Goal: Task Accomplishment & Management: Use online tool/utility

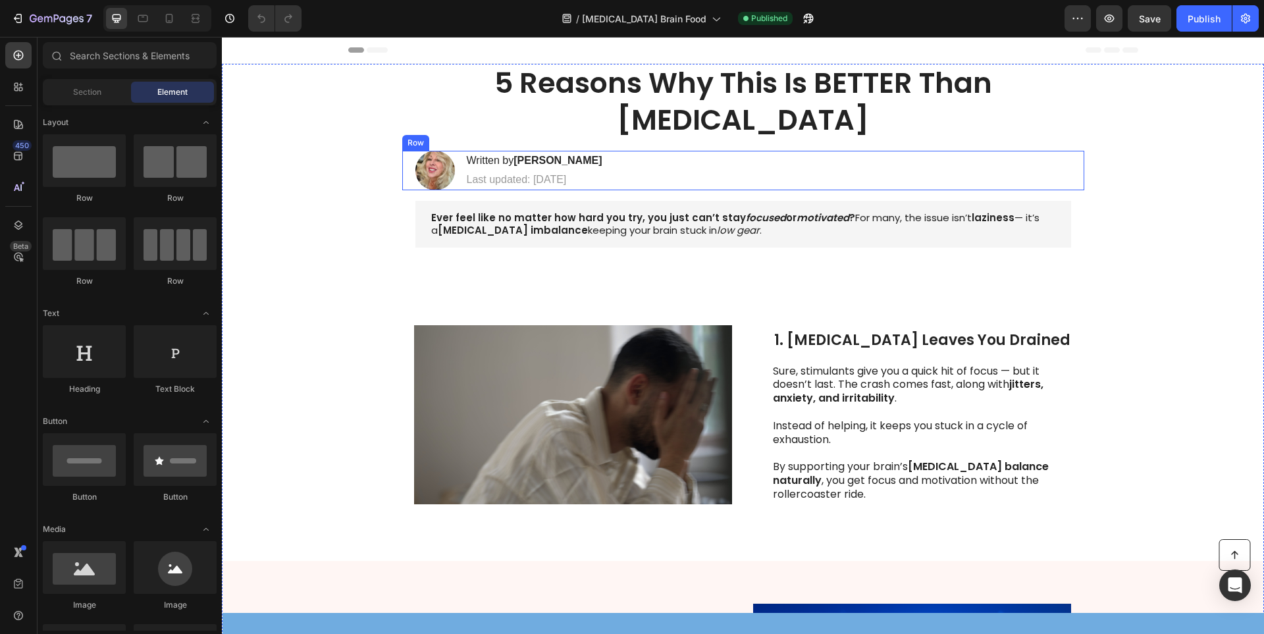
click at [693, 91] on h1 "5 Reasons Why This Is BETTER Than [MEDICAL_DATA]" at bounding box center [743, 102] width 656 height 76
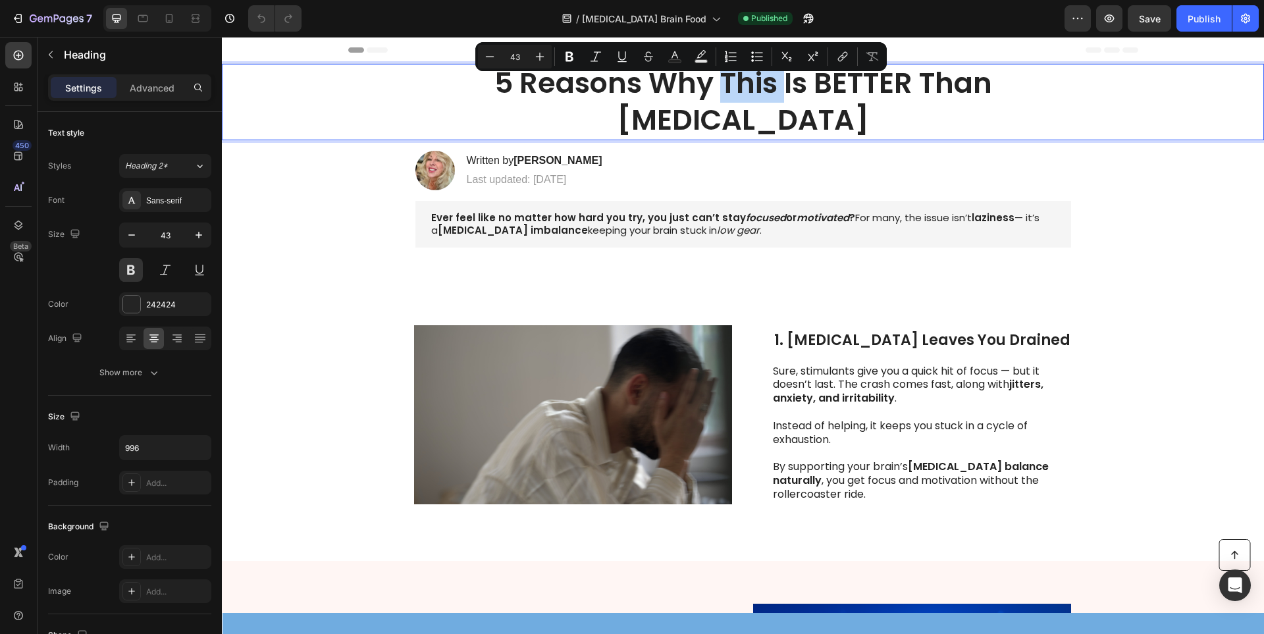
click at [705, 84] on p "5 Reasons Why This Is BETTER Than [MEDICAL_DATA]" at bounding box center [743, 102] width 653 height 74
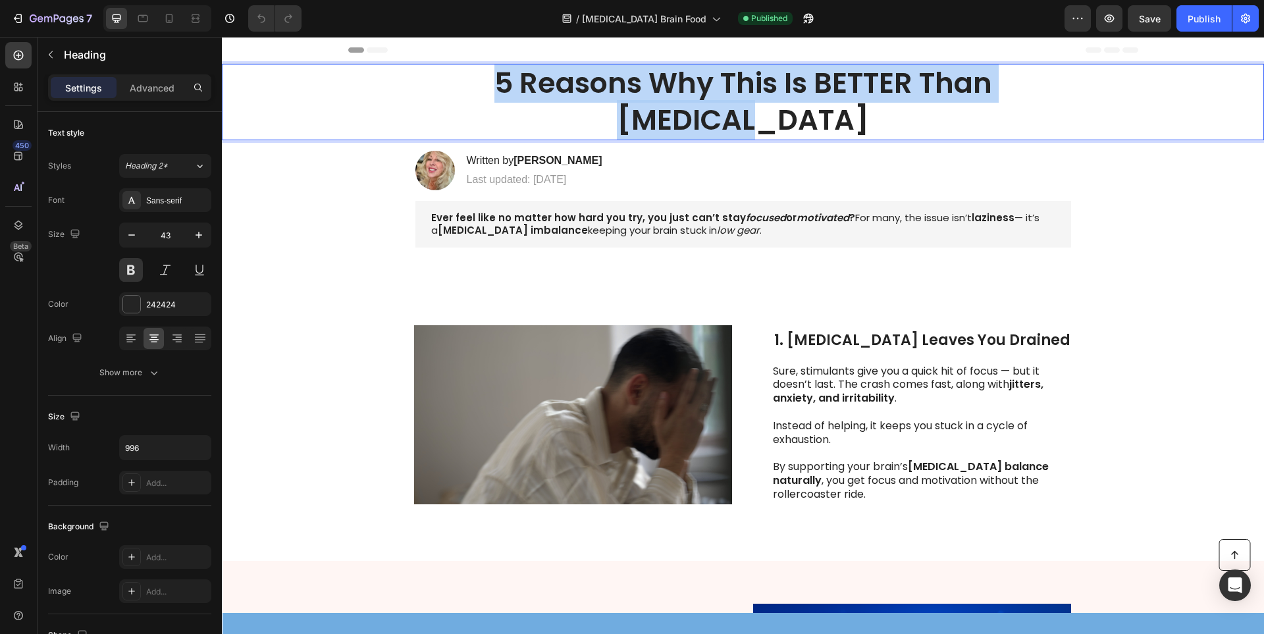
click at [705, 84] on p "5 Reasons Why This Is BETTER Than [MEDICAL_DATA]" at bounding box center [743, 102] width 653 height 74
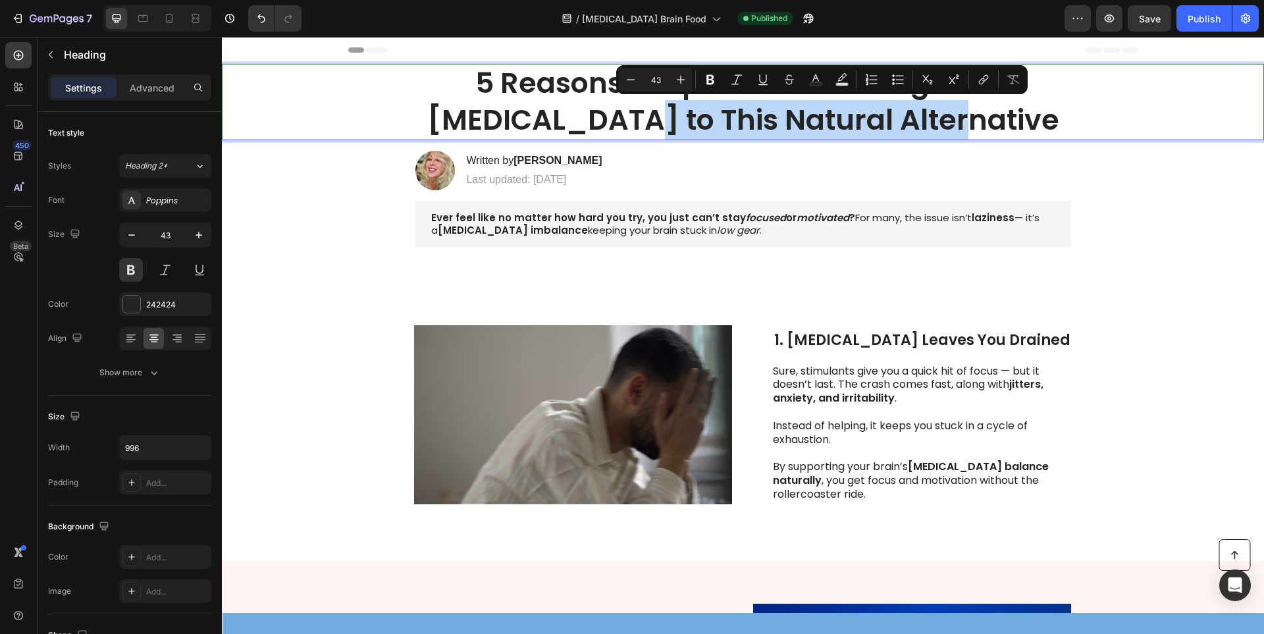
drag, startPoint x: 984, startPoint y: 119, endPoint x: 664, endPoint y: 127, distance: 320.1
click at [664, 127] on p "5 Reasons People Are Switching From [MEDICAL_DATA] to This Natural Alternative" at bounding box center [743, 102] width 653 height 74
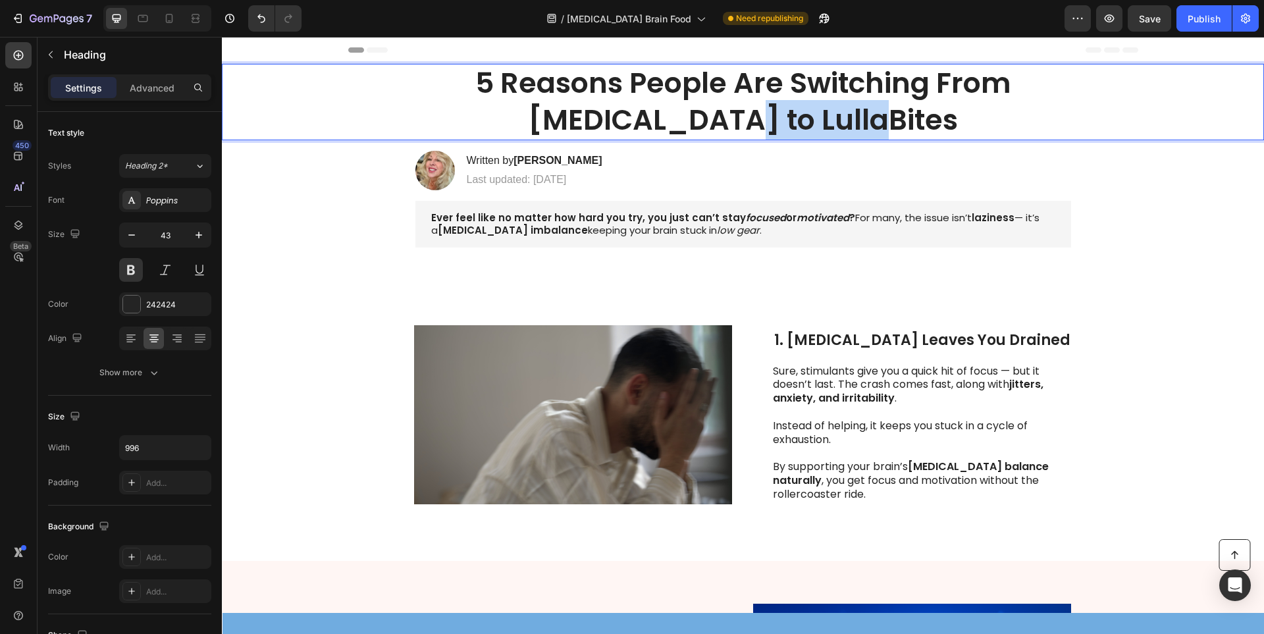
drag, startPoint x: 824, startPoint y: 118, endPoint x: 768, endPoint y: 119, distance: 56.0
click at [768, 119] on p "5 Reasons People Are Switching From [MEDICAL_DATA] to LullaBites" at bounding box center [743, 102] width 653 height 74
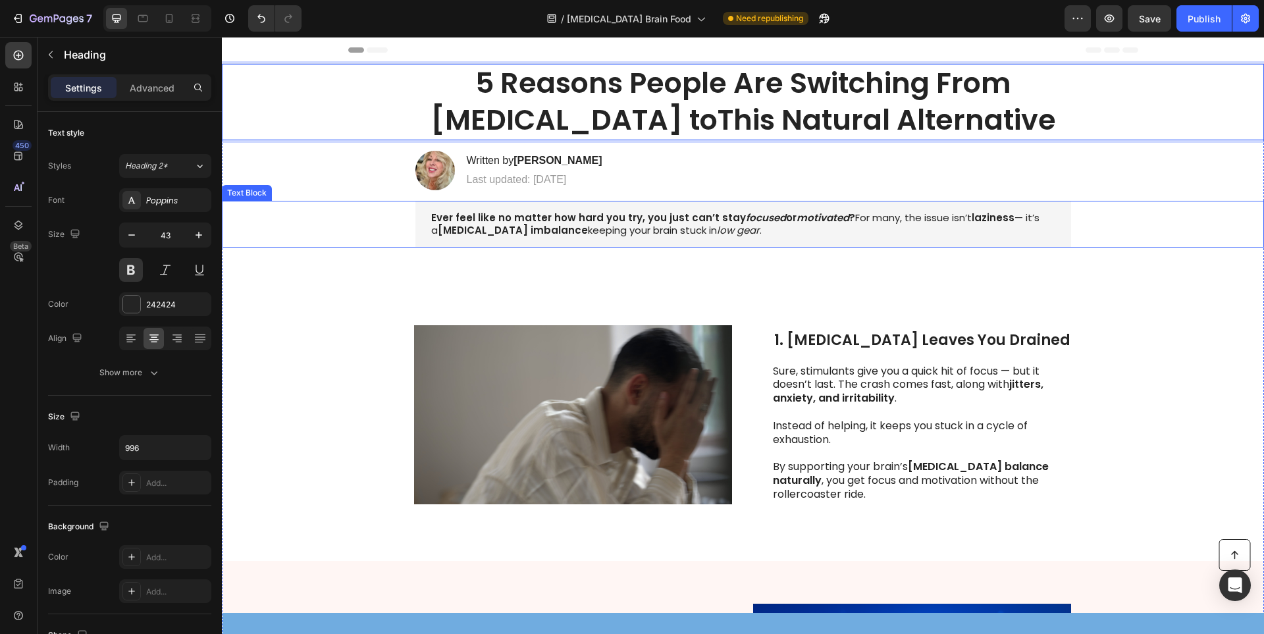
click at [719, 232] on p "Ever feel like no matter how hard you try, you just can’t stay focused or motiv…" at bounding box center [743, 224] width 624 height 26
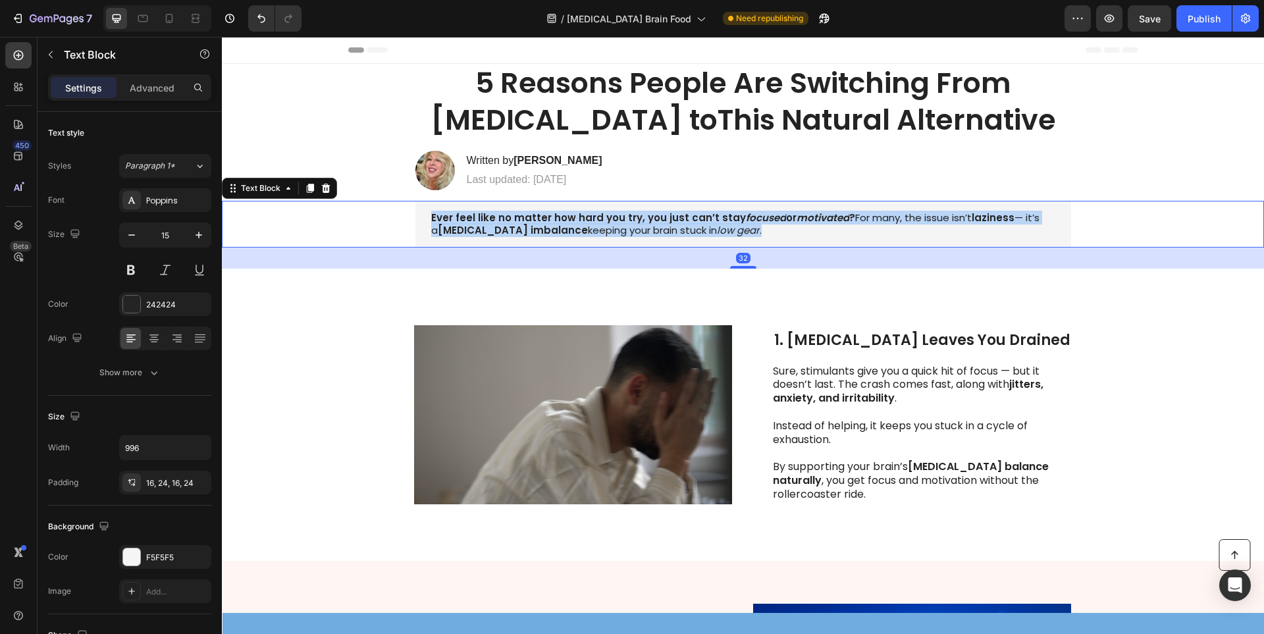
click at [719, 232] on p "Ever feel like no matter how hard you try, you just can’t stay focused or motiv…" at bounding box center [743, 224] width 624 height 26
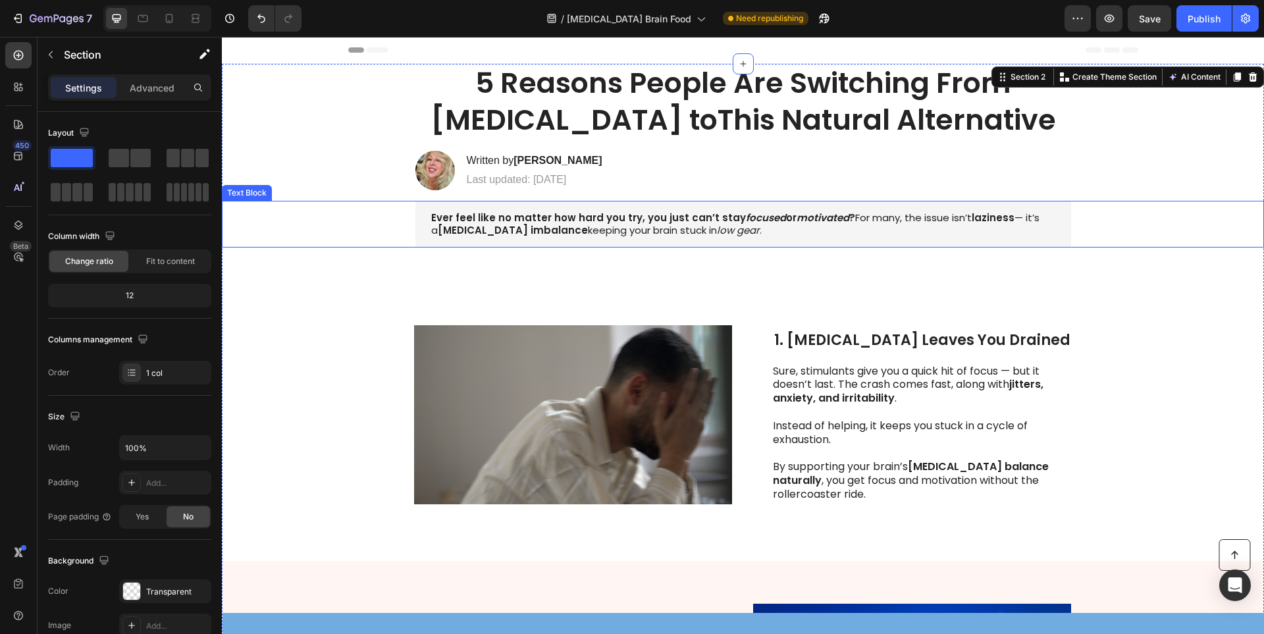
click at [473, 221] on strong "Ever feel like no matter how hard you try, you just can’t stay" at bounding box center [588, 218] width 315 height 14
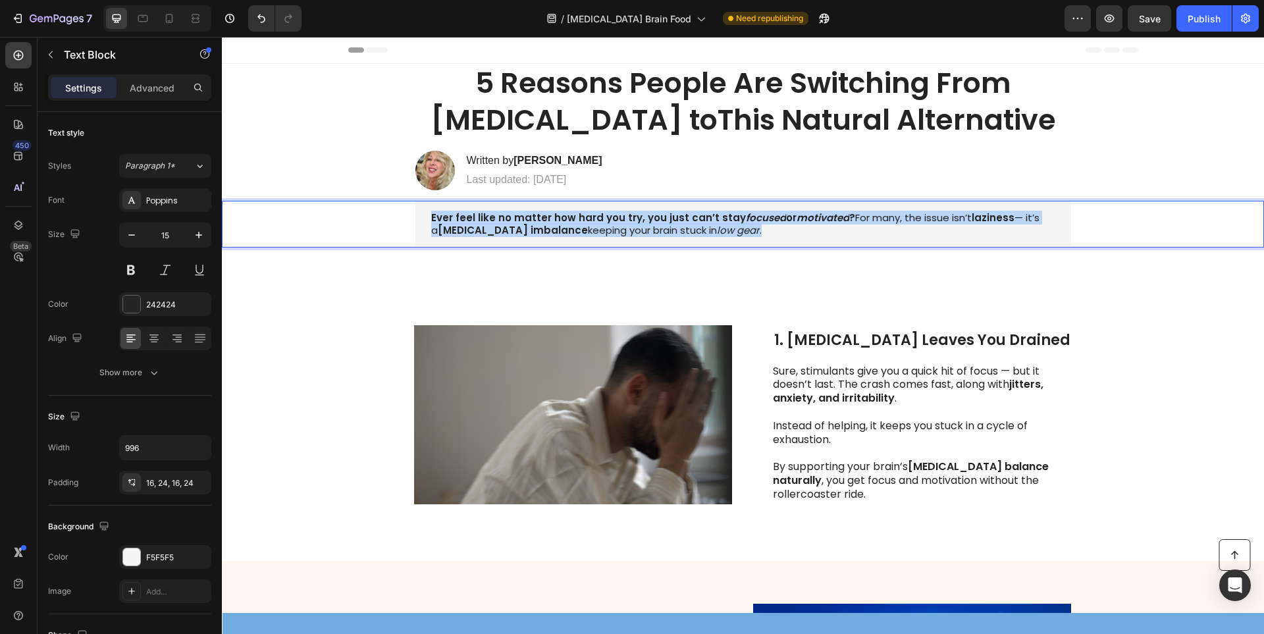
click at [473, 221] on strong "Ever feel like no matter how hard you try, you just can’t stay" at bounding box center [588, 218] width 315 height 14
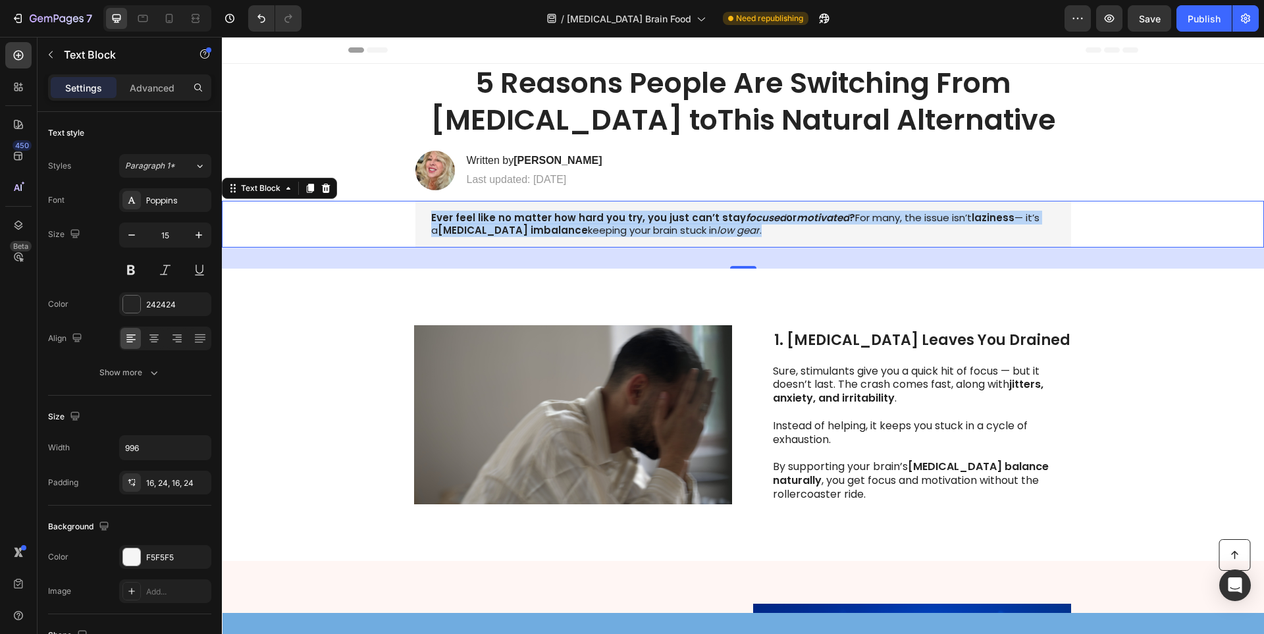
click at [579, 232] on p "Ever feel like no matter how hard you try, you just can’t stay focused or motiv…" at bounding box center [743, 224] width 624 height 26
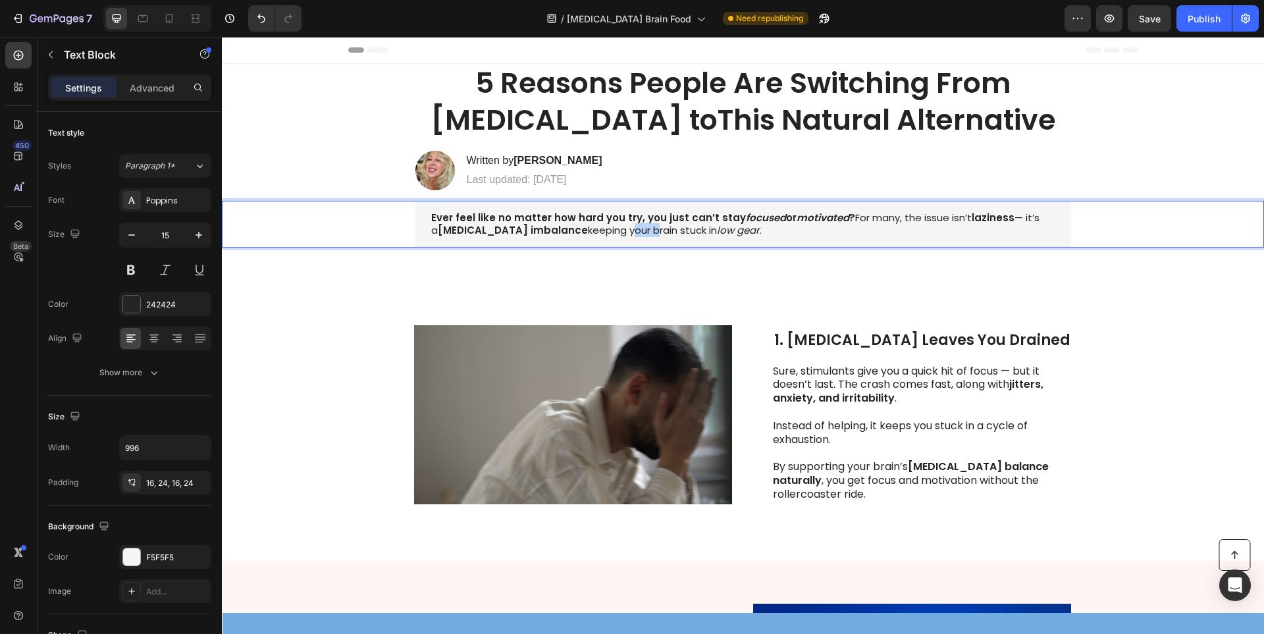
click at [579, 232] on p "Ever feel like no matter how hard you try, you just can’t stay focused or motiv…" at bounding box center [743, 224] width 624 height 26
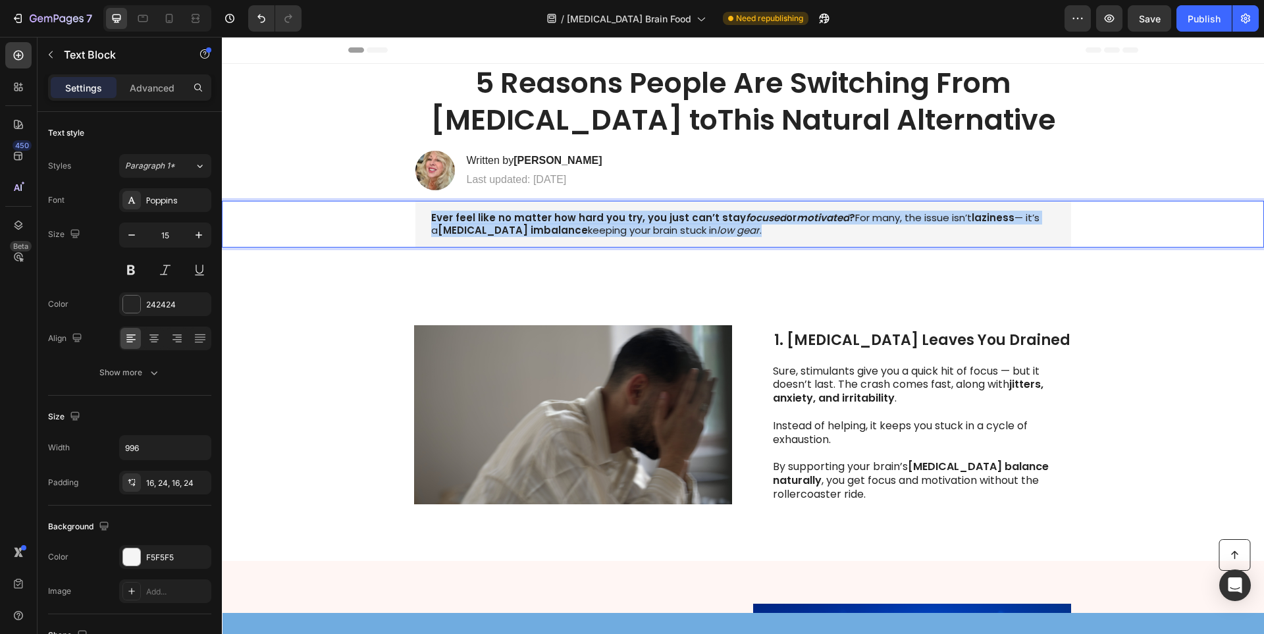
click at [579, 232] on p "Ever feel like no matter how hard you try, you just can’t stay focused or motiv…" at bounding box center [743, 224] width 624 height 26
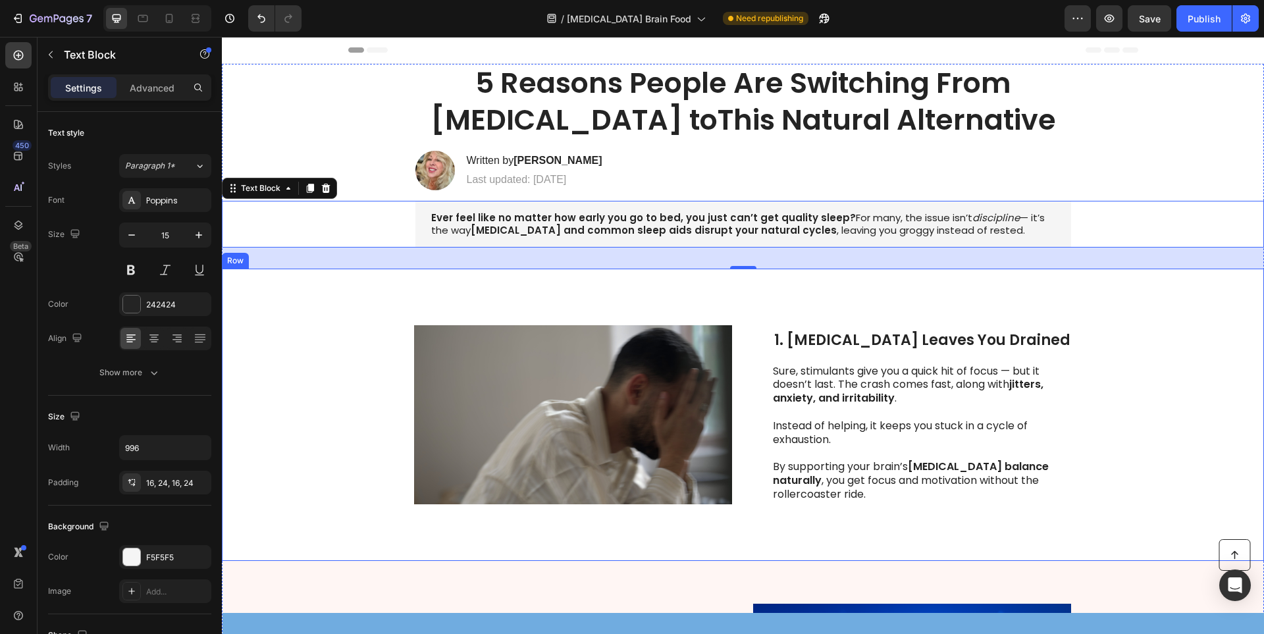
click at [830, 333] on span "1. [MEDICAL_DATA] Leaves You Drained" at bounding box center [922, 340] width 296 height 20
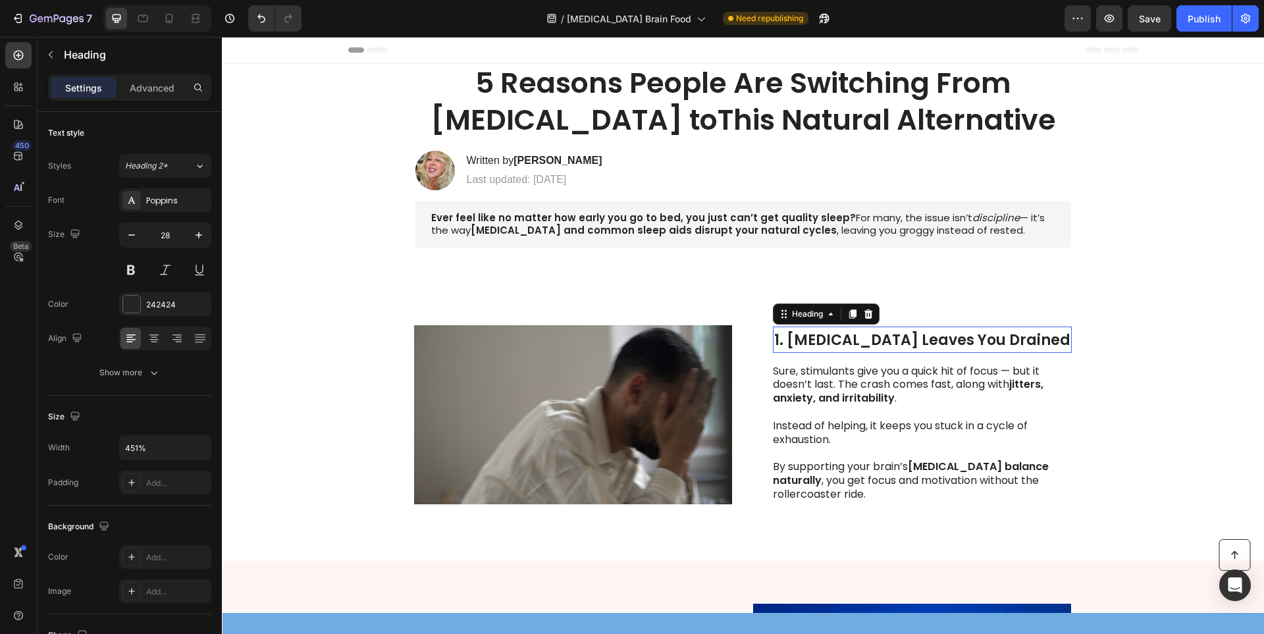
click at [830, 333] on span "1. [MEDICAL_DATA] Leaves You Drained" at bounding box center [922, 340] width 296 height 20
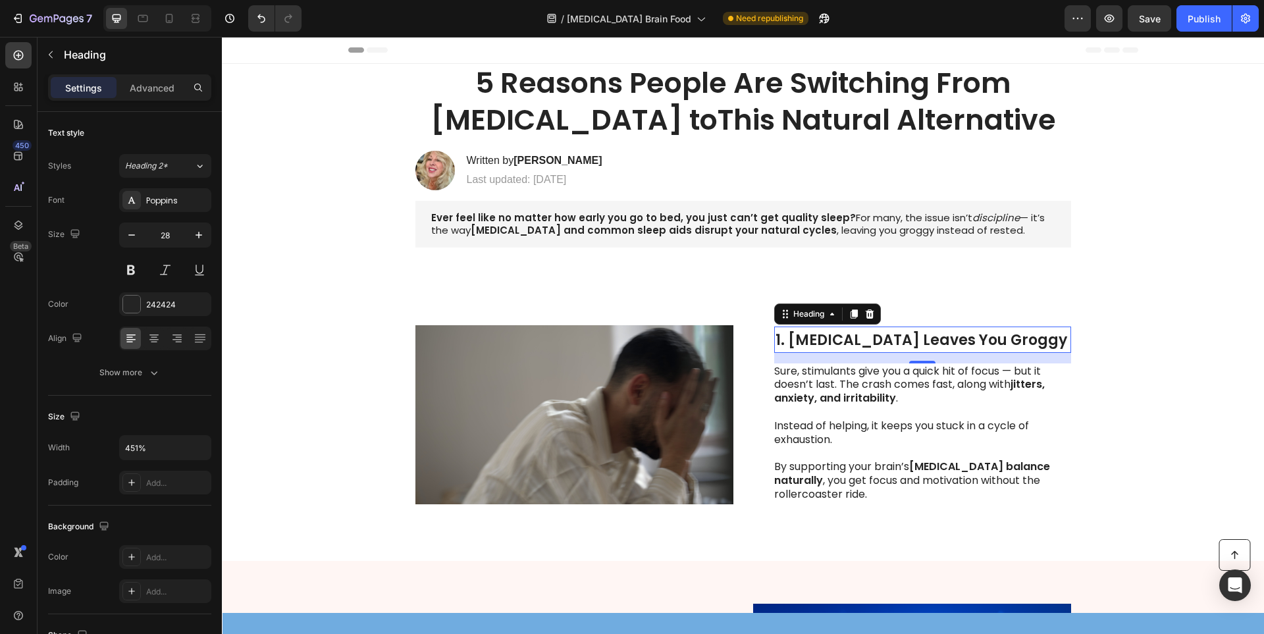
click at [860, 412] on p at bounding box center [922, 413] width 296 height 14
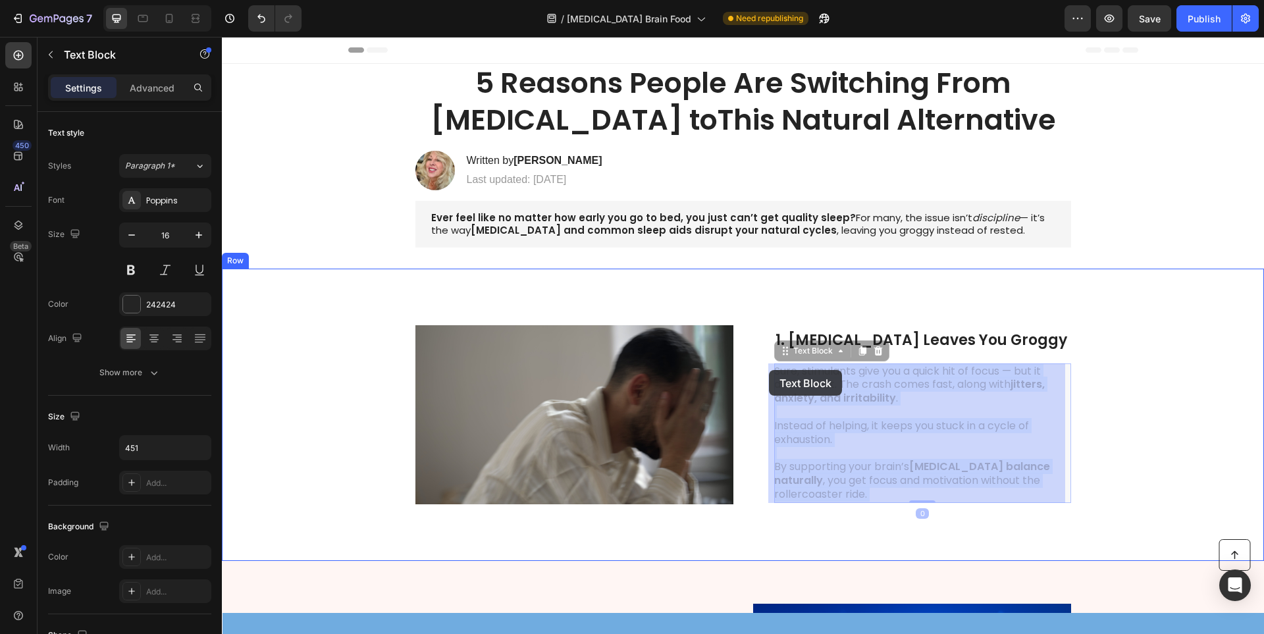
drag, startPoint x: 786, startPoint y: 401, endPoint x: 774, endPoint y: 378, distance: 25.9
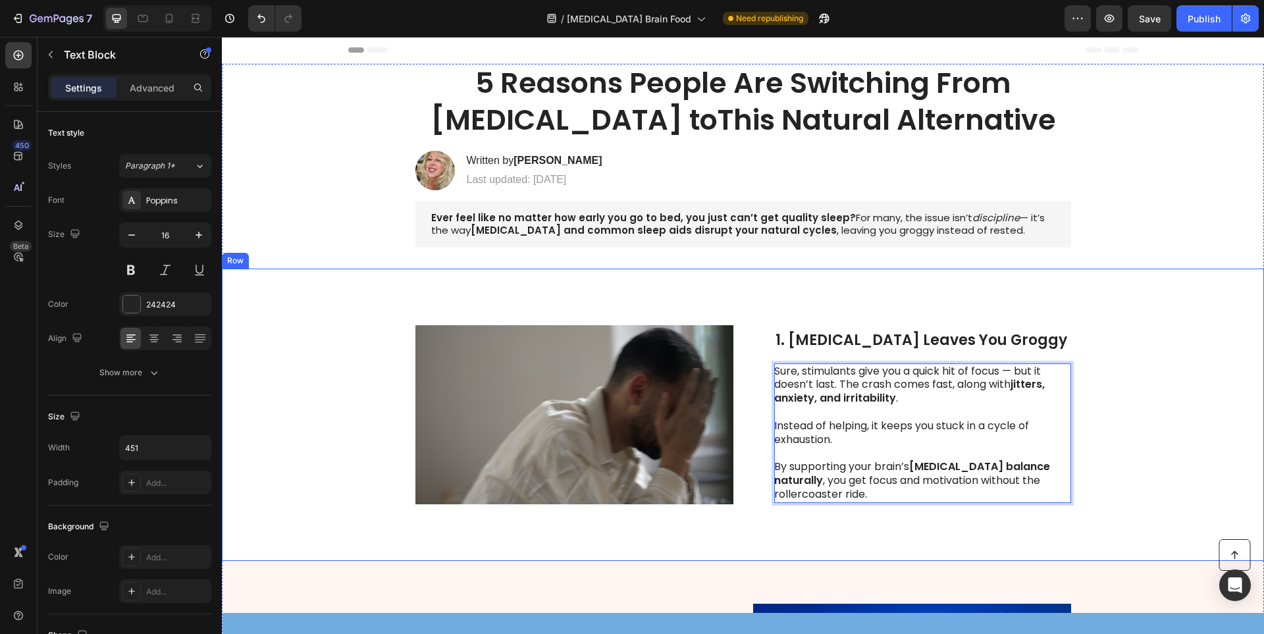
drag, startPoint x: 771, startPoint y: 372, endPoint x: 878, endPoint y: 521, distance: 183.6
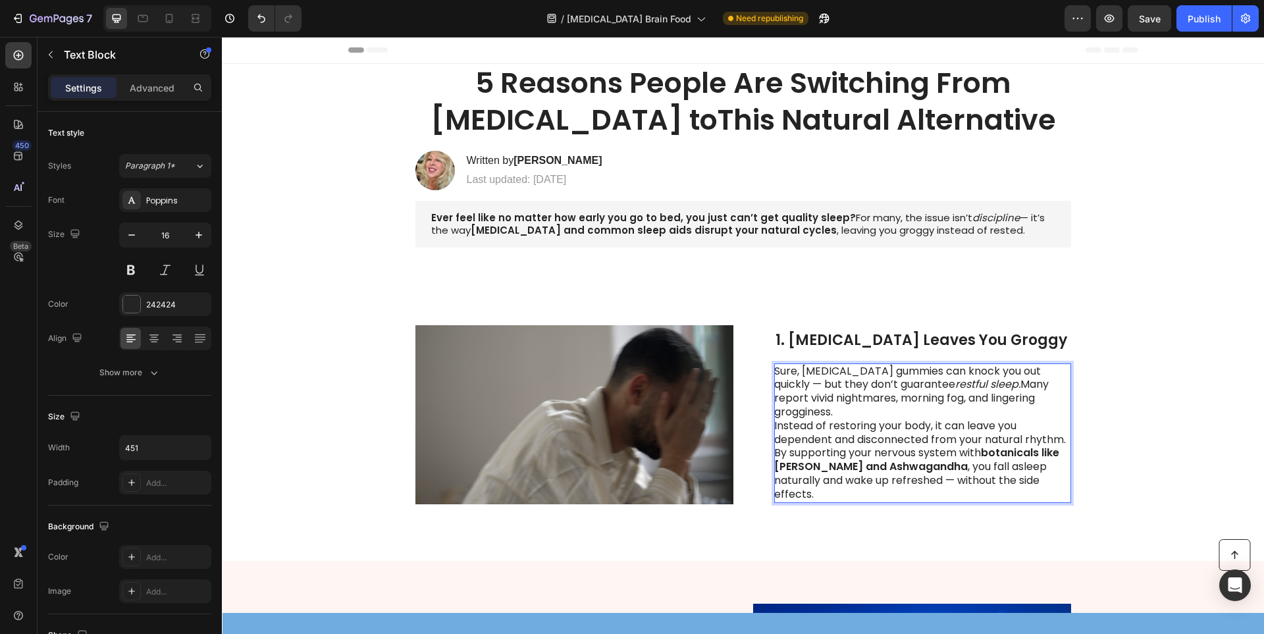
click at [1049, 411] on p "Sure, [MEDICAL_DATA] gummies can knock you out quickly — but they don’t guarant…" at bounding box center [922, 392] width 296 height 55
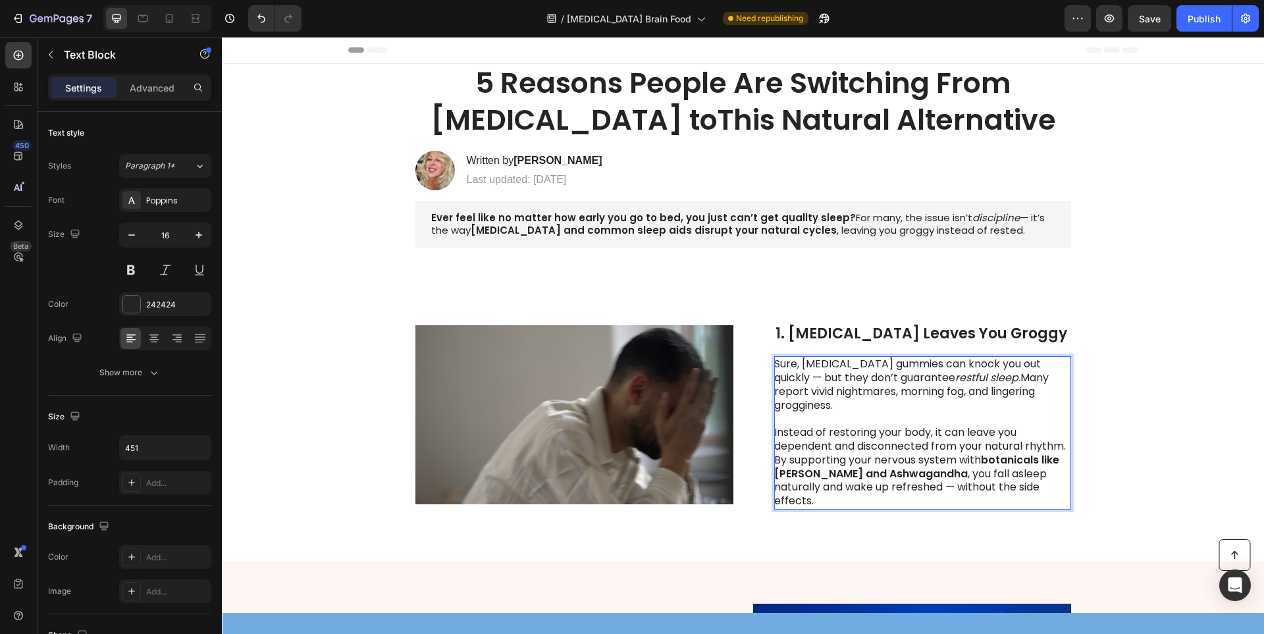
click at [1063, 446] on p "Instead of restoring your body, it can leave you dependent and disconnected fro…" at bounding box center [922, 440] width 296 height 28
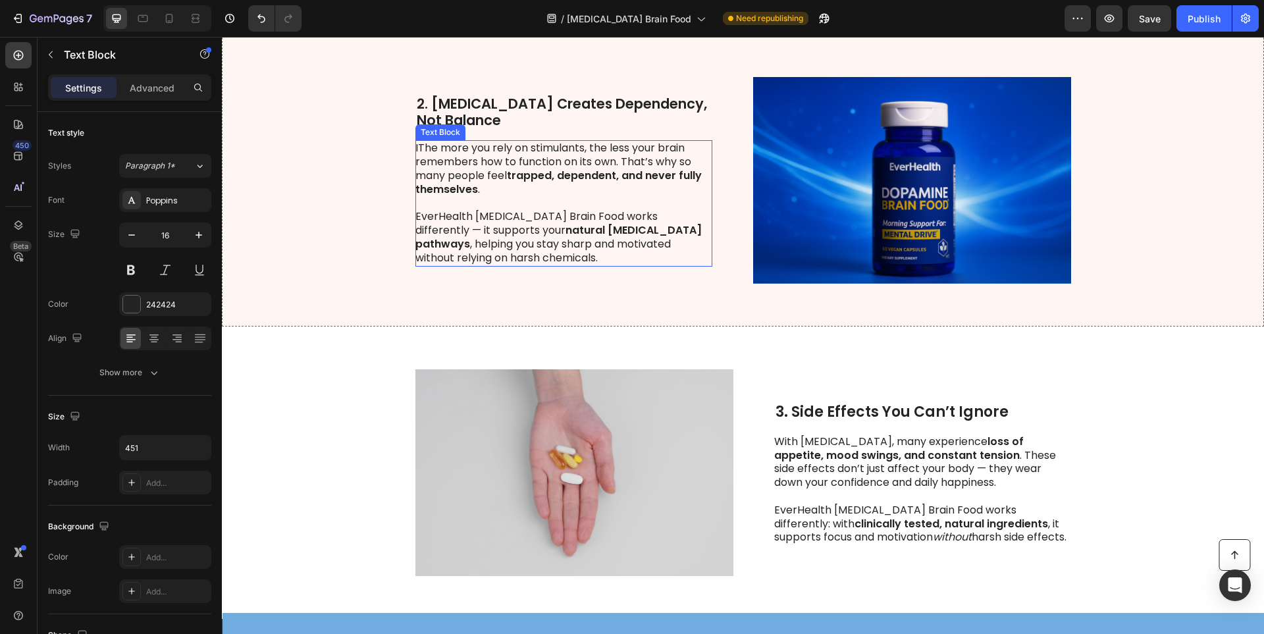
scroll to position [461, 0]
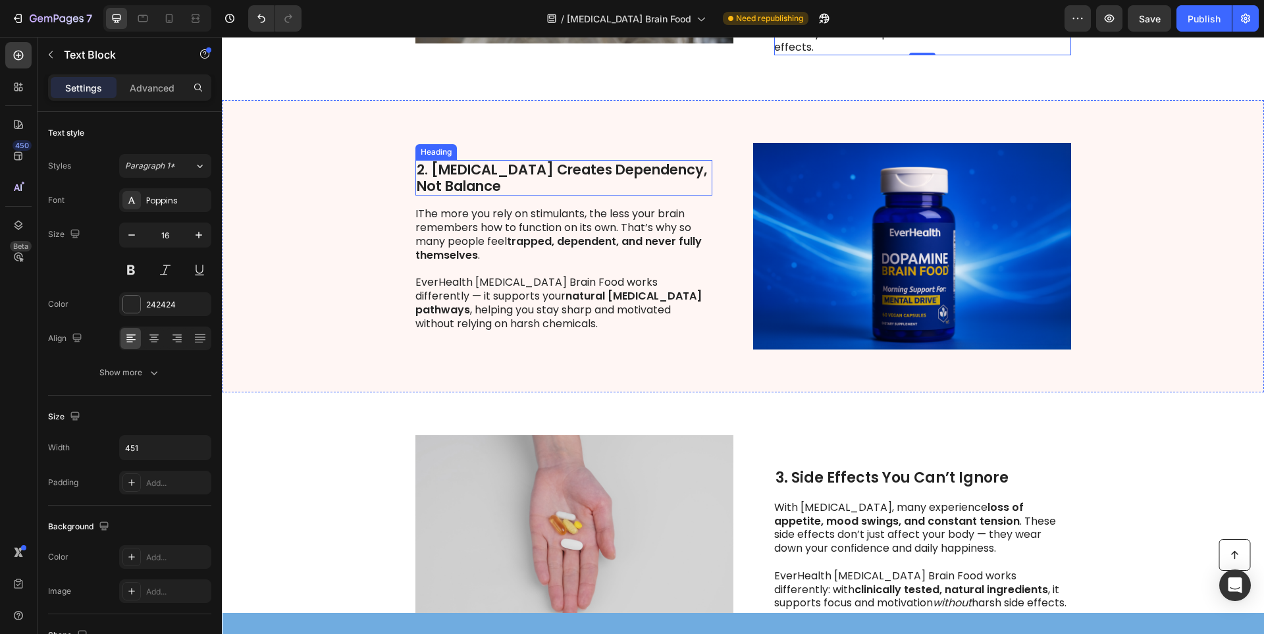
click at [464, 179] on strong "2. [MEDICAL_DATA] Creates Dependency, Not Balance" at bounding box center [562, 178] width 290 height 36
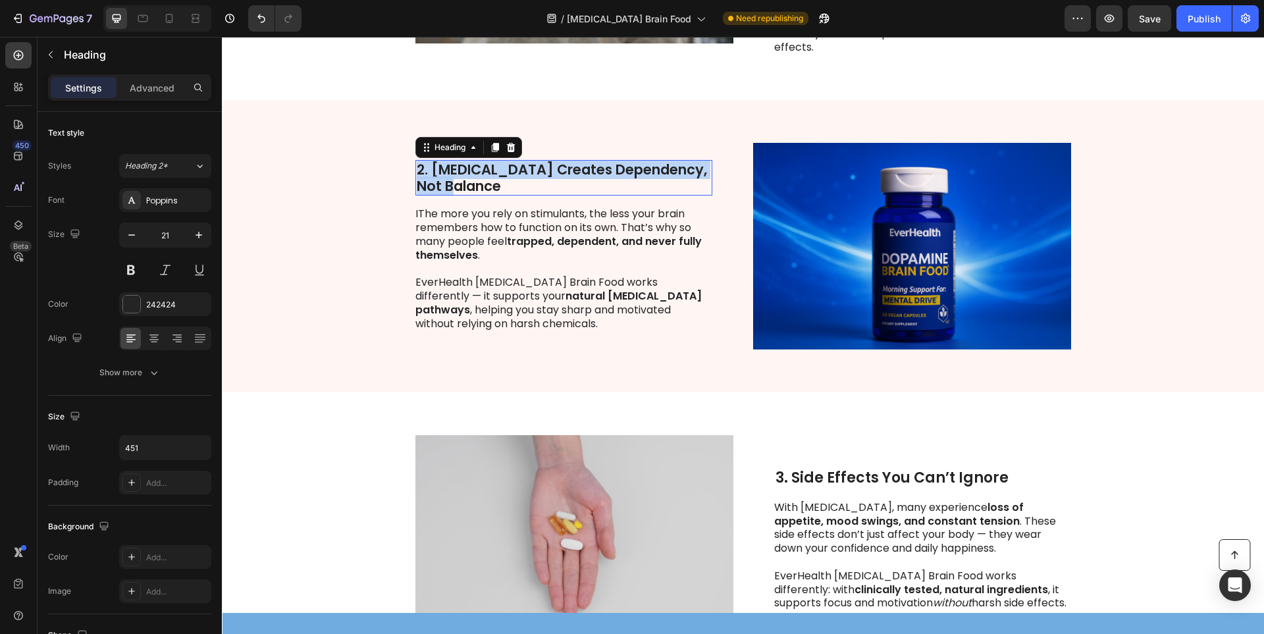
click at [464, 179] on strong "2. [MEDICAL_DATA] Creates Dependency, Not Balance" at bounding box center [562, 178] width 290 height 36
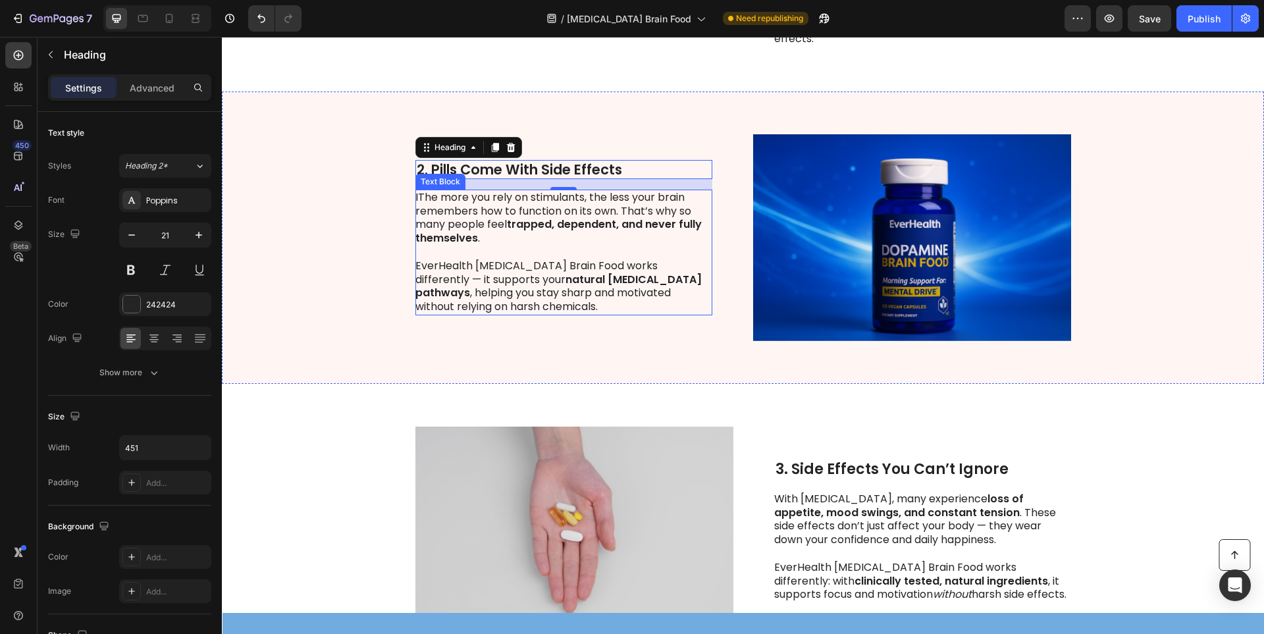
click at [571, 246] on p at bounding box center [563, 253] width 296 height 14
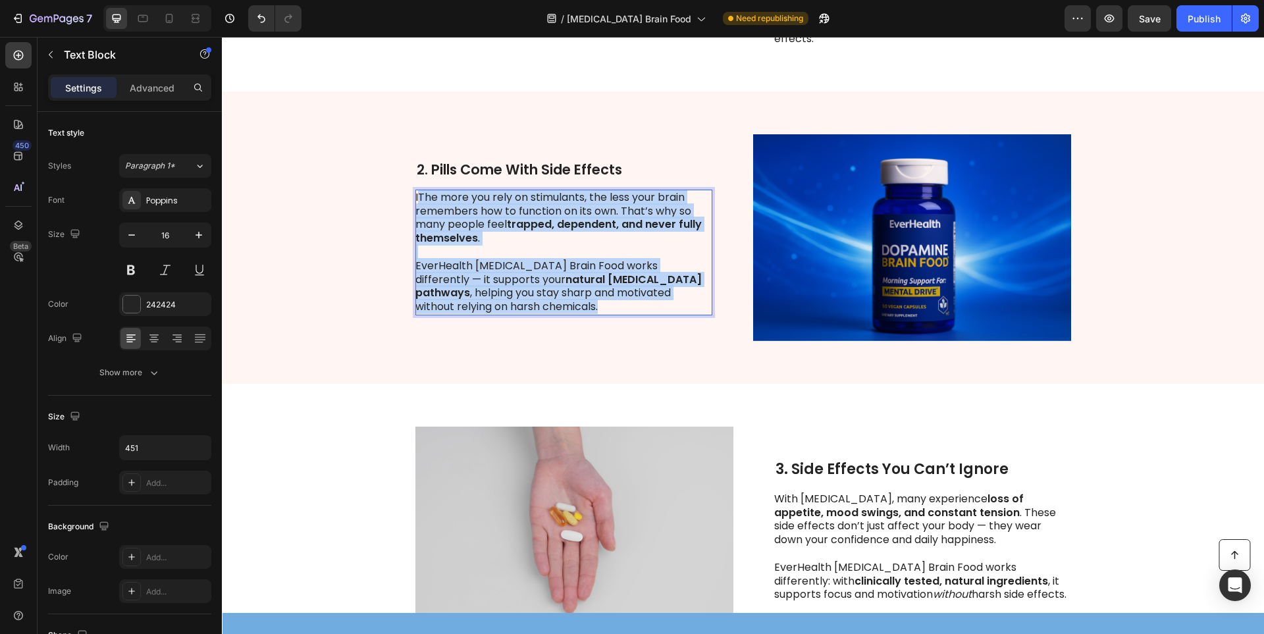
drag, startPoint x: 415, startPoint y: 193, endPoint x: 581, endPoint y: 297, distance: 196.4
click at [415, 187] on div "⁠⁠⁠⁠⁠⁠⁠ 2. Pills Come With Side Effects Heading IThe more you rely on stimulant…" at bounding box center [563, 238] width 297 height 250
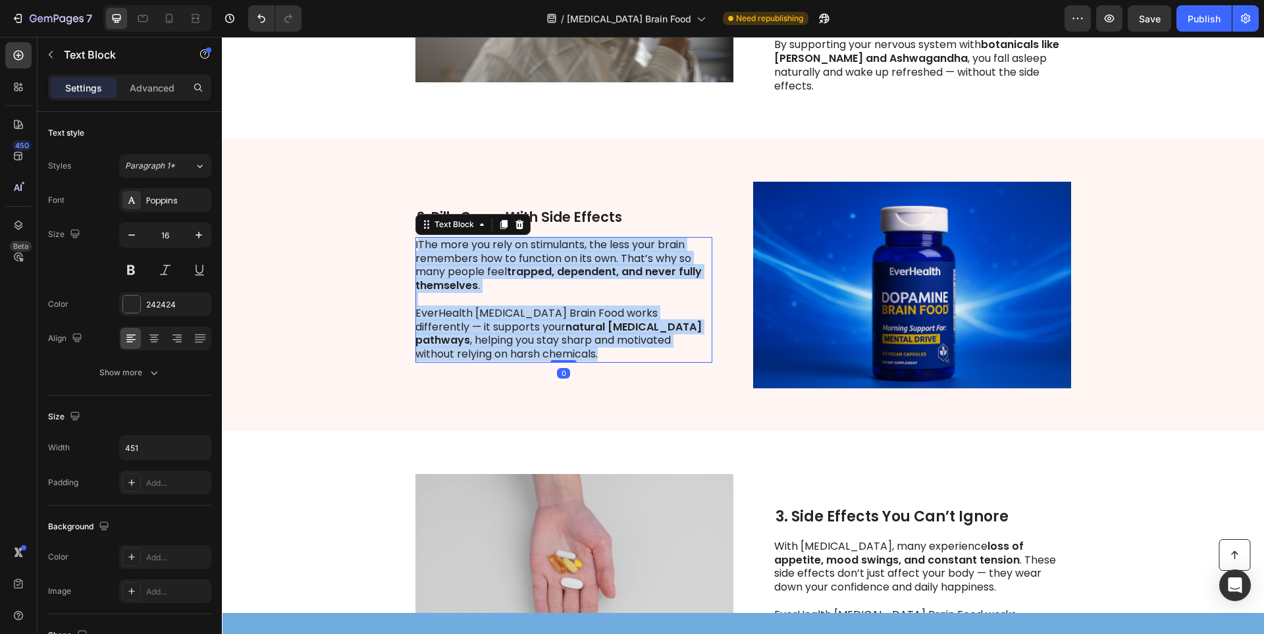
click at [415, 246] on p "IThe more you rely on stimulants, the less your brain remembers how to function…" at bounding box center [563, 265] width 296 height 55
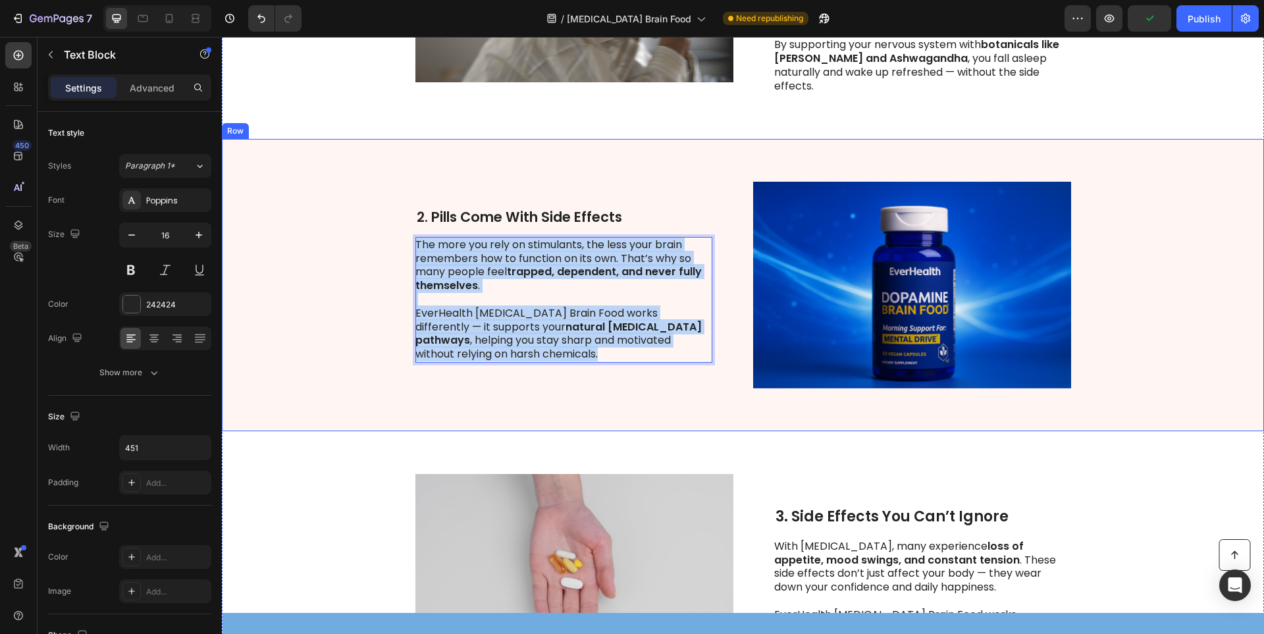
drag, startPoint x: 475, startPoint y: 349, endPoint x: 400, endPoint y: 230, distance: 140.3
click at [400, 230] on div "⁠⁠⁠⁠⁠⁠⁠ 2. Pills Come With Side Effects Heading The more you rely on stimulants…" at bounding box center [743, 285] width 1042 height 292
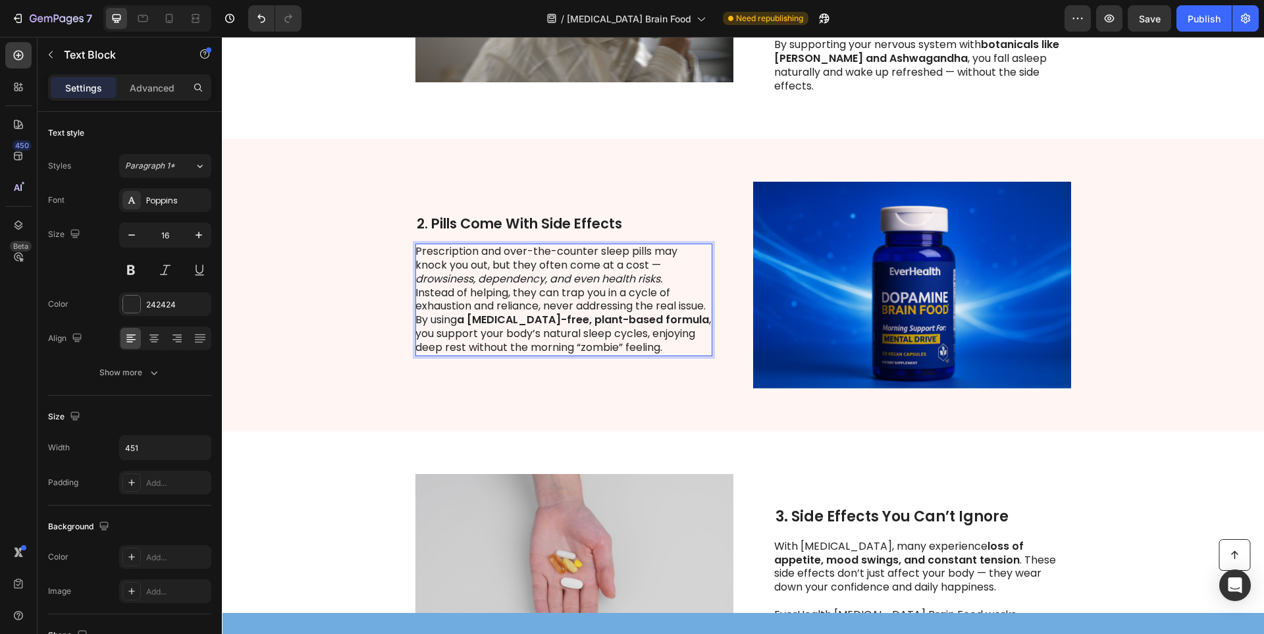
click at [675, 273] on p "Prescription and over-the-counter sleep pills may knock you out, but they often…" at bounding box center [563, 265] width 296 height 41
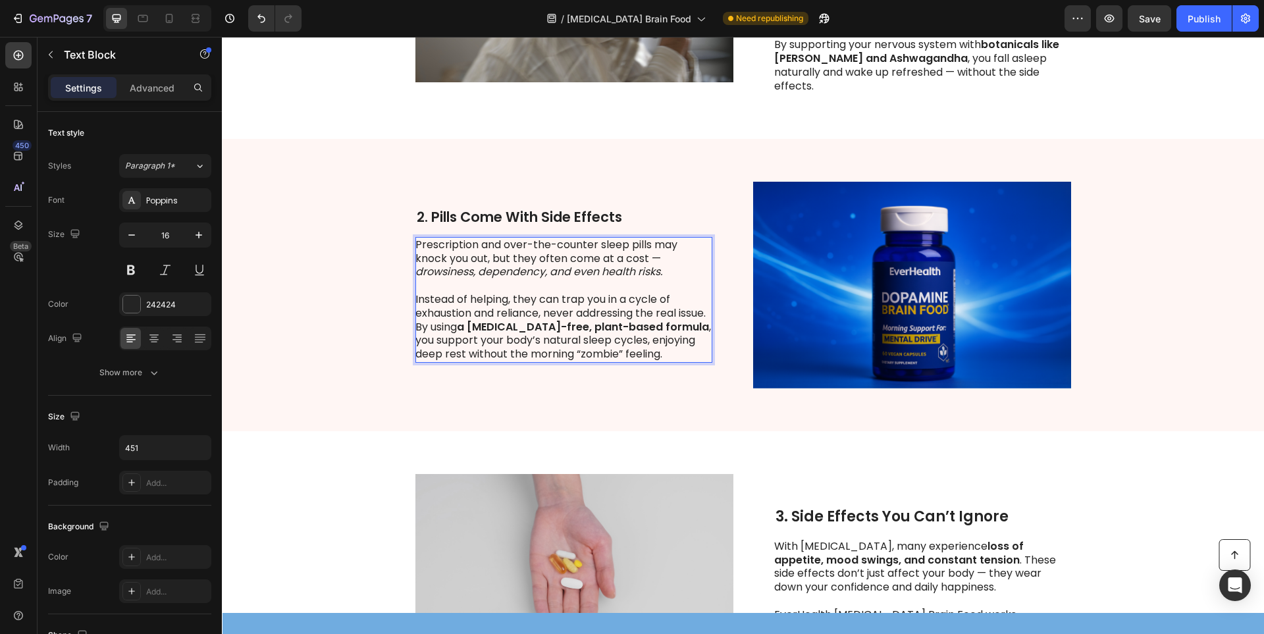
click at [620, 314] on p "Instead of helping, they can trap you in a cycle of exhaustion and reliance, ne…" at bounding box center [563, 307] width 296 height 28
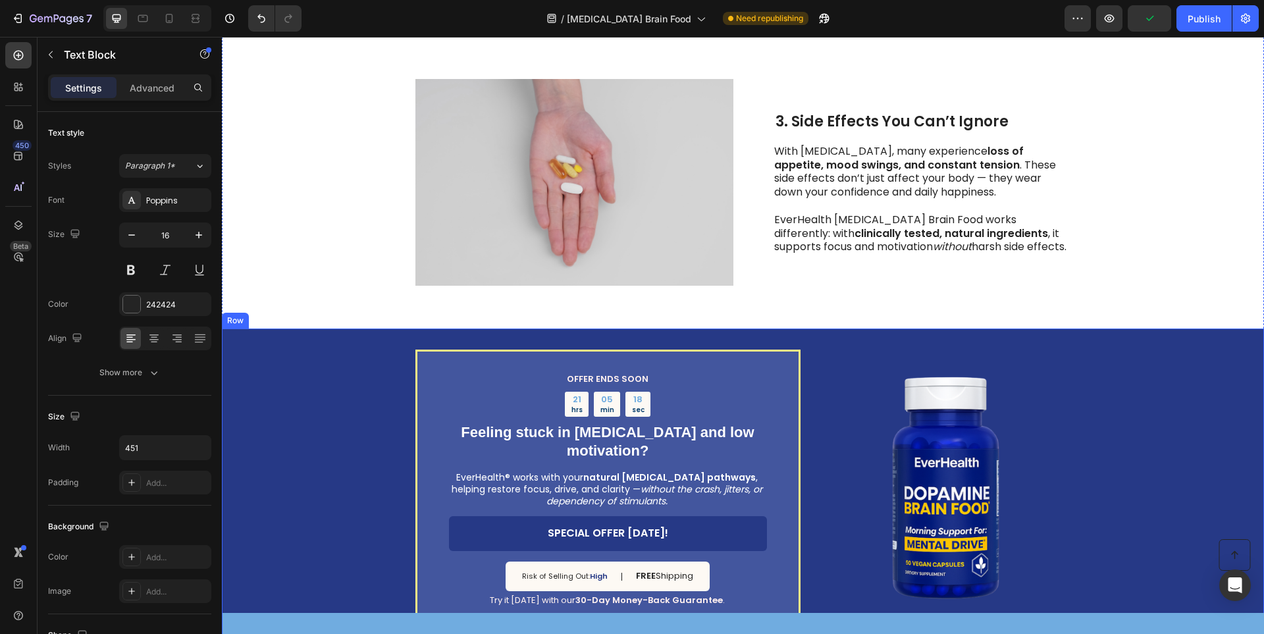
scroll to position [554, 0]
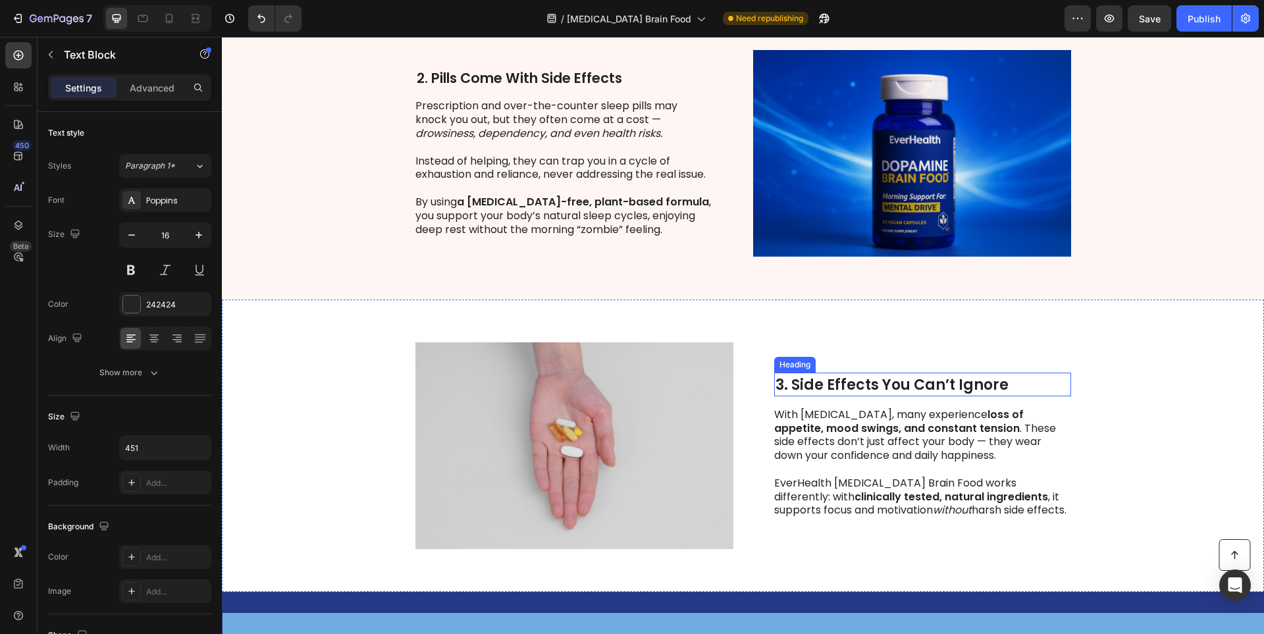
click at [884, 386] on strong "3. Side Effects You Can’t Ignore" at bounding box center [892, 385] width 233 height 20
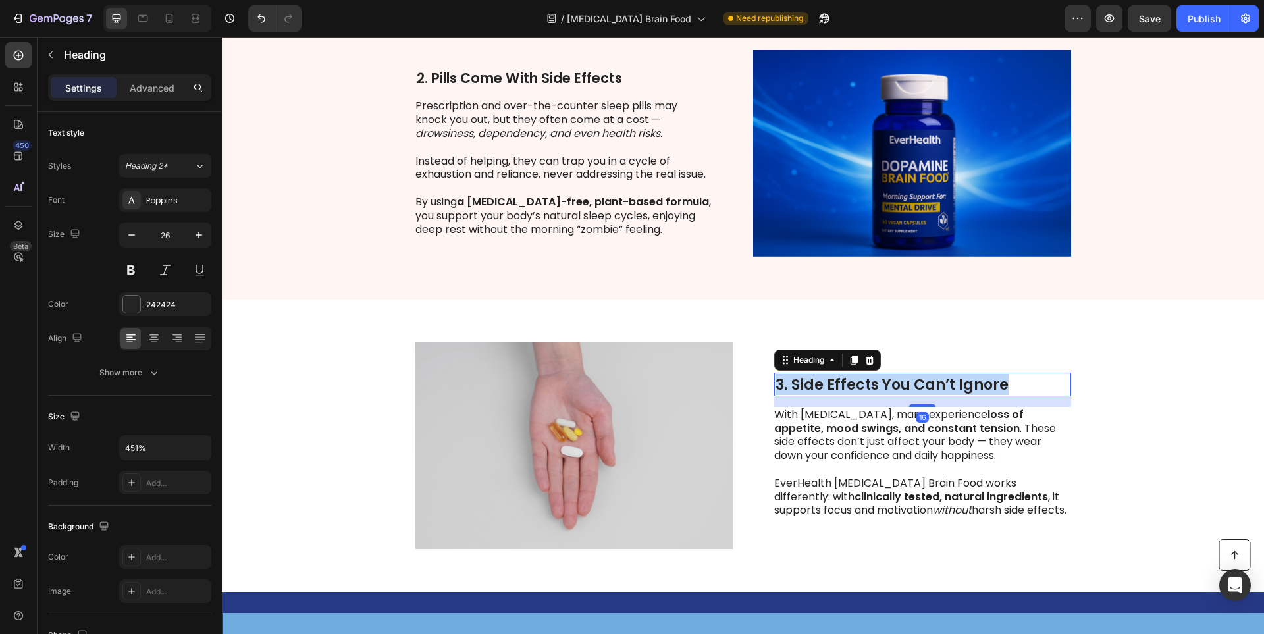
click at [884, 386] on strong "3. Side Effects You Can’t Ignore" at bounding box center [892, 385] width 233 height 20
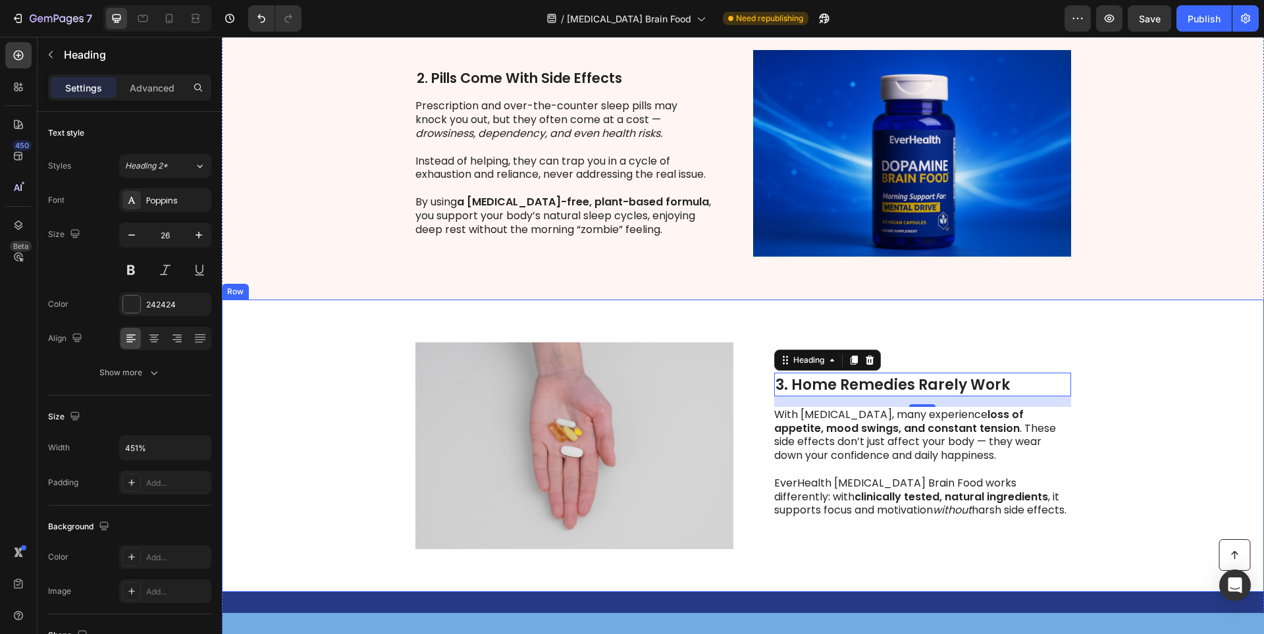
click at [928, 442] on p "With [MEDICAL_DATA], many experience loss of appetite, mood swings, and constan…" at bounding box center [922, 435] width 296 height 55
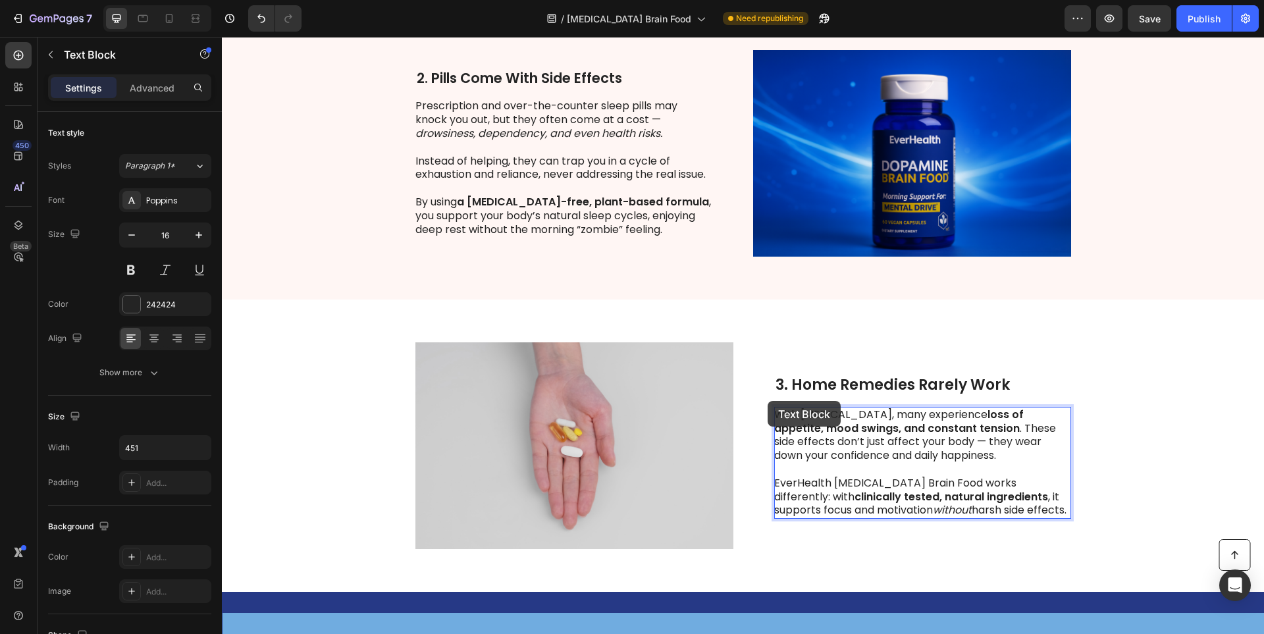
drag, startPoint x: 912, startPoint y: 476, endPoint x: 868, endPoint y: 475, distance: 43.5
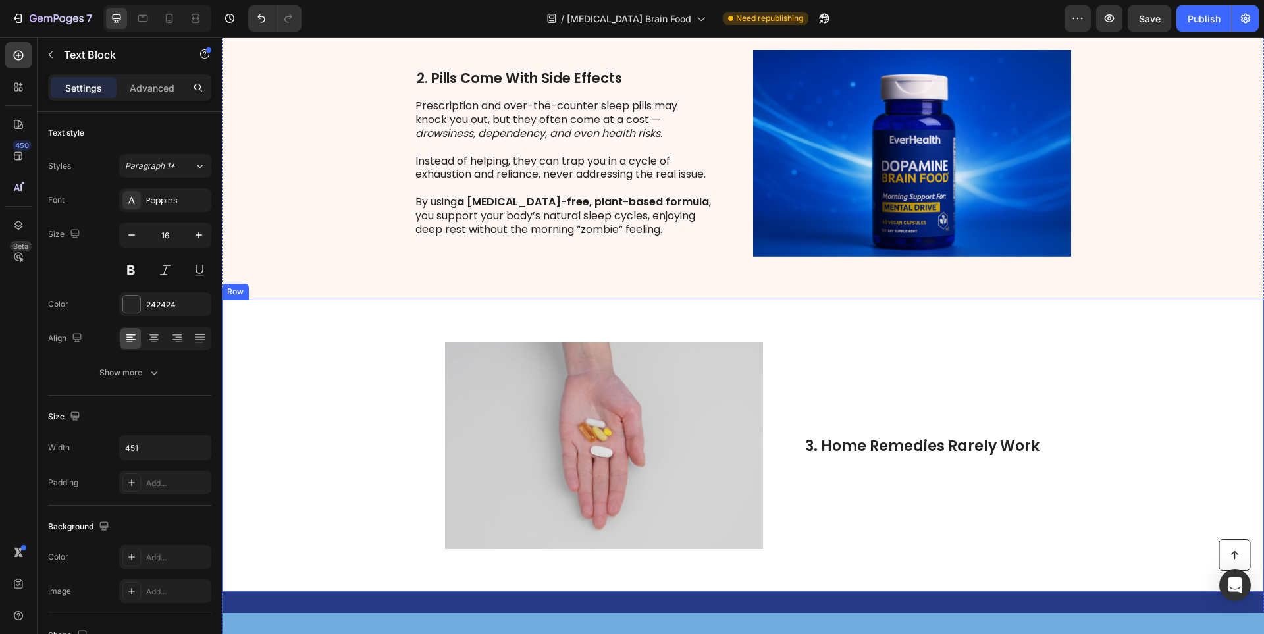
scroll to position [502, 0]
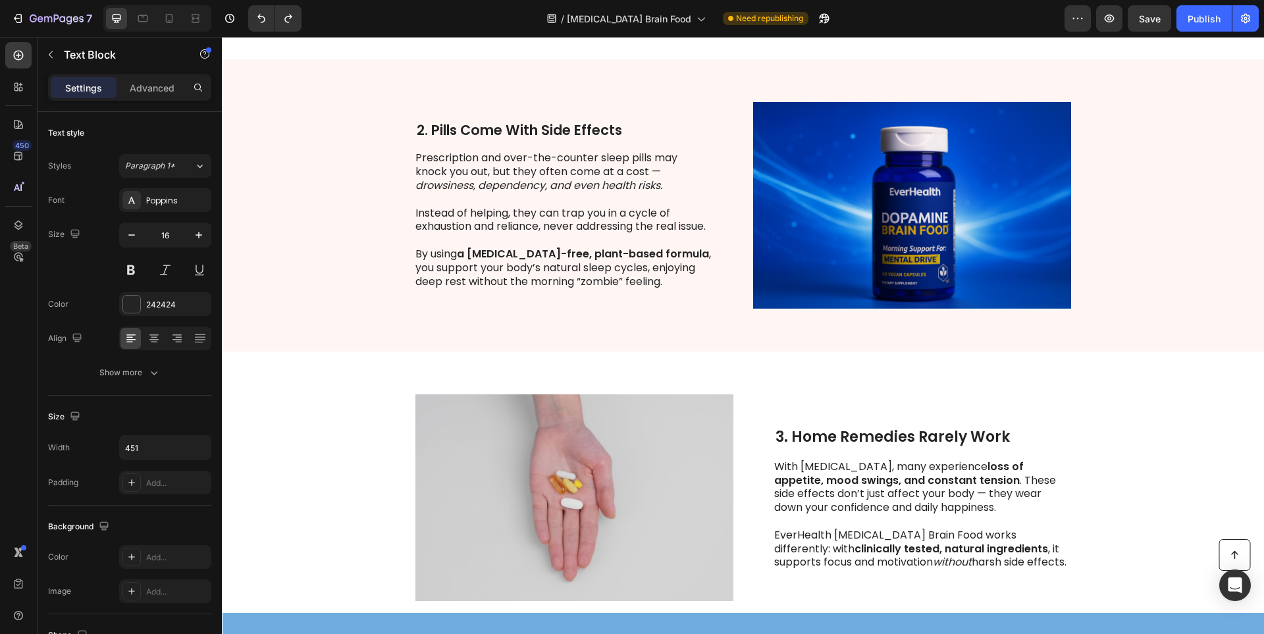
click at [954, 506] on p "With [MEDICAL_DATA], many experience loss of appetite, mood swings, and constan…" at bounding box center [922, 487] width 296 height 55
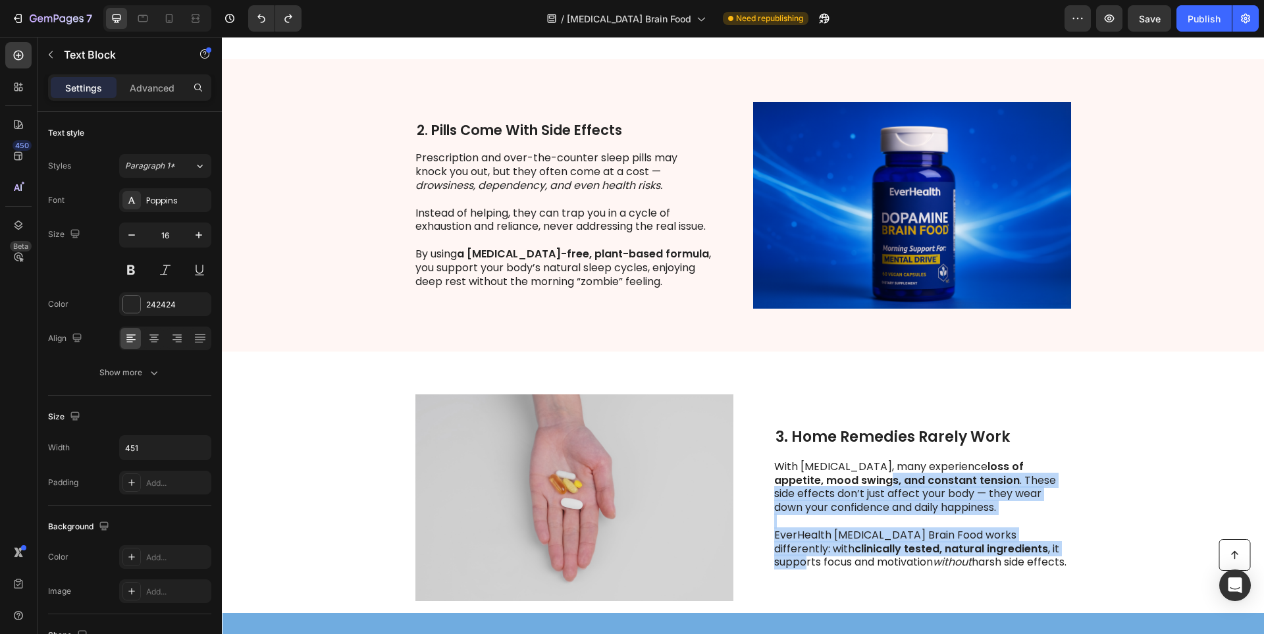
drag, startPoint x: 1003, startPoint y: 554, endPoint x: 800, endPoint y: 478, distance: 216.5
click at [800, 478] on div "With [MEDICAL_DATA], many experience loss of appetite, mood swings, and constan…" at bounding box center [922, 515] width 297 height 112
click at [967, 541] on p "EverHealth [MEDICAL_DATA] Brain Food works differently: with clinically tested,…" at bounding box center [922, 549] width 296 height 41
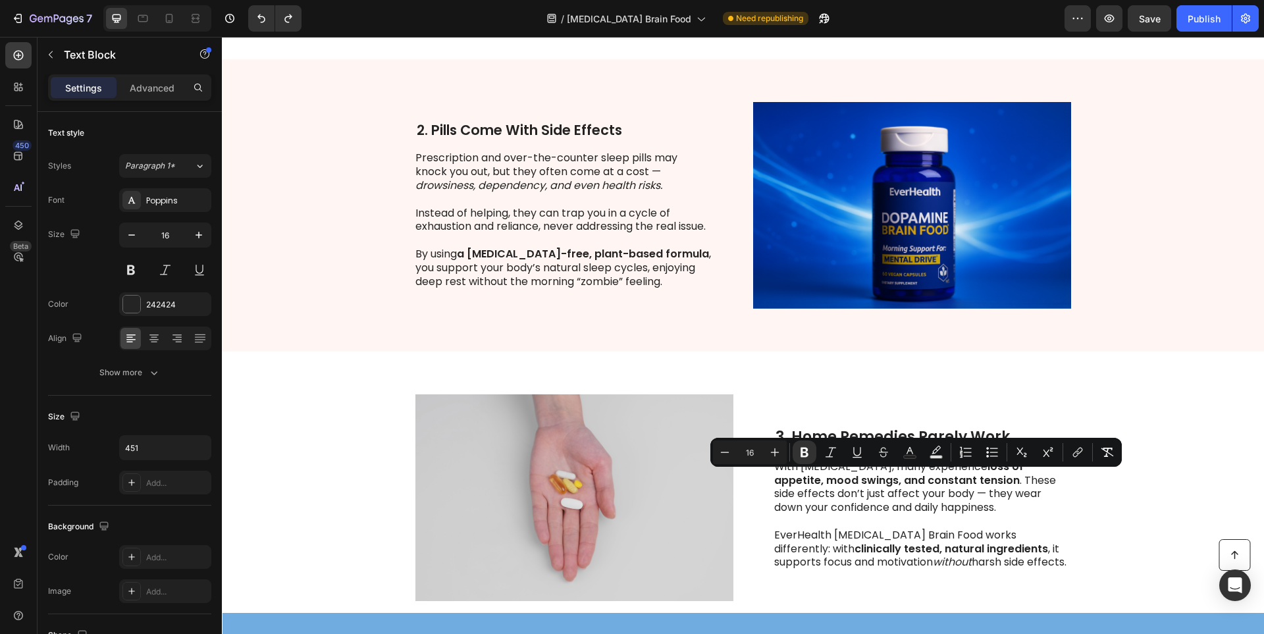
click at [990, 563] on p "EverHealth [MEDICAL_DATA] Brain Food works differently: with clinically tested,…" at bounding box center [922, 549] width 296 height 41
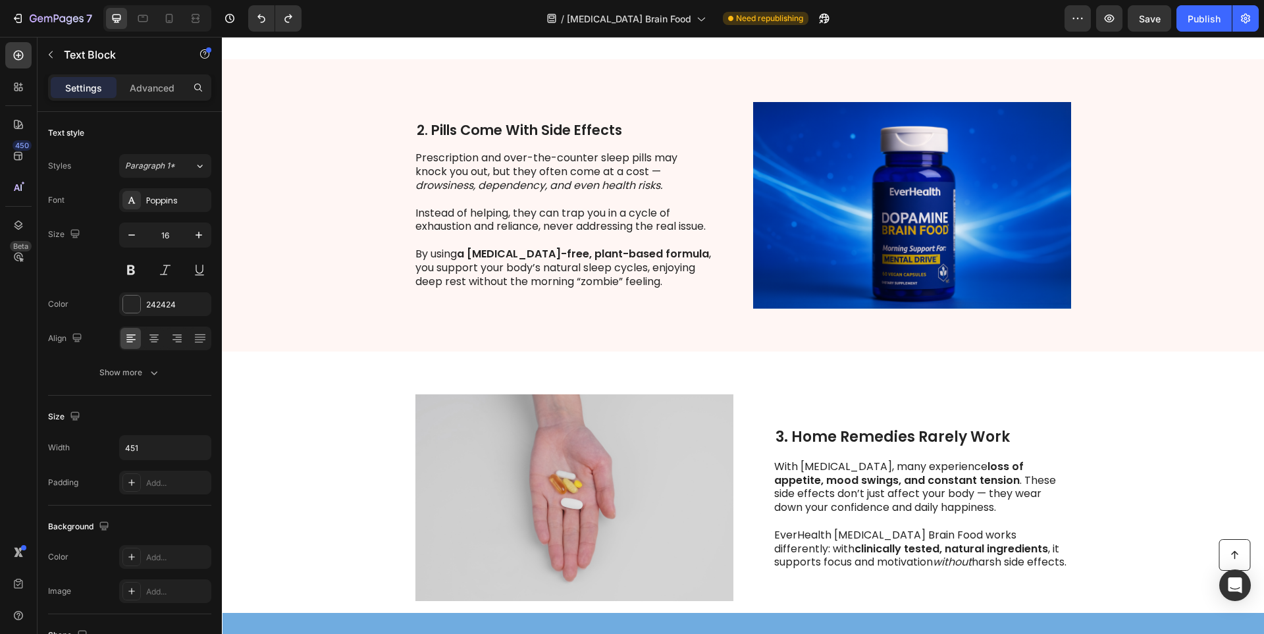
click at [992, 562] on p "EverHealth [MEDICAL_DATA] Brain Food works differently: with clinically tested,…" at bounding box center [922, 549] width 296 height 41
drag, startPoint x: 992, startPoint y: 562, endPoint x: 770, endPoint y: 466, distance: 241.8
click at [774, 466] on div "With [MEDICAL_DATA], many experience loss of appetite, mood swings, and constan…" at bounding box center [922, 515] width 297 height 112
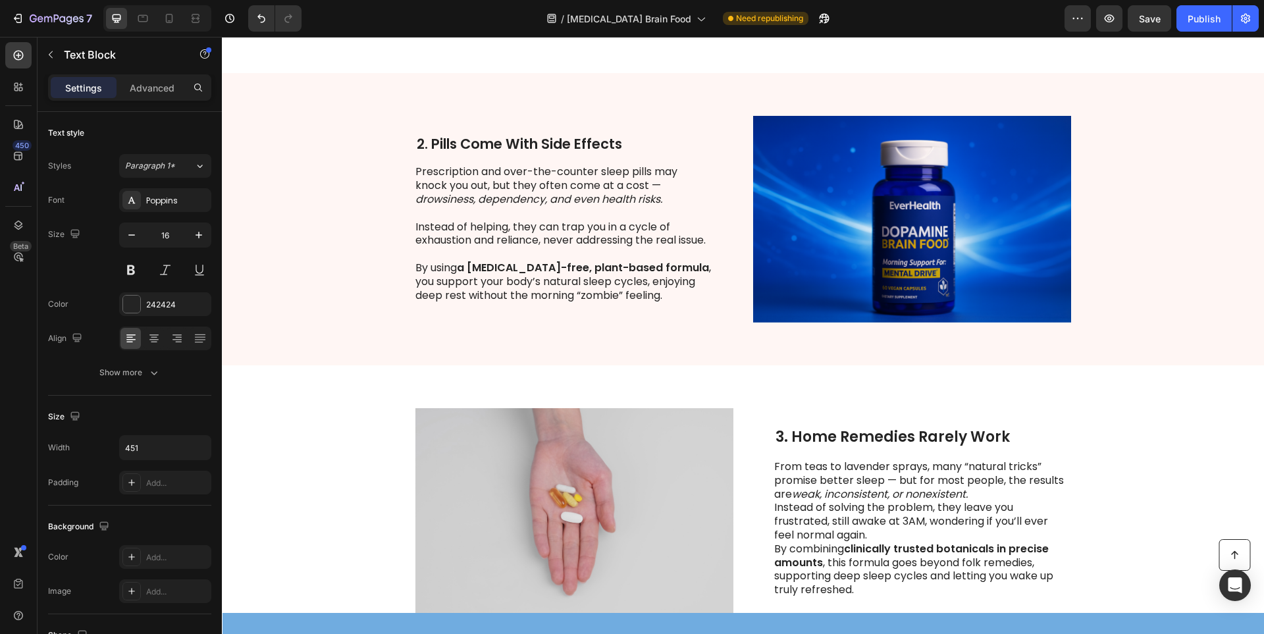
scroll to position [554, 0]
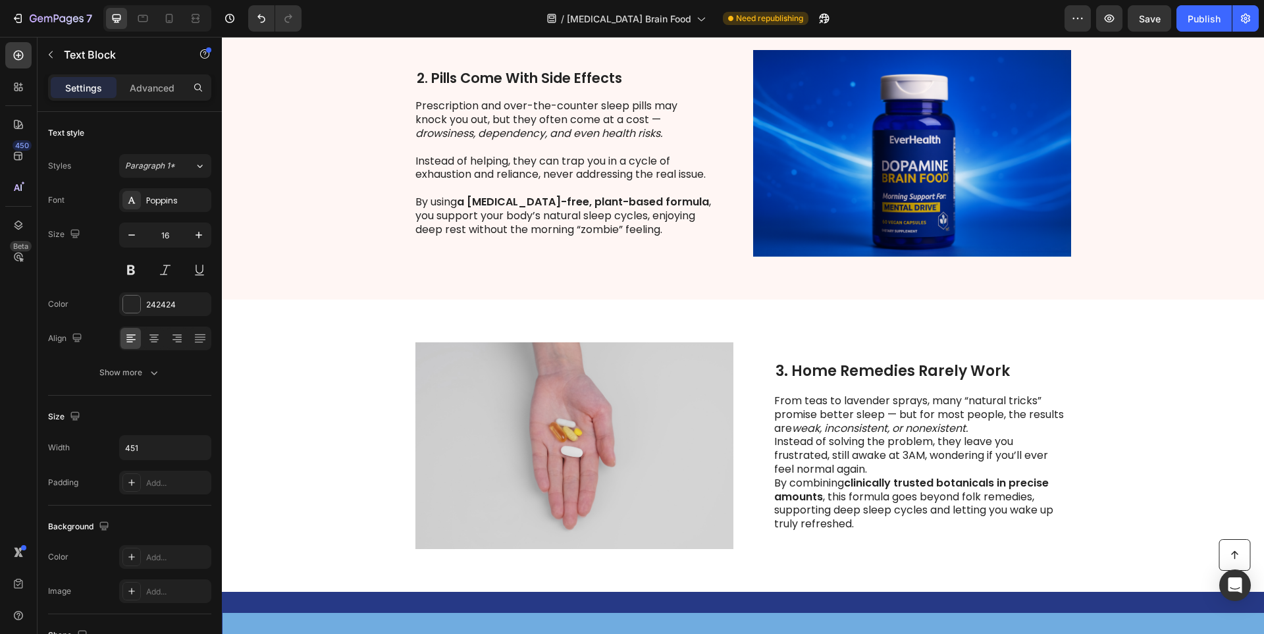
click at [992, 427] on p "From teas to lavender sprays, many “natural tricks” promise better sleep — but …" at bounding box center [922, 414] width 296 height 41
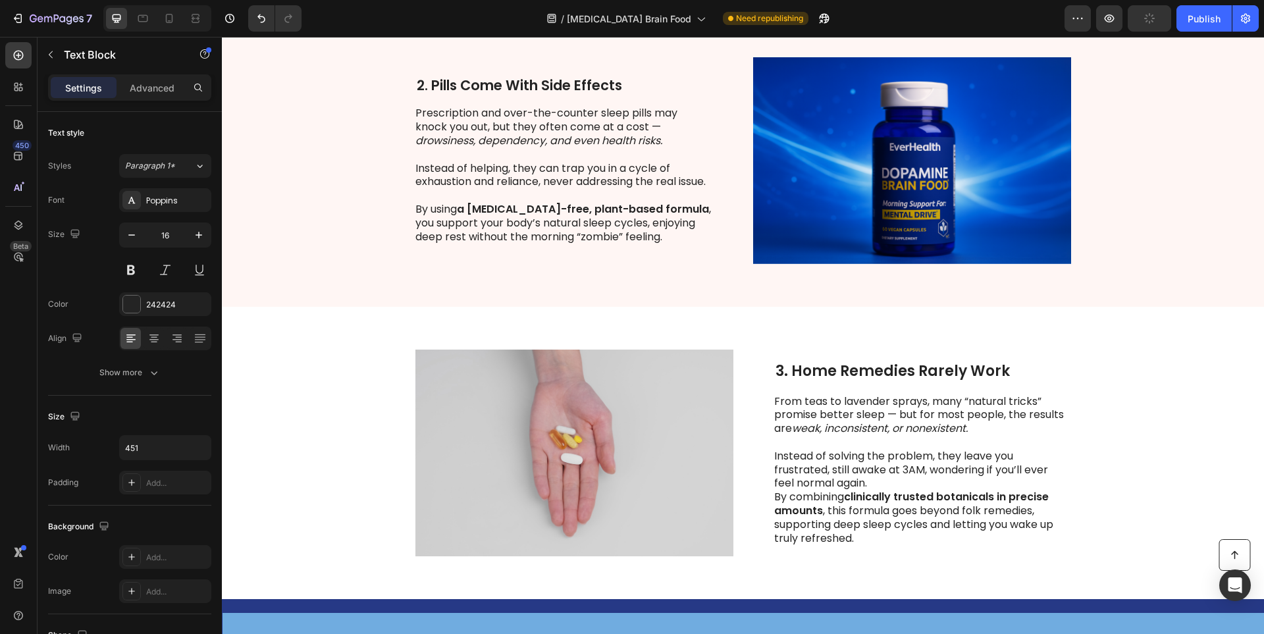
drag, startPoint x: 894, startPoint y: 487, endPoint x: 932, endPoint y: 506, distance: 42.4
click at [892, 491] on div "From teas to lavender sprays, many “natural tricks” promise better sleep — but …" at bounding box center [922, 470] width 297 height 153
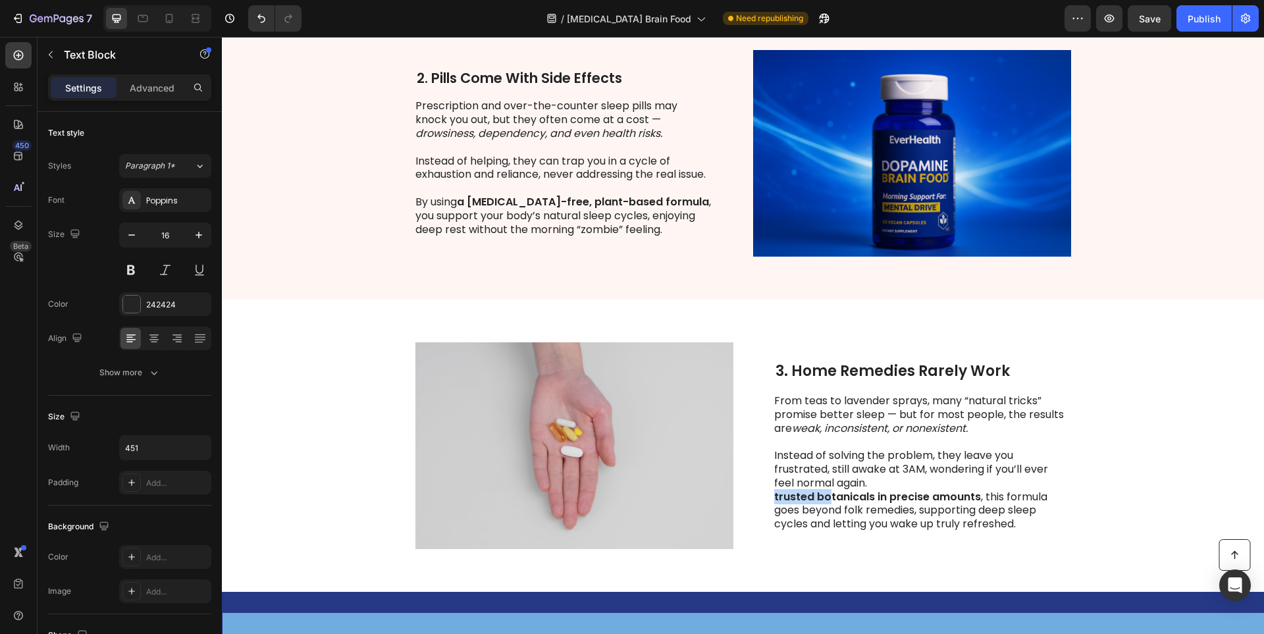
scroll to position [546, 0]
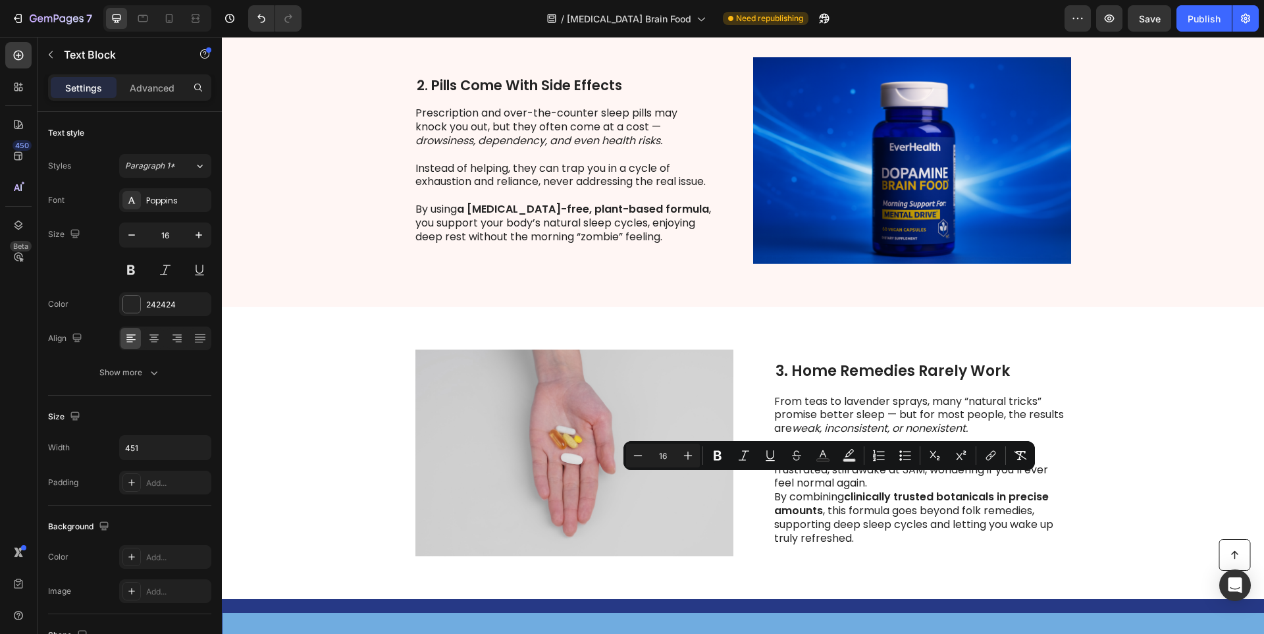
click at [897, 489] on strong "clinically trusted botanicals in precise amounts" at bounding box center [911, 503] width 275 height 29
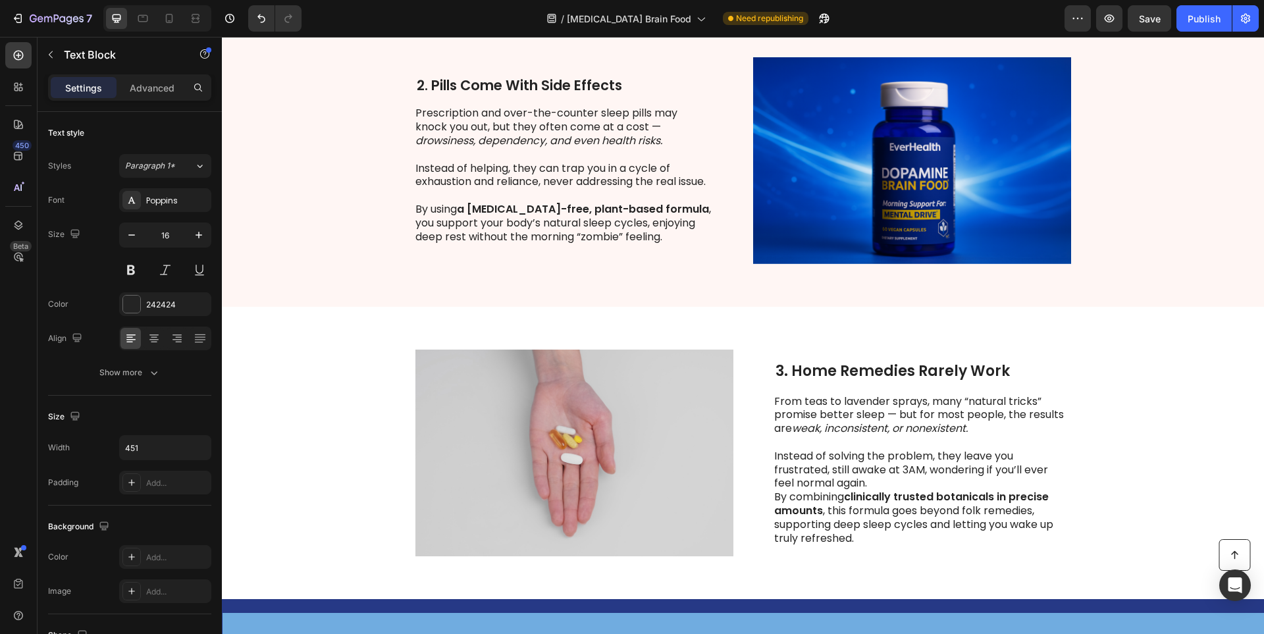
click at [886, 483] on p "Instead of solving the problem, they leave you frustrated, still awake at 3AM, …" at bounding box center [922, 470] width 296 height 41
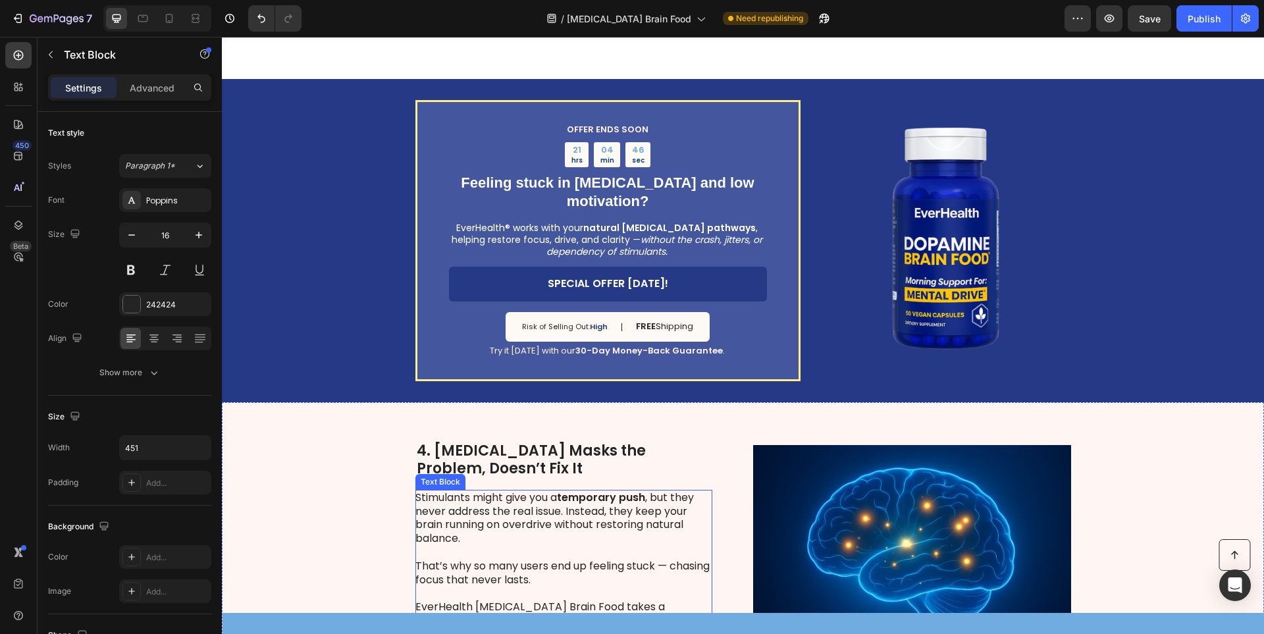
scroll to position [1264, 0]
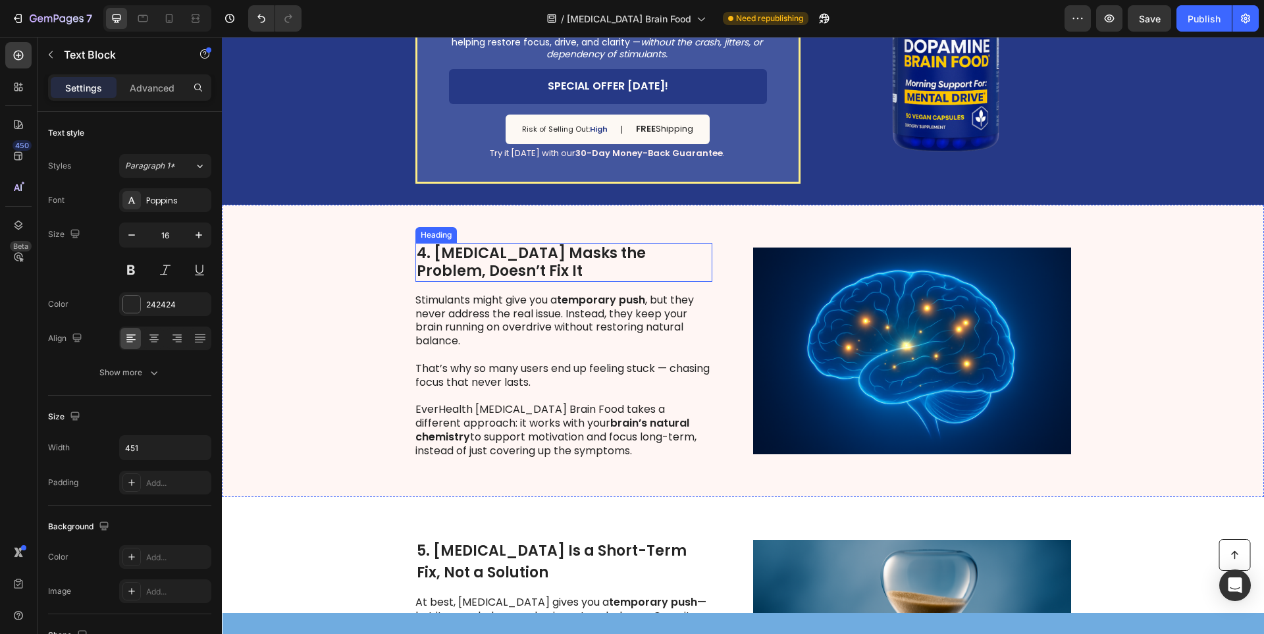
click at [467, 249] on strong "4. [MEDICAL_DATA] Masks the Problem, Doesn’t Fix It" at bounding box center [531, 262] width 229 height 39
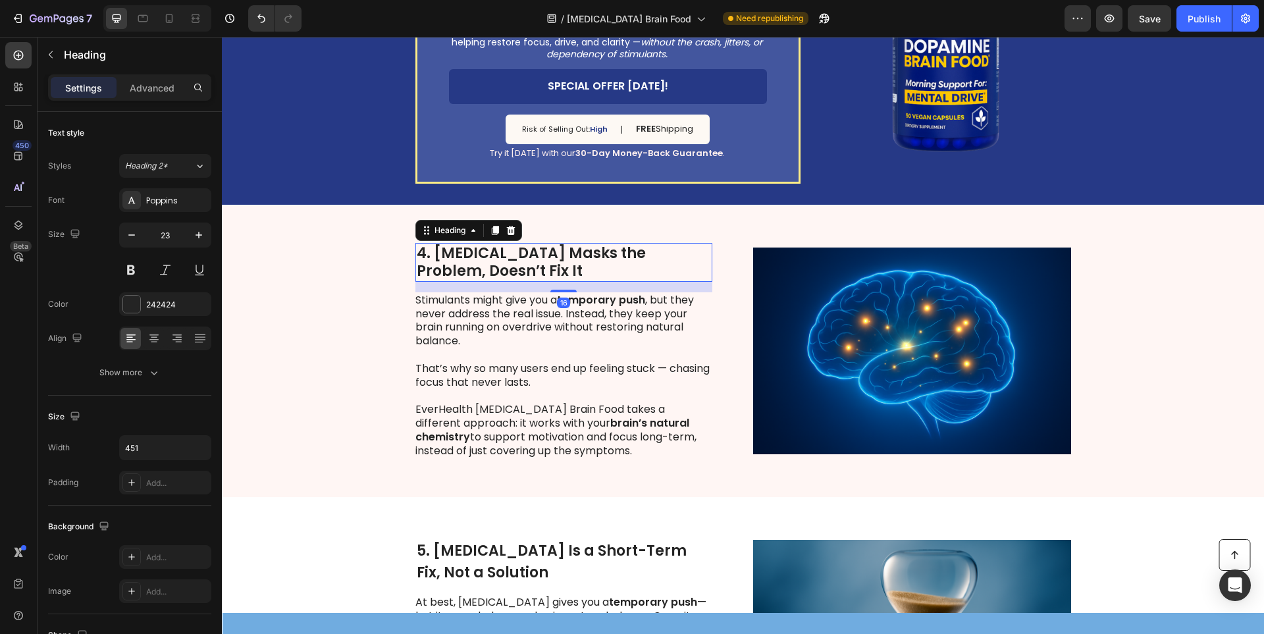
click at [467, 249] on strong "4. [MEDICAL_DATA] Masks the Problem, Doesn’t Fix It" at bounding box center [531, 262] width 229 height 39
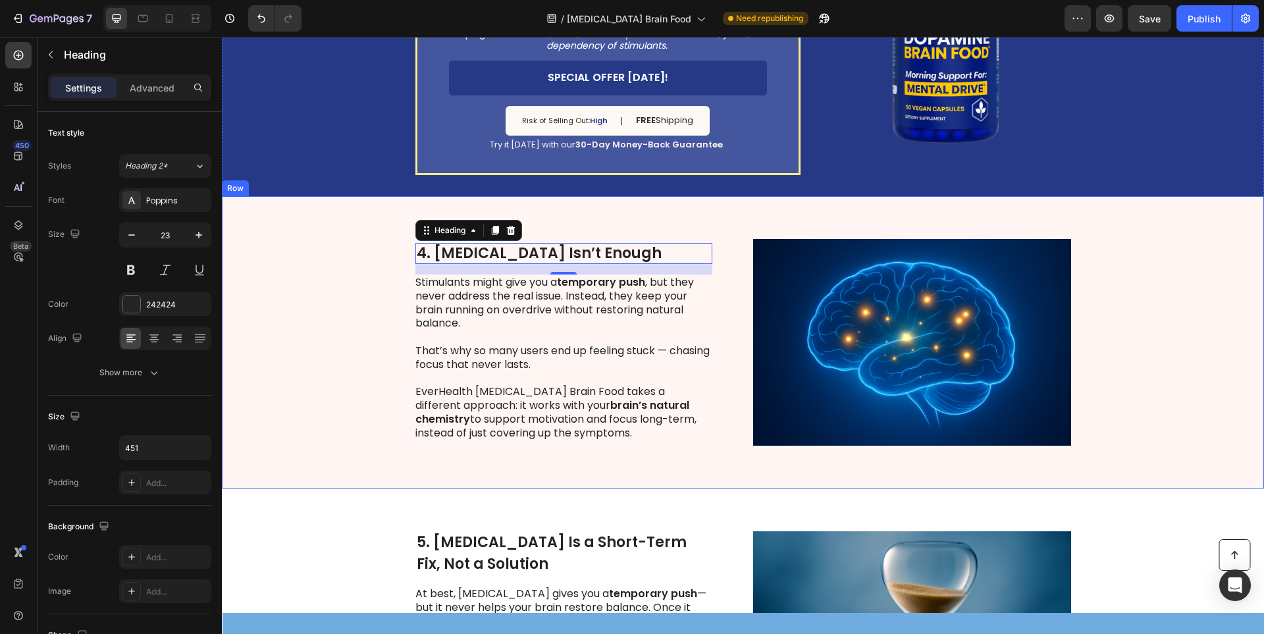
click at [568, 382] on p at bounding box center [563, 379] width 296 height 14
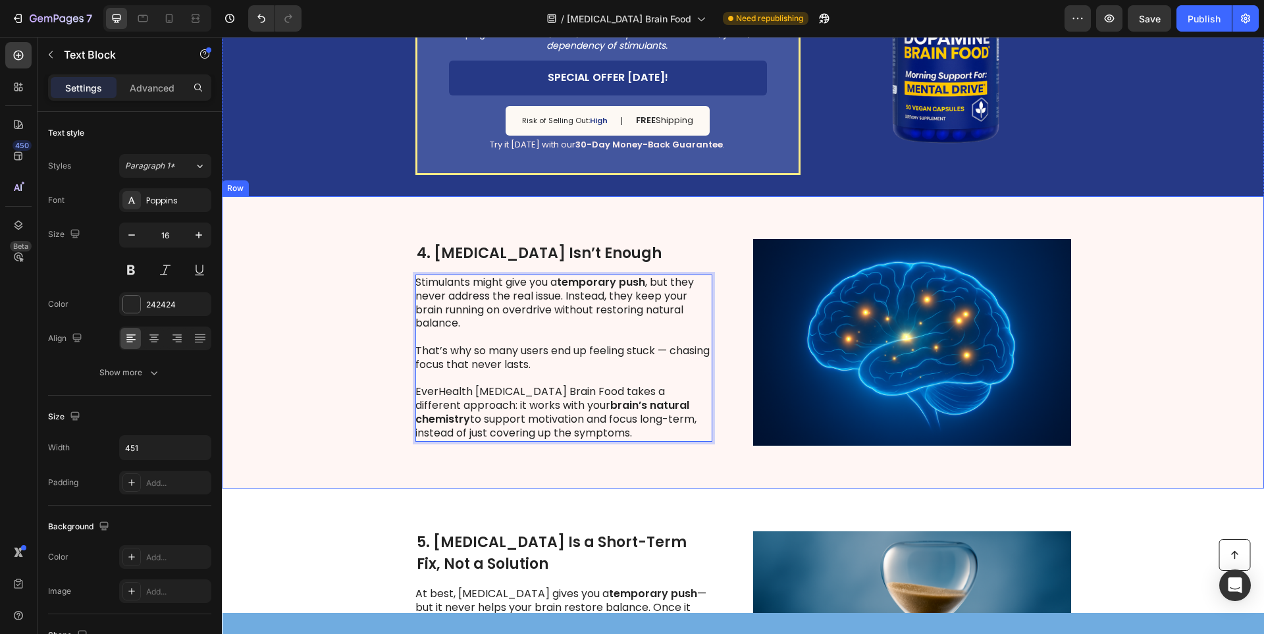
drag, startPoint x: 575, startPoint y: 427, endPoint x: 624, endPoint y: 456, distance: 57.0
click at [377, 274] on div "⁠⁠⁠⁠⁠⁠⁠ 4. [MEDICAL_DATA] Isn’t Enough Heading Stimulants might give you a temp…" at bounding box center [743, 342] width 1042 height 292
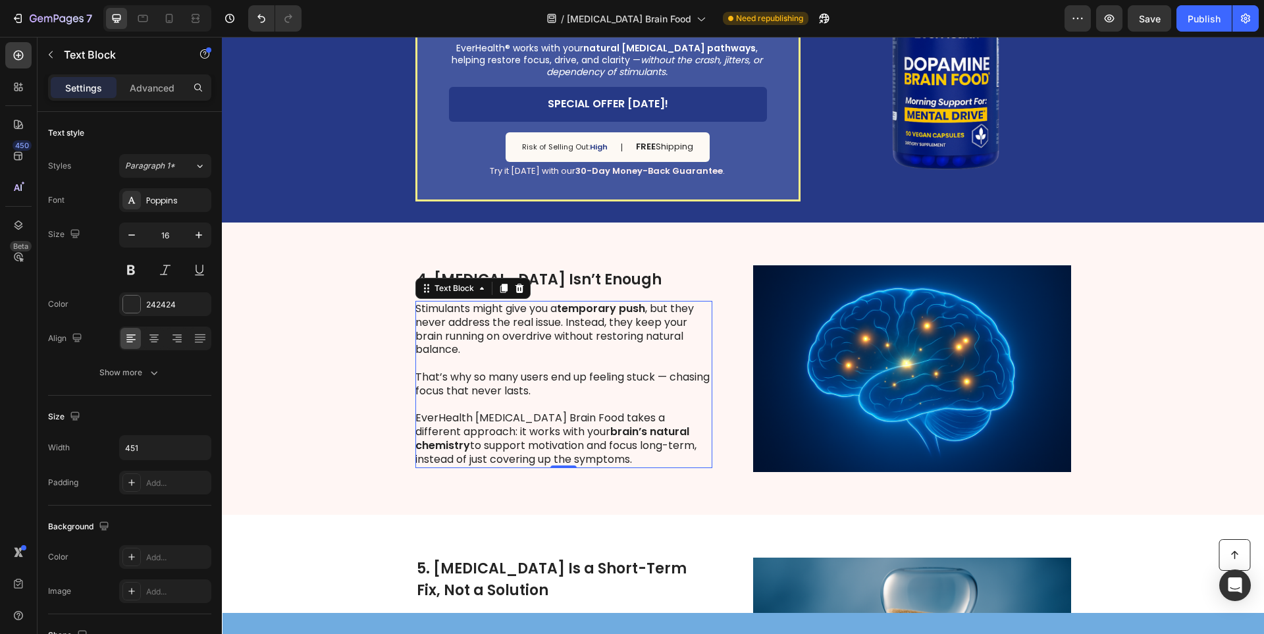
drag, startPoint x: 504, startPoint y: 415, endPoint x: 410, endPoint y: 311, distance: 140.8
click at [415, 311] on div "Stimulants might give you a temporary push , but they never address the real is…" at bounding box center [563, 384] width 297 height 167
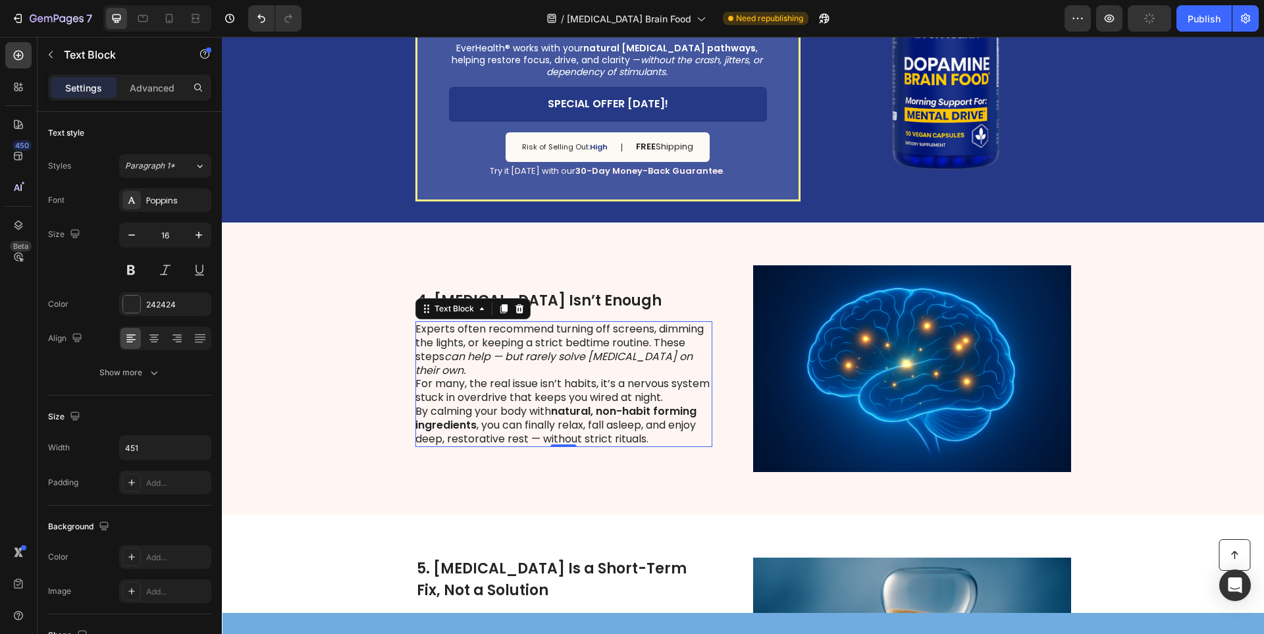
click at [693, 367] on icon "can help — but rarely solve [MEDICAL_DATA] on their own." at bounding box center [553, 363] width 277 height 29
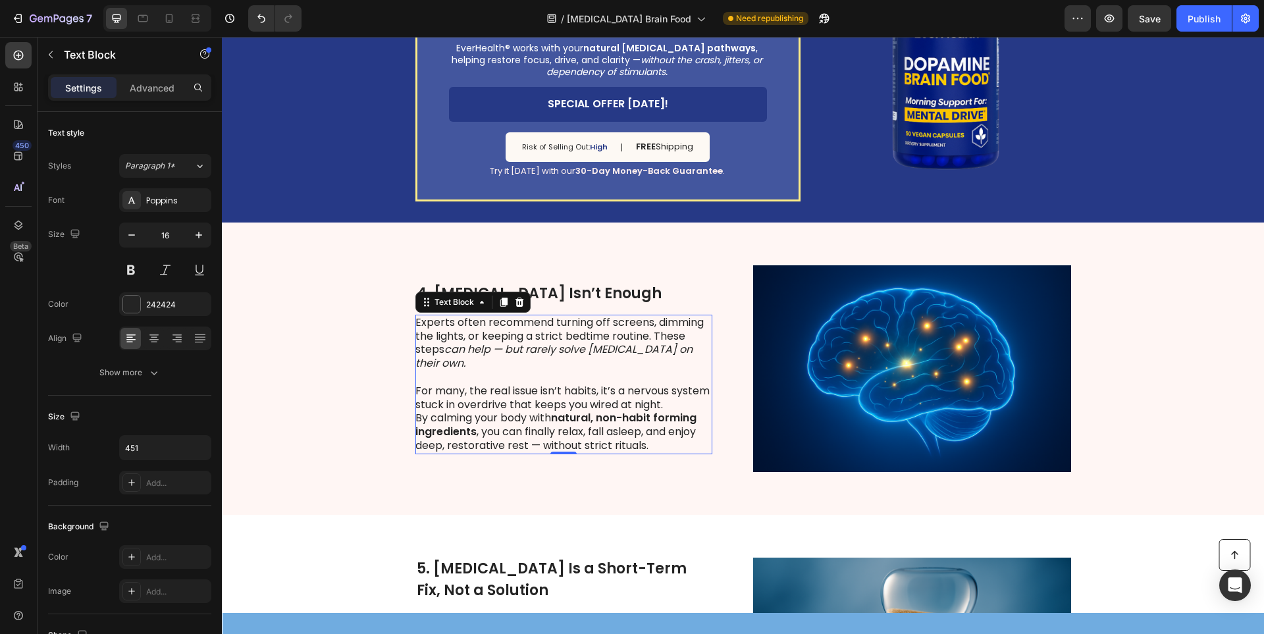
click at [703, 398] on p "For many, the real issue isn’t habits, it’s a nervous system stuck in overdrive…" at bounding box center [563, 399] width 296 height 28
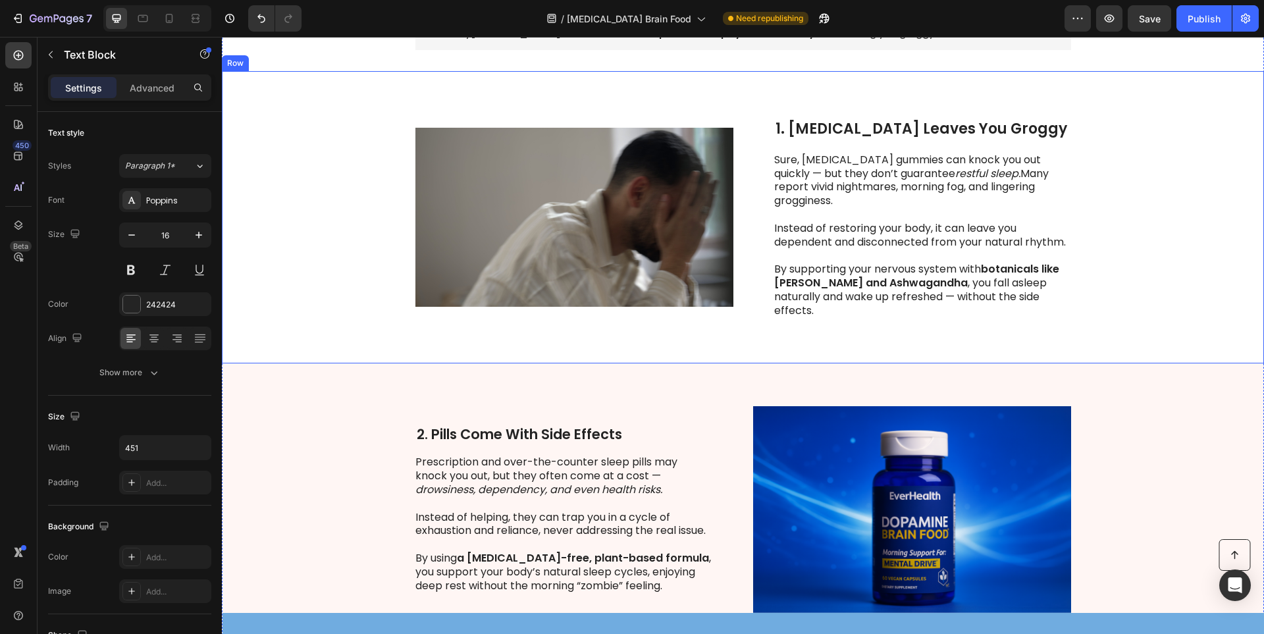
scroll to position [263, 0]
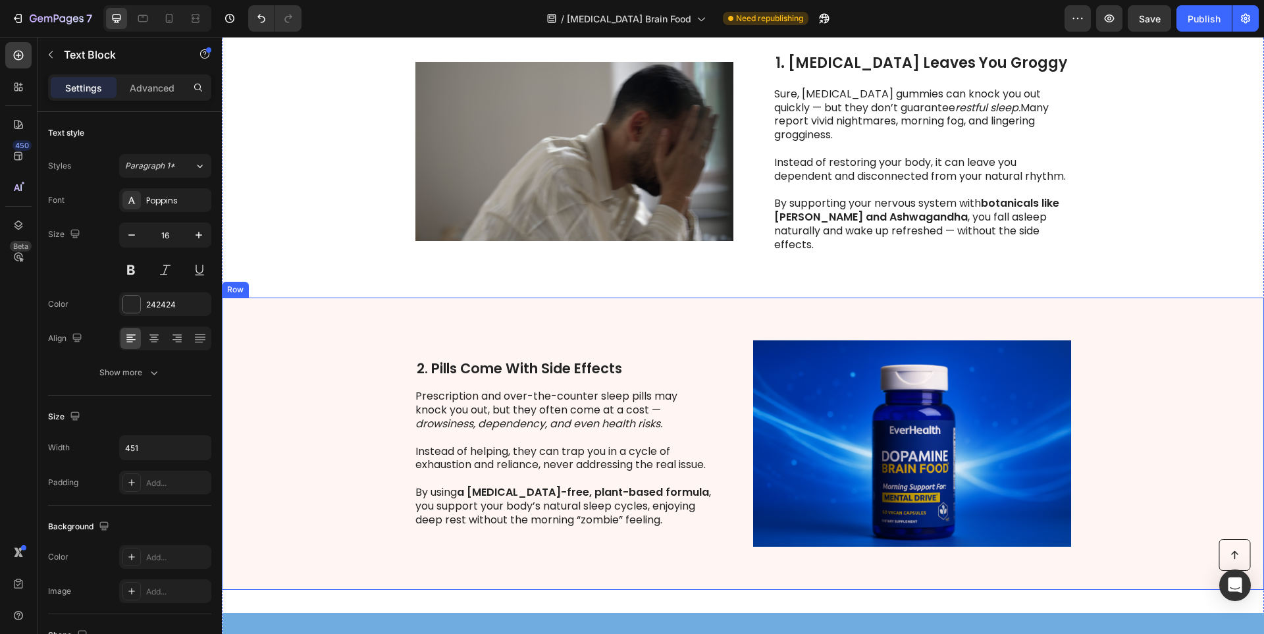
click at [483, 359] on strong "2. Pills Come With Side Effects" at bounding box center [519, 368] width 205 height 19
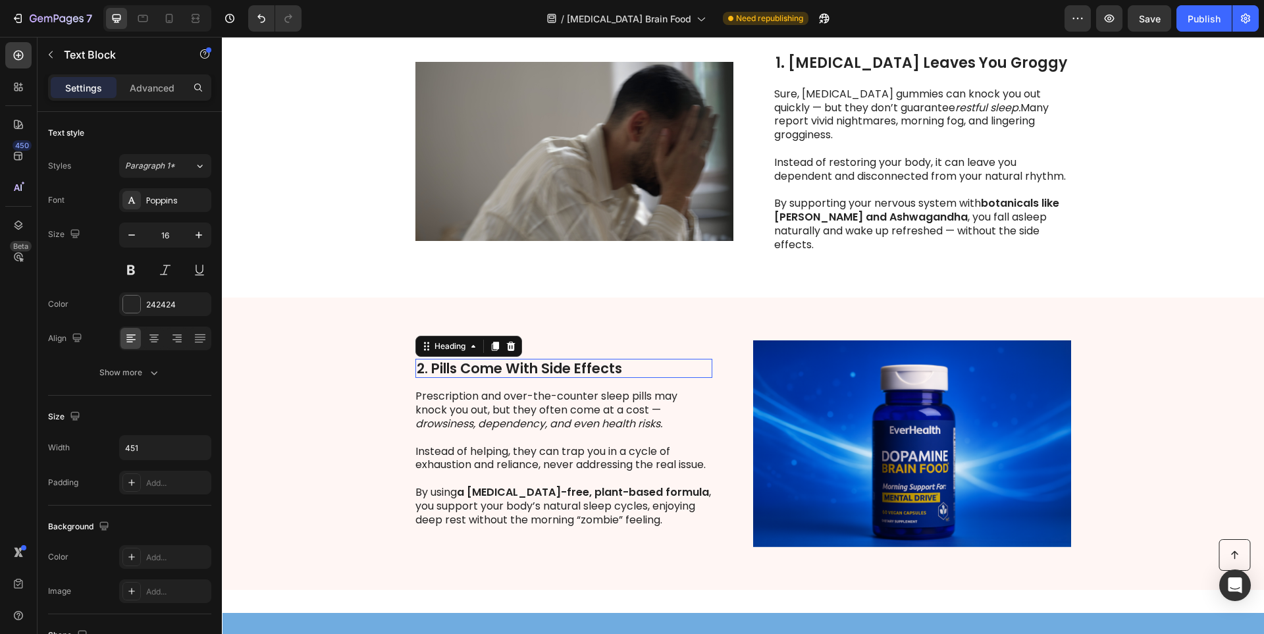
click at [483, 359] on strong "2. Pills Come With Side Effects" at bounding box center [519, 368] width 205 height 19
click at [436, 421] on icon "drowsiness, dependency, and even health risks." at bounding box center [538, 423] width 247 height 15
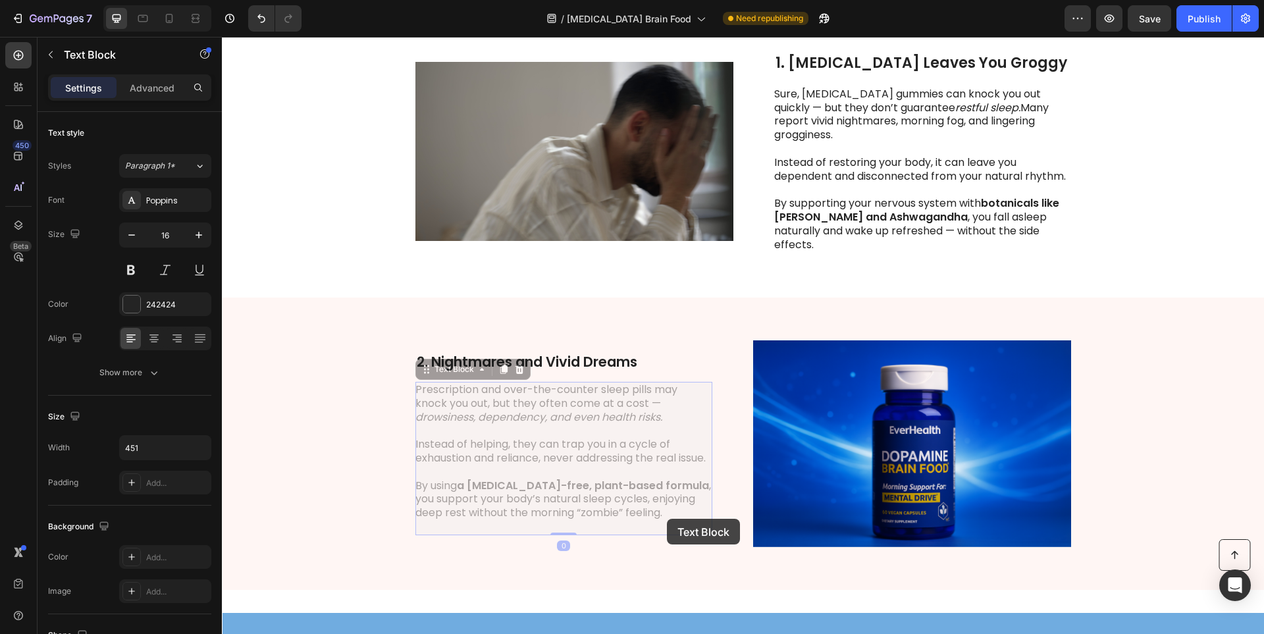
scroll to position [230, 0]
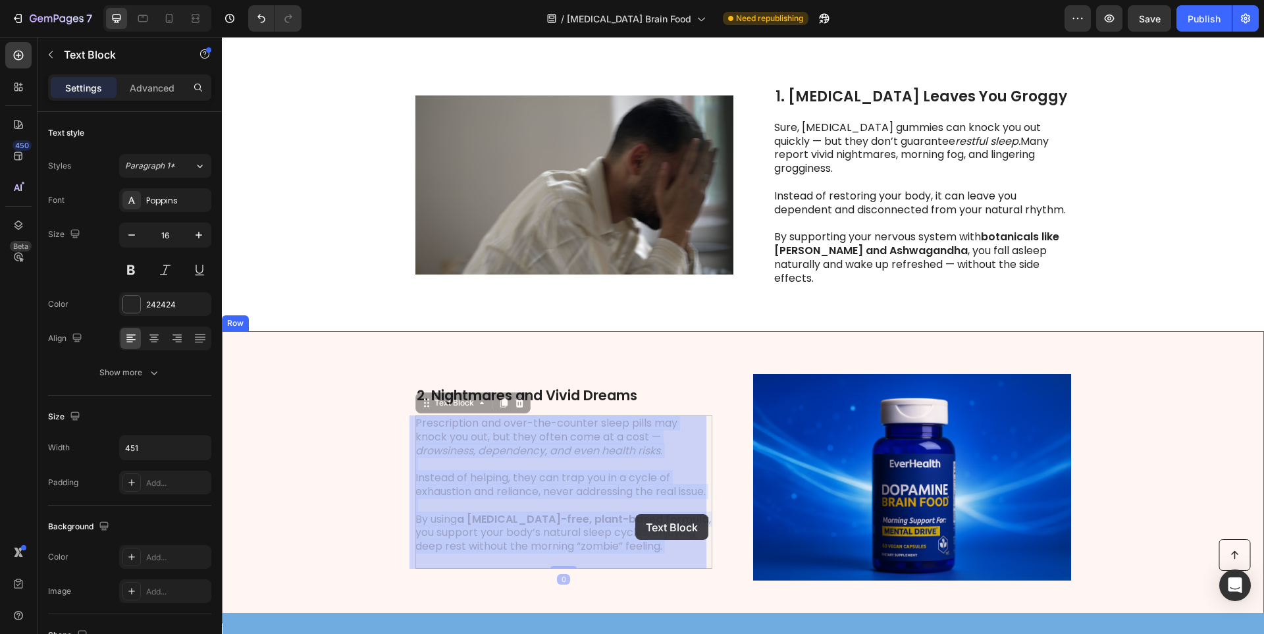
drag, startPoint x: 412, startPoint y: 390, endPoint x: 624, endPoint y: 507, distance: 242.3
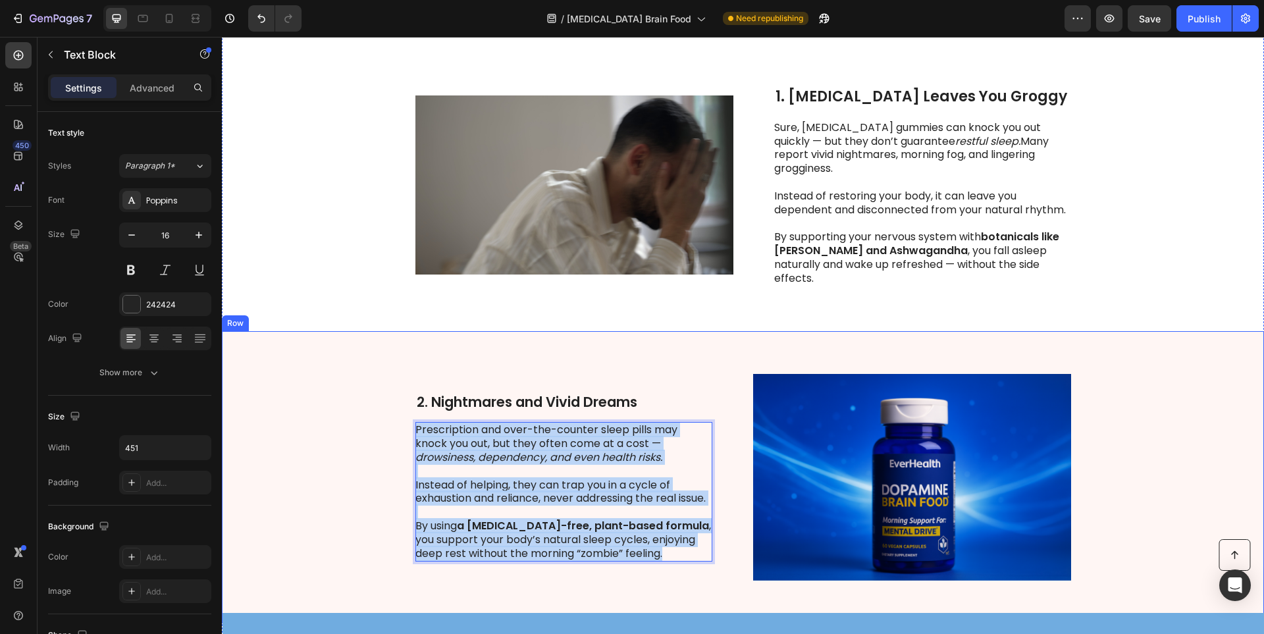
drag, startPoint x: 641, startPoint y: 560, endPoint x: 598, endPoint y: 441, distance: 126.2
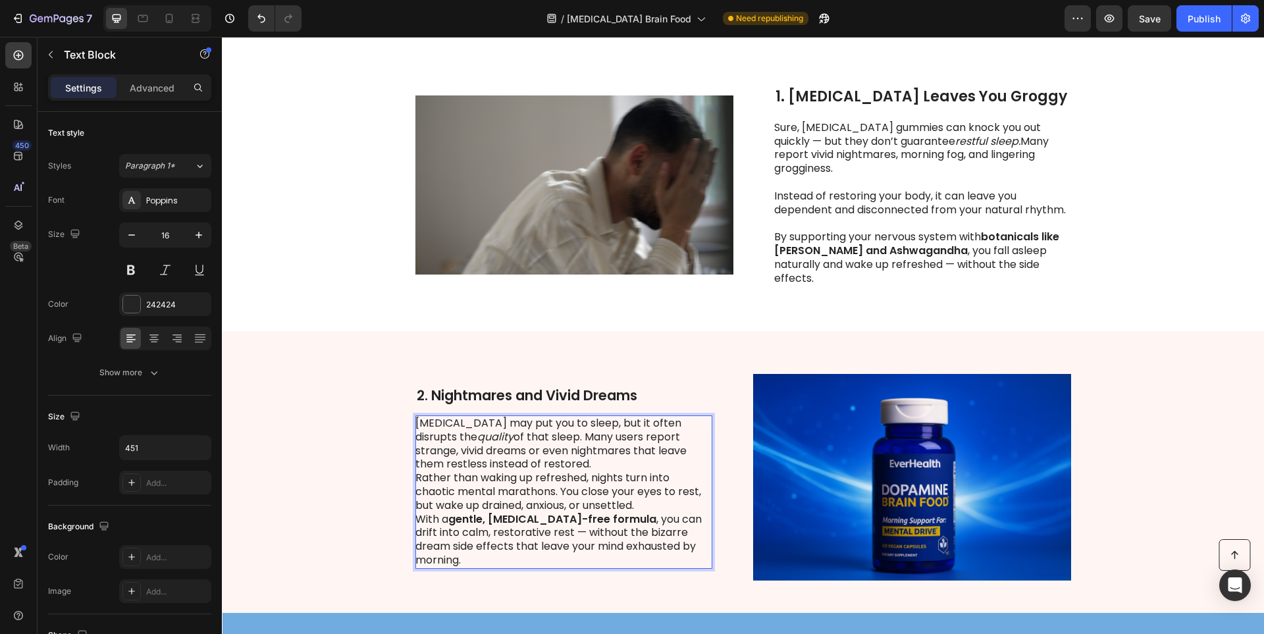
click at [533, 461] on p "[MEDICAL_DATA] may put you to sleep, but it often disrupts the quality of that …" at bounding box center [563, 444] width 296 height 55
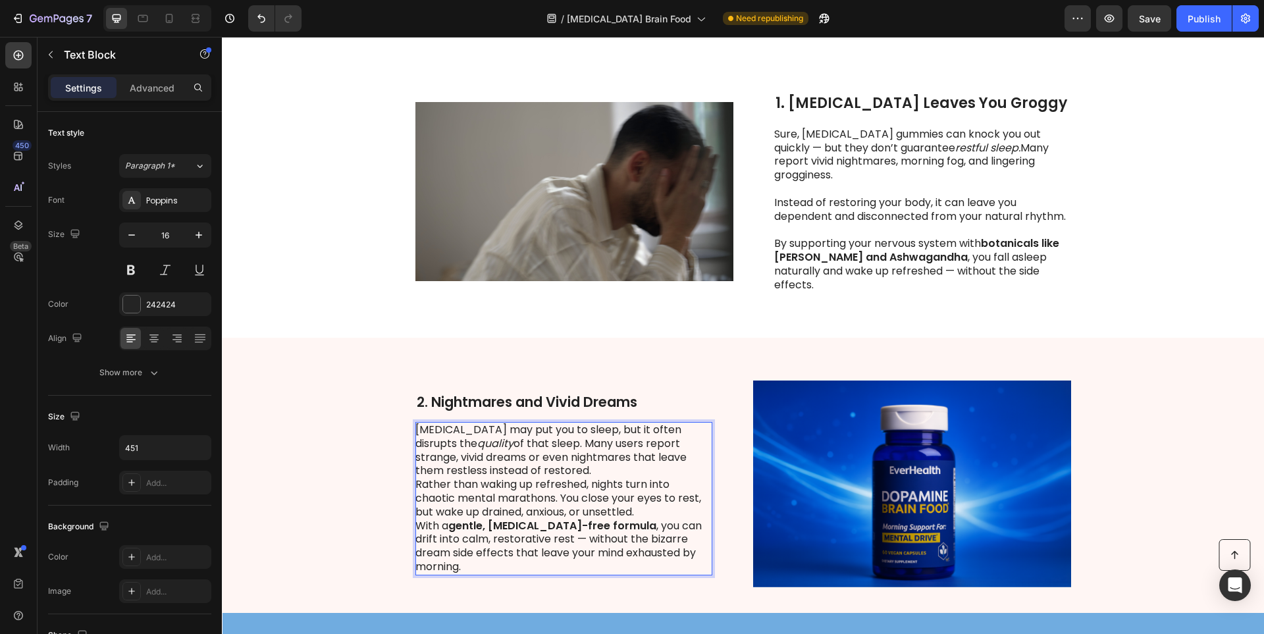
click at [649, 502] on p "Rather than waking up refreshed, nights turn into chaotic mental marathons. You…" at bounding box center [563, 498] width 296 height 41
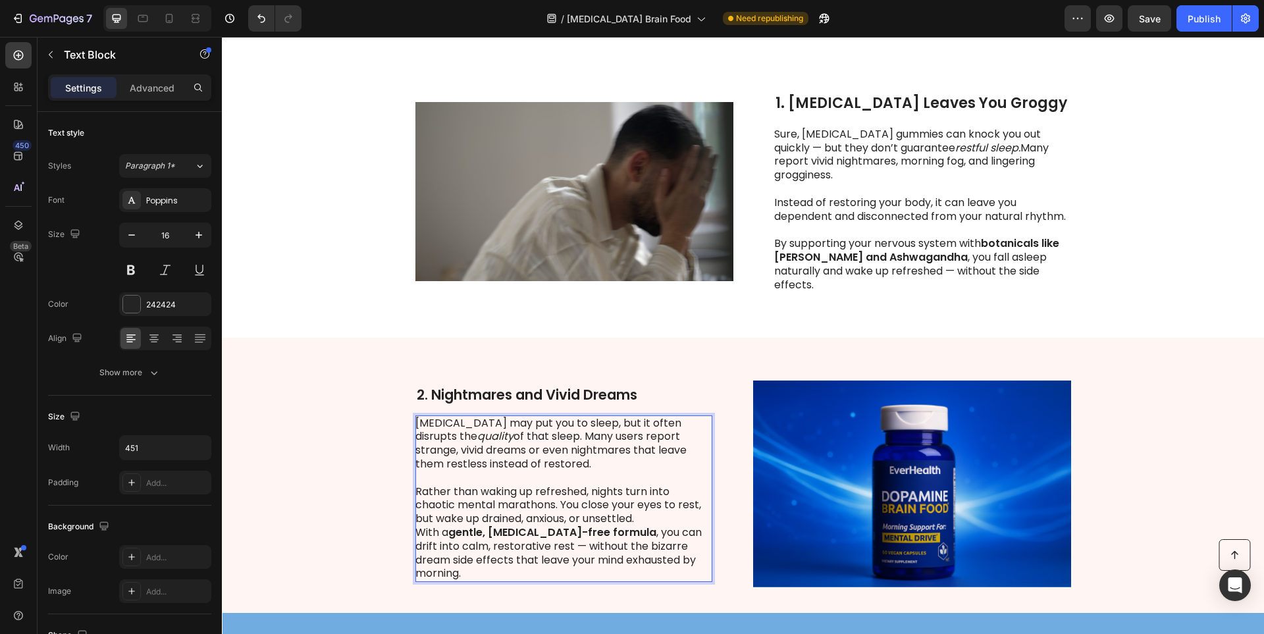
click at [647, 521] on p "Rather than waking up refreshed, nights turn into chaotic mental marathons. You…" at bounding box center [563, 505] width 296 height 41
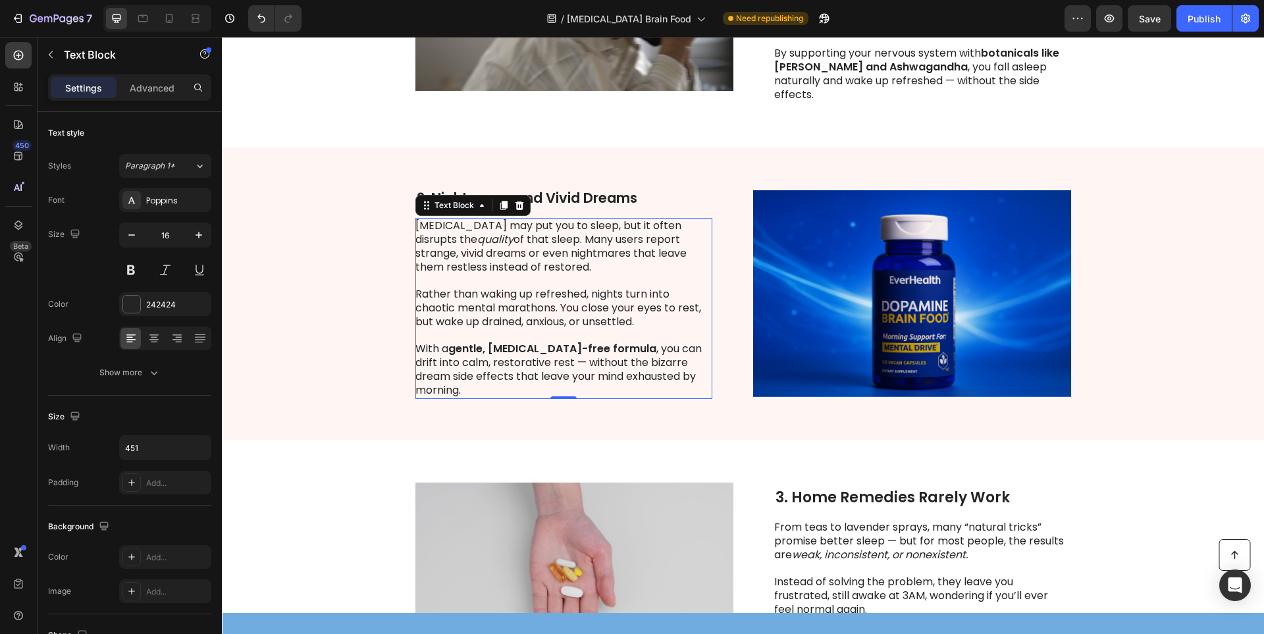
scroll to position [282, 0]
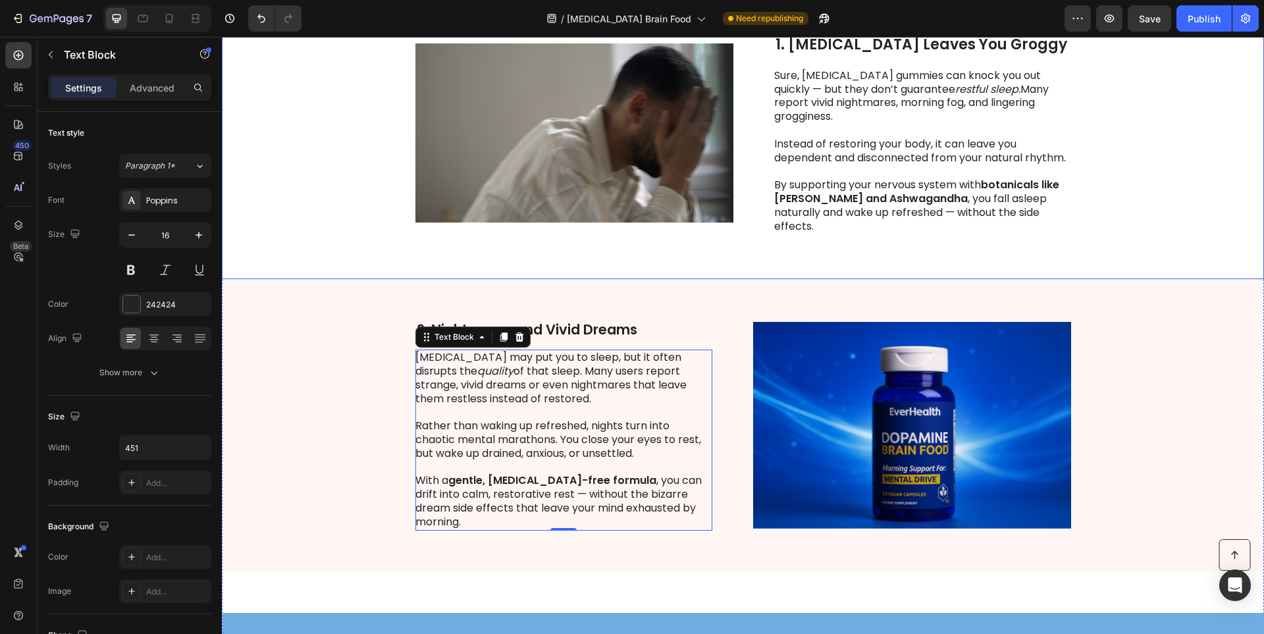
click at [834, 211] on p "By supporting your nervous system with botanicals like [PERSON_NAME] and [PERSO…" at bounding box center [922, 205] width 296 height 55
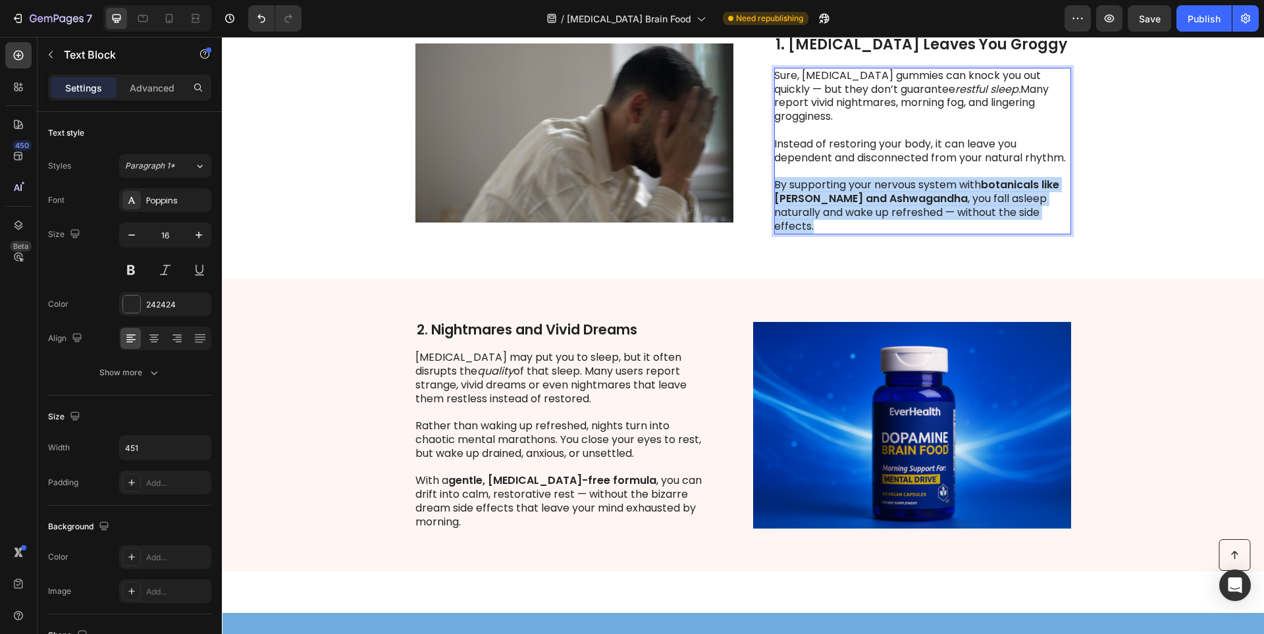
click at [834, 211] on p "By supporting your nervous system with botanicals like [PERSON_NAME] and [PERSO…" at bounding box center [922, 205] width 296 height 55
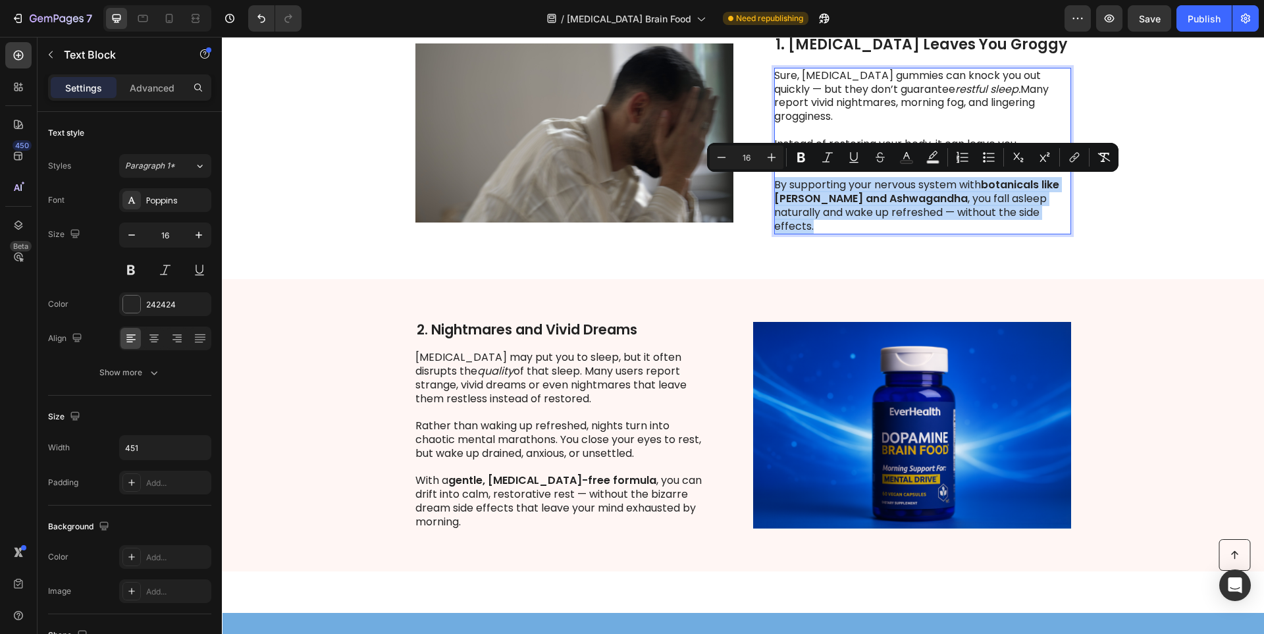
click at [1046, 213] on p "By supporting your nervous system with botanicals like [PERSON_NAME] and [PERSO…" at bounding box center [922, 205] width 296 height 55
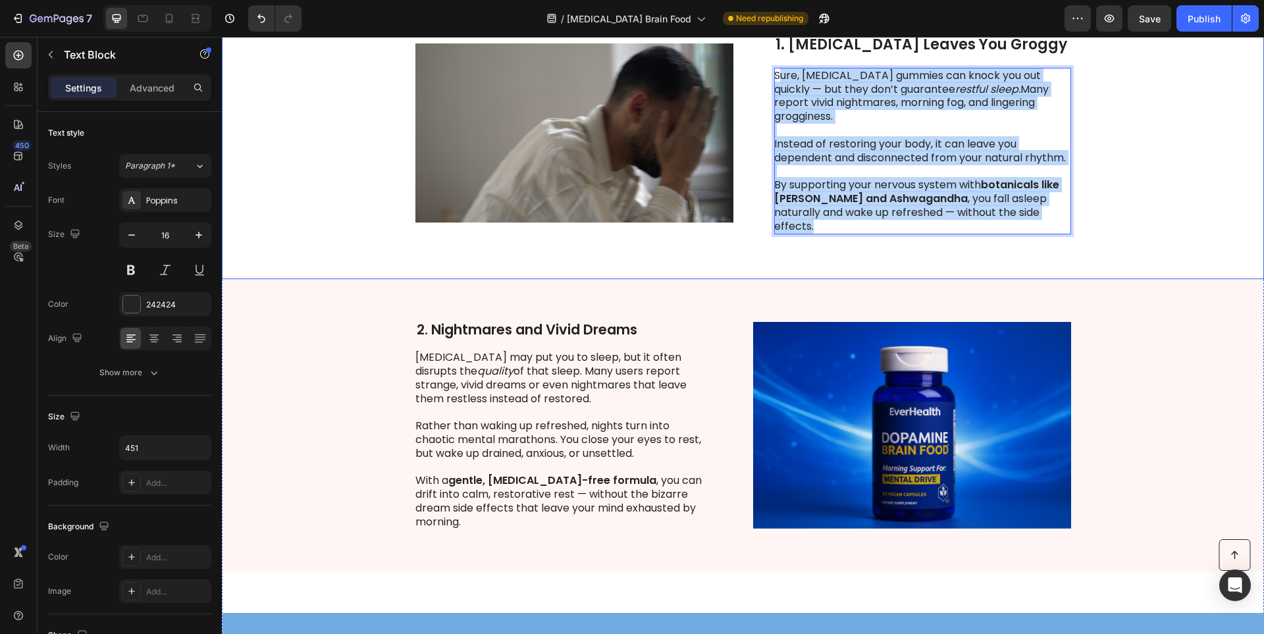
drag, startPoint x: 1020, startPoint y: 206, endPoint x: 772, endPoint y: 81, distance: 277.4
click at [774, 81] on div "Sure, [MEDICAL_DATA] gummies can knock you out quickly — but they don’t guarant…" at bounding box center [922, 151] width 297 height 167
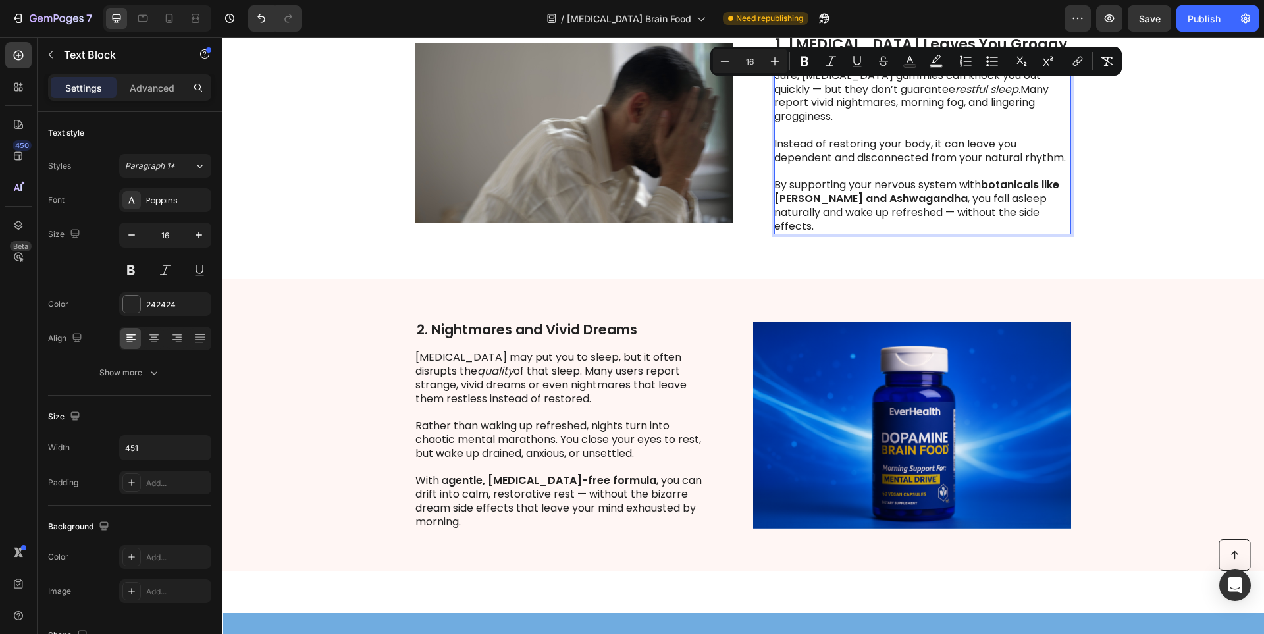
click at [774, 84] on p "Sure, [MEDICAL_DATA] gummies can knock you out quickly — but they don’t guarant…" at bounding box center [922, 96] width 296 height 55
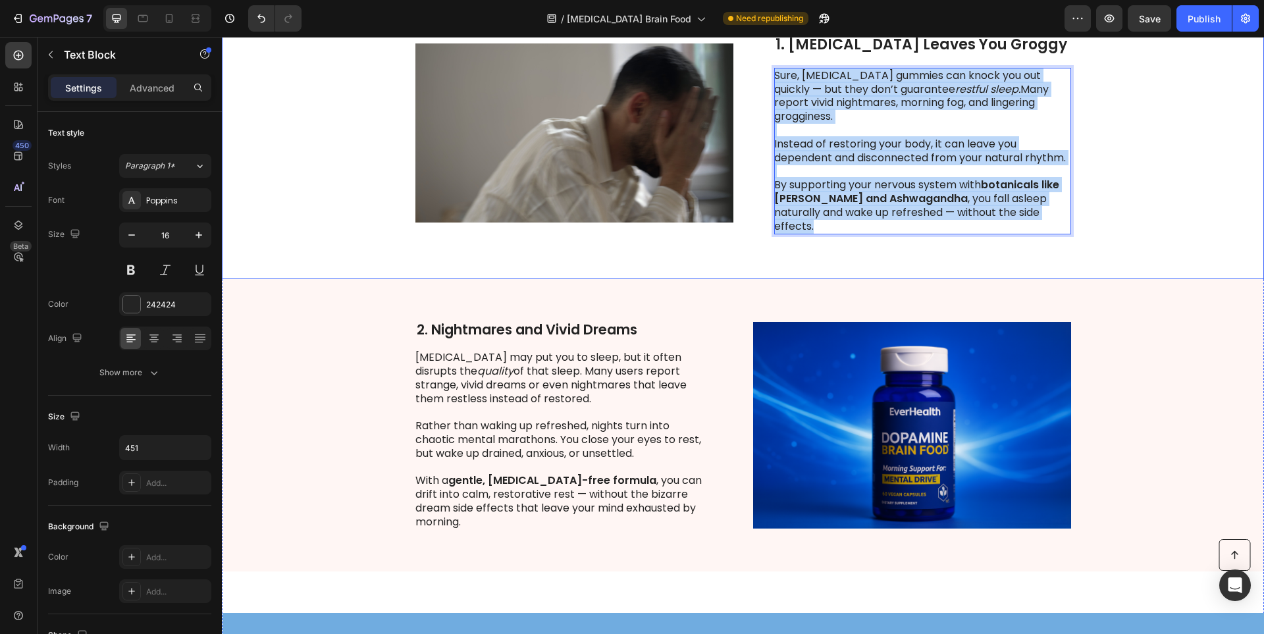
drag, startPoint x: 776, startPoint y: 92, endPoint x: 1077, endPoint y: 214, distance: 324.6
click at [1077, 214] on div "Image 1. [MEDICAL_DATA] Leaves You Groggy Heading Sure, [MEDICAL_DATA] gummies …" at bounding box center [743, 133] width 1042 height 292
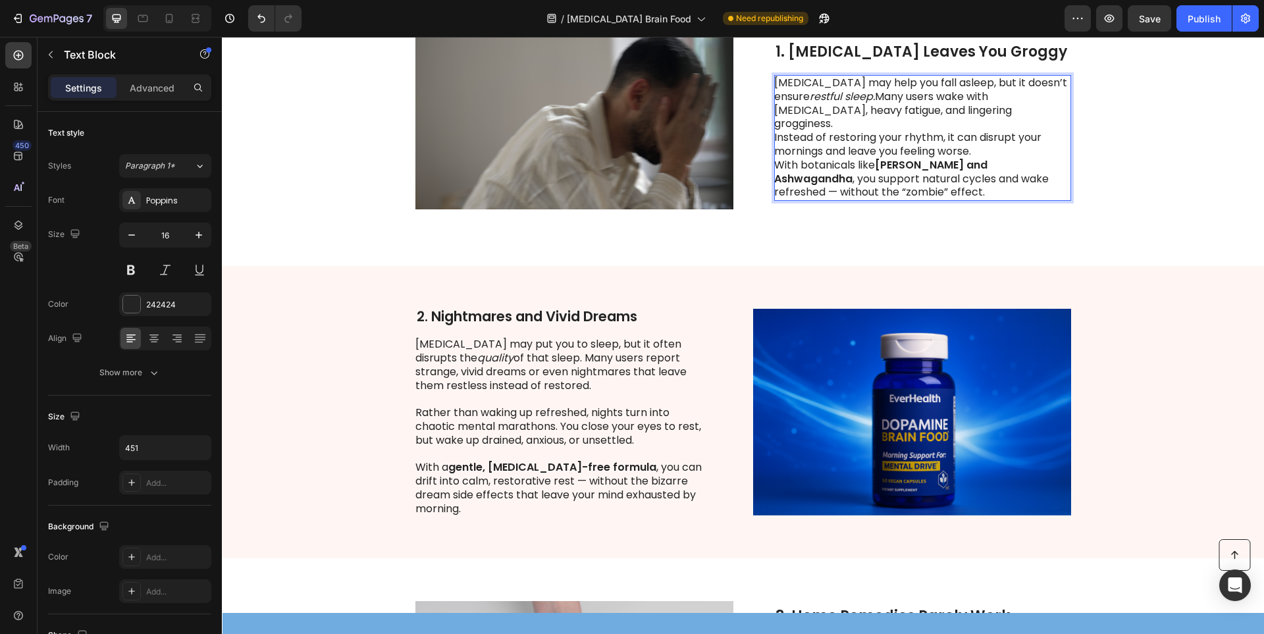
click at [989, 117] on p "[MEDICAL_DATA] may help you fall asleep, but it doesn’t ensure restful sleep. M…" at bounding box center [922, 103] width 296 height 55
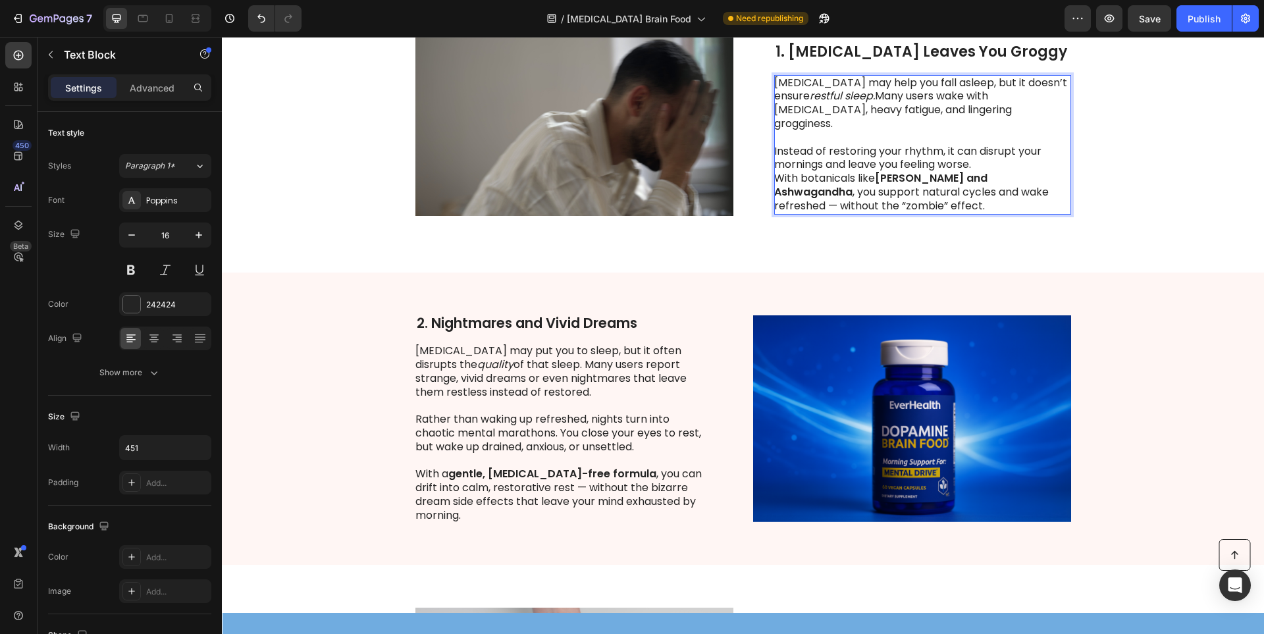
click at [988, 159] on p "Instead of restoring your rhythm, it can disrupt your mornings and leave you fe…" at bounding box center [922, 159] width 296 height 28
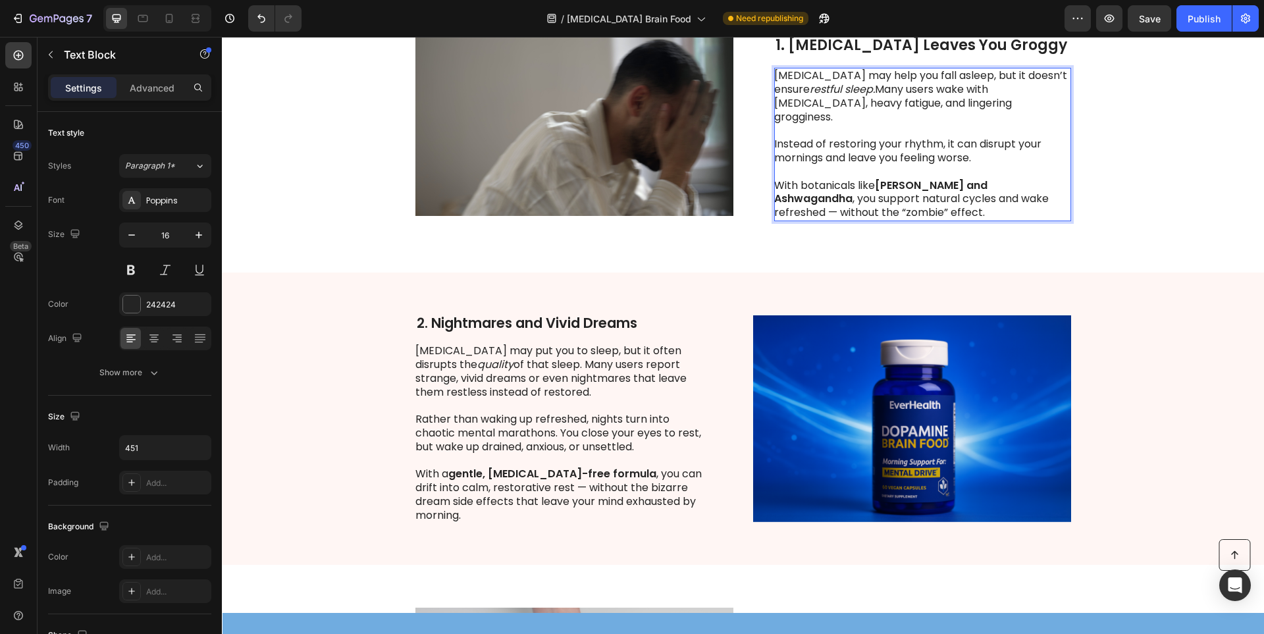
scroll to position [282, 0]
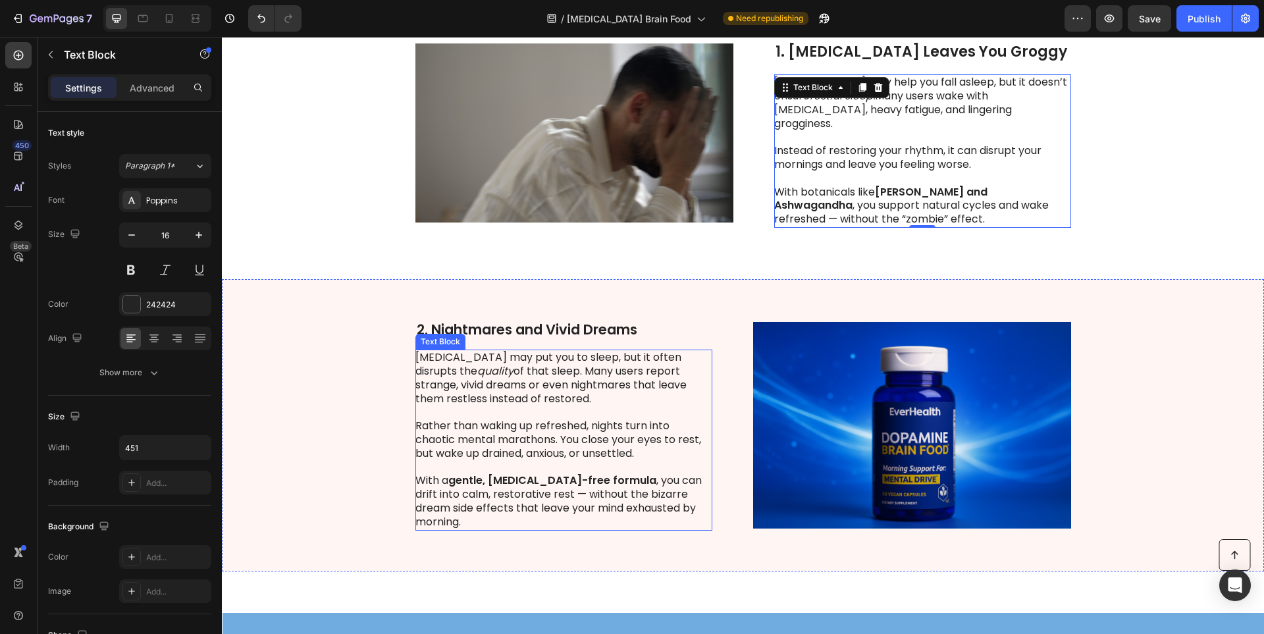
click at [522, 334] on strong "2. Nightmares and Vivid Dreams" at bounding box center [527, 329] width 221 height 19
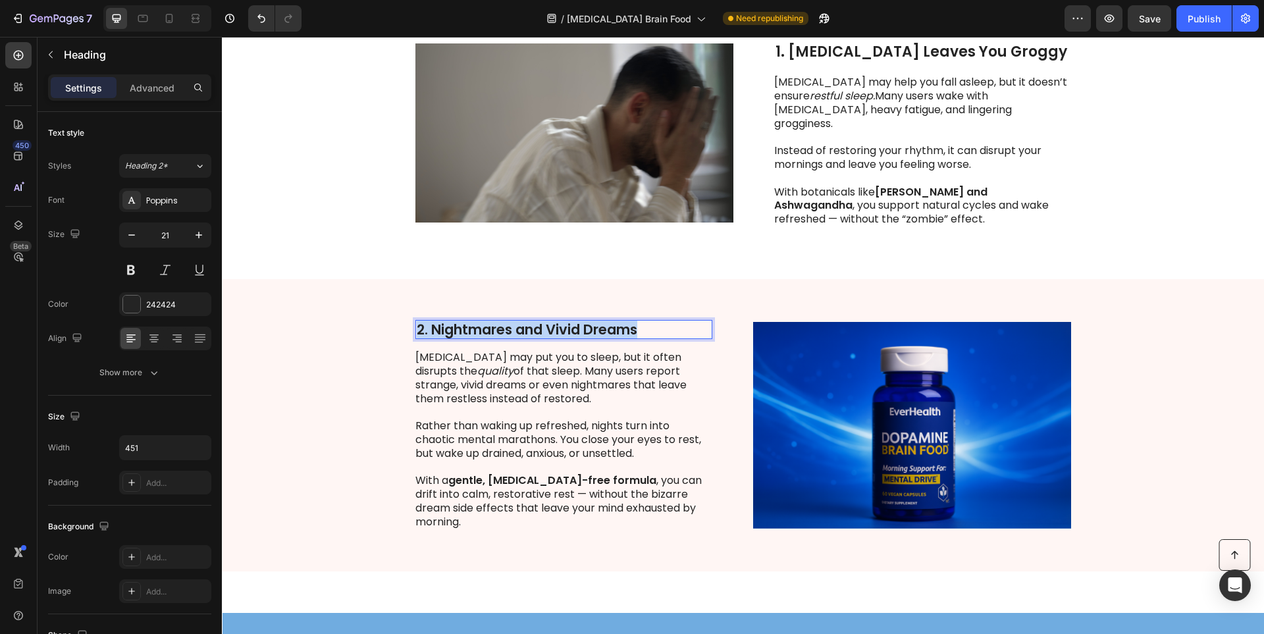
click at [522, 334] on strong "2. Nightmares and Vivid Dreams" at bounding box center [527, 329] width 221 height 19
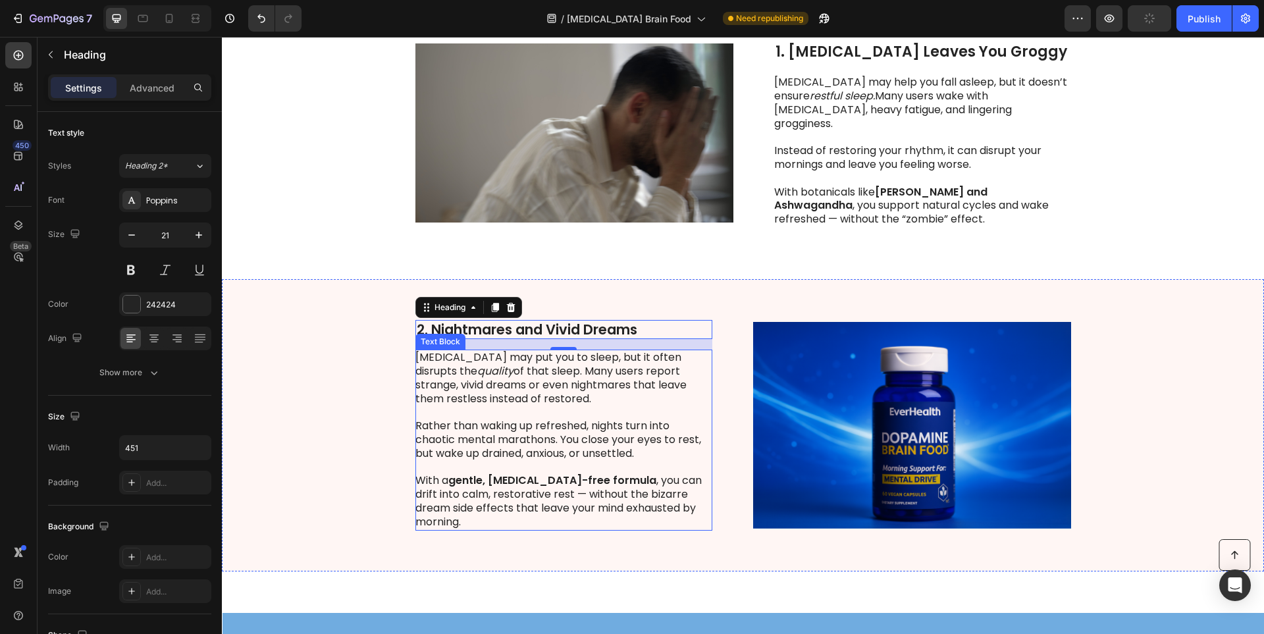
click at [508, 417] on p "Rich Text Editor. Editing area: main" at bounding box center [563, 413] width 296 height 14
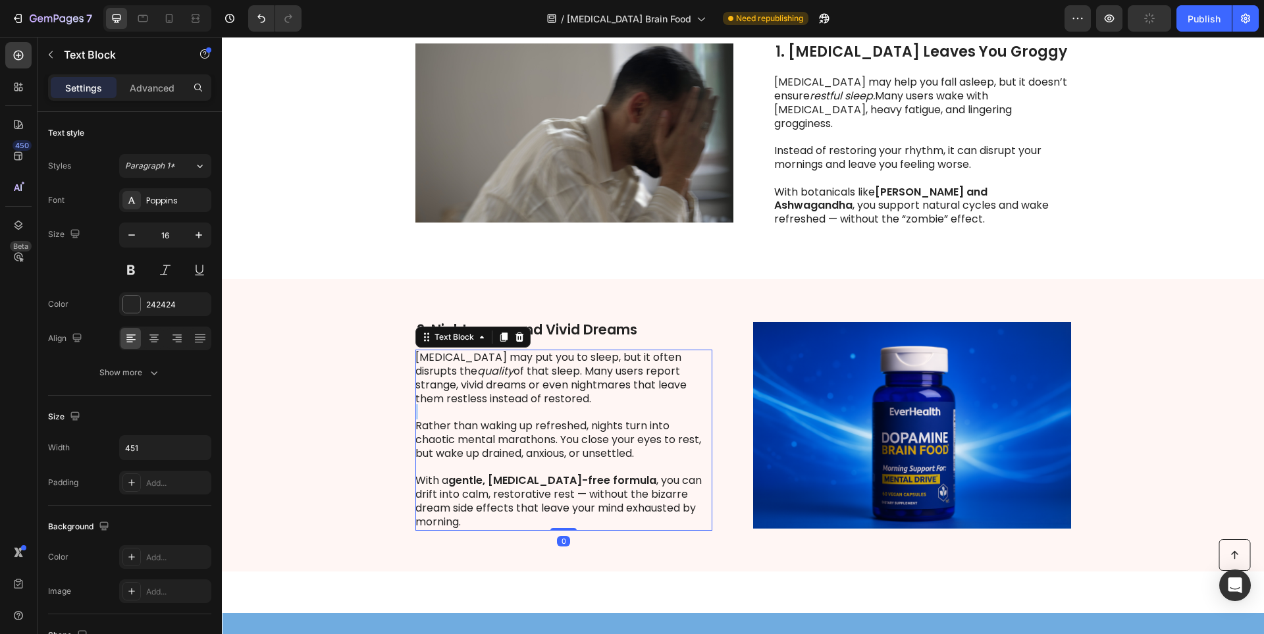
click at [508, 417] on p "Rich Text Editor. Editing area: main" at bounding box center [563, 413] width 296 height 14
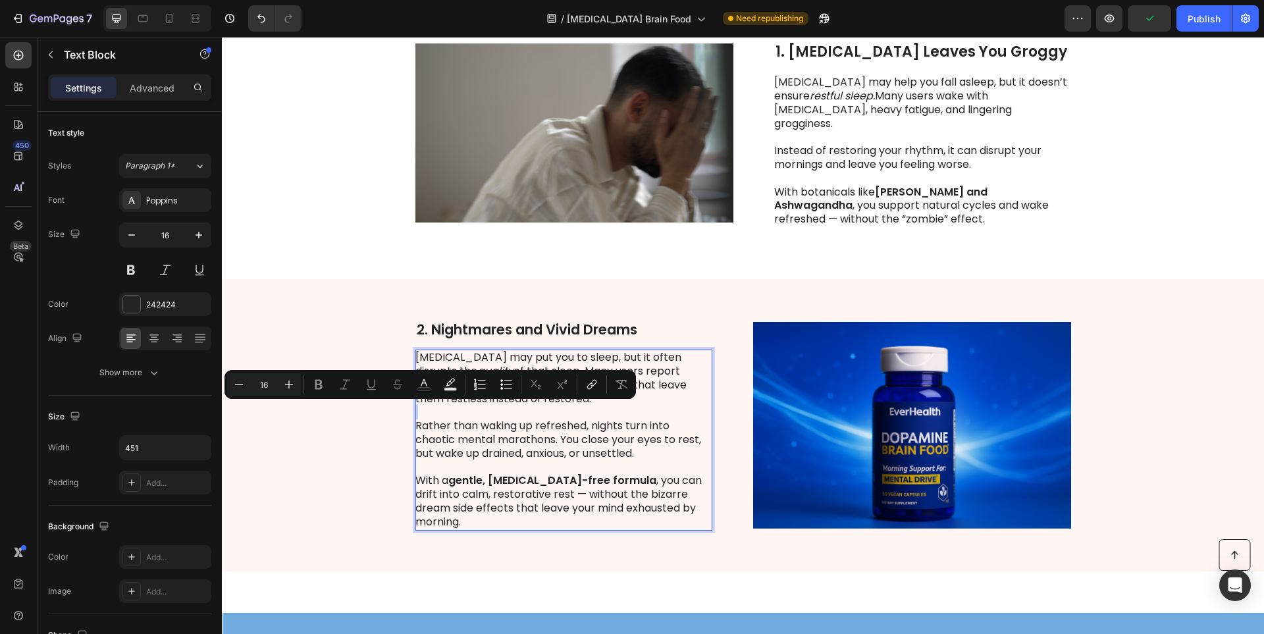
click at [508, 417] on p "Rich Text Editor. Editing area: main" at bounding box center [563, 413] width 296 height 14
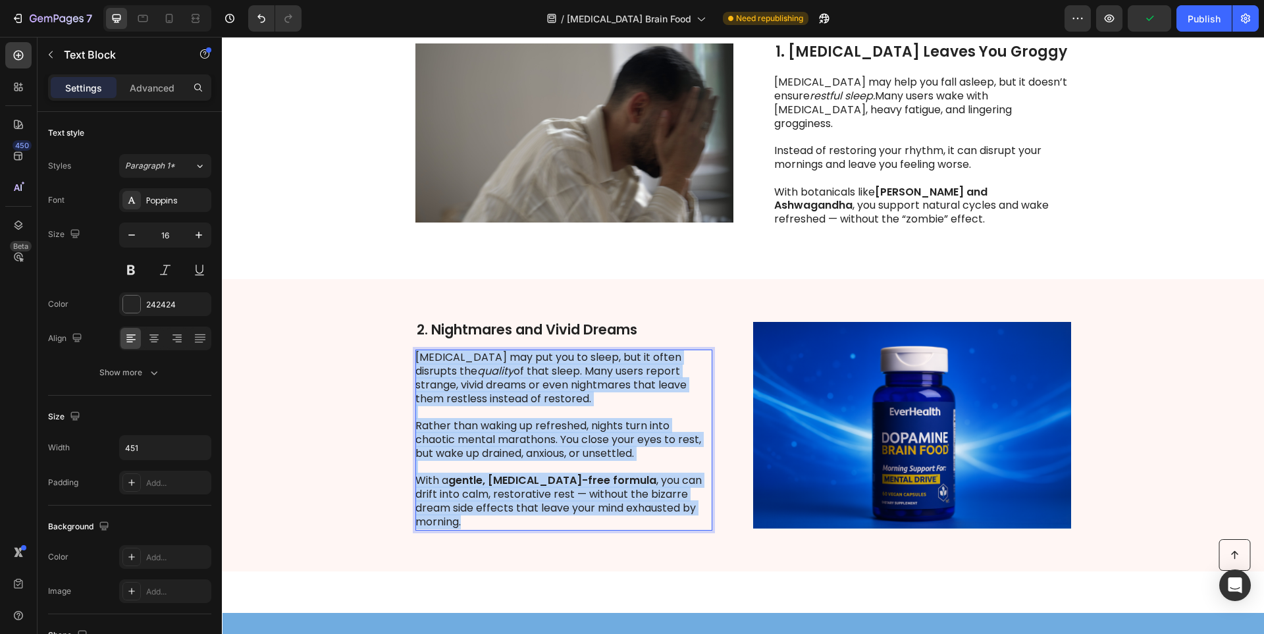
drag, startPoint x: 459, startPoint y: 522, endPoint x: 411, endPoint y: 352, distance: 176.5
click at [415, 352] on div "[MEDICAL_DATA] may put you to sleep, but it often disrupts the quality of that …" at bounding box center [563, 440] width 297 height 180
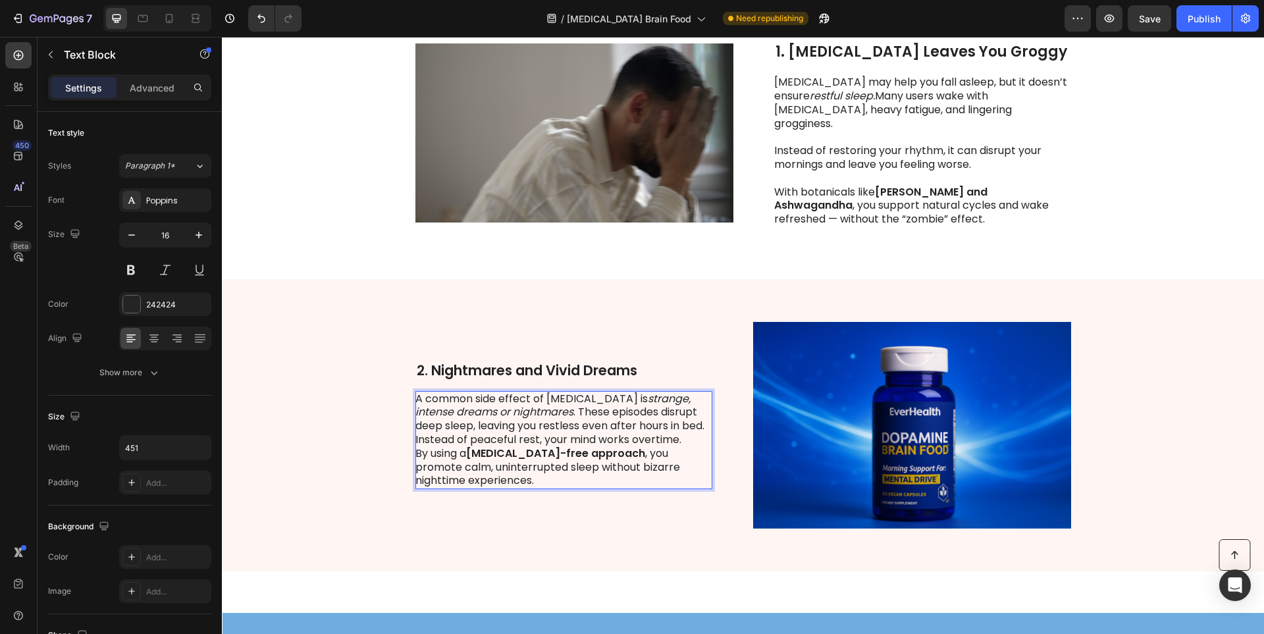
click at [685, 425] on p "A common side effect of [MEDICAL_DATA] is strange, intense dreams or nightmares…" at bounding box center [563, 412] width 296 height 41
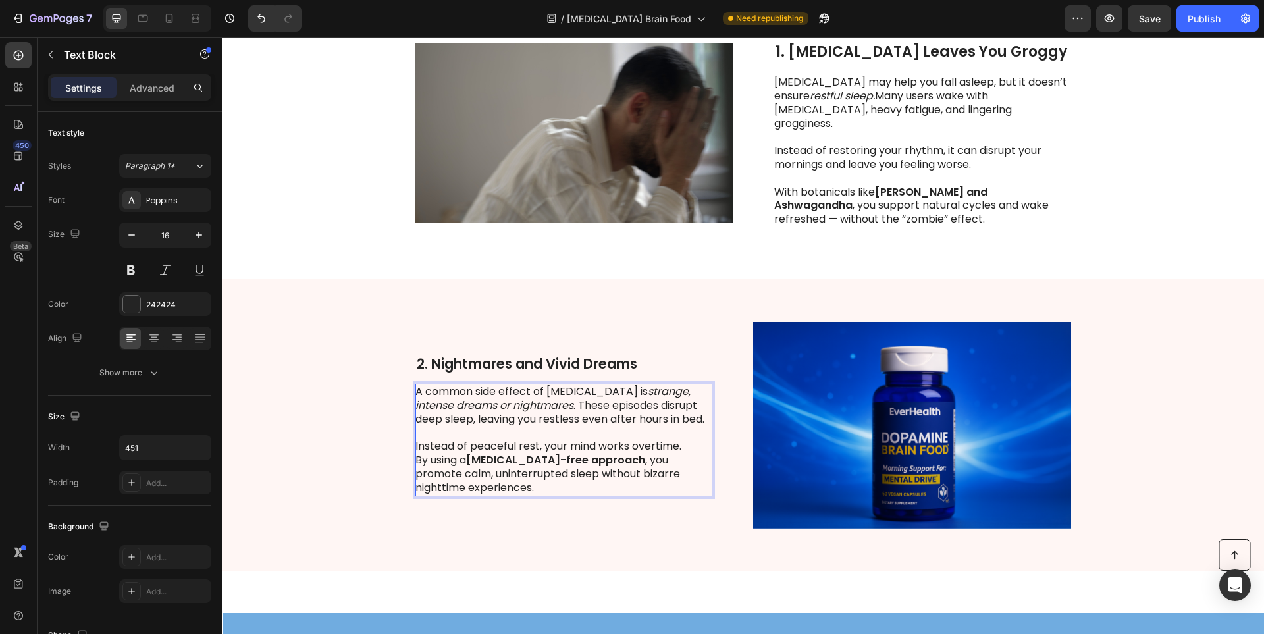
scroll to position [275, 0]
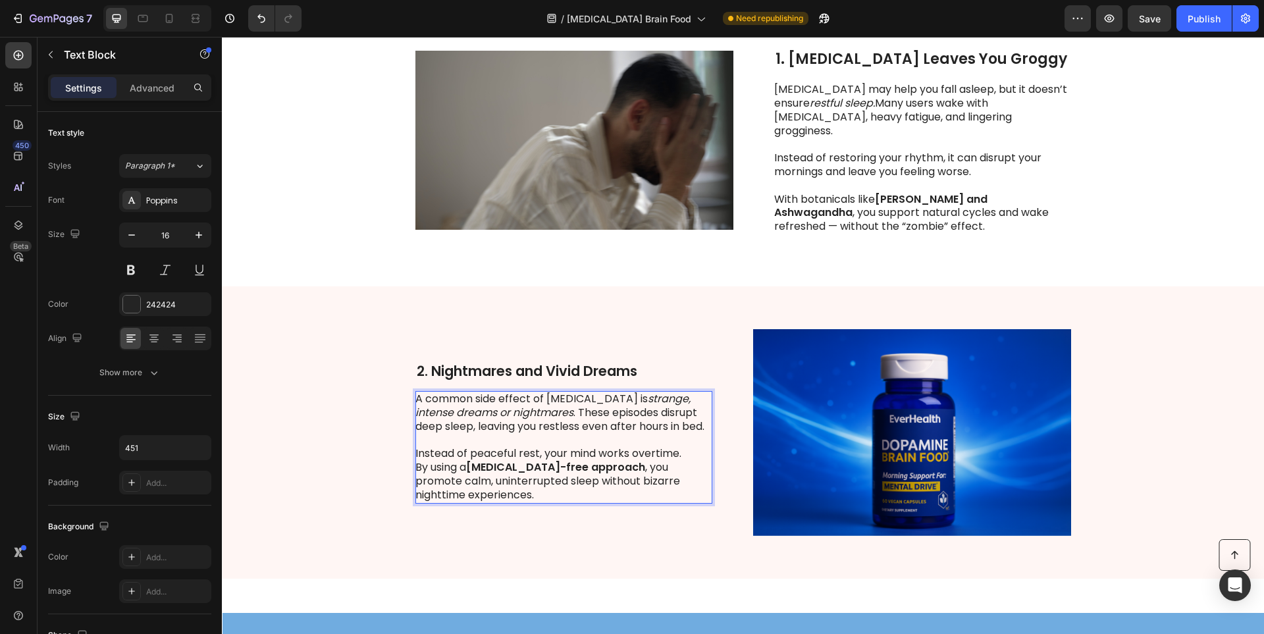
click at [685, 449] on p "Instead of peaceful rest, your mind works overtime." at bounding box center [563, 454] width 296 height 14
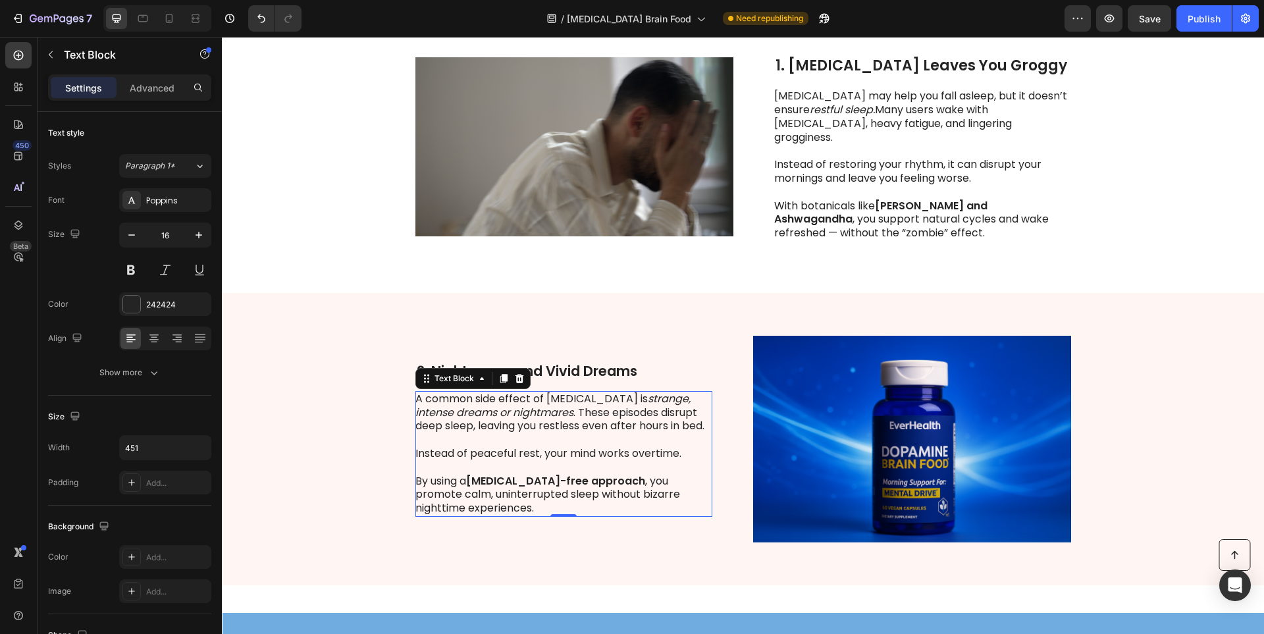
scroll to position [466, 0]
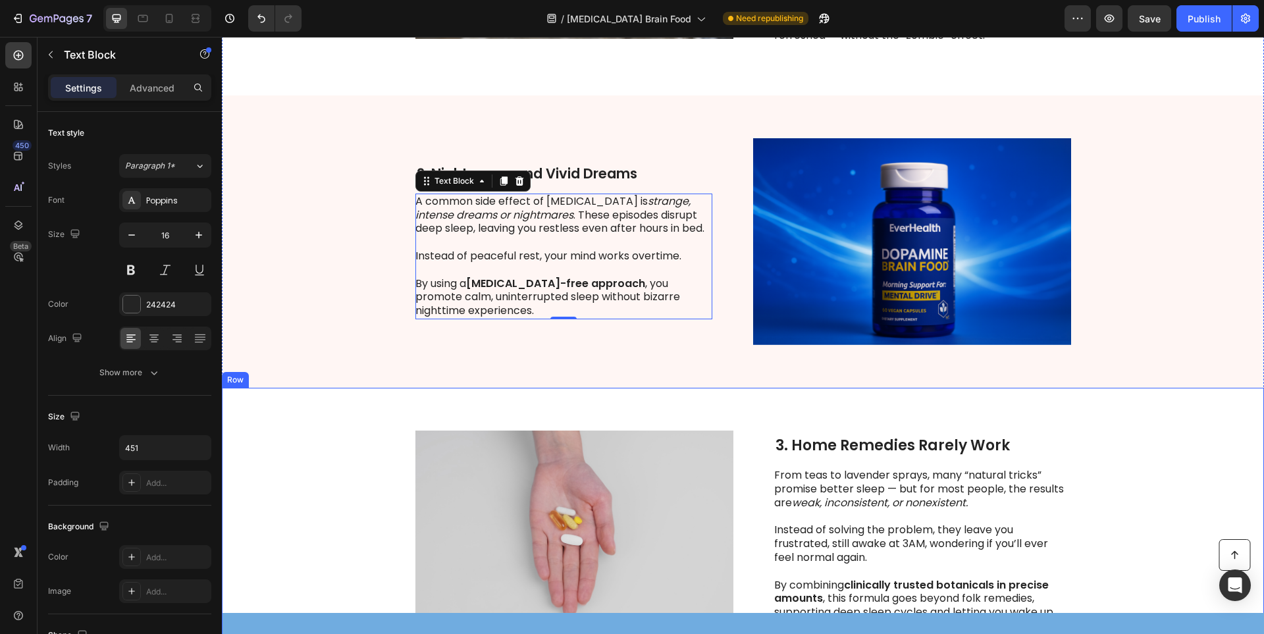
click at [841, 453] on strong "3. Home Remedies Rarely Work" at bounding box center [893, 445] width 234 height 20
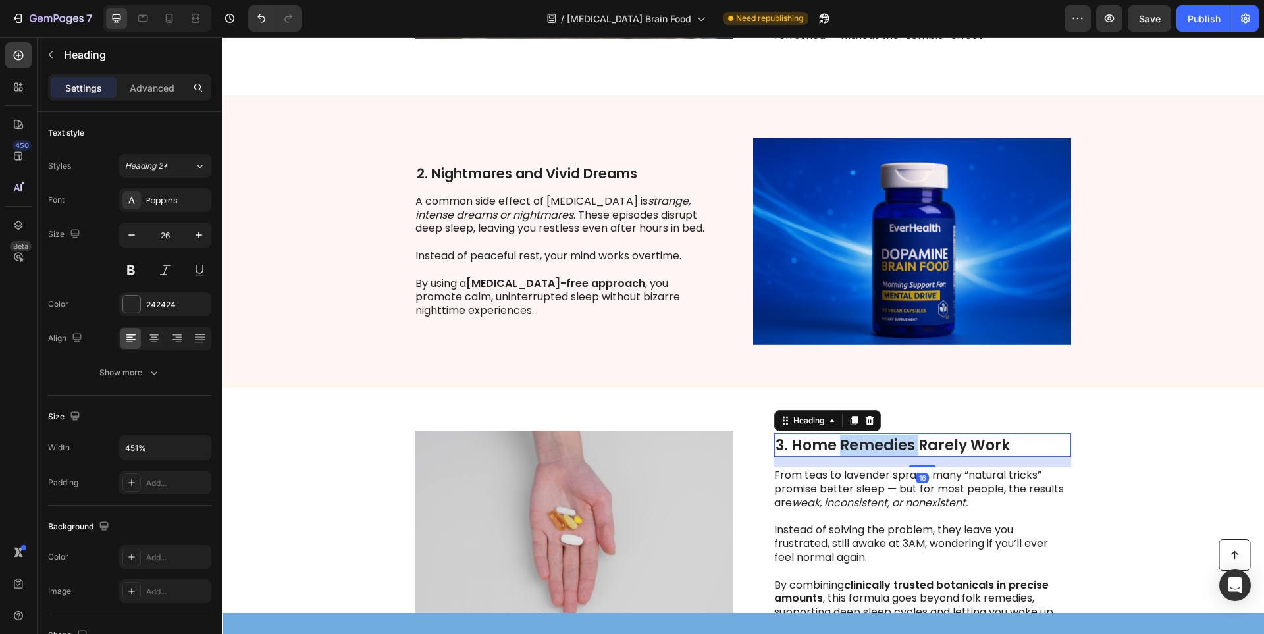
click at [845, 452] on strong "3. Home Remedies Rarely Work" at bounding box center [893, 445] width 234 height 20
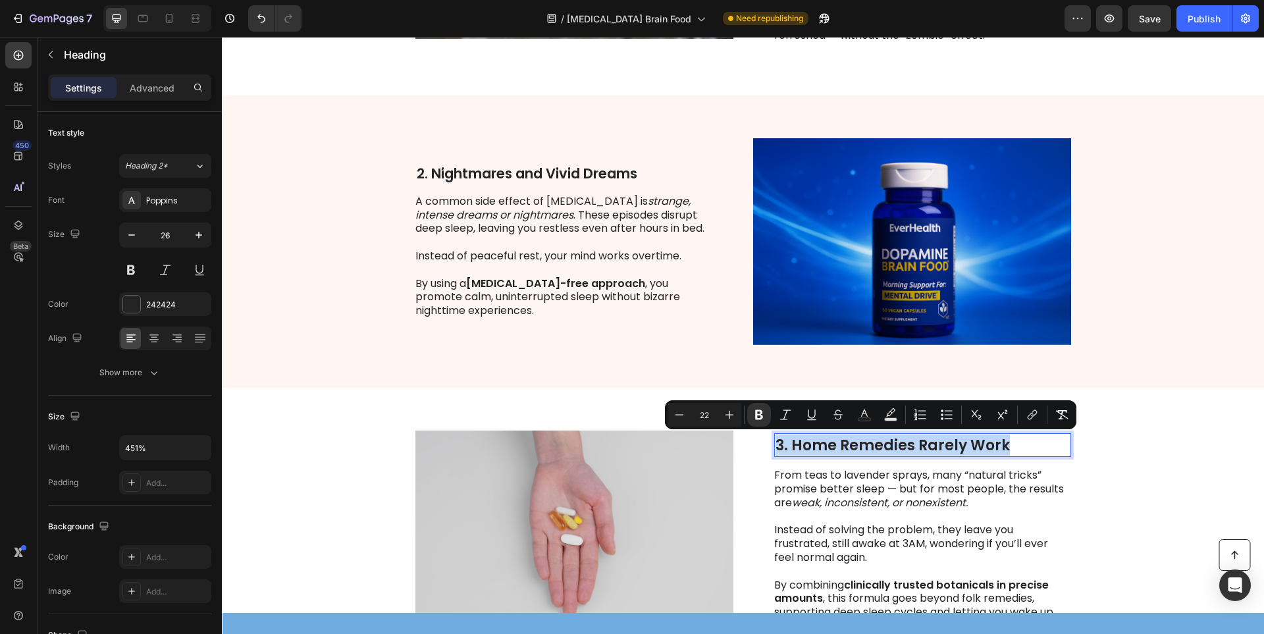
click at [845, 452] on strong "3. Home Remedies Rarely Work" at bounding box center [893, 445] width 234 height 20
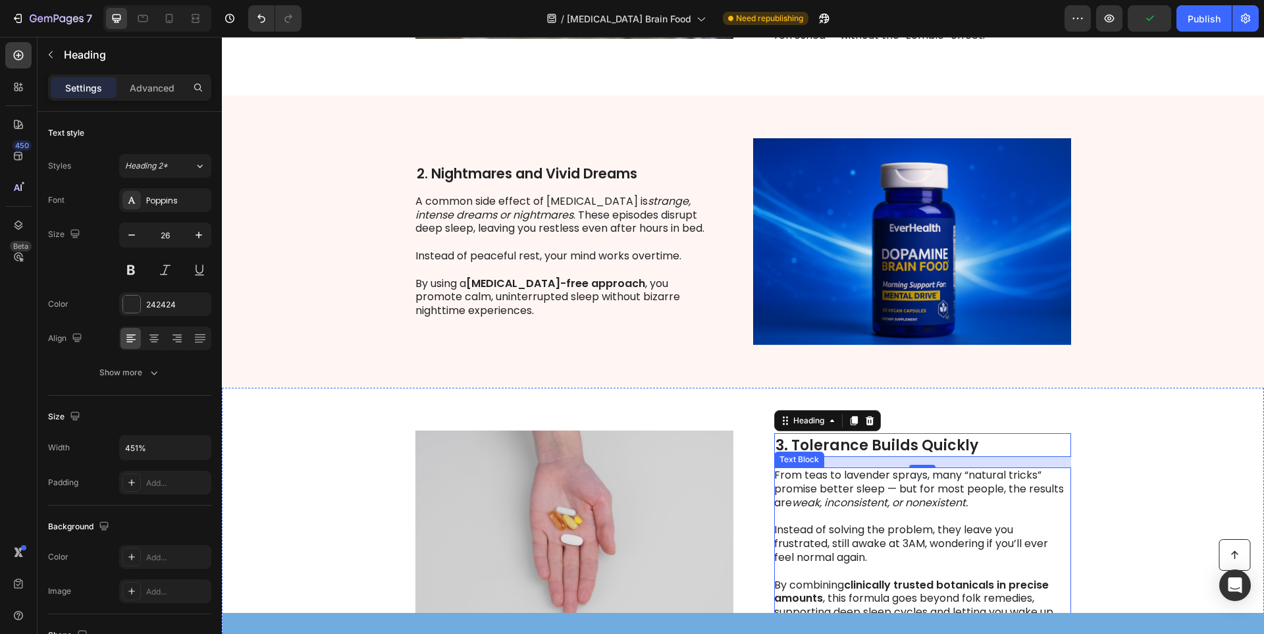
scroll to position [531, 0]
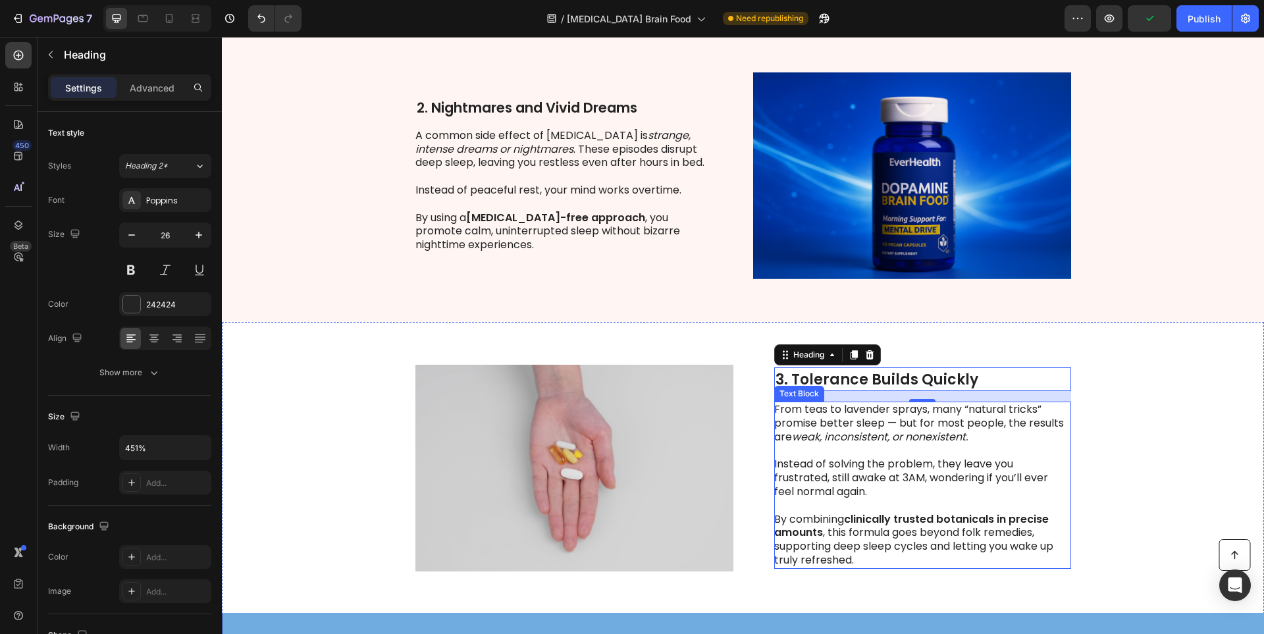
click at [843, 516] on strong "clinically trusted botanicals in precise amounts" at bounding box center [911, 526] width 275 height 29
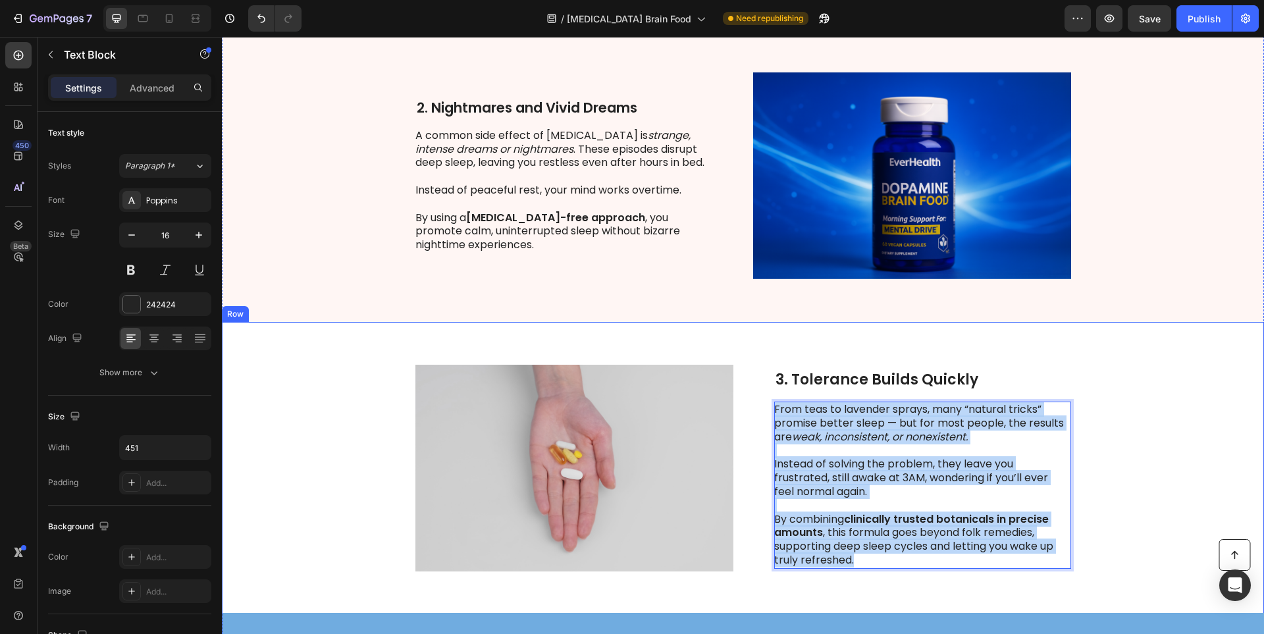
drag, startPoint x: 849, startPoint y: 561, endPoint x: 766, endPoint y: 413, distance: 168.9
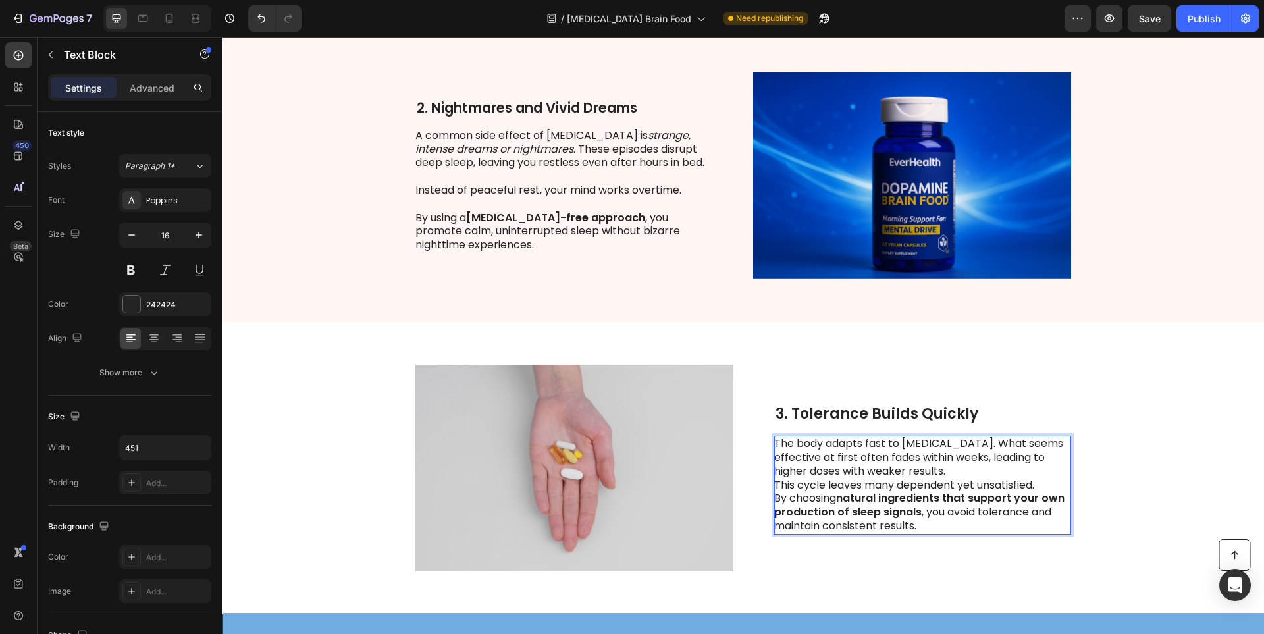
click at [957, 472] on p "The body adapts fast to [MEDICAL_DATA]. What seems effective at first often fad…" at bounding box center [922, 457] width 296 height 41
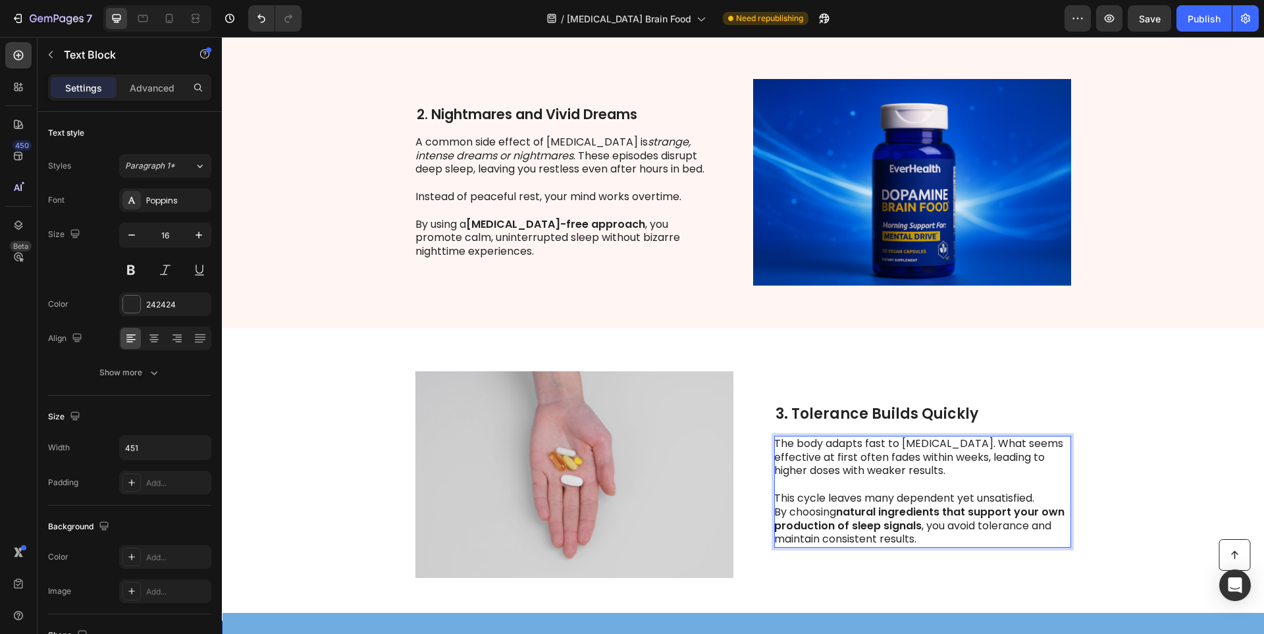
click at [1044, 501] on p "This cycle leaves many dependent yet unsatisfied." at bounding box center [922, 499] width 296 height 14
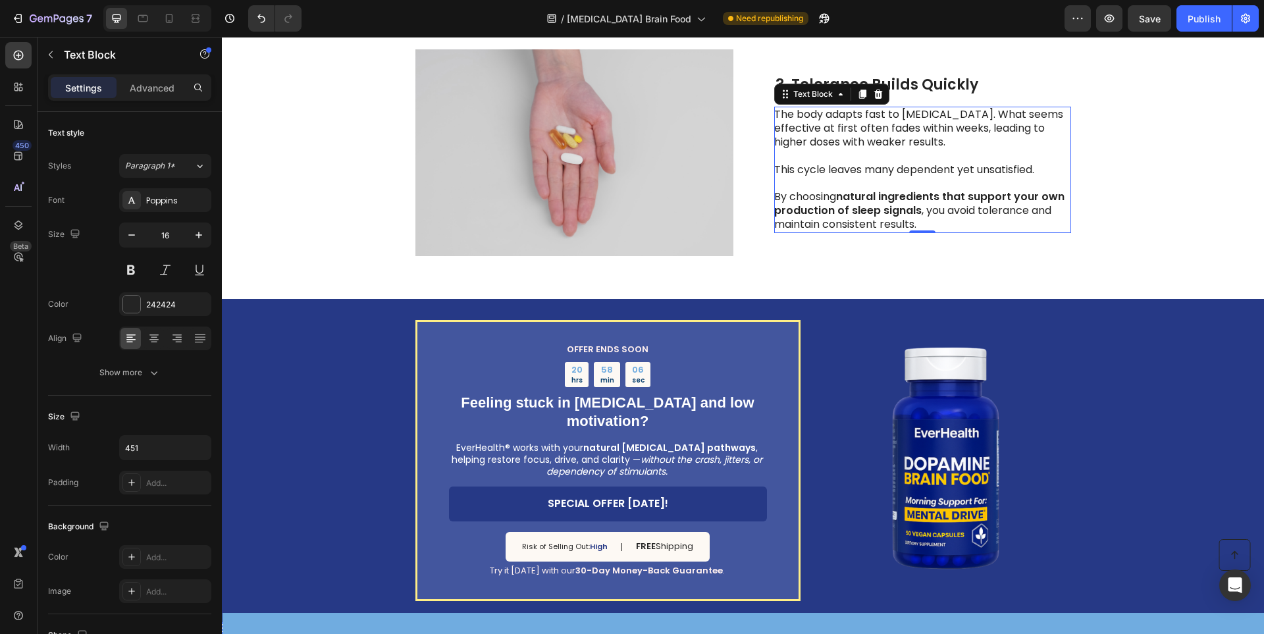
scroll to position [1242, 0]
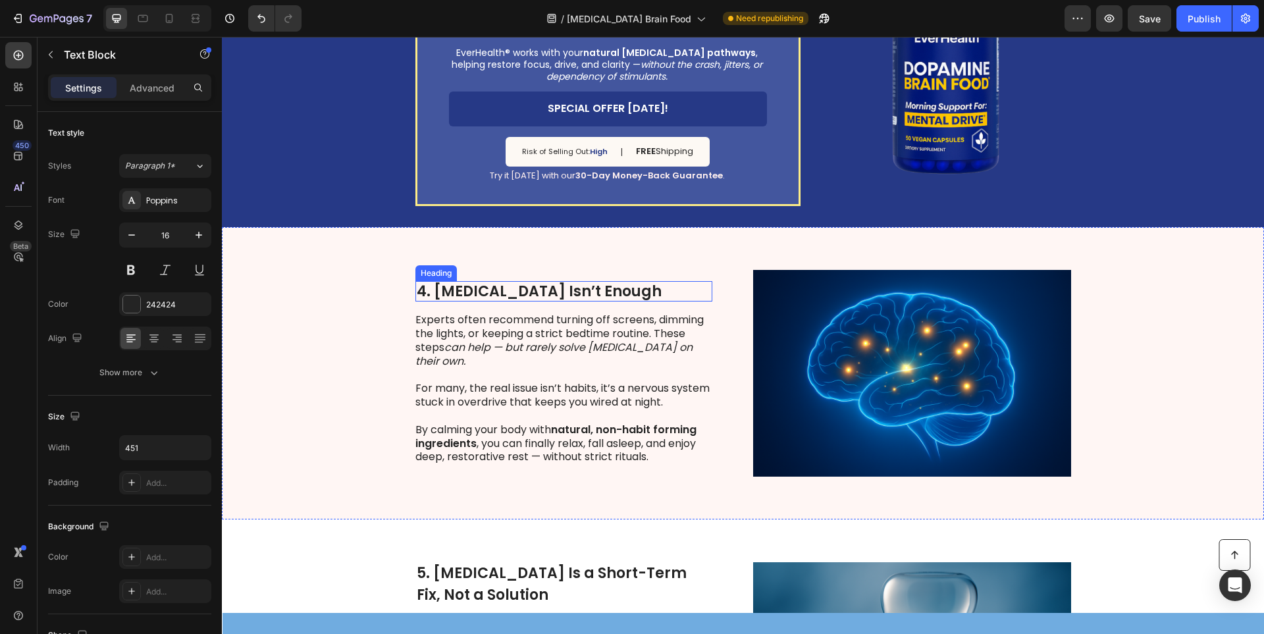
click at [552, 302] on strong "4. [MEDICAL_DATA] Isn’t Enough" at bounding box center [539, 291] width 245 height 20
click at [552, 300] on strong "4. [MEDICAL_DATA] Isn’t Enough" at bounding box center [539, 291] width 245 height 20
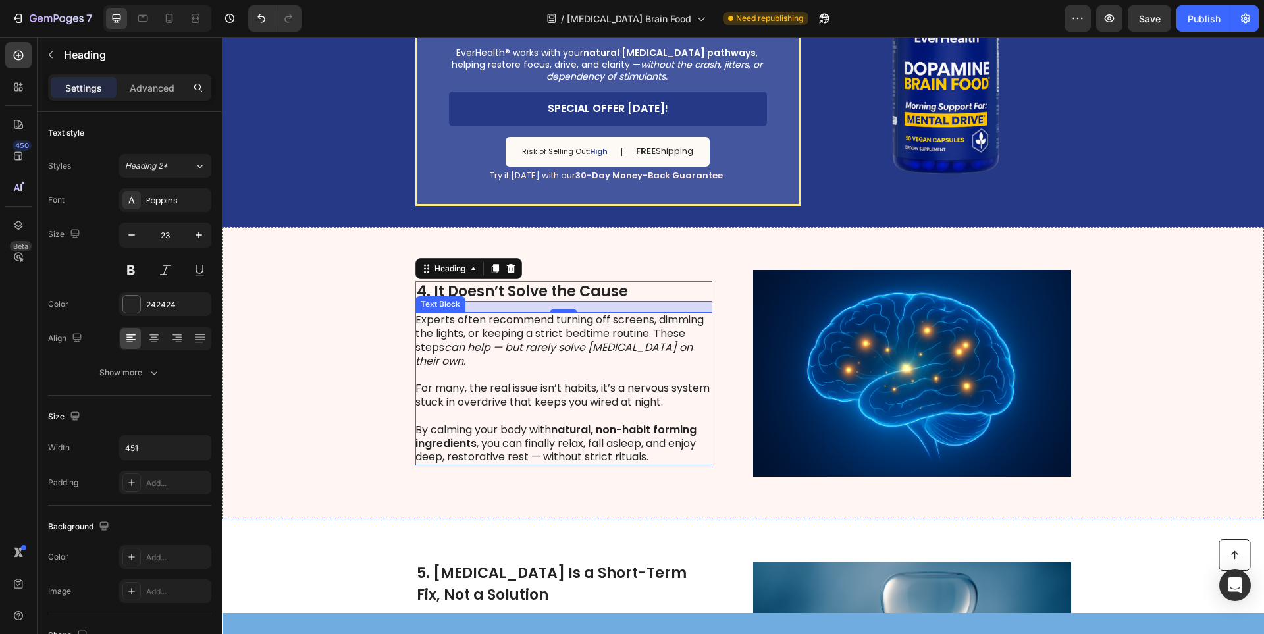
click at [624, 410] on p "Rich Text Editor. Editing area: main" at bounding box center [563, 417] width 296 height 14
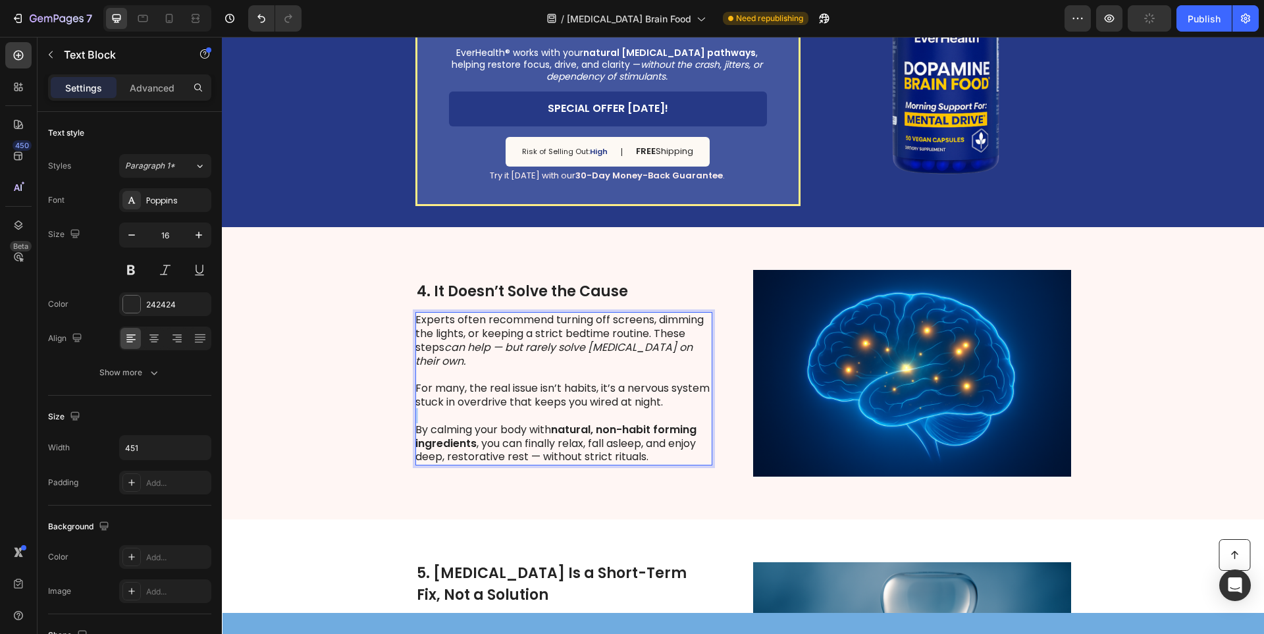
click at [624, 410] on p "Rich Text Editor. Editing area: main" at bounding box center [563, 417] width 296 height 14
click at [643, 433] on p "By calming your body with natural, non-habit forming ingredients , you can fina…" at bounding box center [563, 443] width 296 height 41
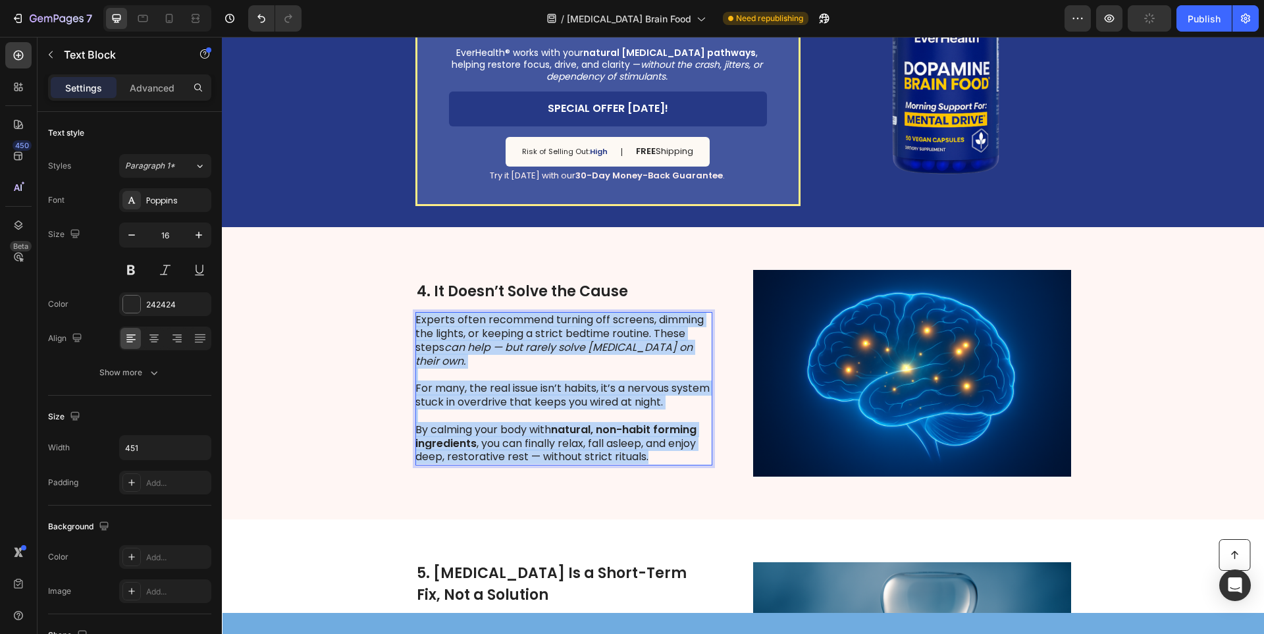
drag, startPoint x: 646, startPoint y: 449, endPoint x: 412, endPoint y: 321, distance: 266.4
click at [415, 321] on div "Experts often recommend turning off screens, dimming the lights, or keeping a s…" at bounding box center [563, 388] width 297 height 153
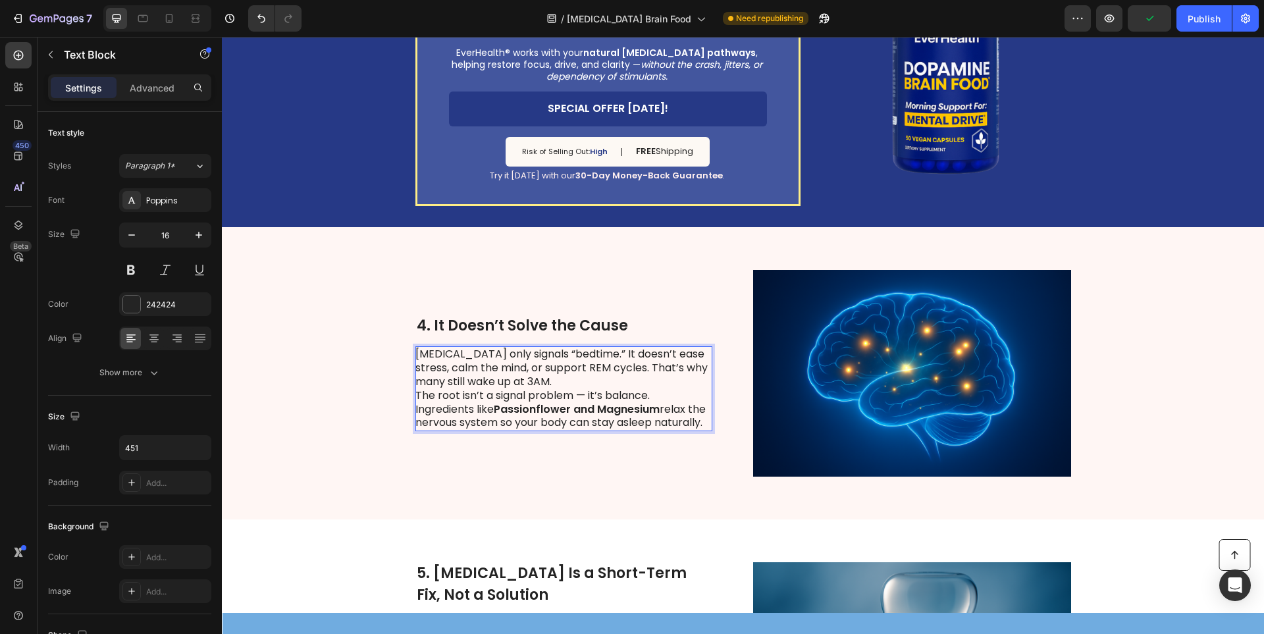
click at [529, 394] on p "The root isn’t a signal problem — it’s balance." at bounding box center [563, 396] width 296 height 14
click at [537, 379] on p "[MEDICAL_DATA] only signals “bedtime.” It doesn’t ease stress, calm the mind, o…" at bounding box center [563, 368] width 296 height 41
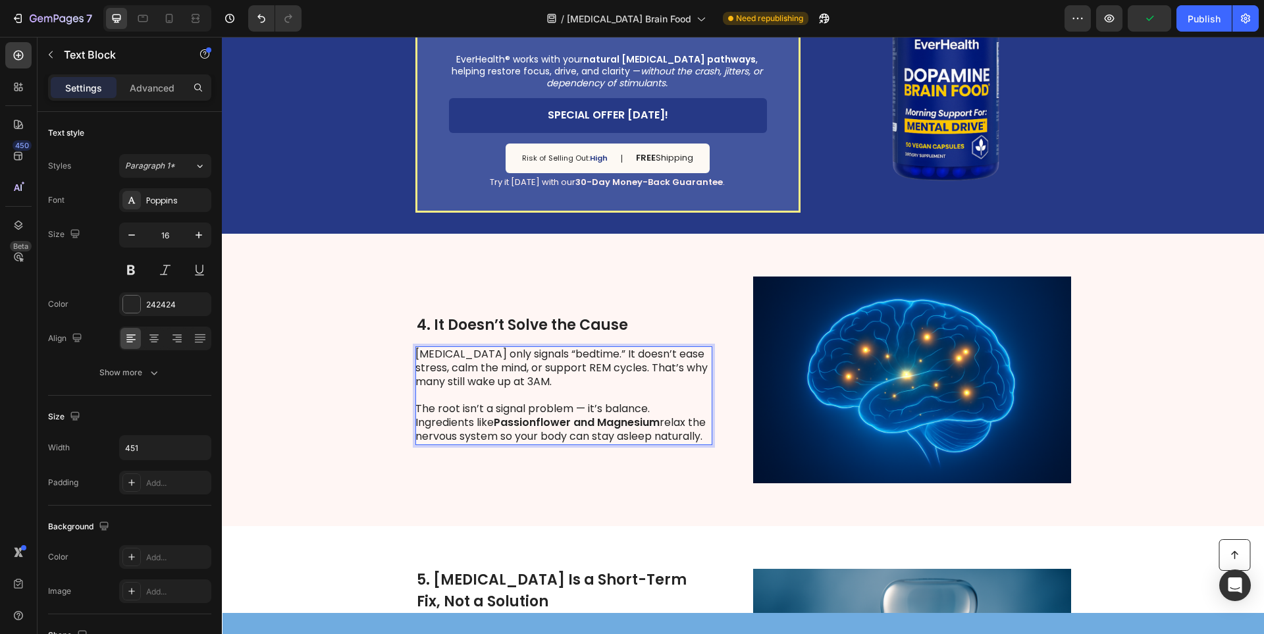
click at [670, 411] on p "The root isn’t a signal problem — it’s balance." at bounding box center [563, 409] width 296 height 14
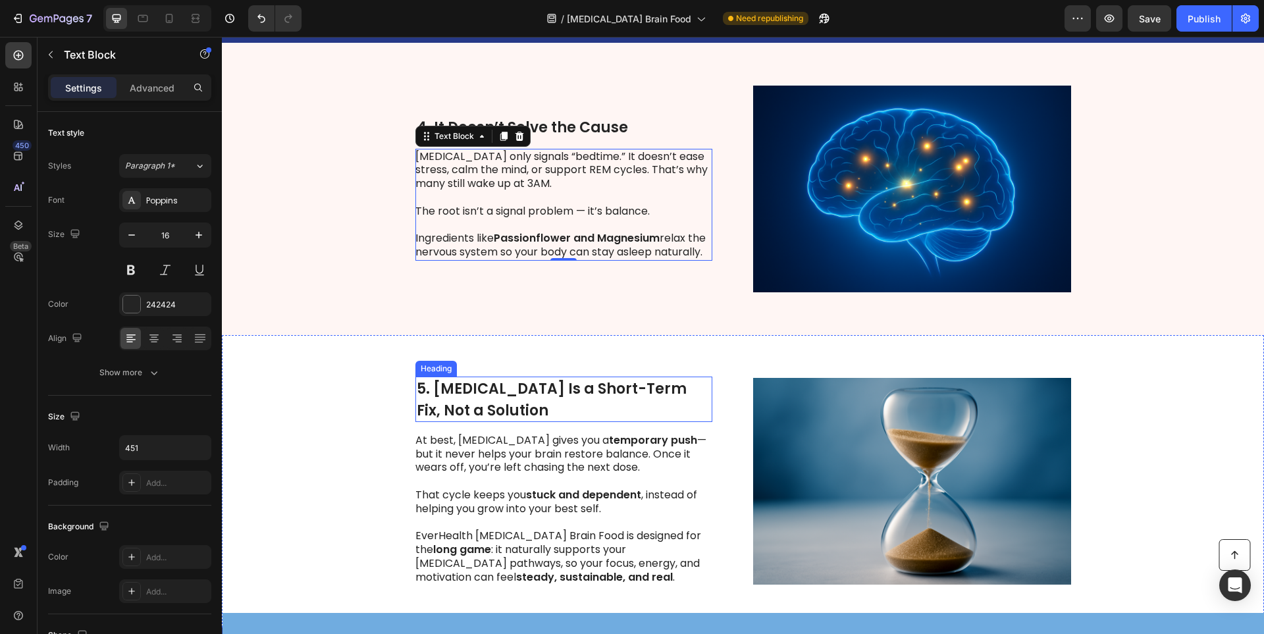
click at [499, 390] on strong "5. [MEDICAL_DATA] Is a Short-Term Fix, Not a Solution" at bounding box center [552, 399] width 270 height 41
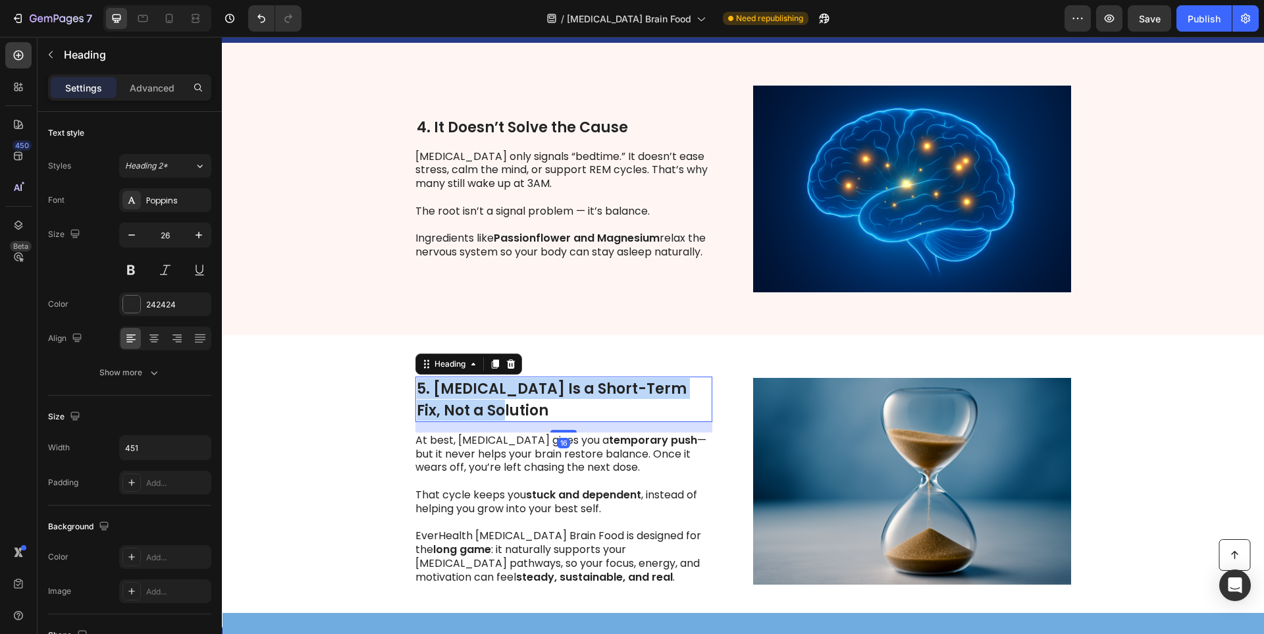
click at [499, 390] on strong "5. [MEDICAL_DATA] Is a Short-Term Fix, Not a Solution" at bounding box center [552, 399] width 270 height 41
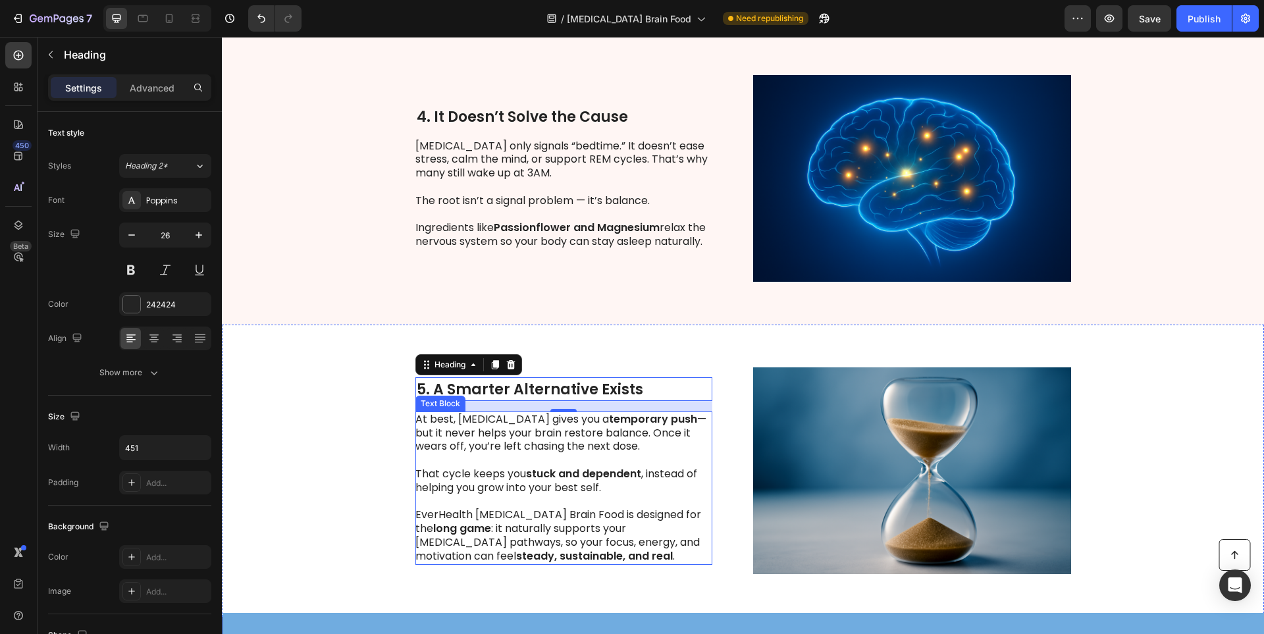
drag, startPoint x: 512, startPoint y: 423, endPoint x: 433, endPoint y: 414, distance: 79.5
click at [512, 423] on p "At best, [MEDICAL_DATA] gives you a temporary push — but it never helps your br…" at bounding box center [563, 433] width 296 height 41
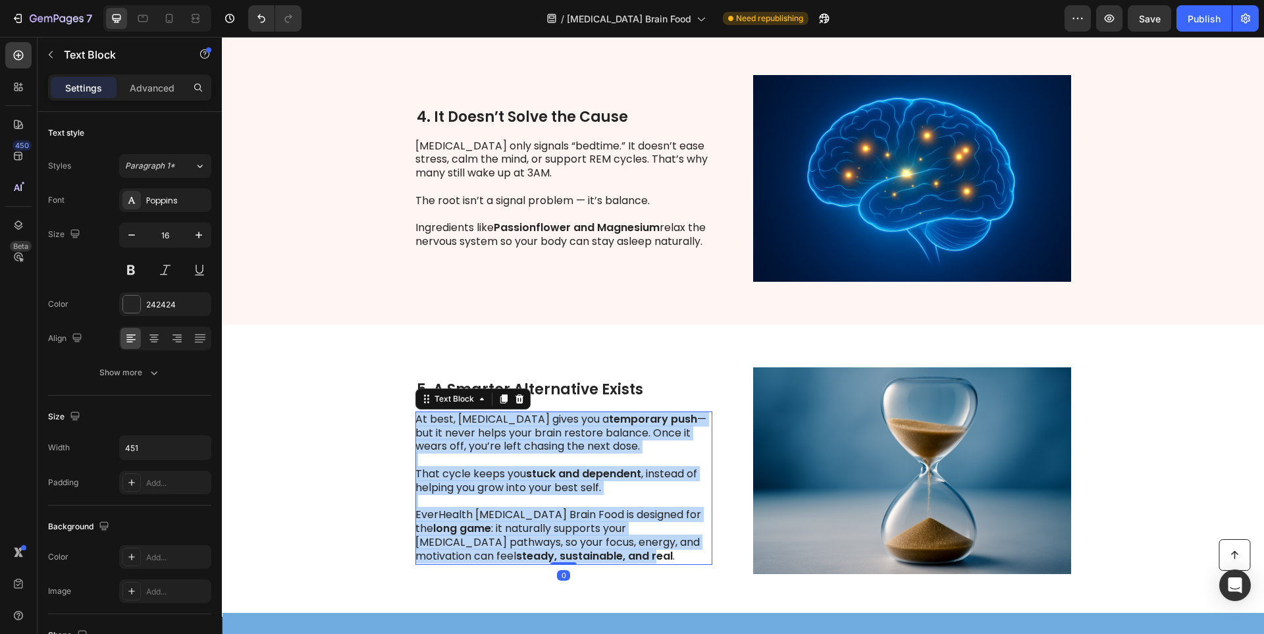
scroll to position [1405, 0]
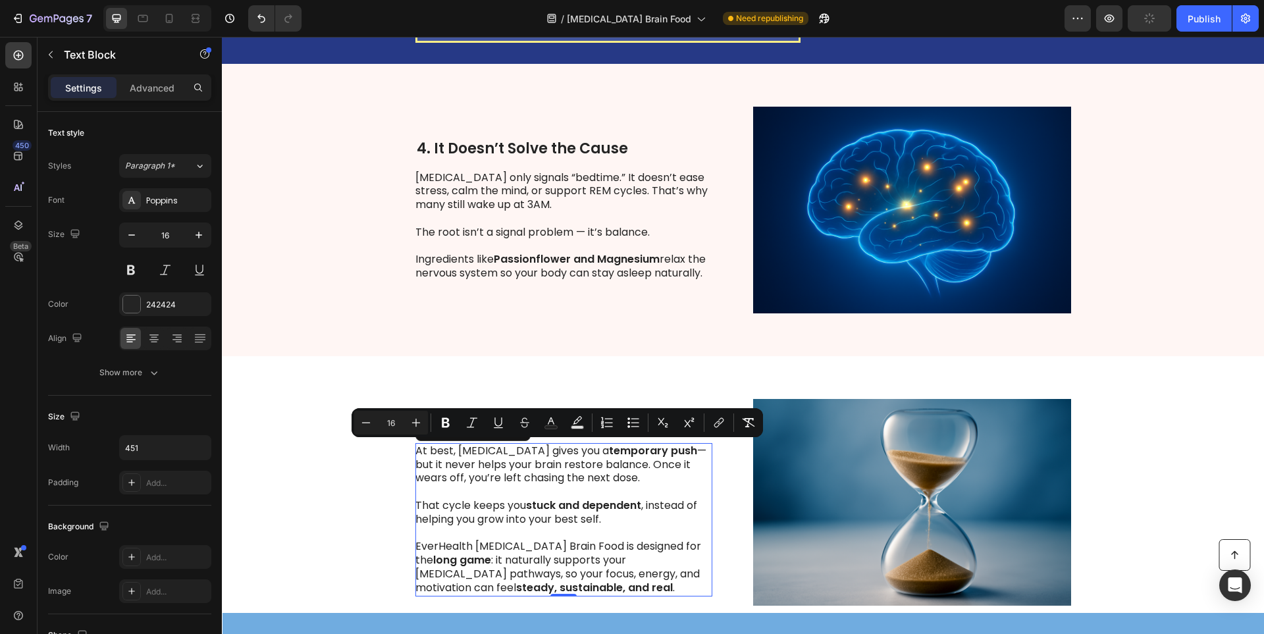
click at [589, 574] on p "EverHealth [MEDICAL_DATA] Brain Food is designed for the long game : it natural…" at bounding box center [563, 567] width 296 height 55
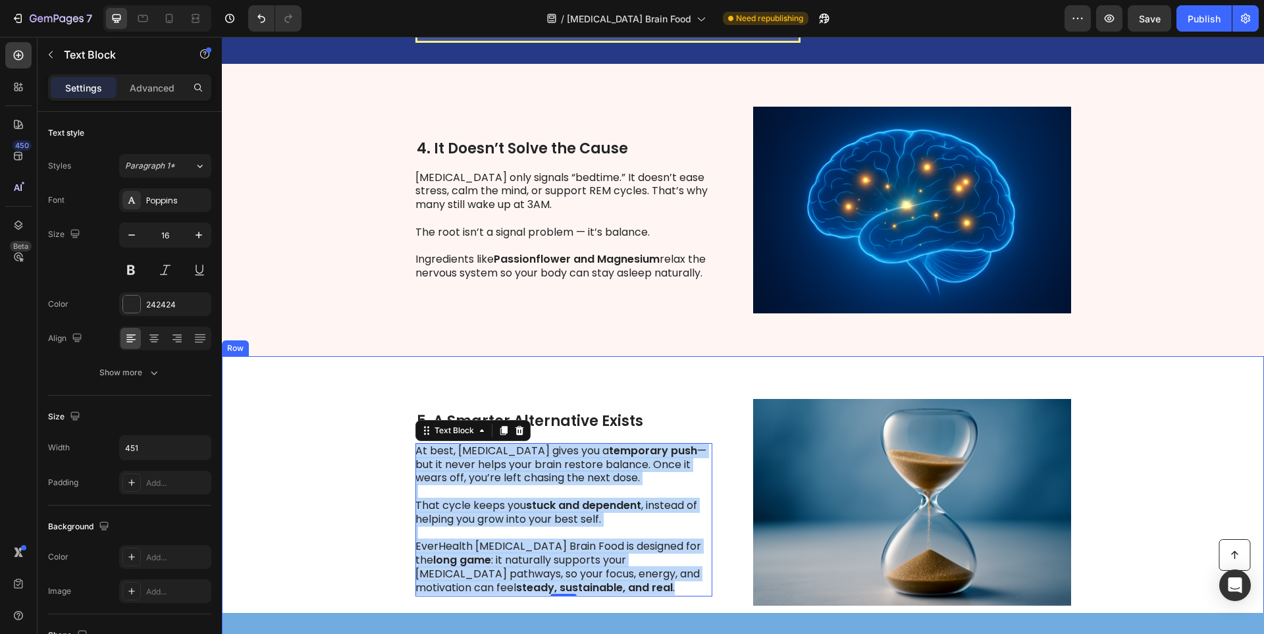
drag, startPoint x: 600, startPoint y: 587, endPoint x: 409, endPoint y: 452, distance: 234.4
click at [409, 452] on div "⁠⁠⁠⁠⁠⁠⁠ 5. A Smarter Alternative Exists Heading At best, [MEDICAL_DATA] gives y…" at bounding box center [743, 502] width 1042 height 292
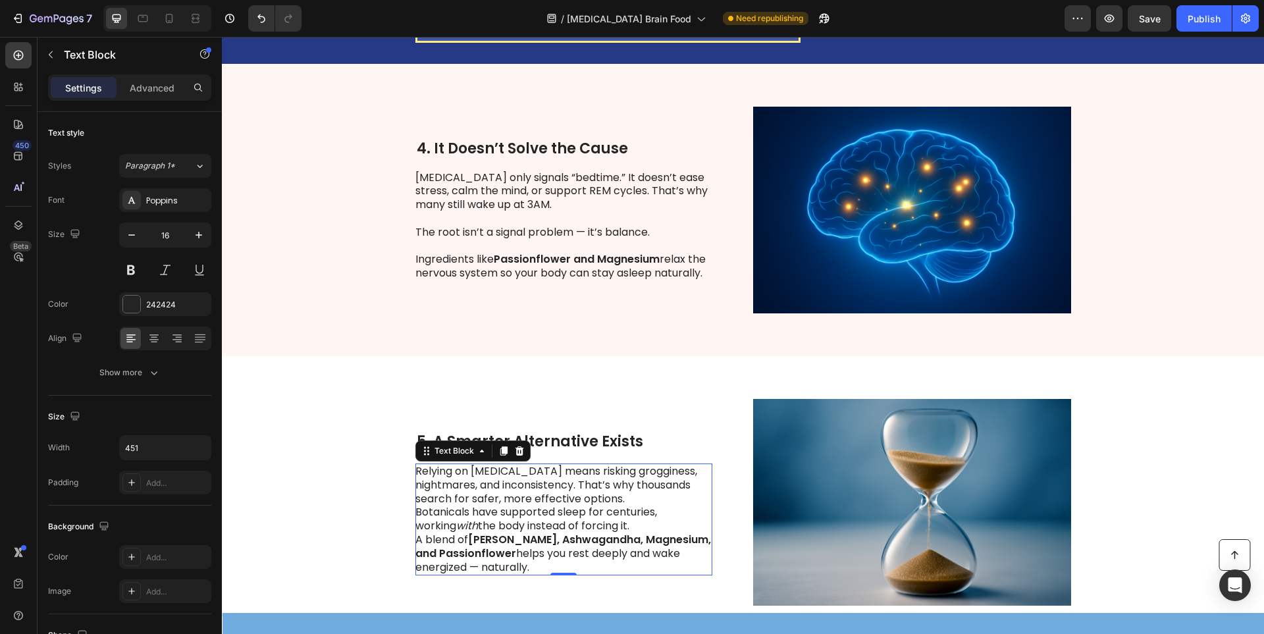
click at [627, 498] on p "Relying on [MEDICAL_DATA] means risking grogginess, nightmares, and inconsisten…" at bounding box center [563, 485] width 296 height 41
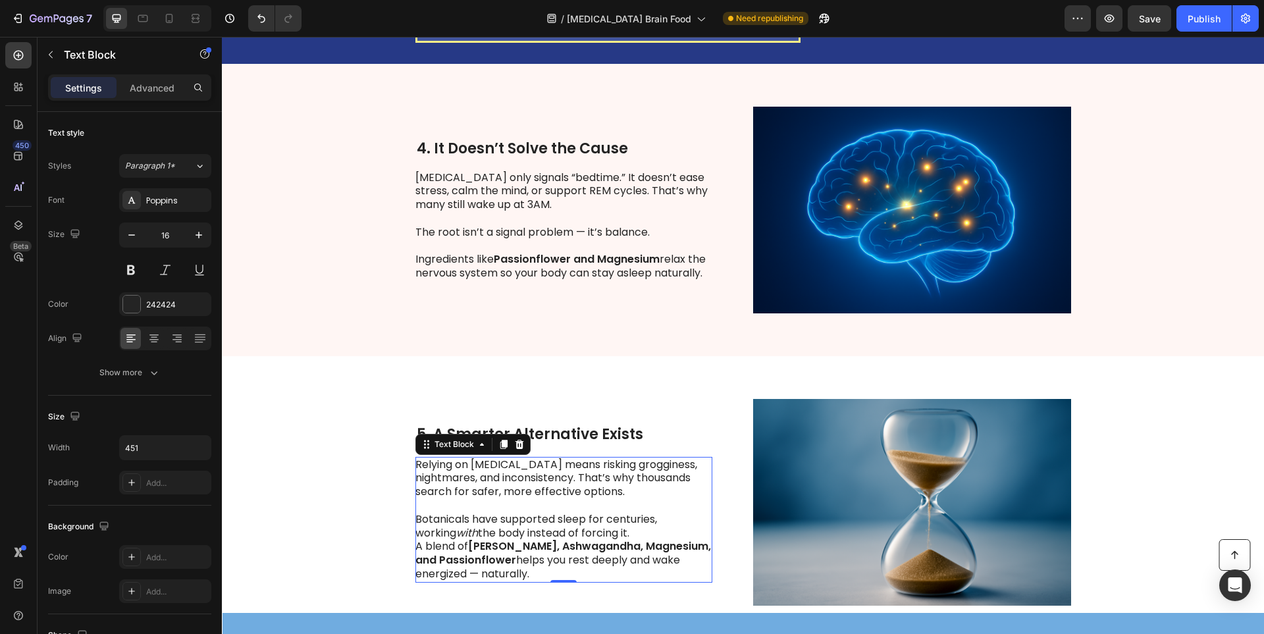
click at [610, 531] on p "Botanicals have supported sleep for centuries, working with the body instead of…" at bounding box center [563, 527] width 296 height 28
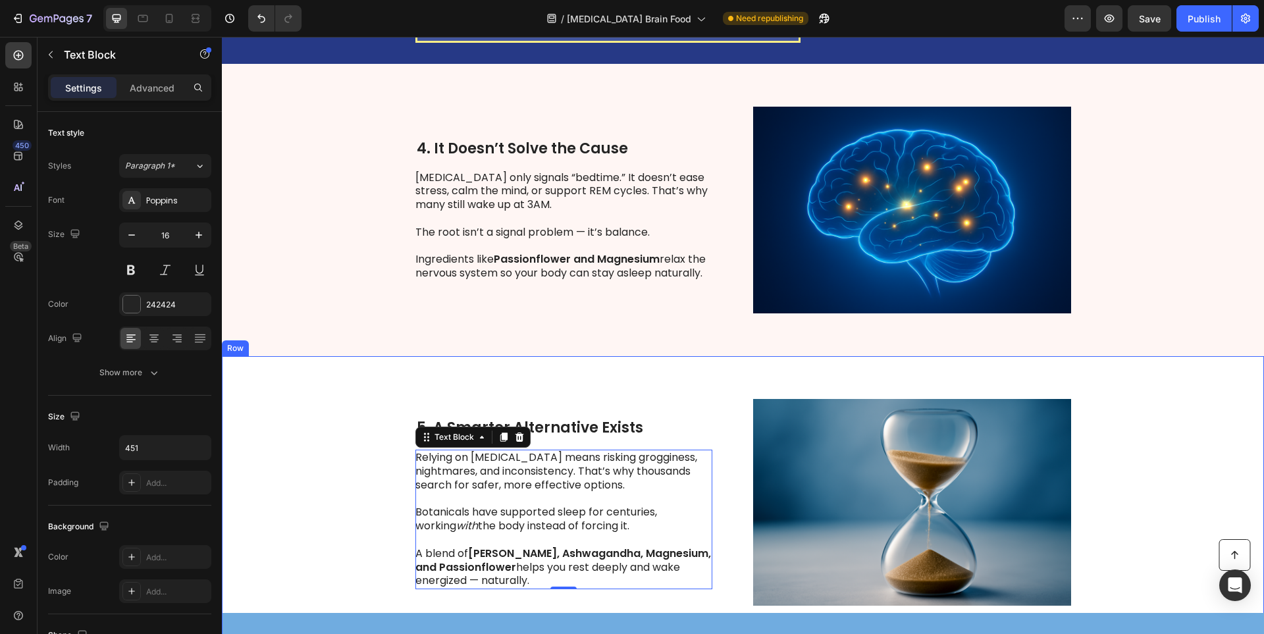
click at [358, 498] on div "⁠⁠⁠⁠⁠⁠⁠ 5. A Smarter Alternative Exists Heading Relying on [MEDICAL_DATA] means…" at bounding box center [743, 502] width 1042 height 292
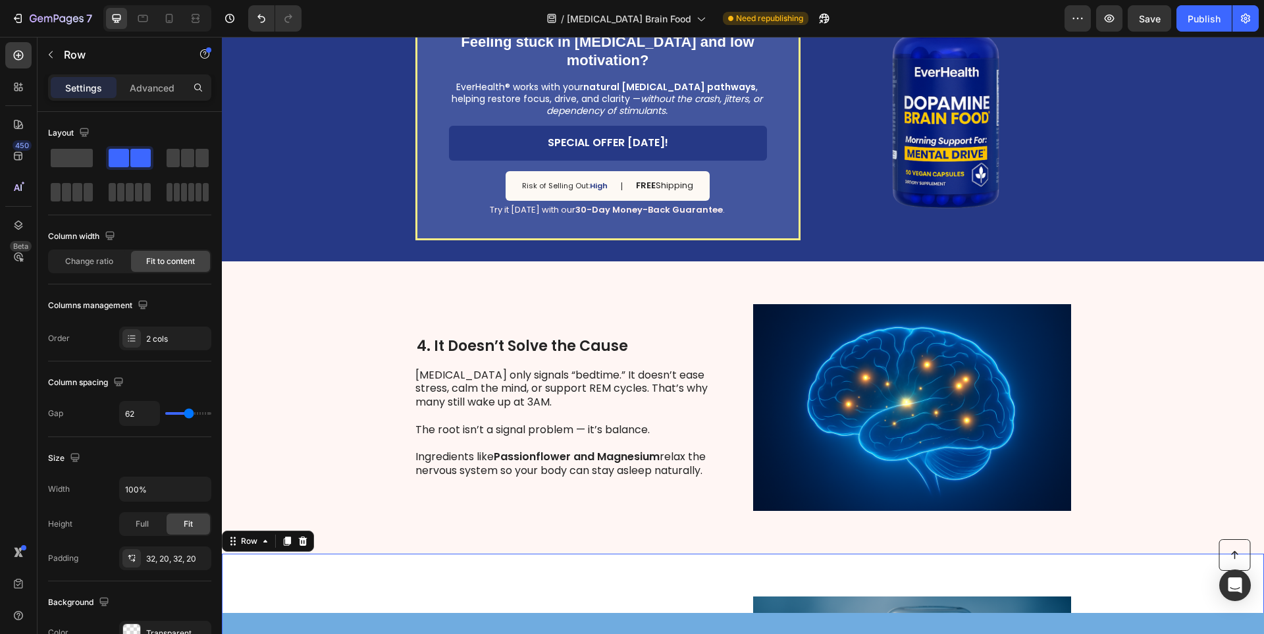
scroll to position [1076, 0]
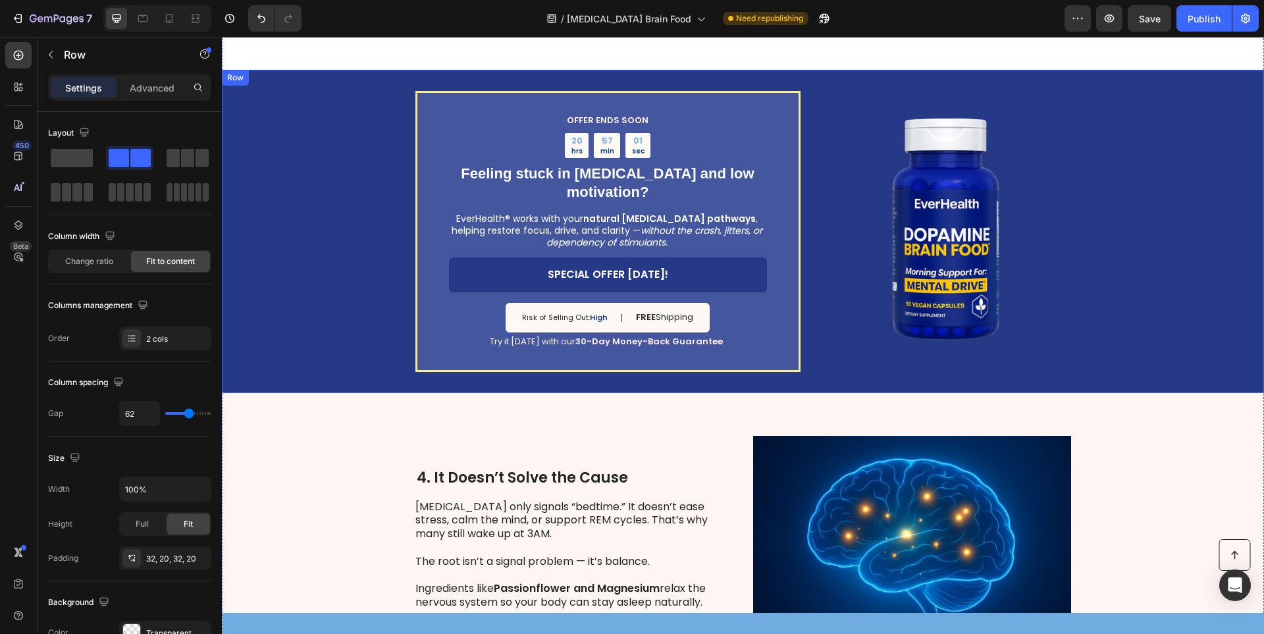
click at [295, 198] on div "OFFER ENDS SOON Text Block 20 hrs 57 min 01 sec Countdown Timer Feeling stuck i…" at bounding box center [743, 231] width 1042 height 323
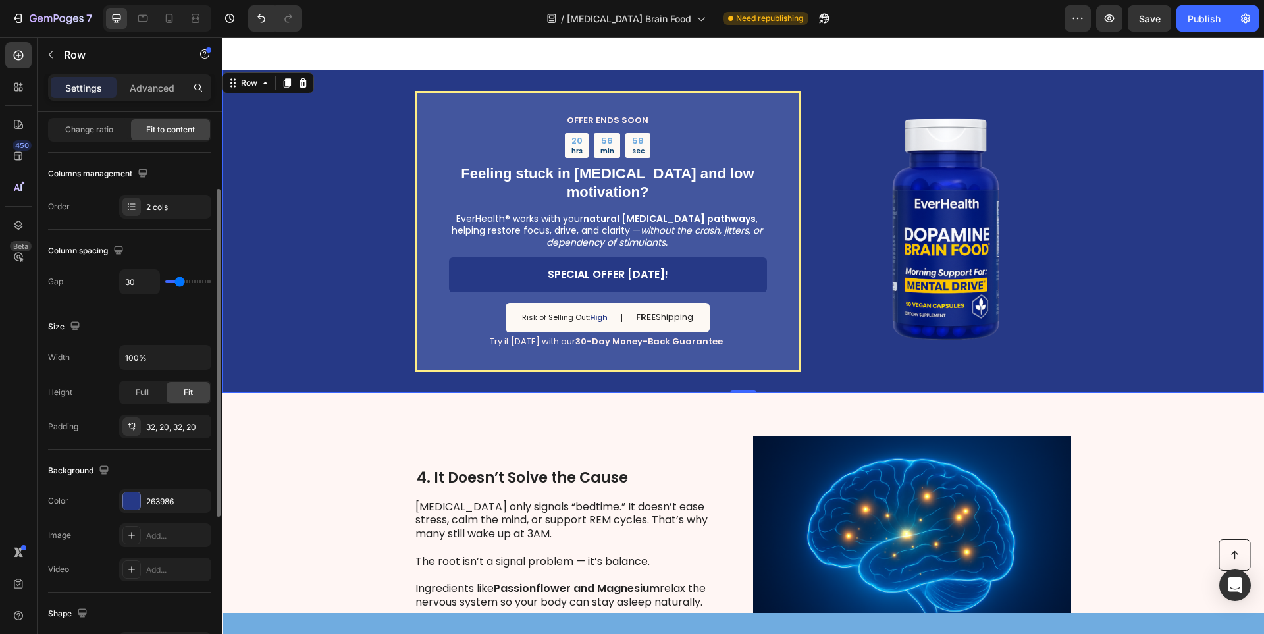
click at [157, 513] on div "The changes might be hidden by the video. Color 263986 Image Add... Video Add..." at bounding box center [129, 535] width 163 height 92
click at [160, 503] on div "263986" at bounding box center [165, 502] width 38 height 12
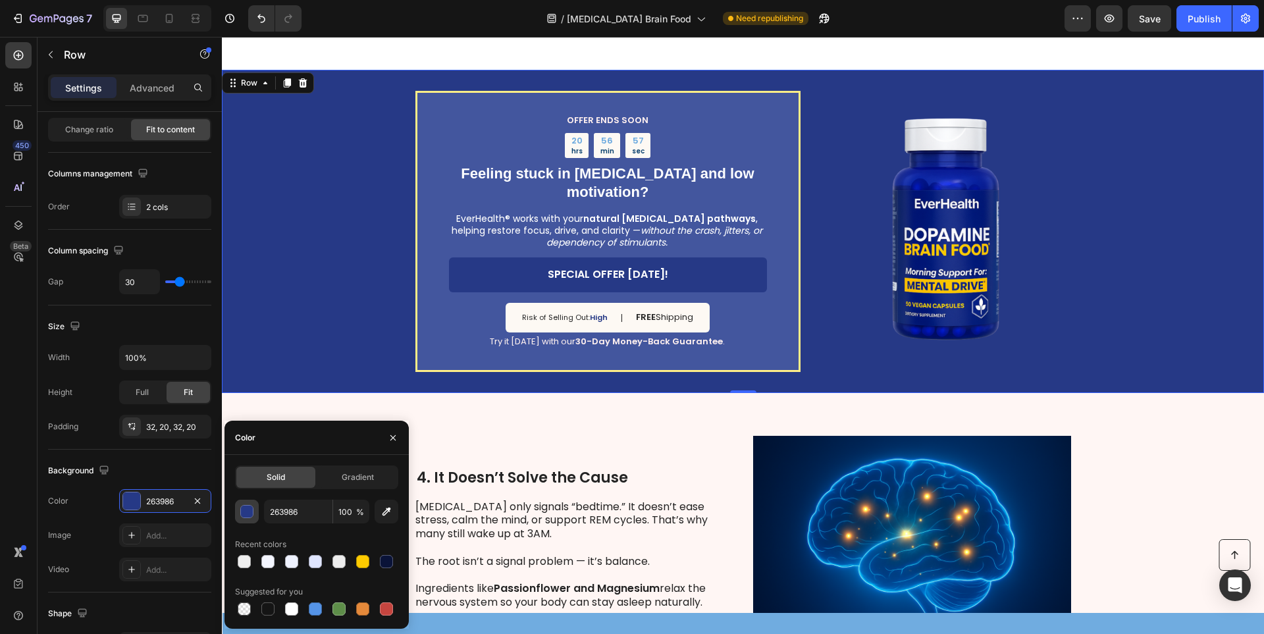
click at [247, 519] on button "button" at bounding box center [247, 512] width 24 height 24
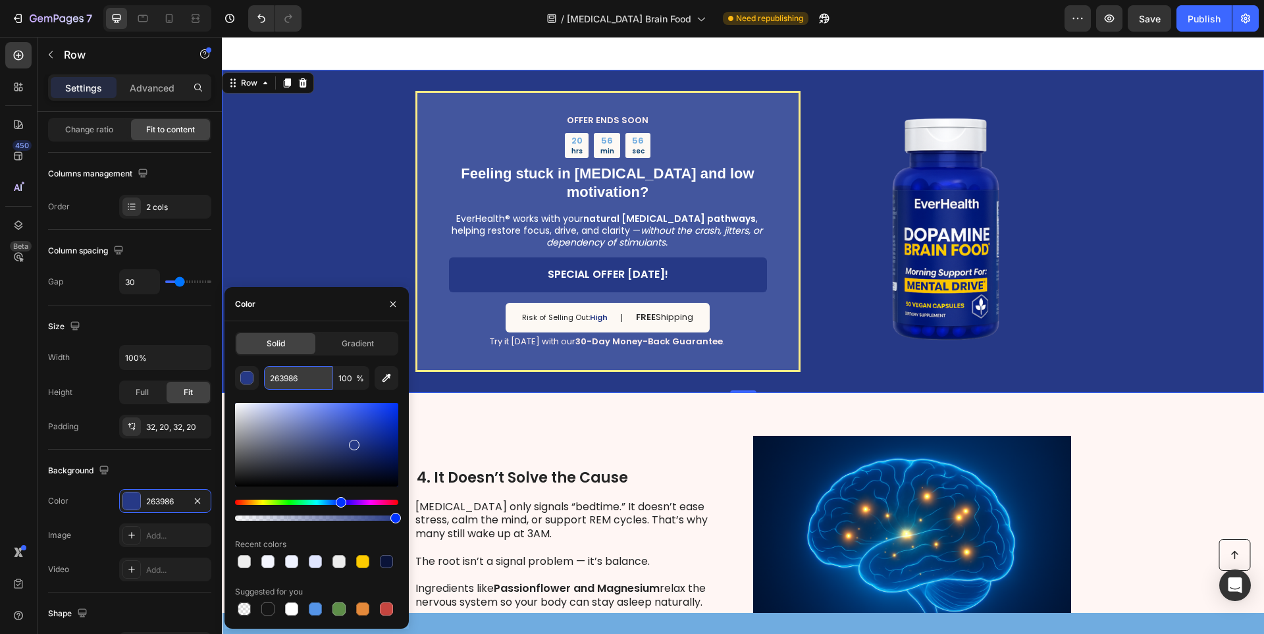
click at [288, 382] on input "263986" at bounding box center [298, 378] width 68 height 24
paste input "84370"
type input "284370"
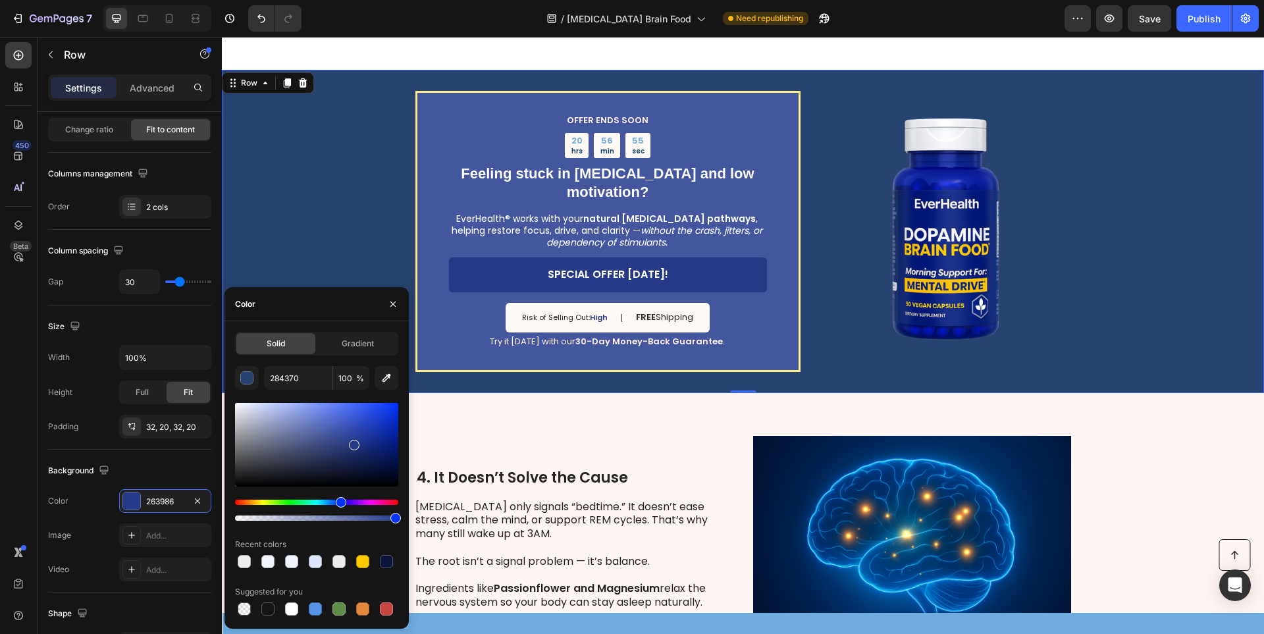
click at [333, 258] on div "OFFER ENDS SOON Text Block 20 hrs 56 min 55 sec Countdown Timer Feeling stuck i…" at bounding box center [743, 231] width 1042 height 323
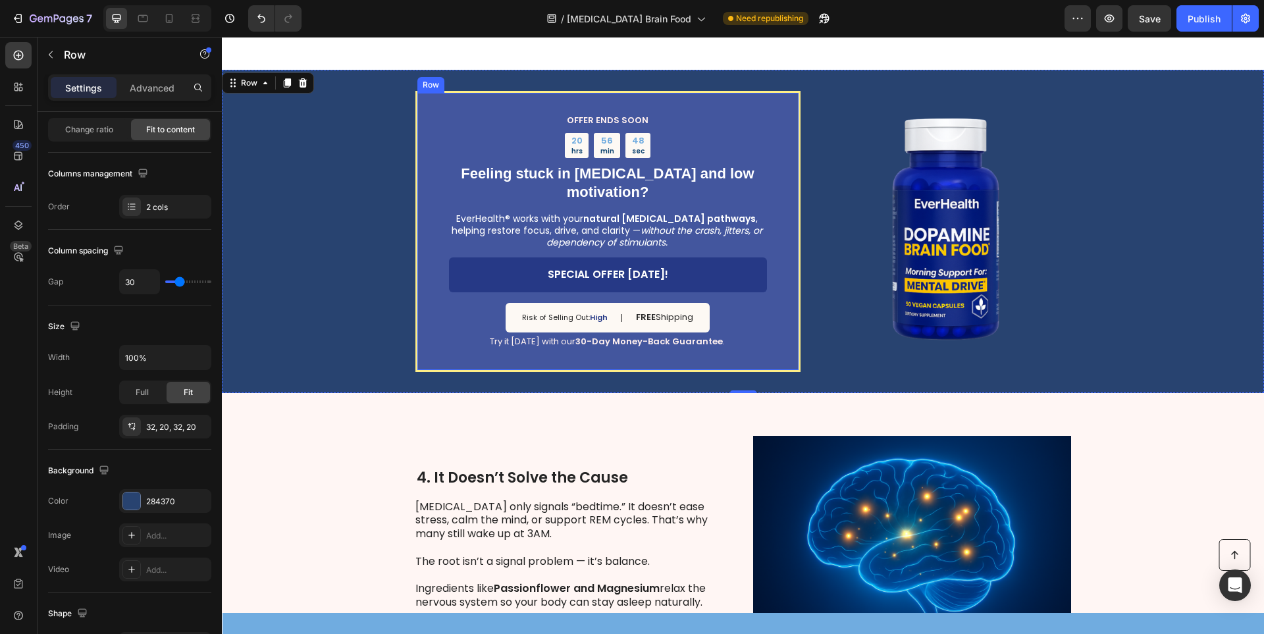
click at [427, 119] on div "OFFER ENDS SOON Text Block 20 hrs 56 min 48 sec Countdown Timer Feeling stuck i…" at bounding box center [607, 231] width 385 height 281
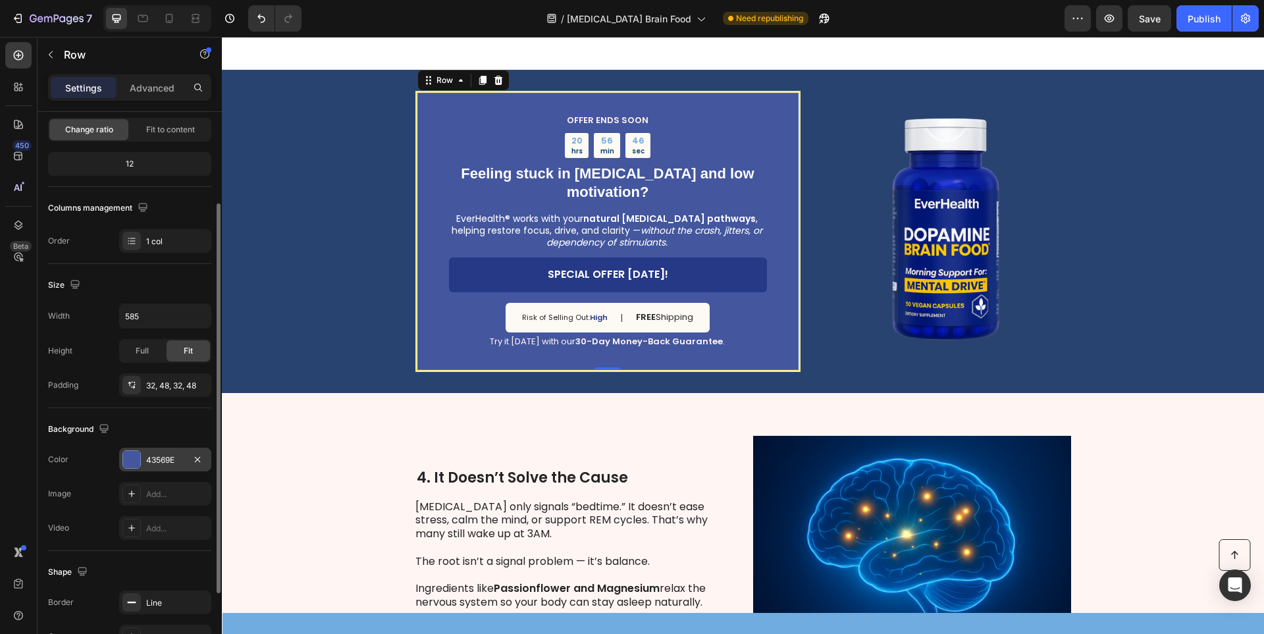
click at [130, 462] on div at bounding box center [131, 459] width 17 height 17
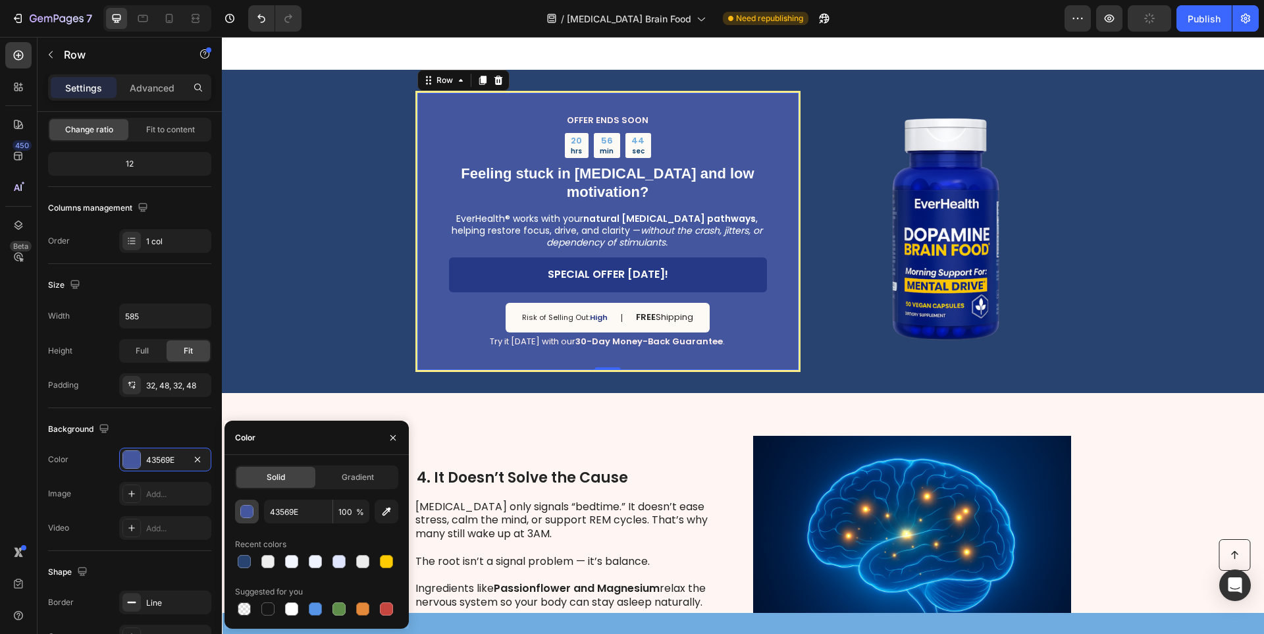
click at [248, 517] on div "button" at bounding box center [247, 512] width 13 height 13
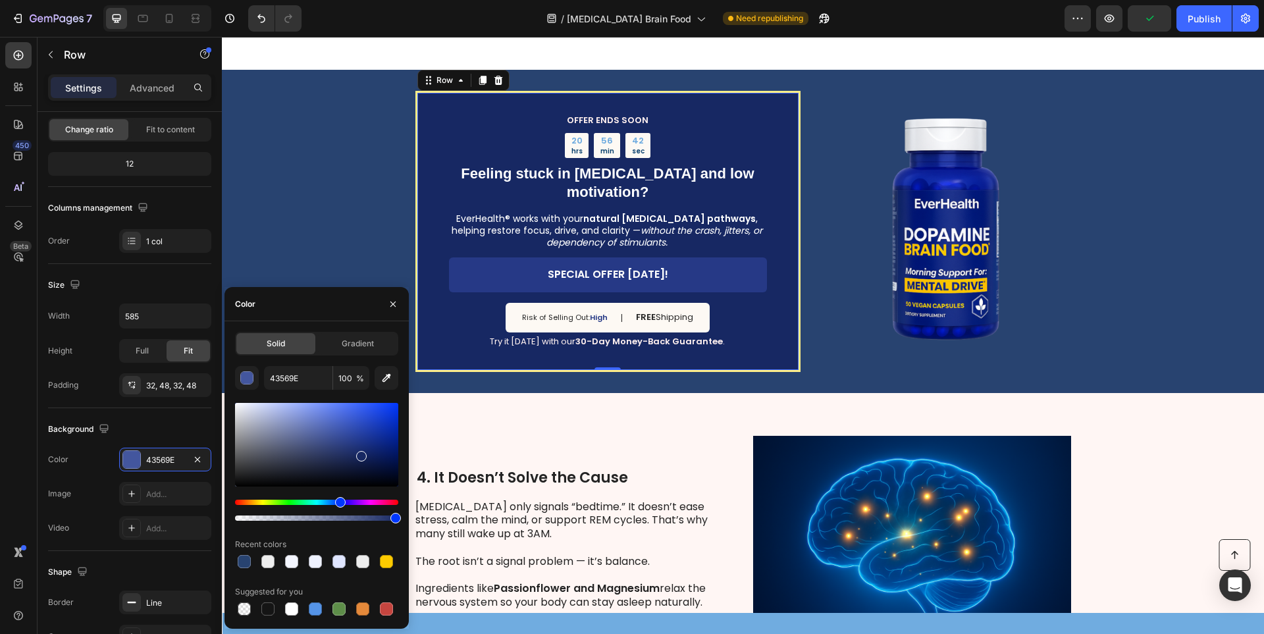
drag, startPoint x: 336, startPoint y: 439, endPoint x: 360, endPoint y: 454, distance: 27.8
click at [360, 454] on div at bounding box center [361, 456] width 11 height 11
click at [286, 385] on input "172863" at bounding box center [298, 378] width 68 height 24
paste input "284370"
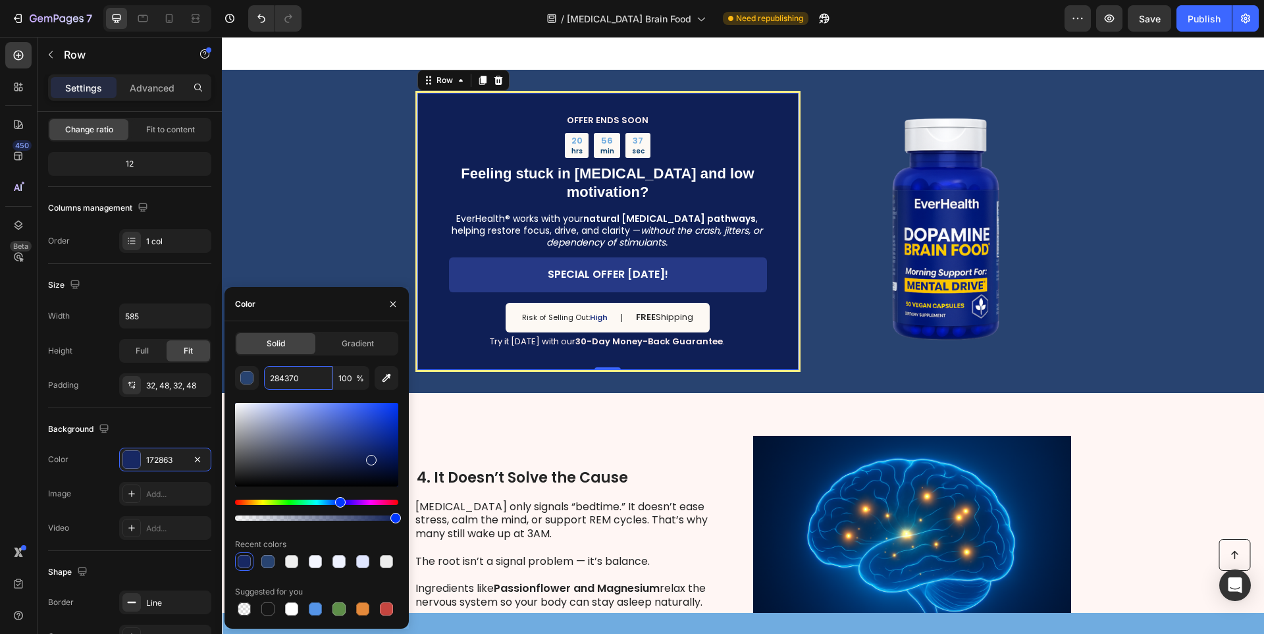
click at [369, 456] on div at bounding box center [371, 460] width 11 height 11
click at [294, 376] on input "10215E" at bounding box center [298, 378] width 68 height 24
paste input "284370"
click at [372, 458] on div at bounding box center [372, 461] width 11 height 11
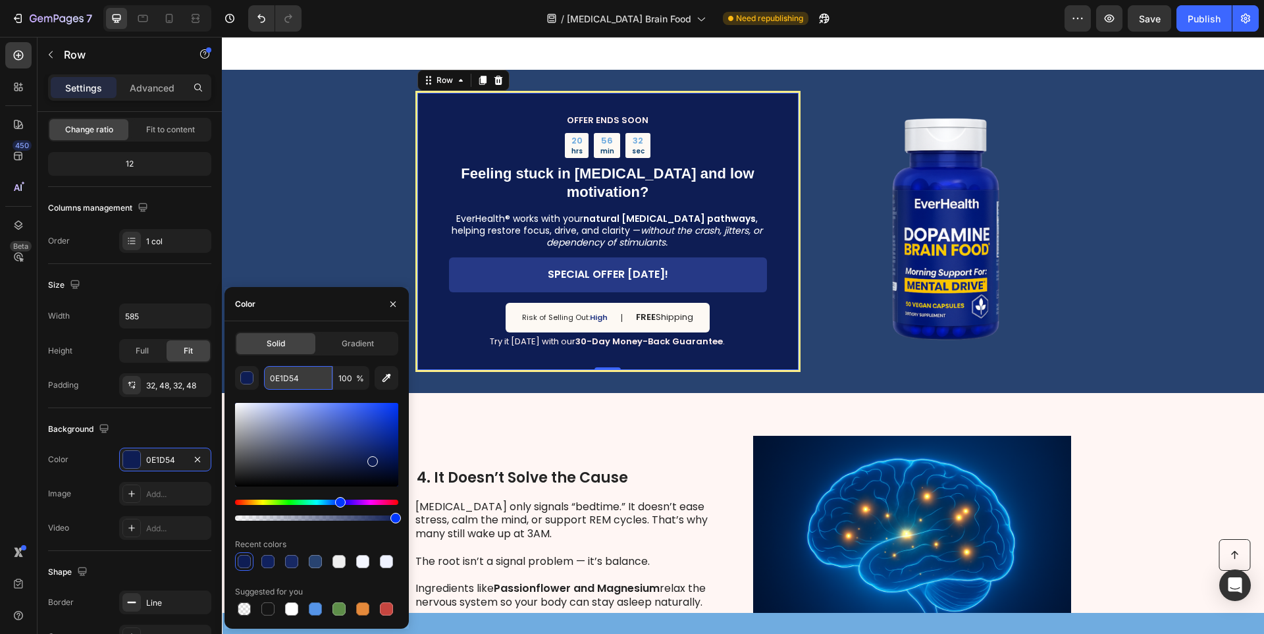
click at [304, 383] on input "0E1D54" at bounding box center [298, 378] width 68 height 24
paste input "284370"
click at [373, 461] on div at bounding box center [374, 463] width 11 height 11
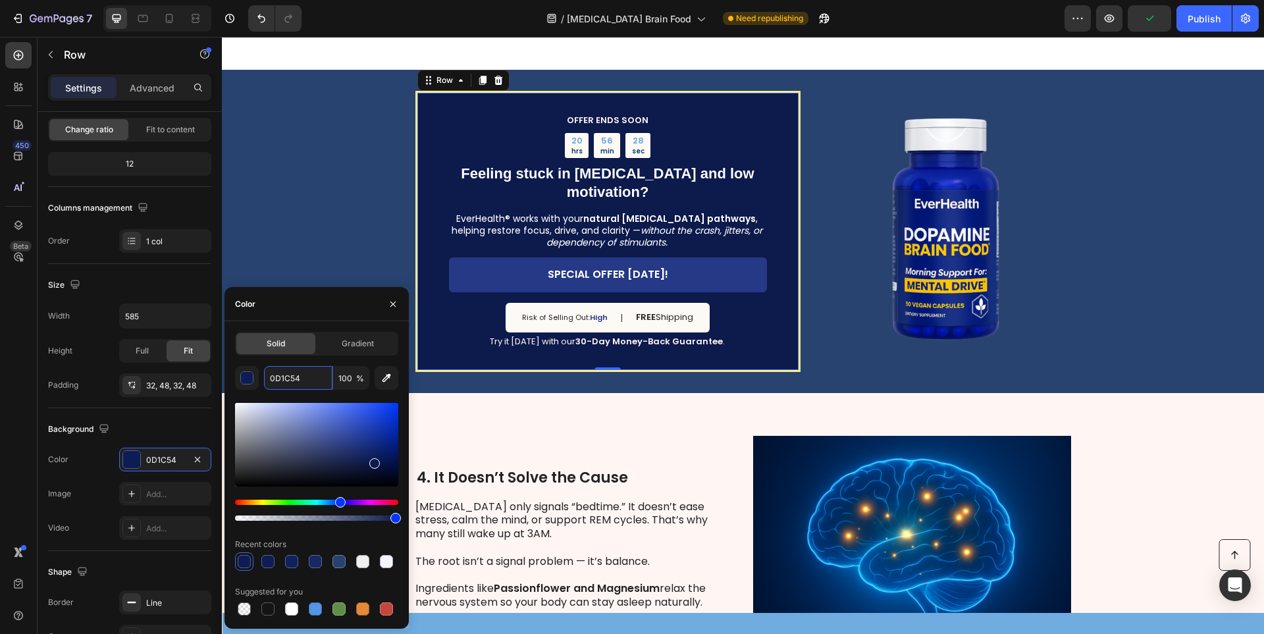
click at [373, 461] on div at bounding box center [374, 463] width 11 height 11
click at [294, 381] on input "0C1A4C" at bounding box center [298, 378] width 68 height 24
paste input "284370"
drag, startPoint x: 394, startPoint y: 521, endPoint x: 408, endPoint y: 518, distance: 14.1
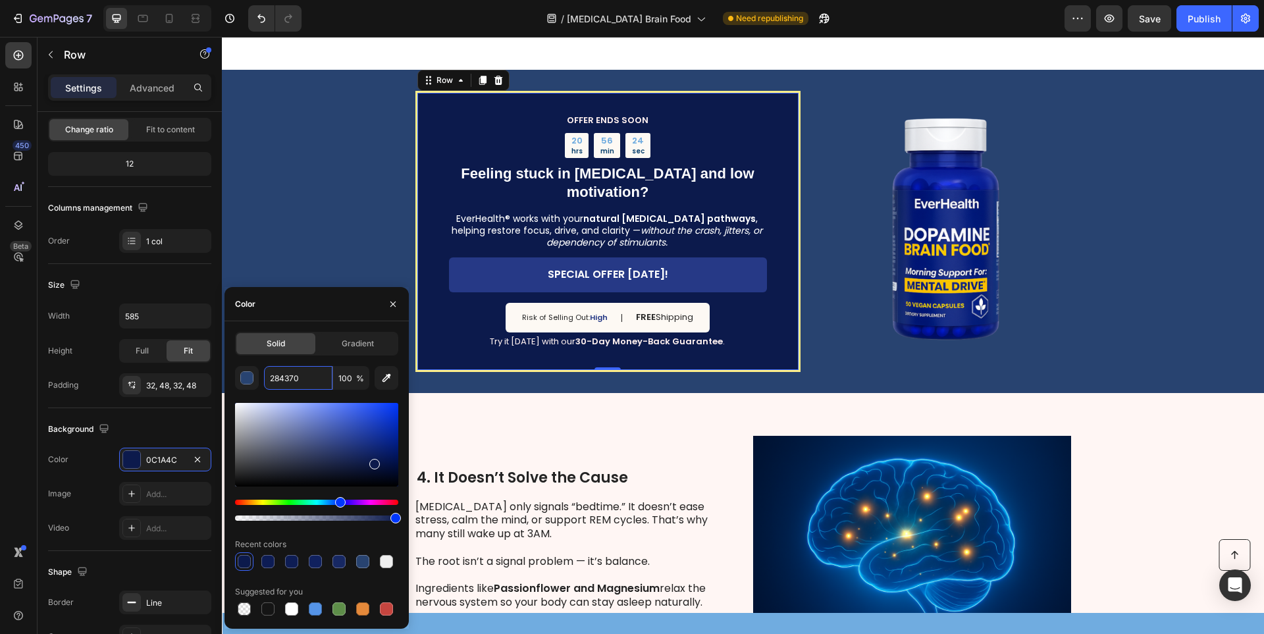
click at [408, 518] on div "Solid Gradient 284370 100 % Recent colors Suggested for you" at bounding box center [317, 475] width 184 height 286
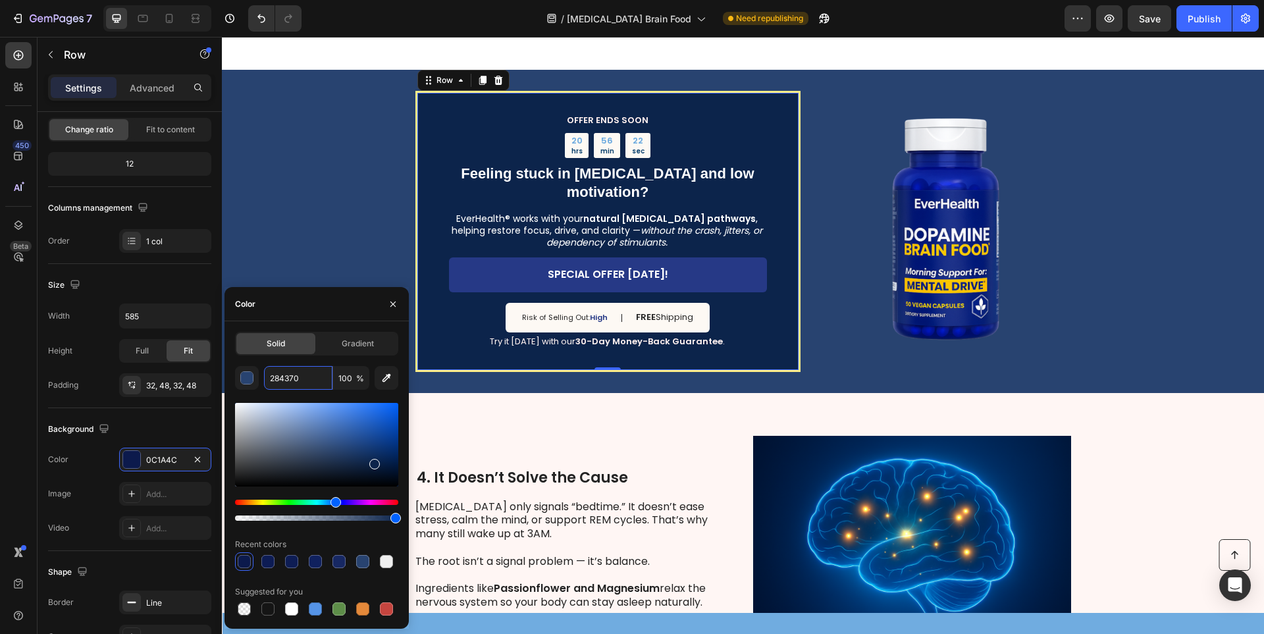
click at [334, 503] on div "Hue" at bounding box center [336, 502] width 11 height 11
type input "0C244B"
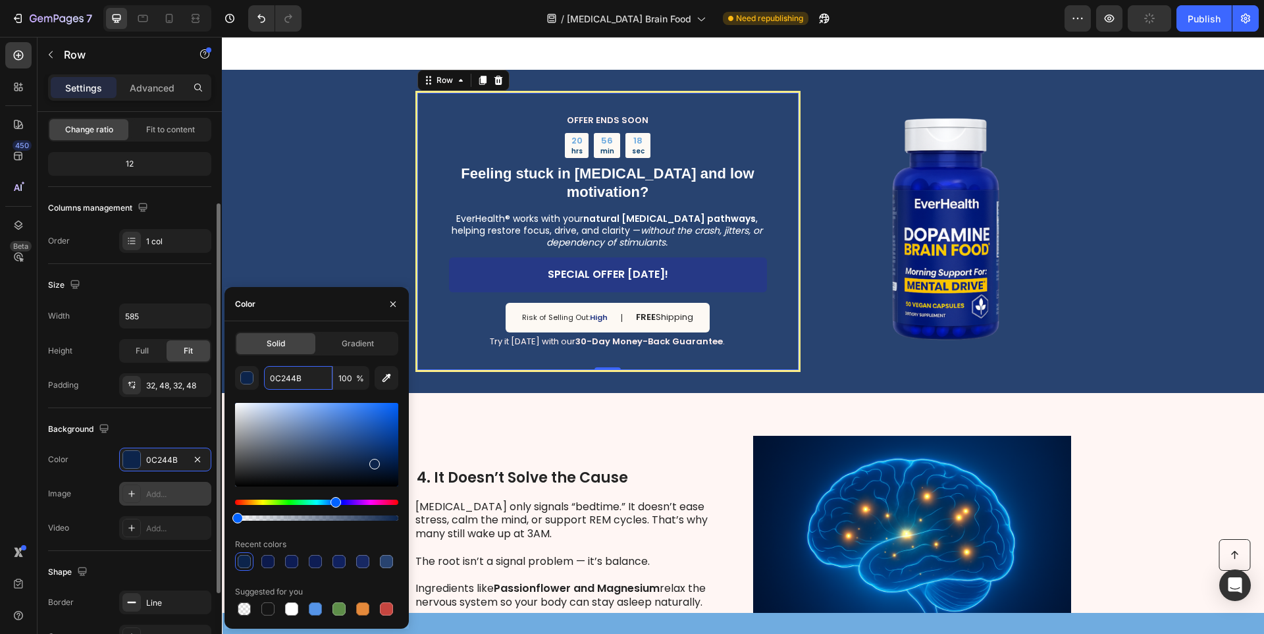
drag, startPoint x: 392, startPoint y: 518, endPoint x: 200, endPoint y: 500, distance: 193.0
click at [139, 510] on div "450 Beta Sections(18) Elements(83) Section Element Hero Section Product Detail …" at bounding box center [111, 335] width 222 height 597
type input "0"
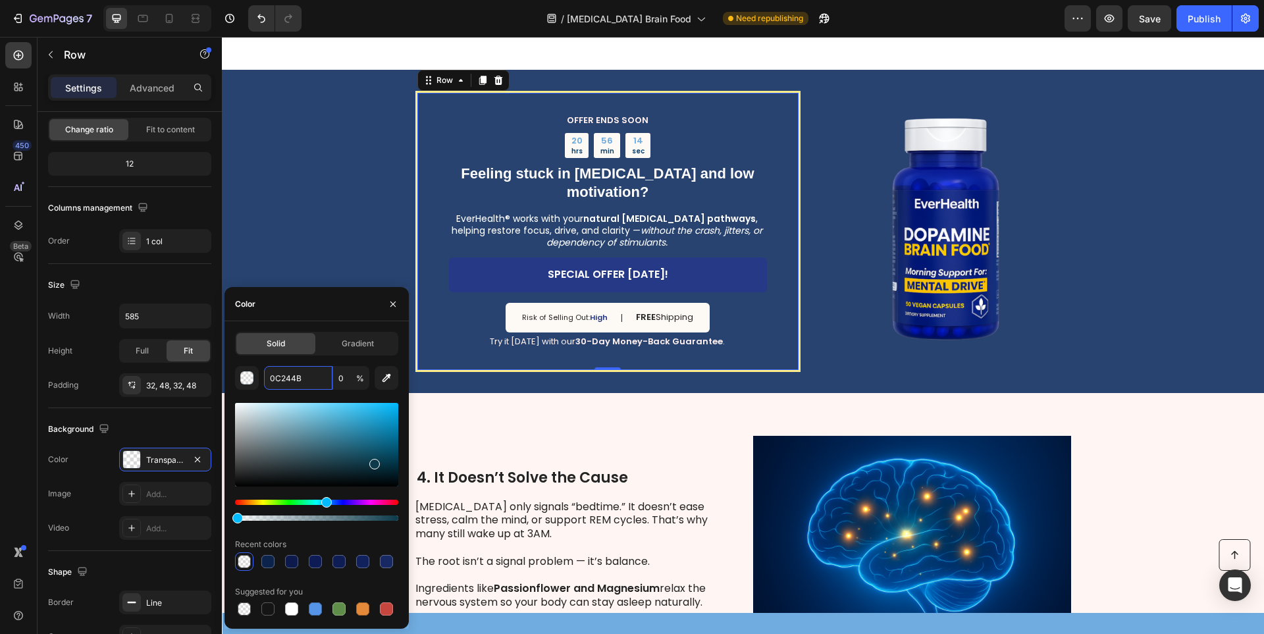
drag, startPoint x: 335, startPoint y: 502, endPoint x: 325, endPoint y: 502, distance: 10.6
click at [325, 502] on div "Hue" at bounding box center [326, 502] width 11 height 11
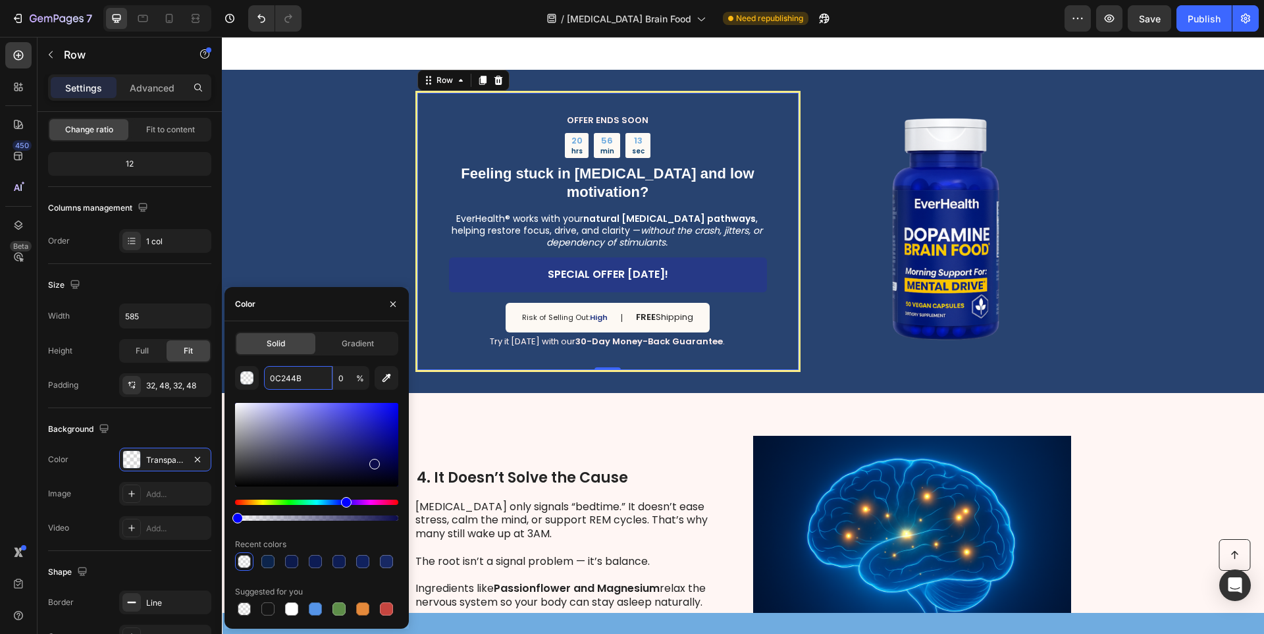
drag, startPoint x: 335, startPoint y: 504, endPoint x: 344, endPoint y: 504, distance: 9.2
click at [344, 504] on div "Hue" at bounding box center [346, 502] width 11 height 11
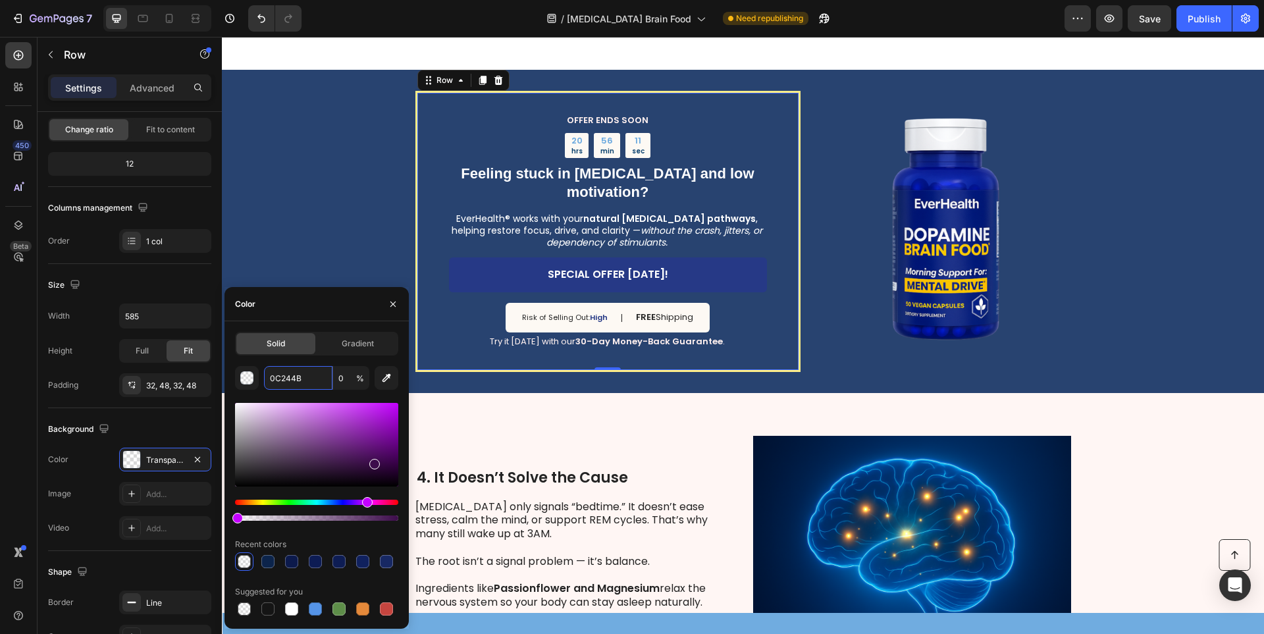
drag, startPoint x: 344, startPoint y: 504, endPoint x: 365, endPoint y: 504, distance: 21.1
click at [365, 504] on div "Hue" at bounding box center [367, 502] width 11 height 11
click at [358, 505] on div at bounding box center [316, 510] width 163 height 21
drag, startPoint x: 358, startPoint y: 505, endPoint x: 352, endPoint y: 506, distance: 6.7
click at [358, 505] on div at bounding box center [316, 510] width 163 height 21
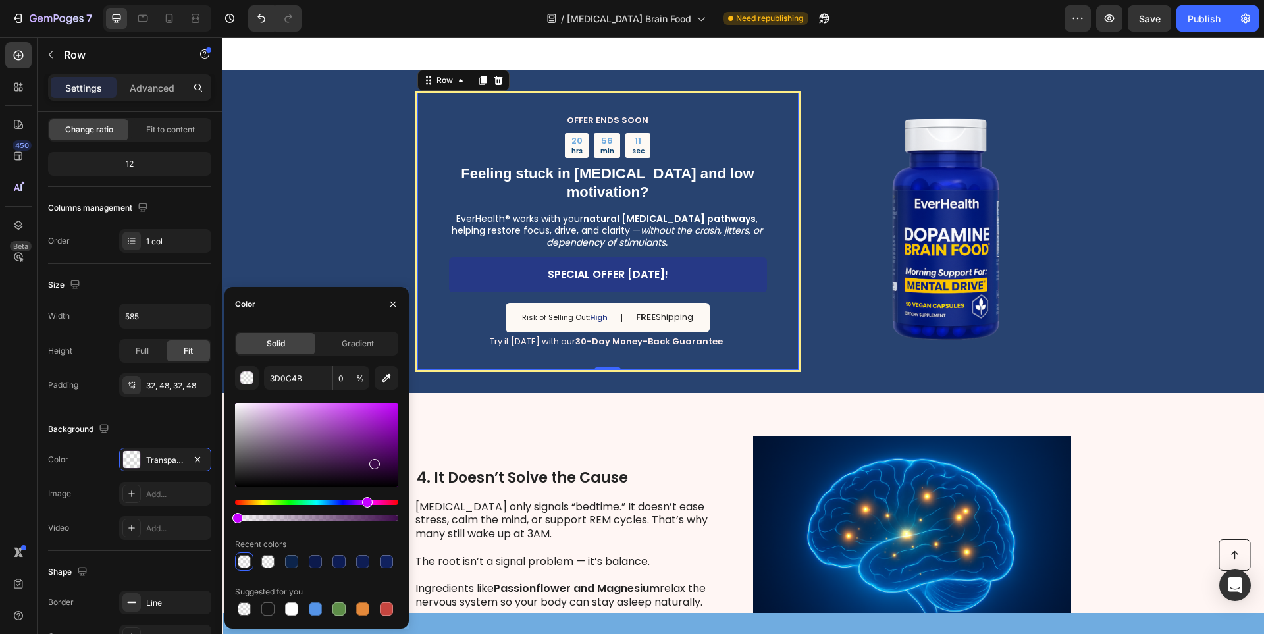
click at [346, 508] on div at bounding box center [316, 510] width 163 height 21
click at [344, 508] on div at bounding box center [316, 510] width 163 height 21
click at [287, 374] on input "3D0C4B" at bounding box center [298, 378] width 68 height 24
paste input "284370"
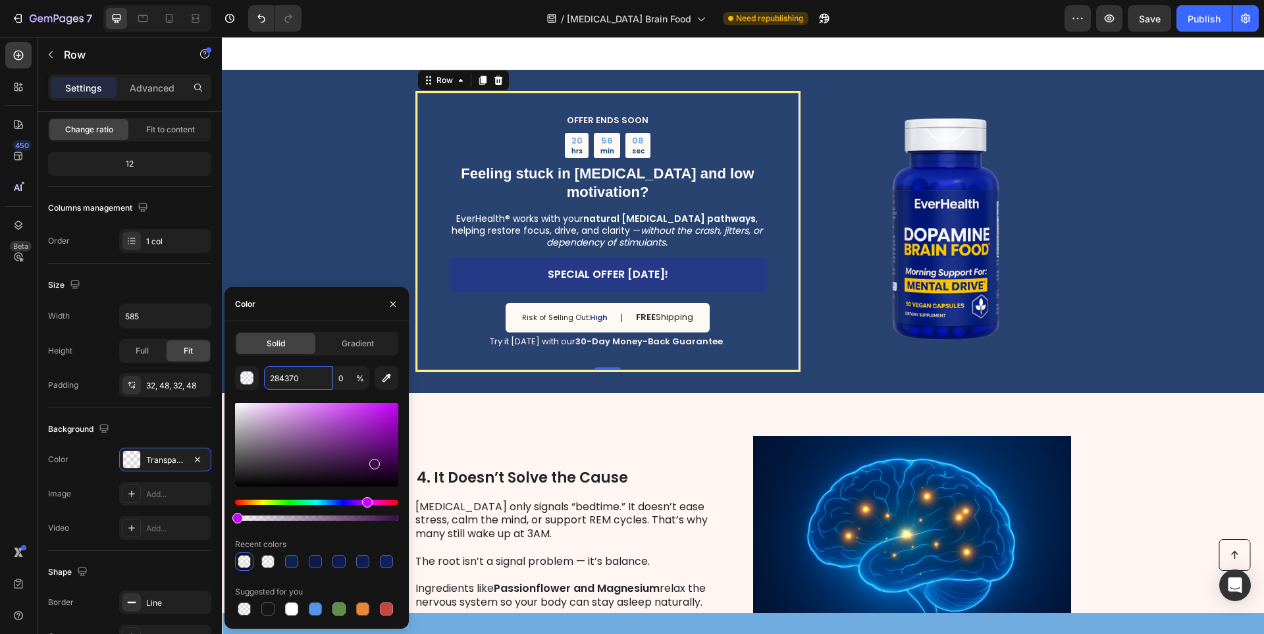
type input "284370"
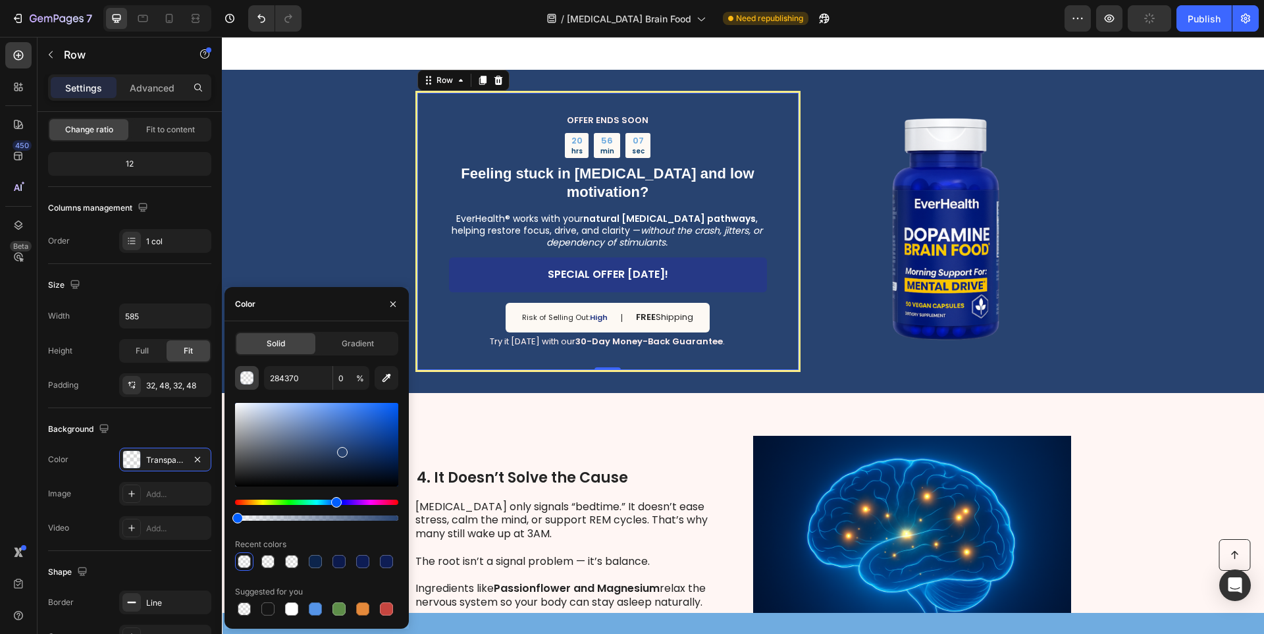
drag, startPoint x: 248, startPoint y: 373, endPoint x: 30, endPoint y: 340, distance: 220.5
click at [248, 373] on div "button" at bounding box center [247, 378] width 13 height 13
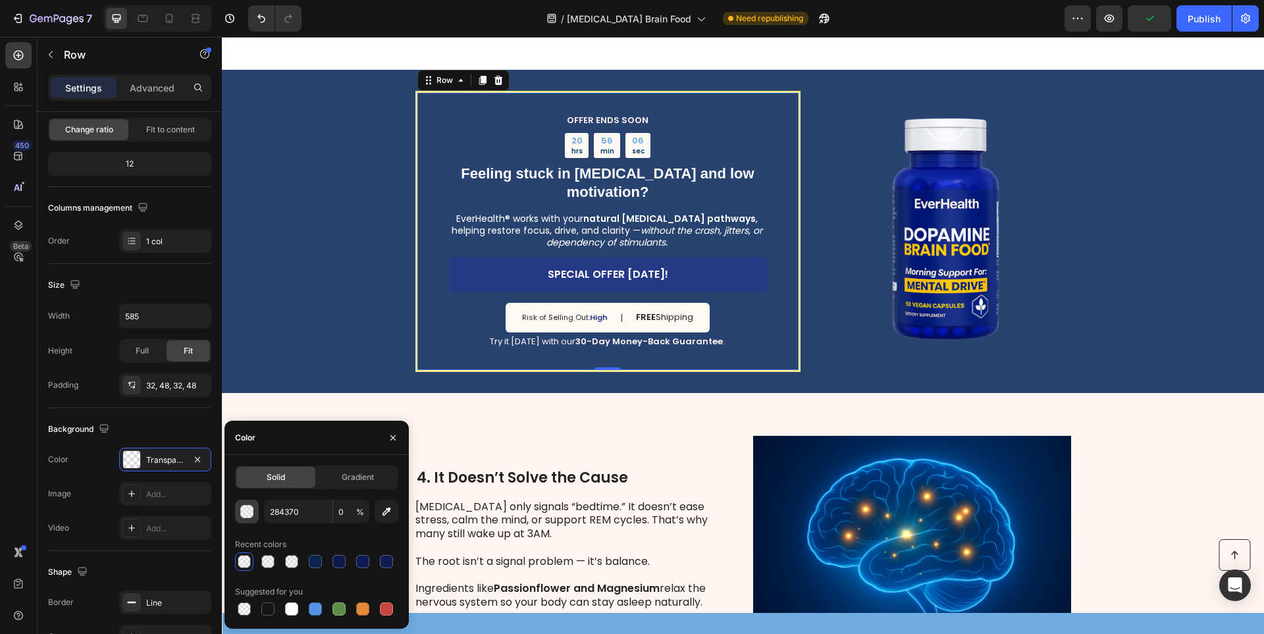
click at [250, 510] on div "button" at bounding box center [247, 512] width 13 height 13
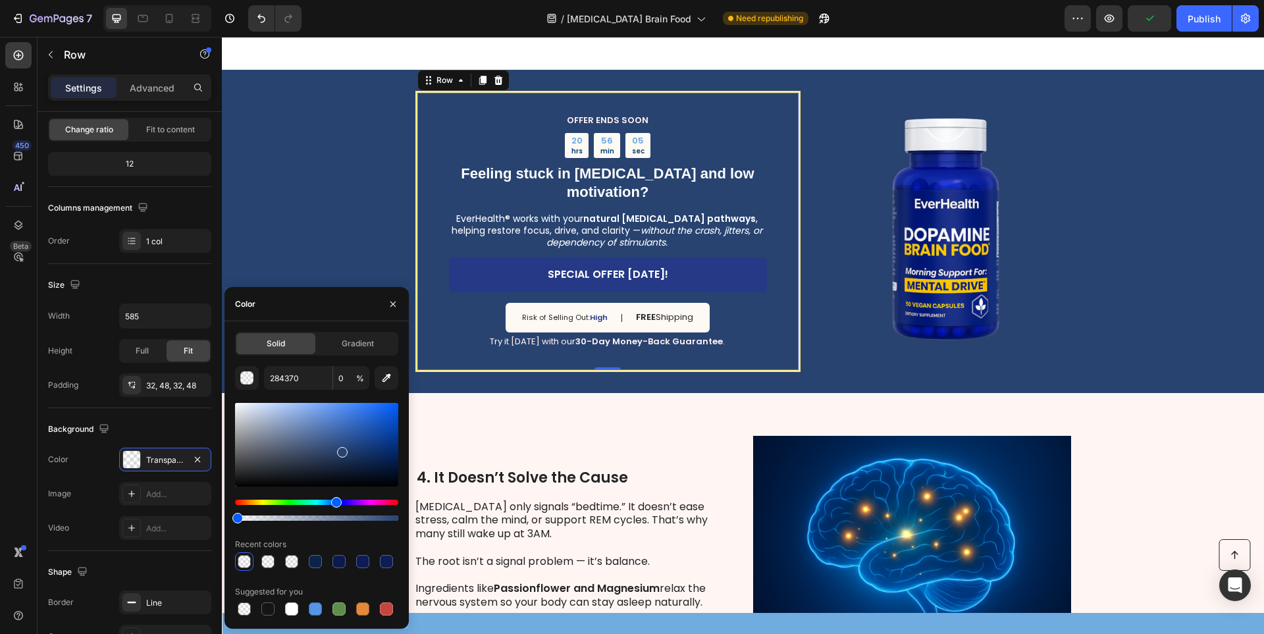
drag, startPoint x: 252, startPoint y: 510, endPoint x: 374, endPoint y: 519, distance: 122.2
click at [374, 519] on div at bounding box center [316, 510] width 163 height 21
drag, startPoint x: 611, startPoint y: 554, endPoint x: 478, endPoint y: 522, distance: 136.7
drag, startPoint x: 391, startPoint y: 516, endPoint x: 408, endPoint y: 517, distance: 16.5
click at [408, 517] on div "Solid Gradient 284370 94 % Recent colors Suggested for you" at bounding box center [317, 475] width 184 height 286
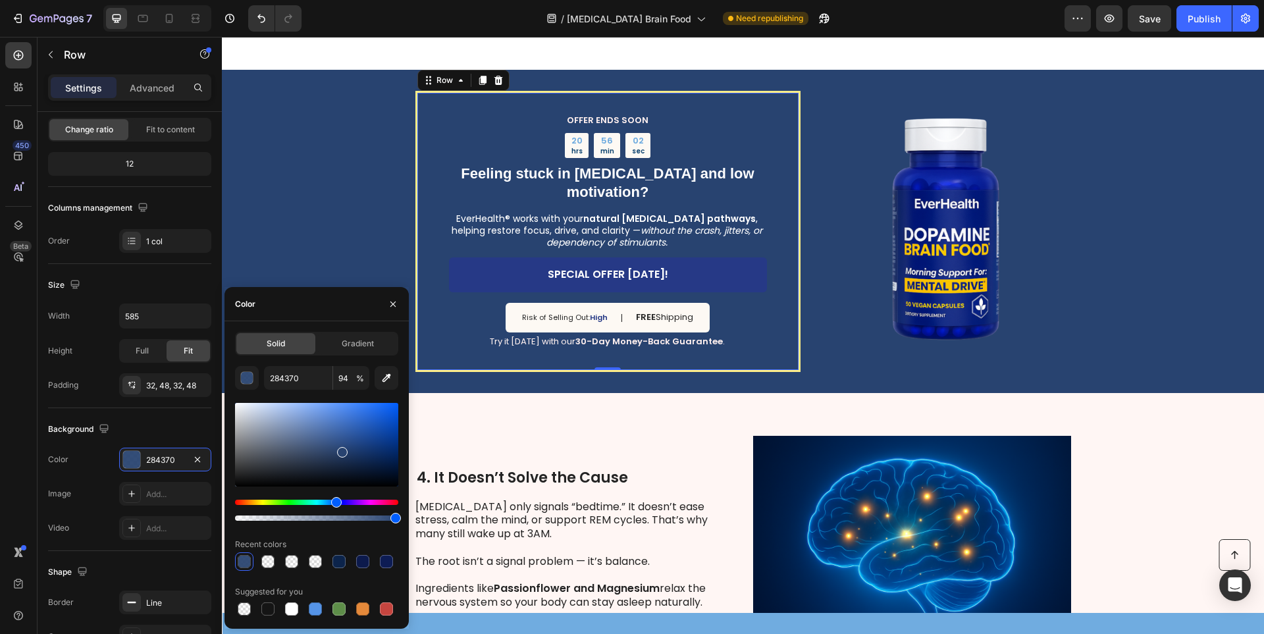
type input "100"
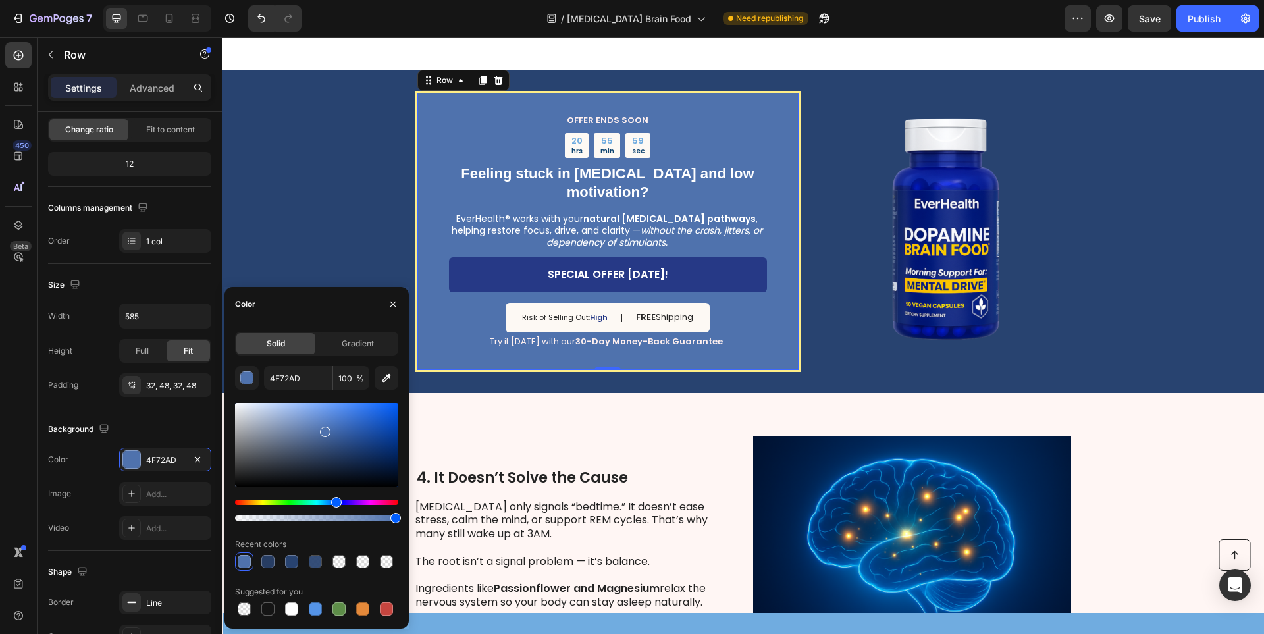
drag, startPoint x: 342, startPoint y: 454, endPoint x: 323, endPoint y: 429, distance: 30.6
click at [323, 429] on div at bounding box center [325, 432] width 11 height 11
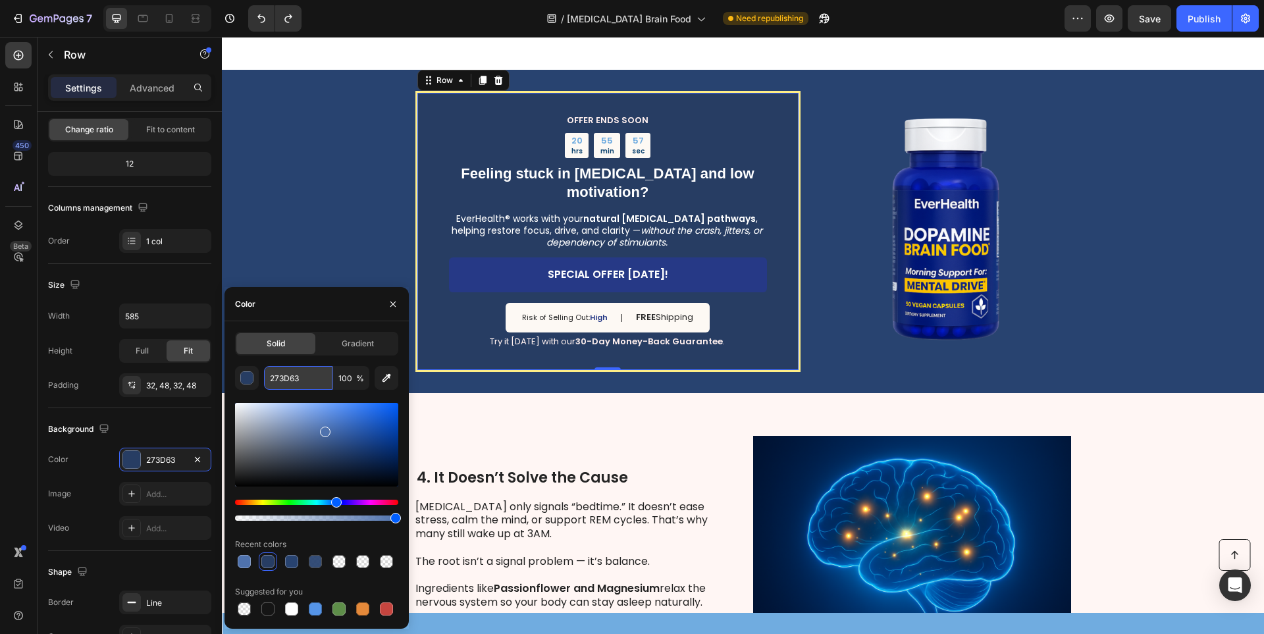
click at [300, 381] on input "273D63" at bounding box center [298, 378] width 68 height 24
paste input "84370"
type input "284370"
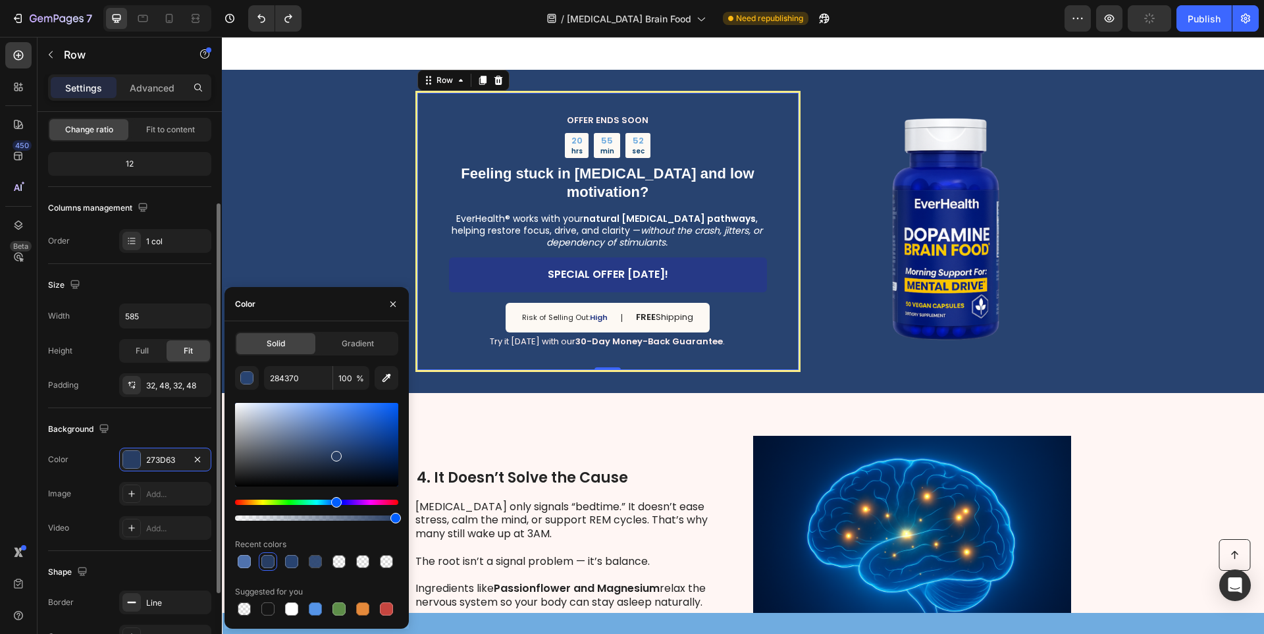
click at [143, 596] on div "Line" at bounding box center [165, 603] width 92 height 24
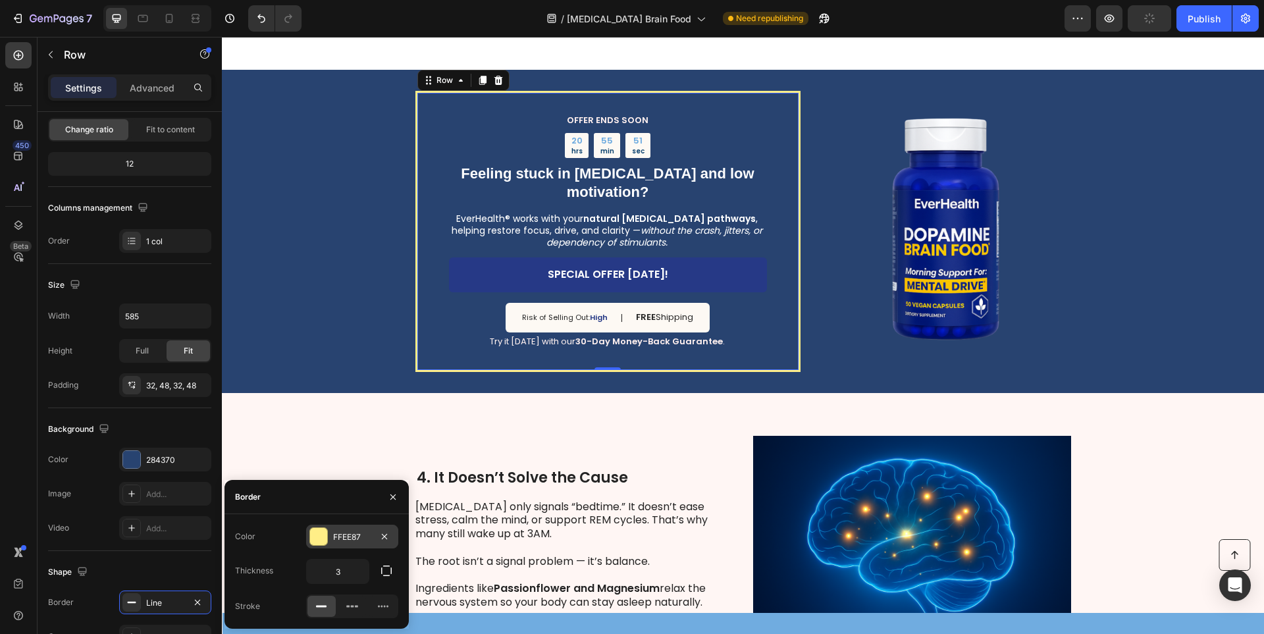
click at [329, 537] on div "FFEE87" at bounding box center [352, 537] width 92 height 24
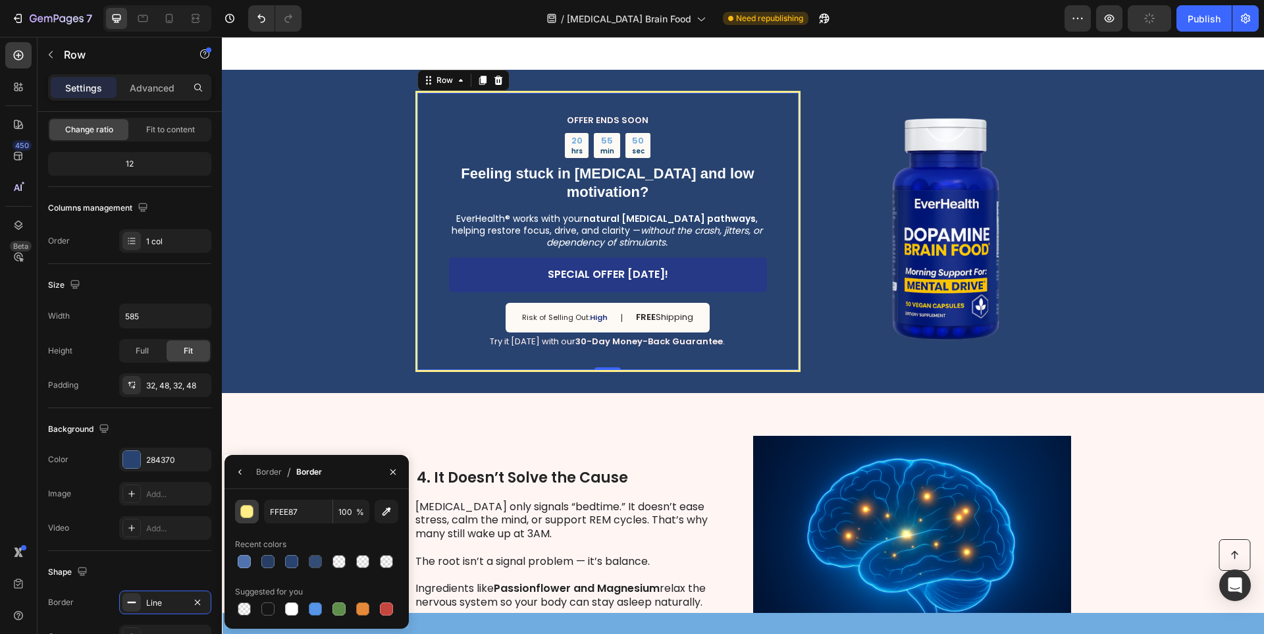
click at [257, 516] on button "button" at bounding box center [247, 512] width 24 height 24
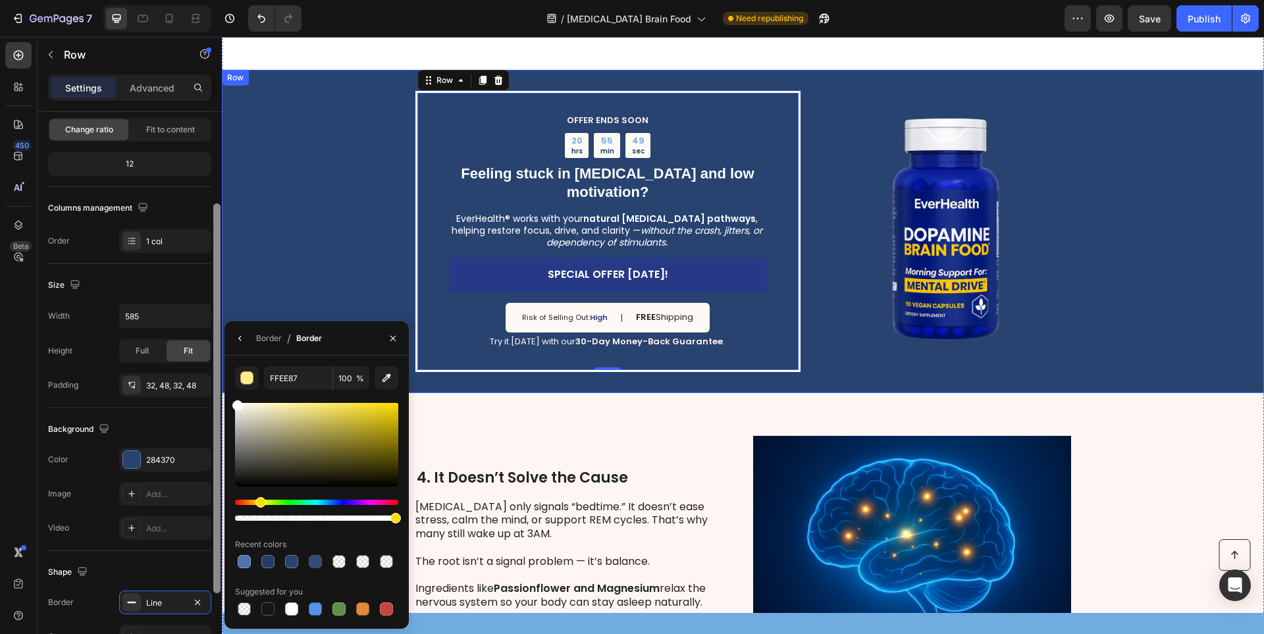
drag, startPoint x: 225, startPoint y: 387, endPoint x: 215, endPoint y: 381, distance: 11.0
click at [215, 381] on div "450 Beta Sections(18) Elements(83) Section Element Hero Section Product Detail …" at bounding box center [111, 335] width 222 height 597
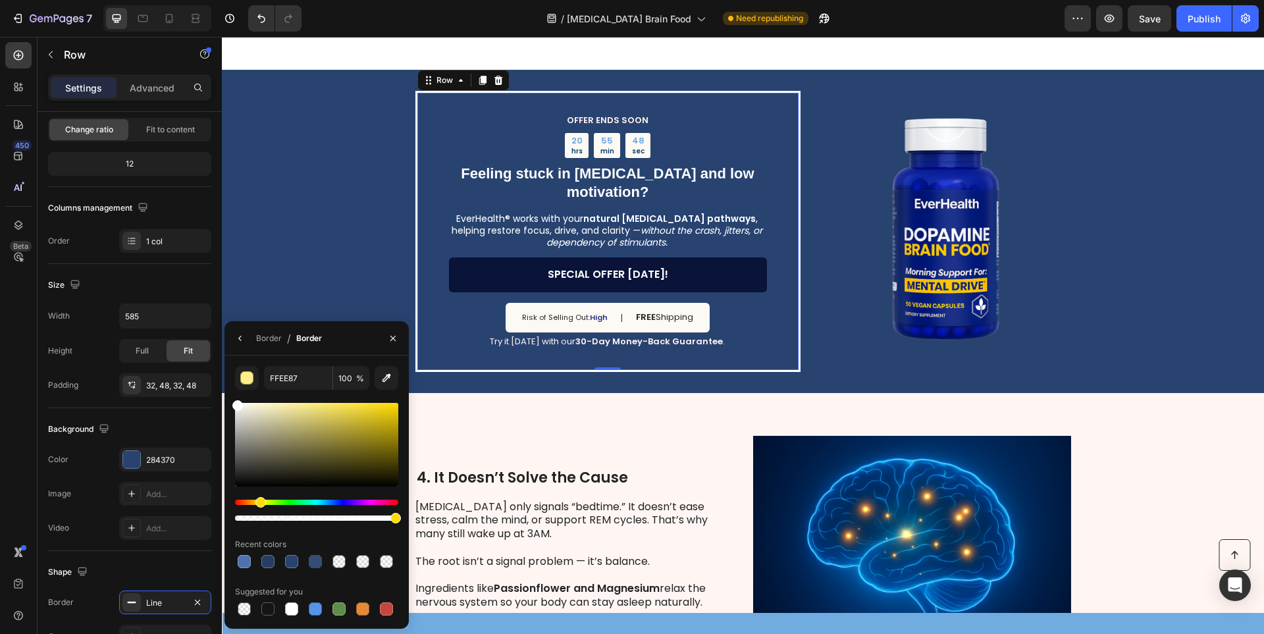
type input "FFFFFF"
drag, startPoint x: 666, startPoint y: 267, endPoint x: 672, endPoint y: 274, distance: 9.4
click at [666, 267] on link "SPECIAL OFFER [DATE]!" at bounding box center [608, 274] width 318 height 35
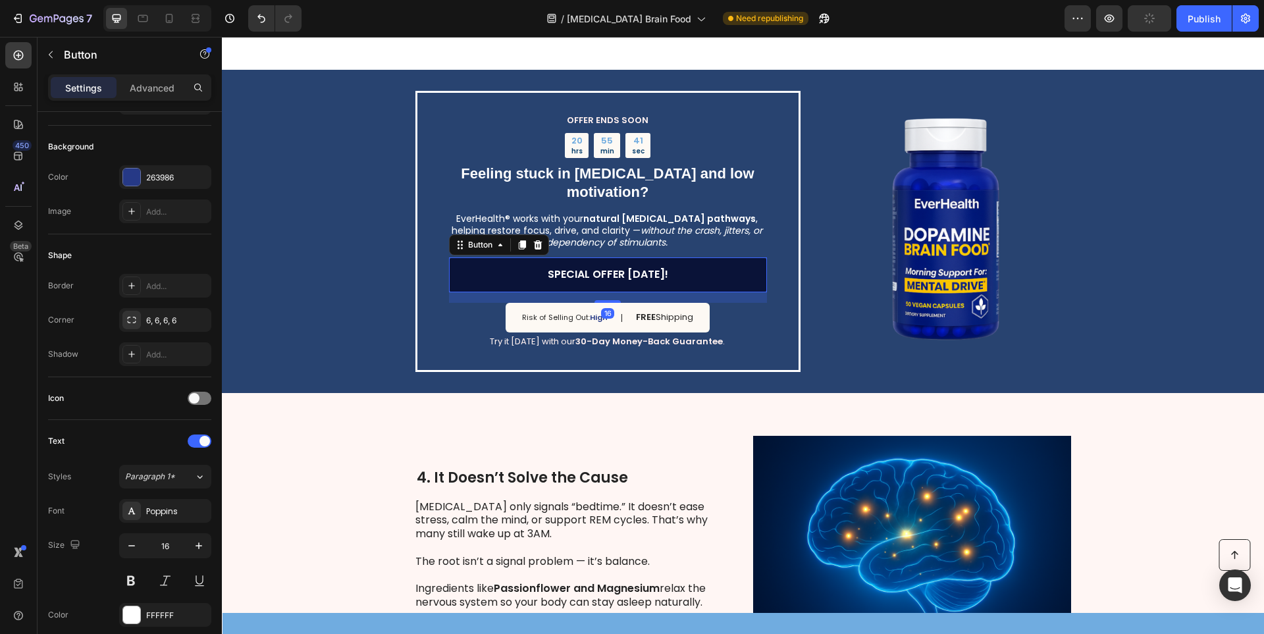
scroll to position [0, 0]
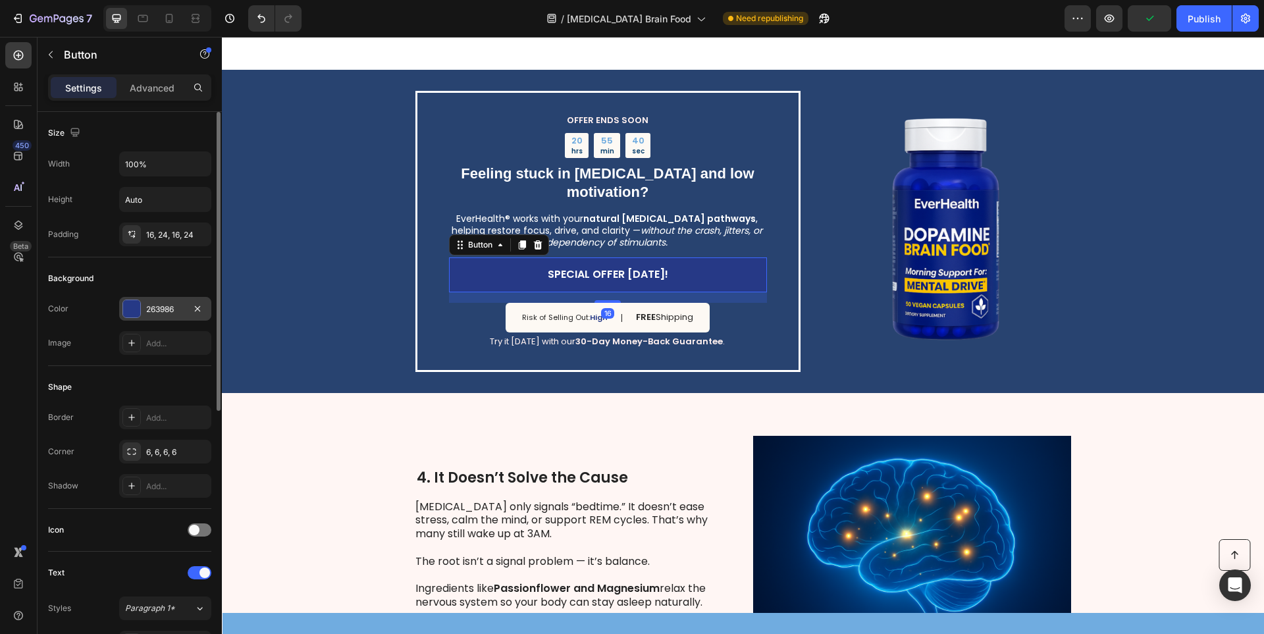
click at [129, 313] on div at bounding box center [131, 308] width 17 height 17
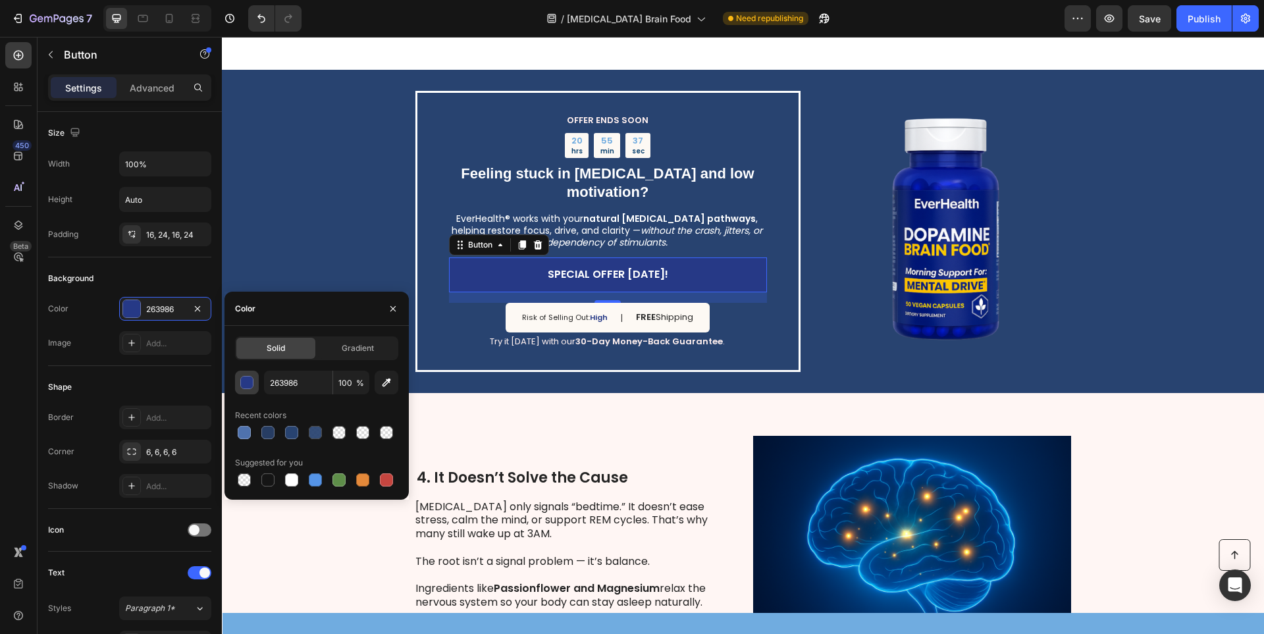
click at [252, 386] on div "button" at bounding box center [247, 383] width 13 height 13
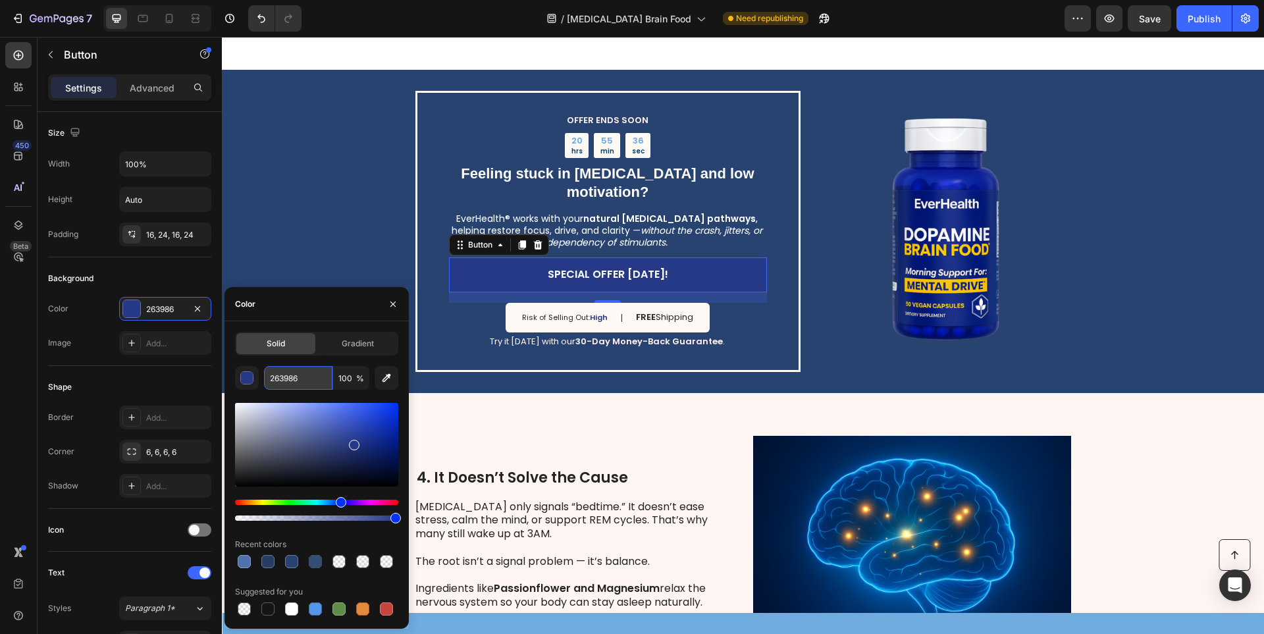
click at [291, 385] on input "263986" at bounding box center [298, 378] width 68 height 24
paste input "84370"
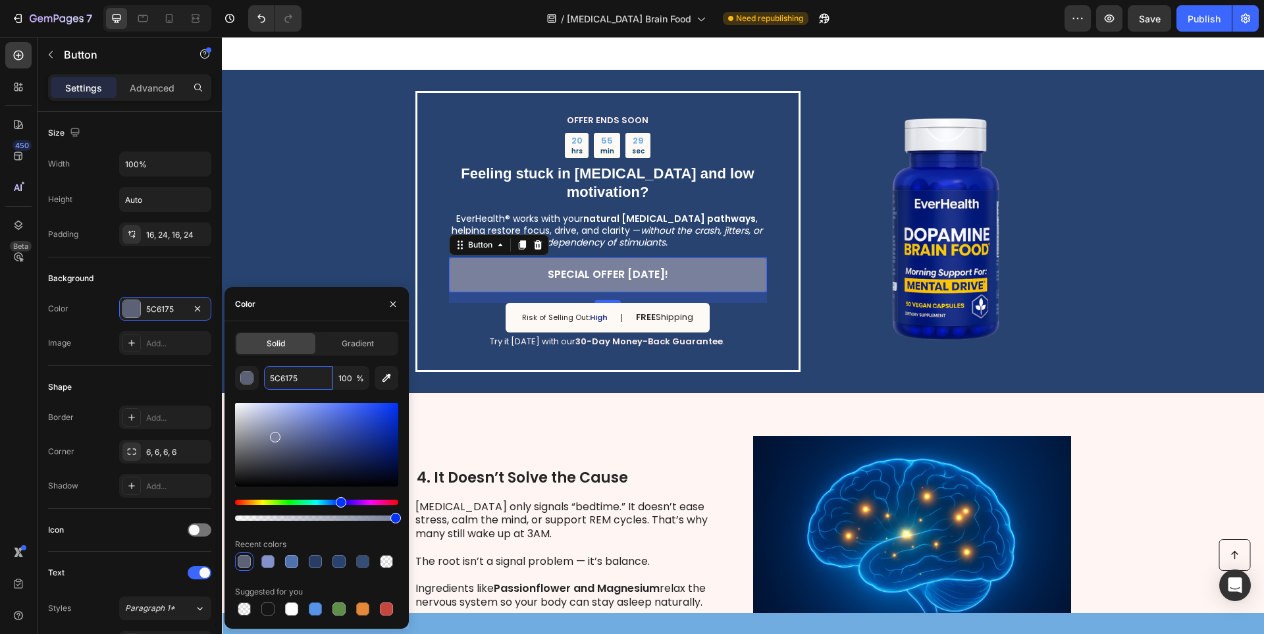
drag, startPoint x: 347, startPoint y: 444, endPoint x: 274, endPoint y: 435, distance: 73.7
click at [274, 435] on div at bounding box center [316, 445] width 163 height 84
type input "79819E"
click at [452, 338] on p "Try it [DATE] with our 30-Day Money-Back Guarantee ." at bounding box center [607, 341] width 317 height 11
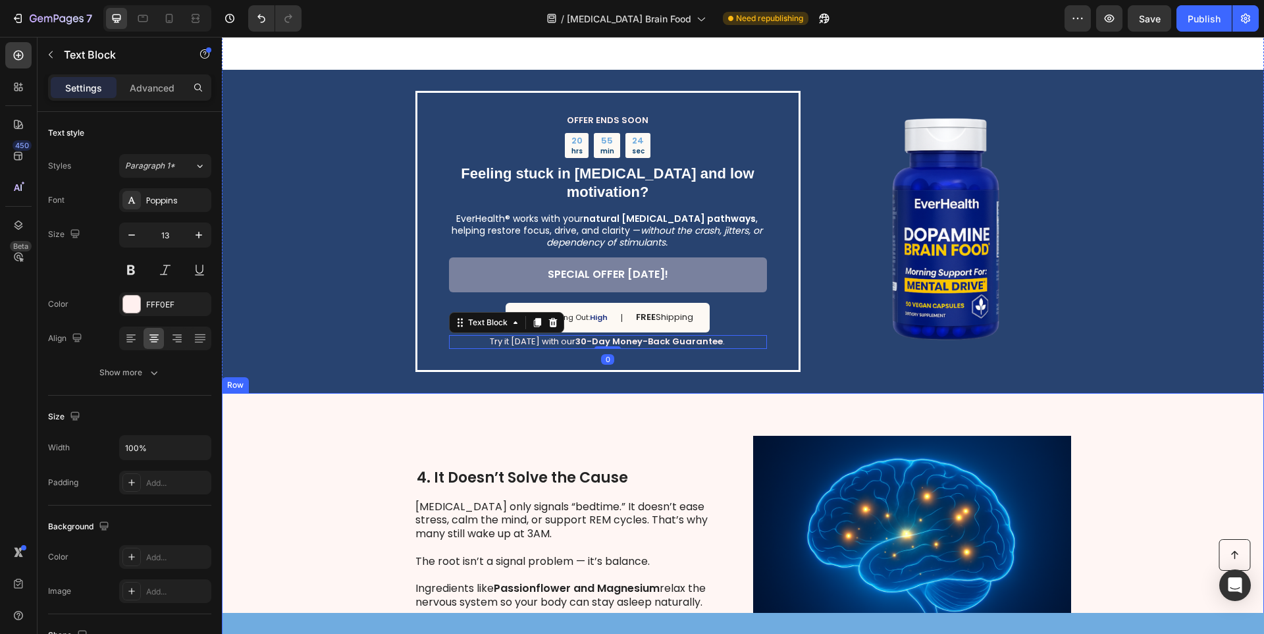
click at [1042, 406] on div "4. It Doesn’t Solve the Cause Heading [MEDICAL_DATA] only signals “bedtime.” It…" at bounding box center [743, 539] width 1042 height 292
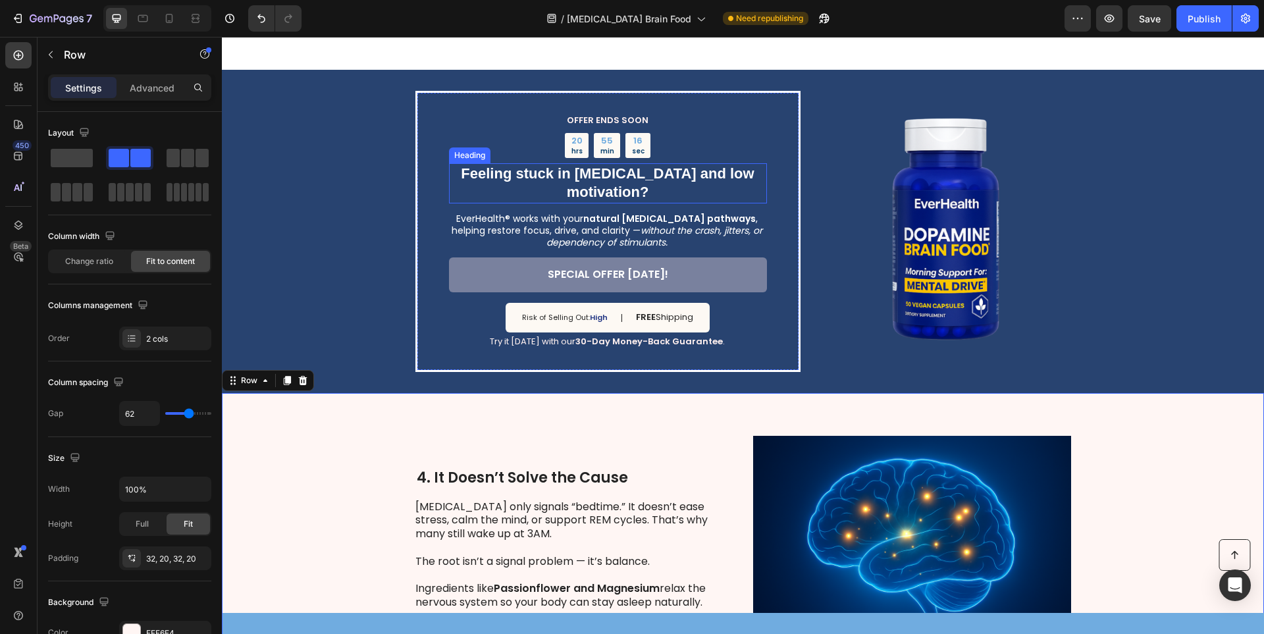
click at [595, 180] on span "Feeling stuck in [MEDICAL_DATA] and low motivation?" at bounding box center [607, 183] width 293 height 36
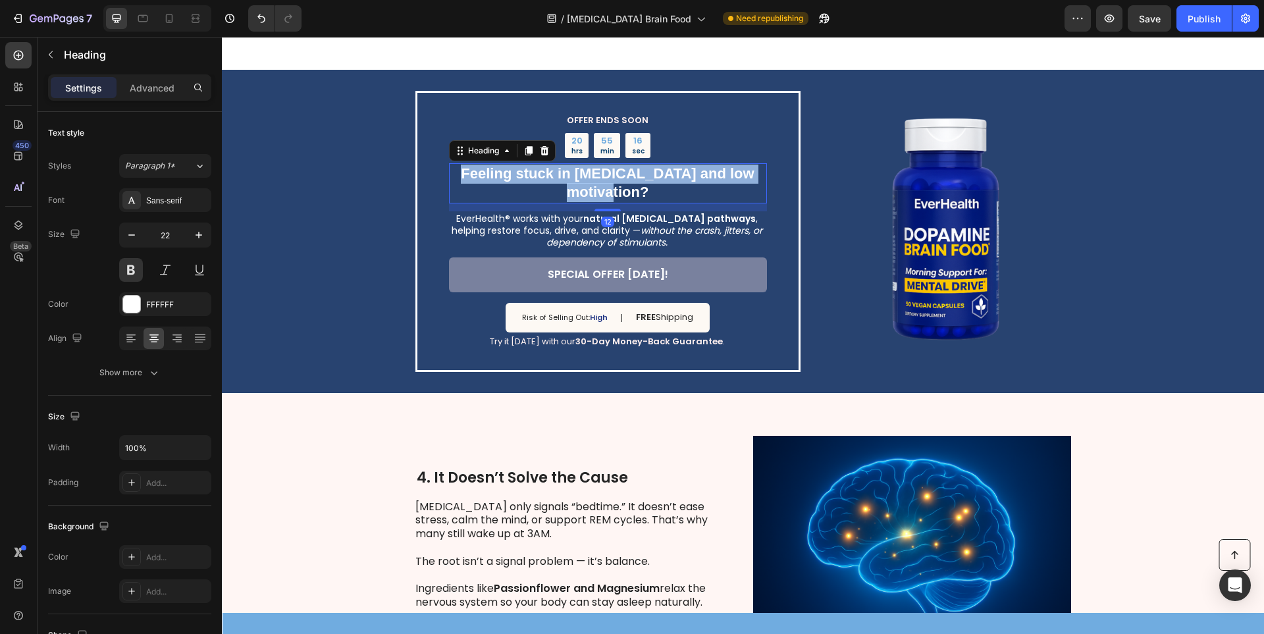
click at [595, 180] on span "Feeling stuck in [MEDICAL_DATA] and low motivation?" at bounding box center [607, 183] width 293 height 36
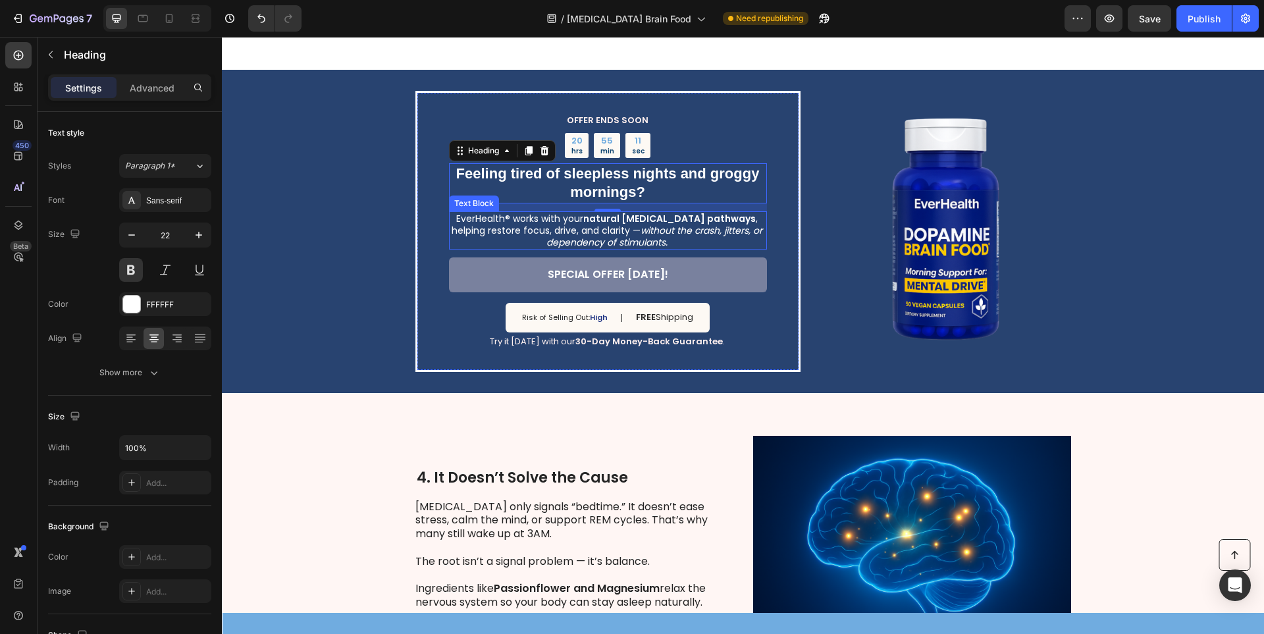
click at [599, 230] on p "EverHealth® works with your natural [MEDICAL_DATA] pathways , helping restore f…" at bounding box center [607, 231] width 317 height 36
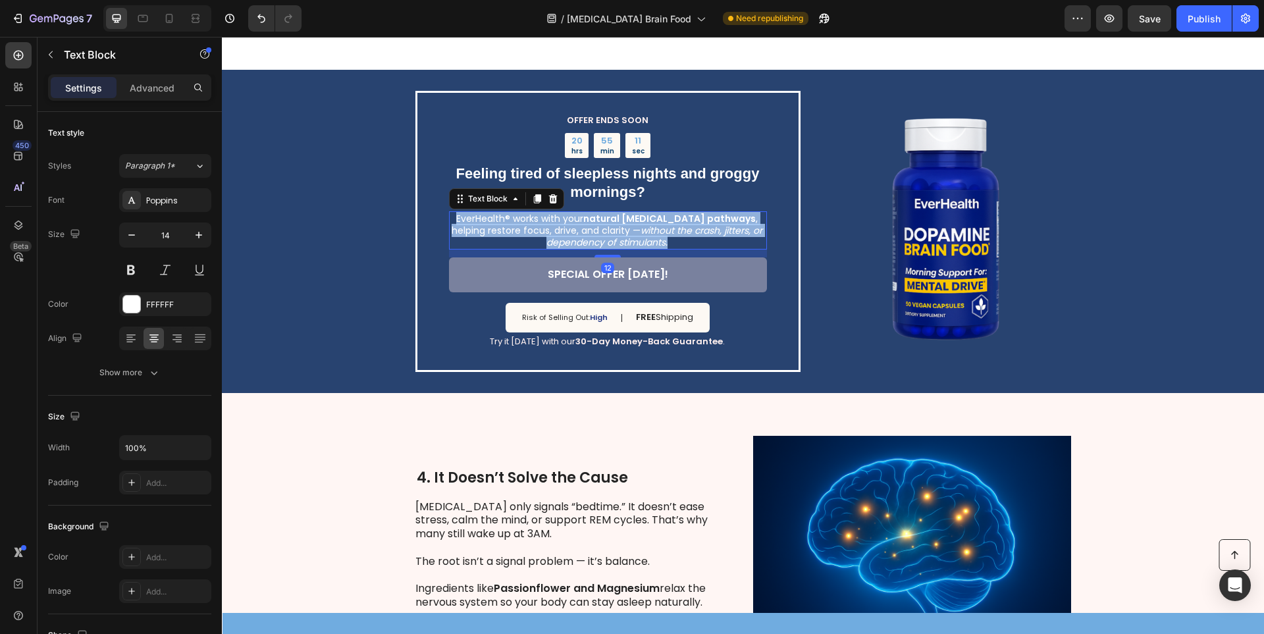
click at [599, 230] on p "EverHealth® works with your natural [MEDICAL_DATA] pathways , helping restore f…" at bounding box center [607, 231] width 317 height 36
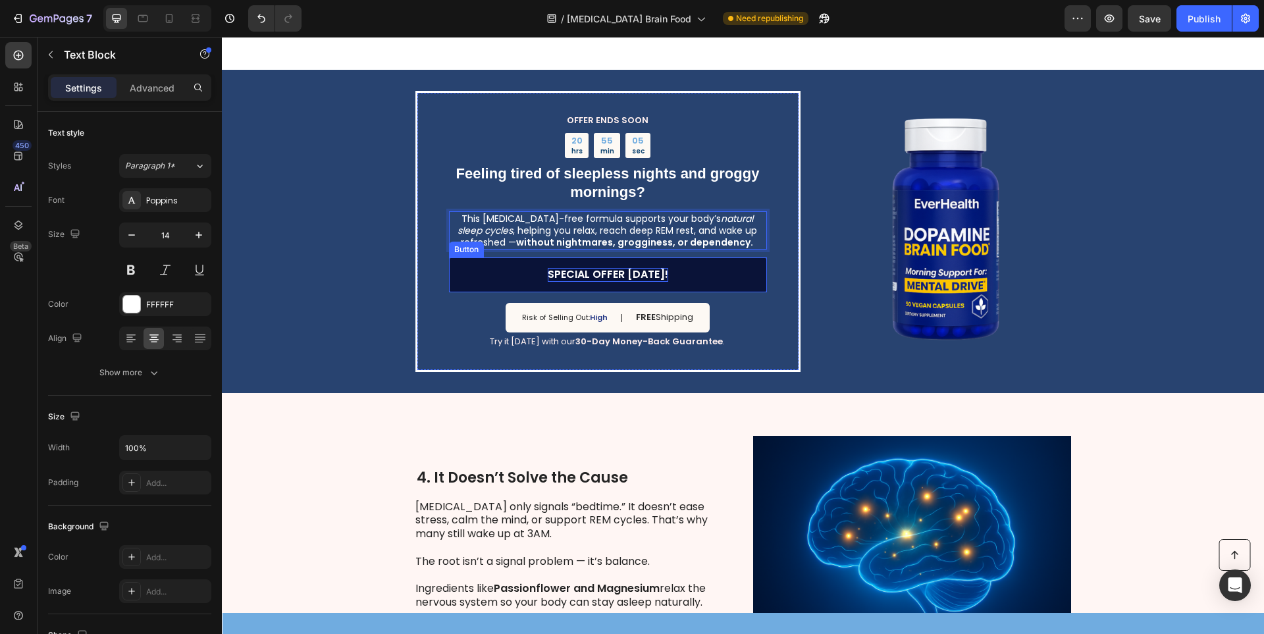
click at [591, 276] on p "SPECIAL OFFER [DATE]!" at bounding box center [608, 275] width 120 height 14
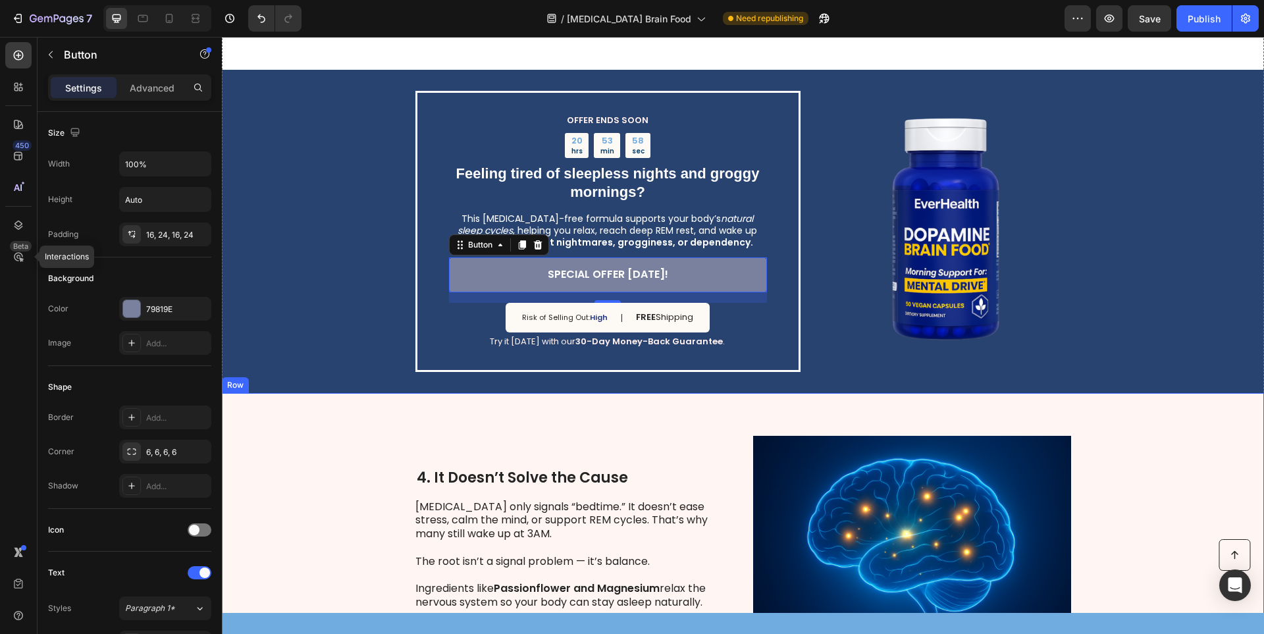
click at [315, 458] on div "4. It Doesn’t Solve the Cause Heading [MEDICAL_DATA] only signals “bedtime.” It…" at bounding box center [743, 539] width 1042 height 292
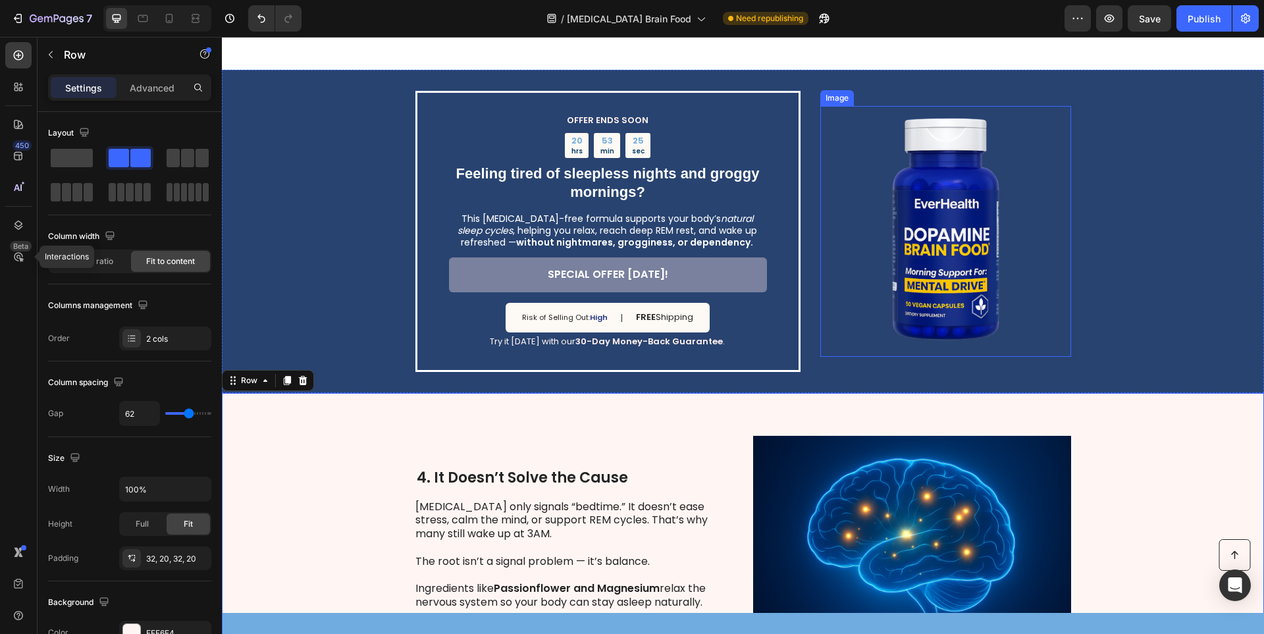
drag, startPoint x: 1038, startPoint y: 266, endPoint x: 1014, endPoint y: 271, distance: 24.1
click at [1038, 266] on img at bounding box center [945, 231] width 251 height 251
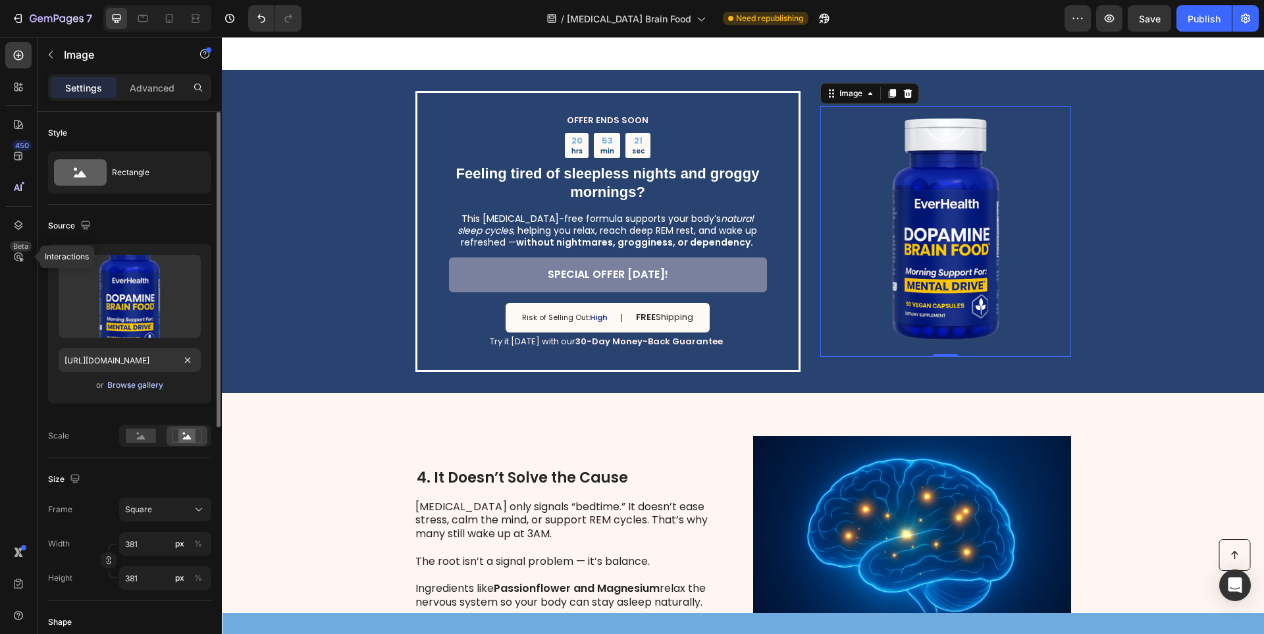
click at [119, 383] on div "Browse gallery" at bounding box center [135, 385] width 56 height 12
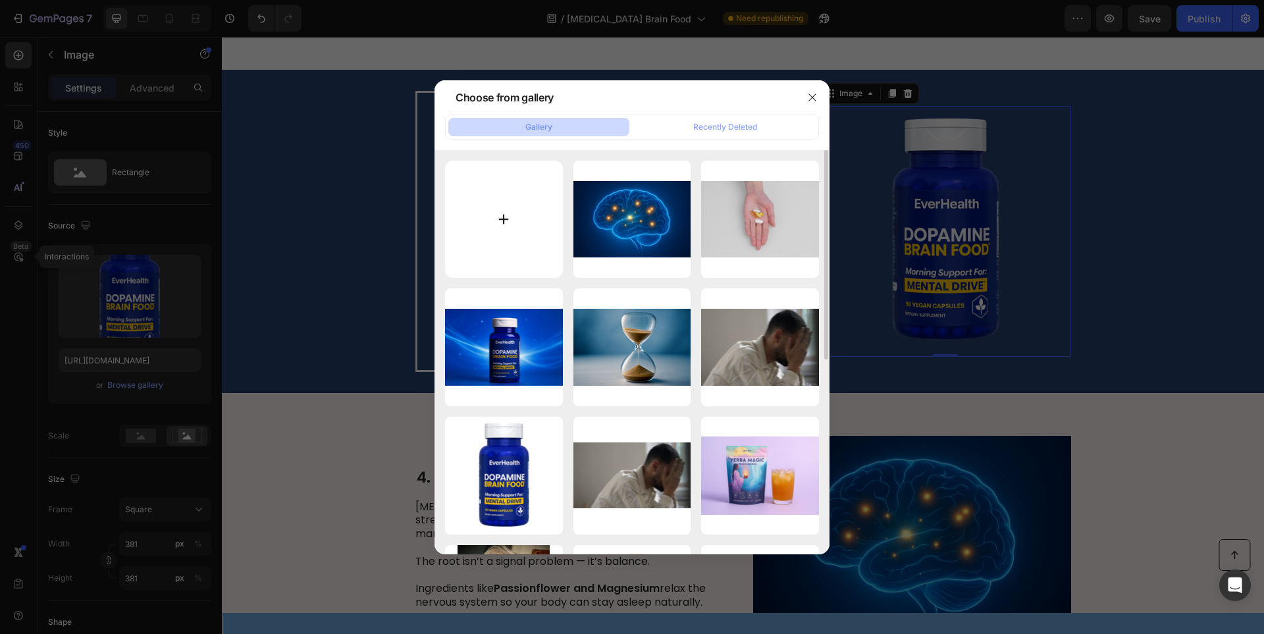
click at [518, 238] on input "file" at bounding box center [504, 220] width 118 height 118
type input "C:\fakepath\2. Makeup That Makes You Look Tired (4).png"
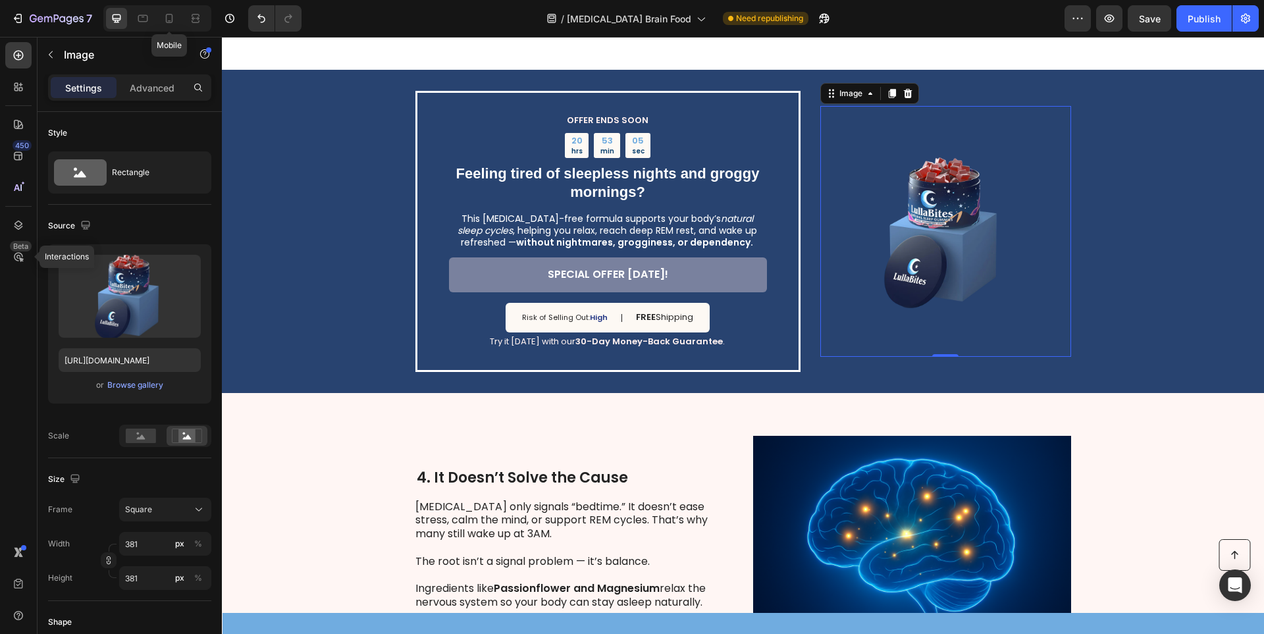
drag, startPoint x: 164, startPoint y: 18, endPoint x: 266, endPoint y: 44, distance: 105.2
click at [165, 18] on icon at bounding box center [169, 18] width 13 height 13
type input "[URL][DOMAIN_NAME]"
type input "230"
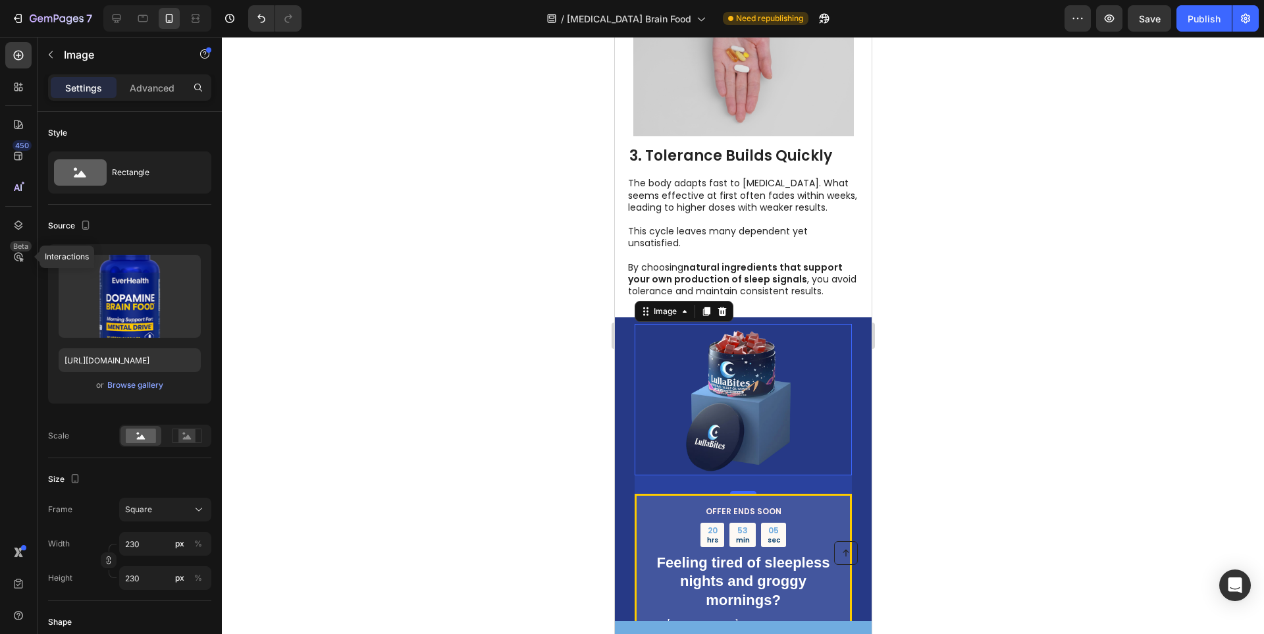
scroll to position [1312, 0]
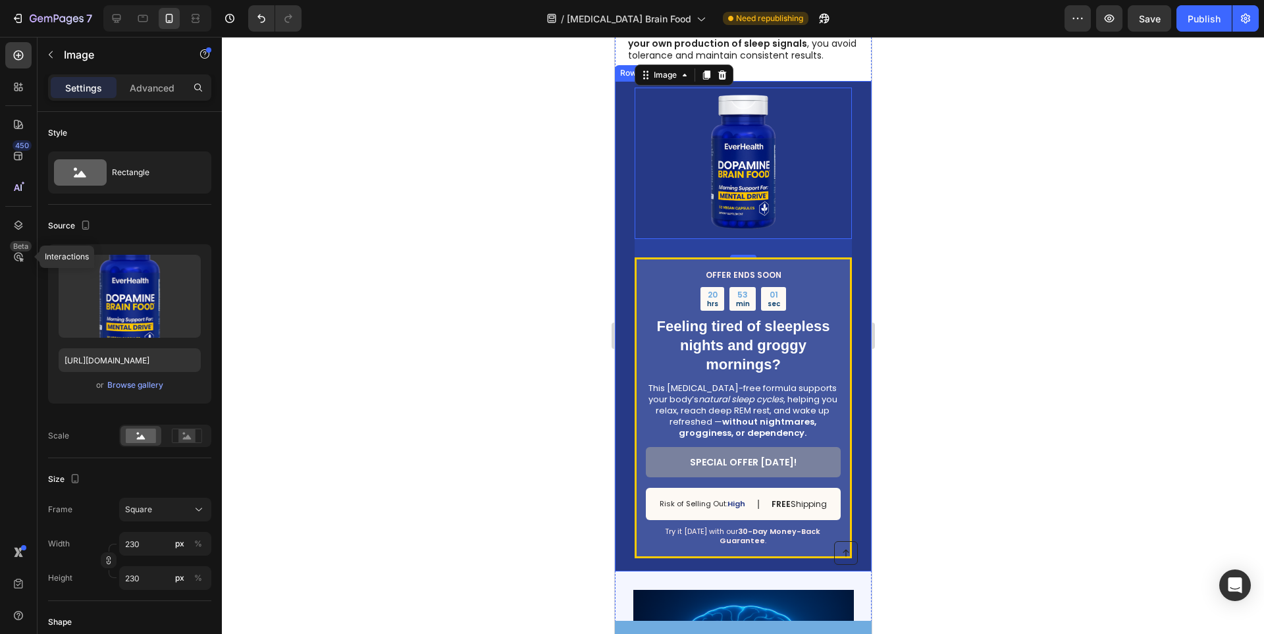
click at [622, 236] on div "OFFER ENDS SOON Text Block 20 hrs 53 min 01 sec Countdown Timer ⁠⁠⁠⁠⁠⁠⁠ Feeling…" at bounding box center [742, 326] width 257 height 490
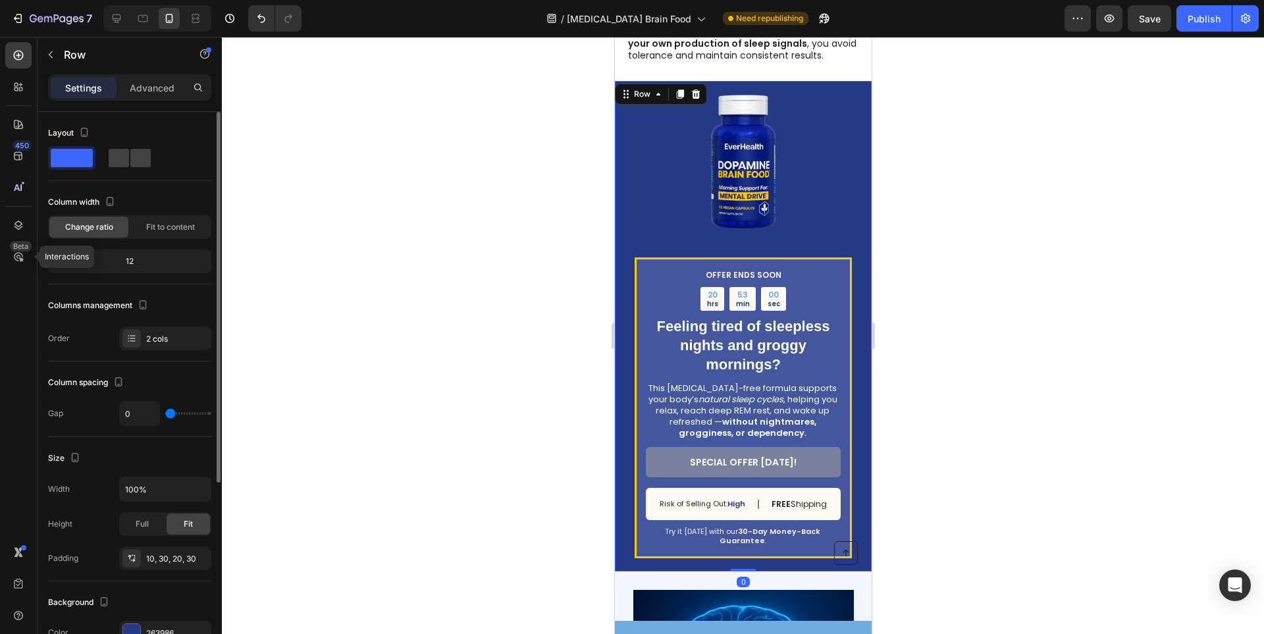
scroll to position [132, 0]
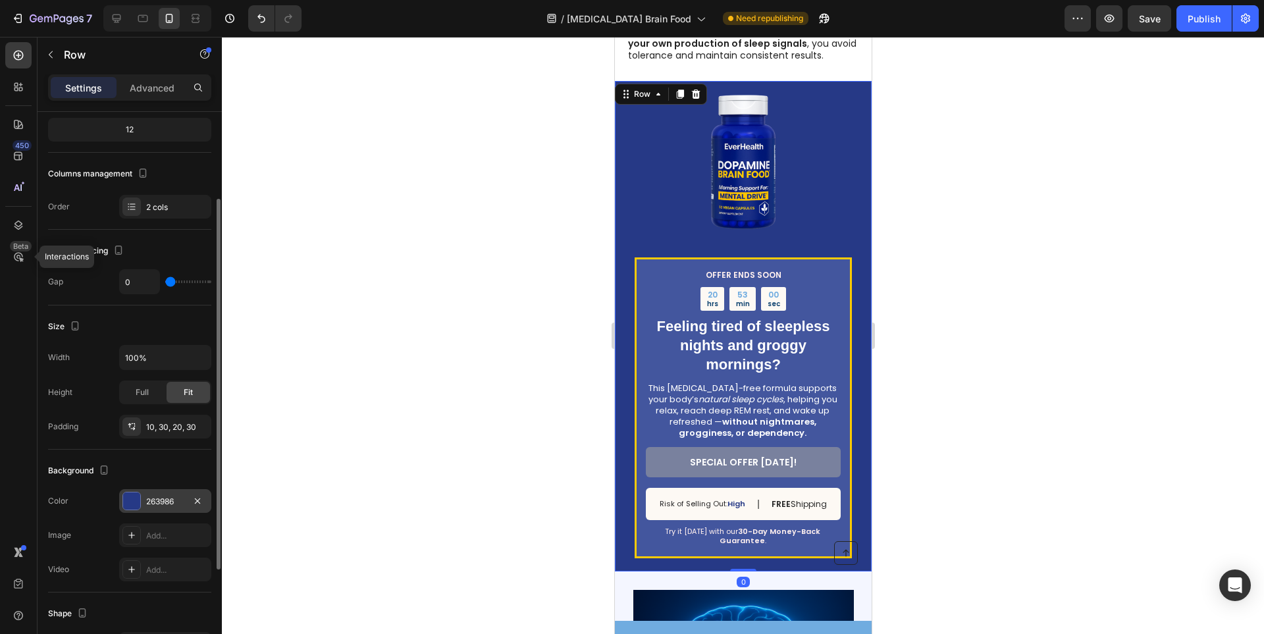
click at [140, 501] on div at bounding box center [131, 501] width 17 height 17
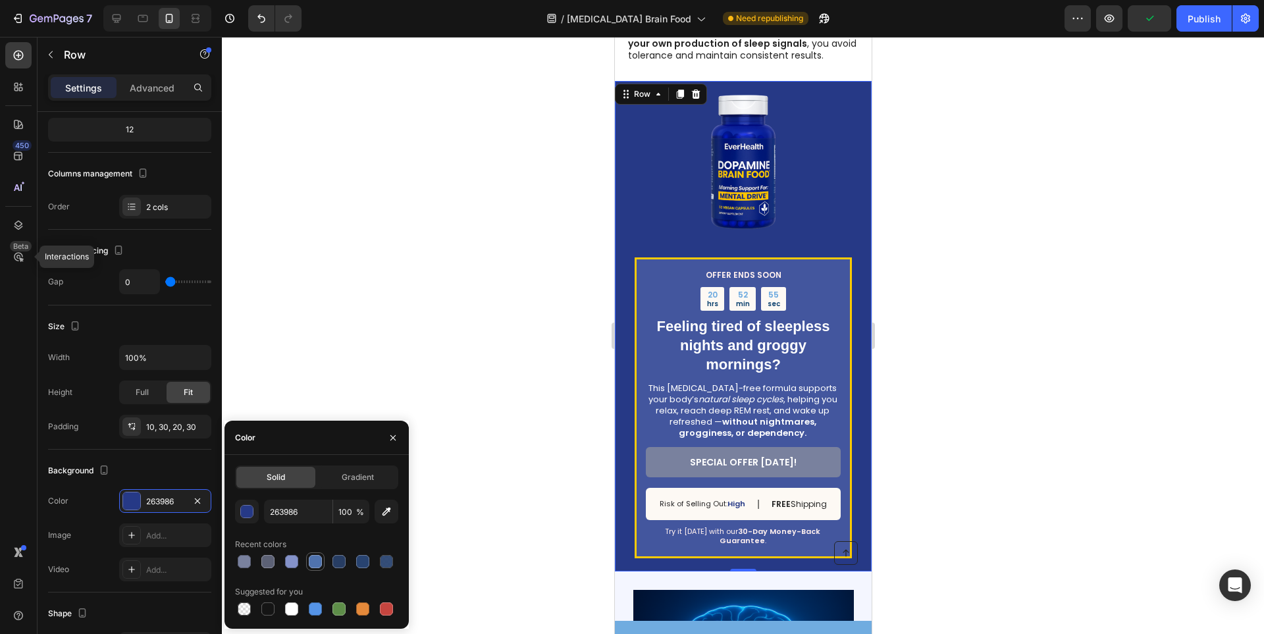
click at [321, 560] on div at bounding box center [315, 561] width 13 height 13
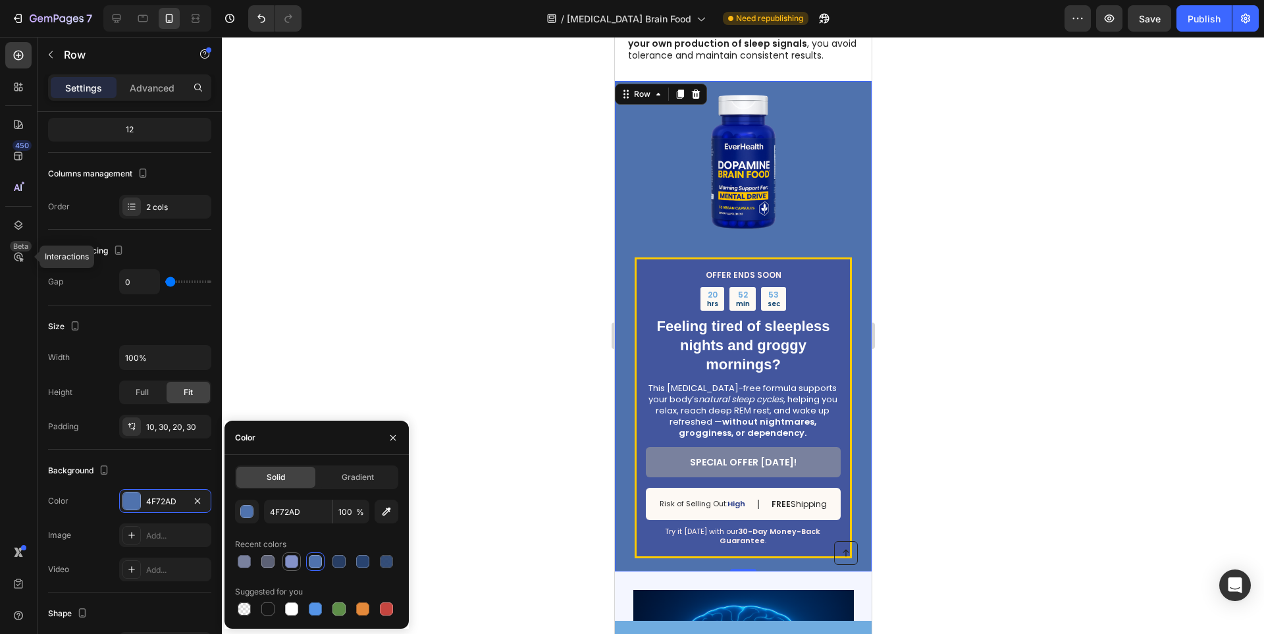
click at [290, 566] on div at bounding box center [291, 561] width 13 height 13
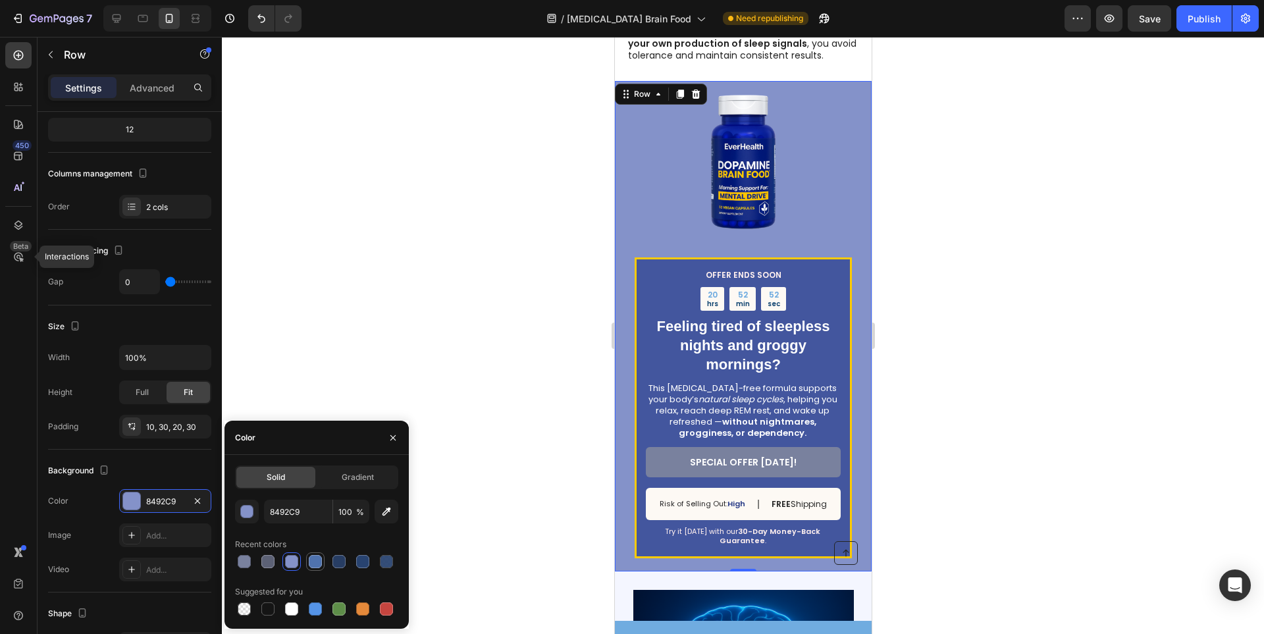
click at [319, 562] on div at bounding box center [315, 561] width 13 height 13
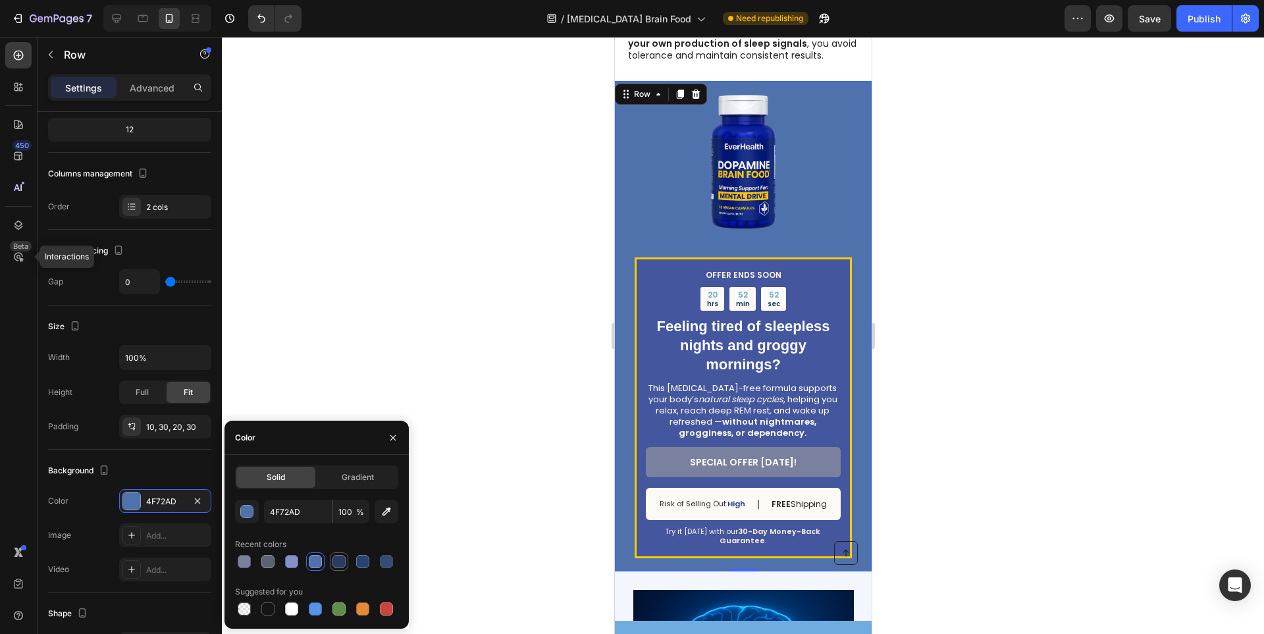
click at [340, 564] on div at bounding box center [339, 561] width 13 height 13
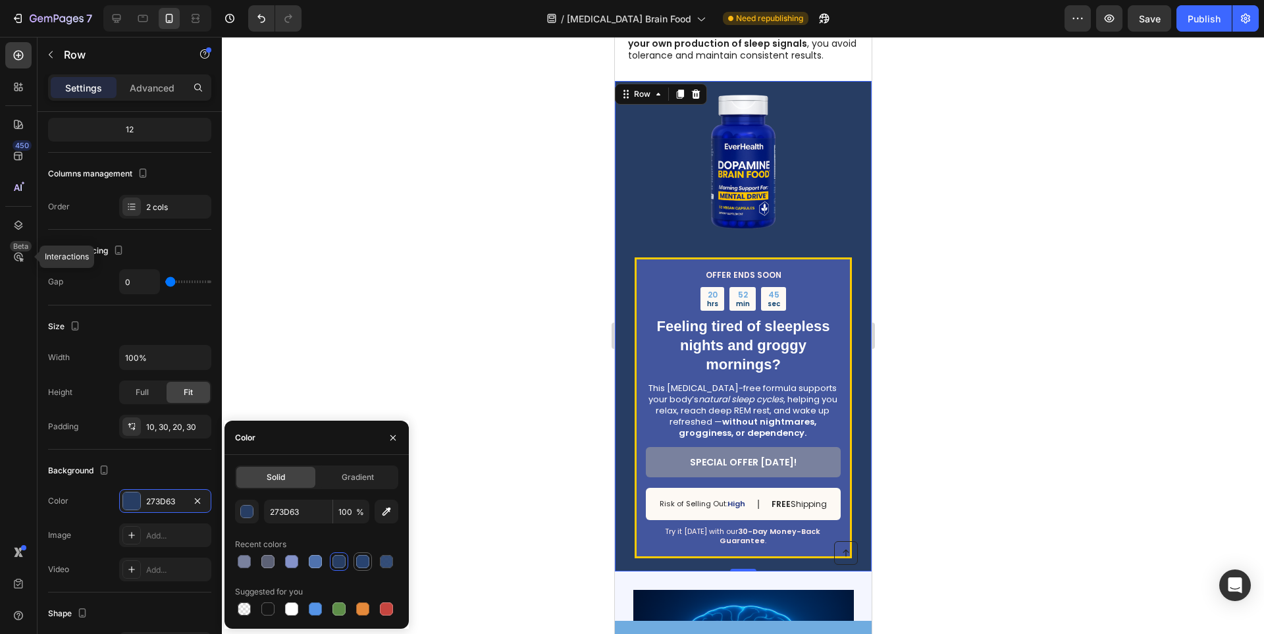
click at [362, 562] on div at bounding box center [362, 561] width 13 height 13
type input "284370"
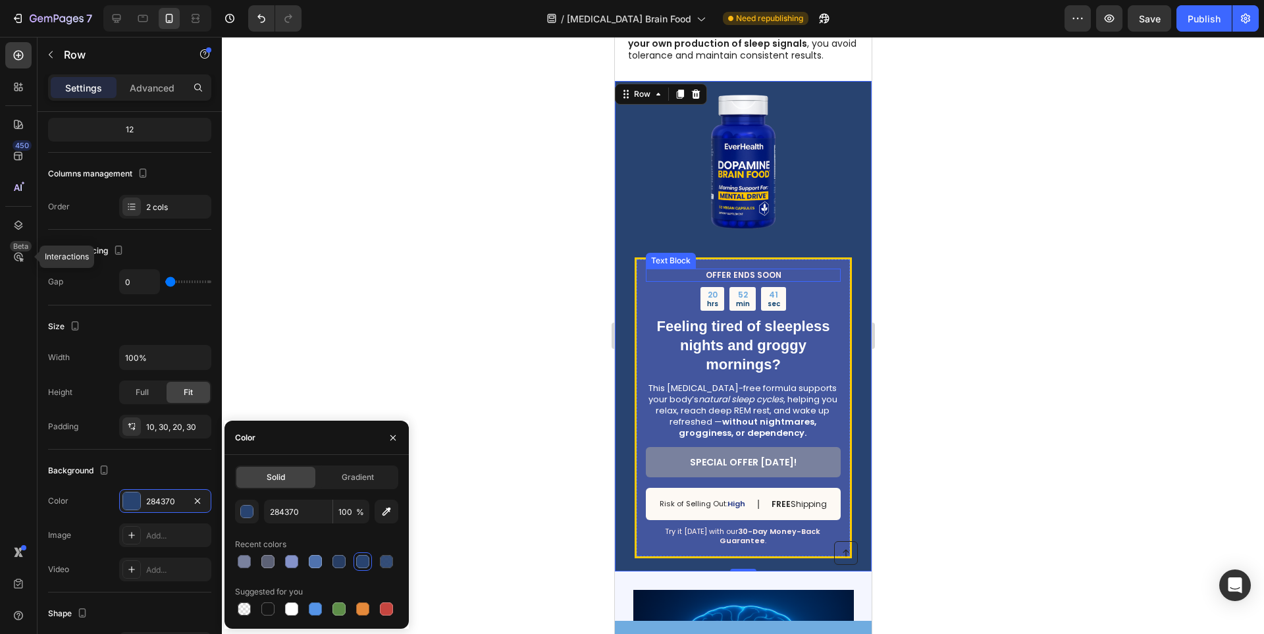
click at [645, 276] on div "OFFER ENDS SOON" at bounding box center [742, 275] width 195 height 13
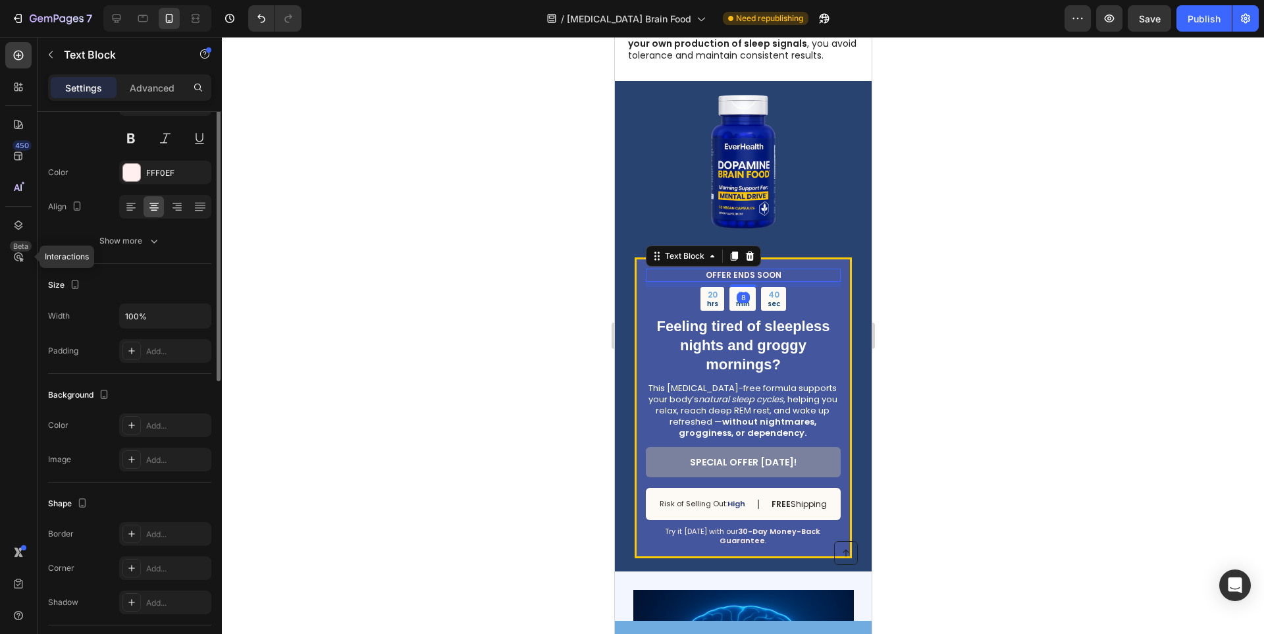
scroll to position [0, 0]
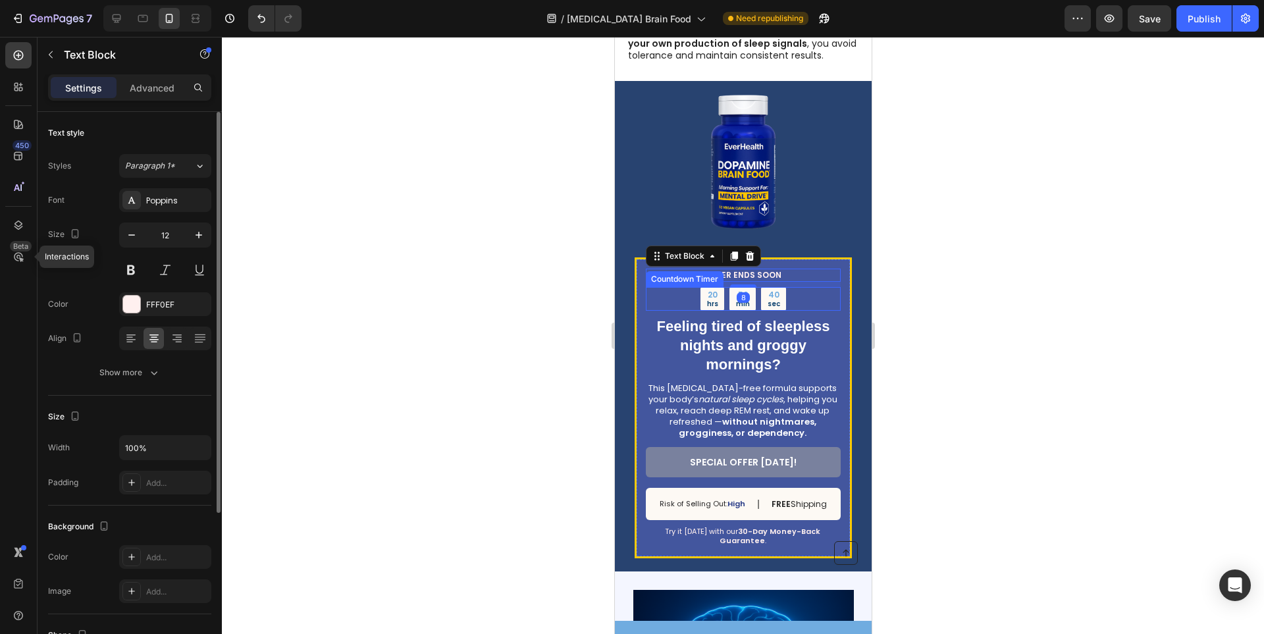
click at [645, 287] on div "20 hrs 52 min 40 sec" at bounding box center [742, 299] width 195 height 24
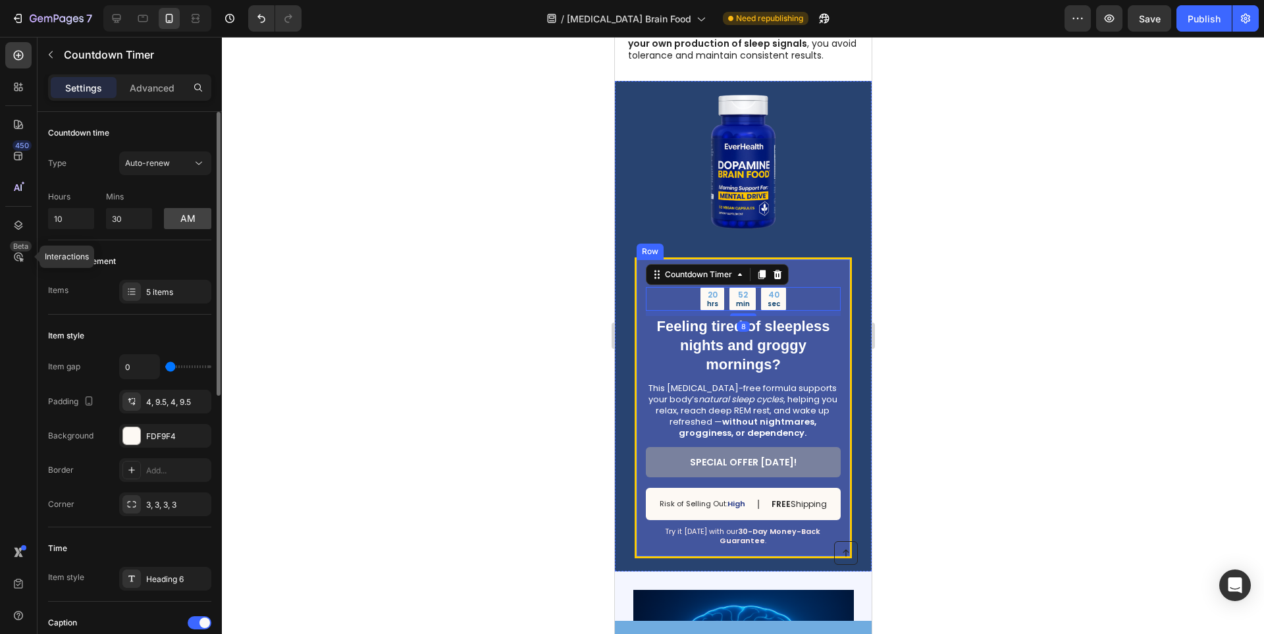
click at [641, 282] on div "OFFER ENDS SOON Text Block 20 hrs 52 min 40 sec Countdown Timer 8 ⁠⁠⁠⁠⁠⁠⁠ Feeli…" at bounding box center [742, 407] width 217 height 300
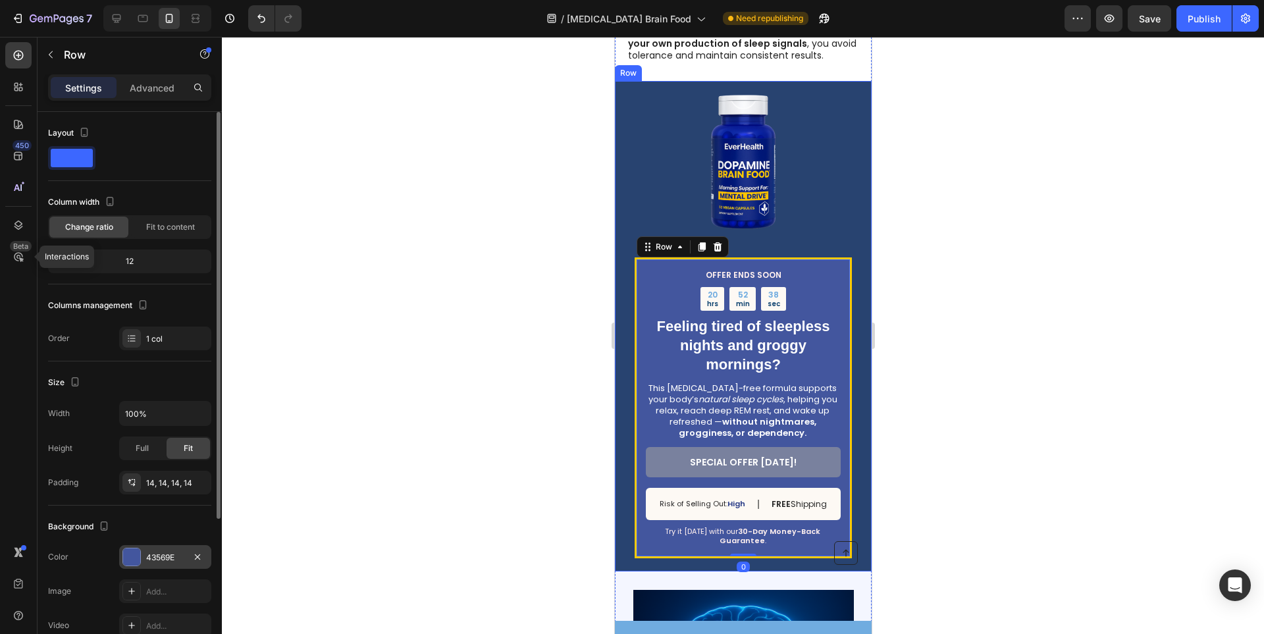
click at [143, 548] on div "43569E" at bounding box center [165, 557] width 92 height 24
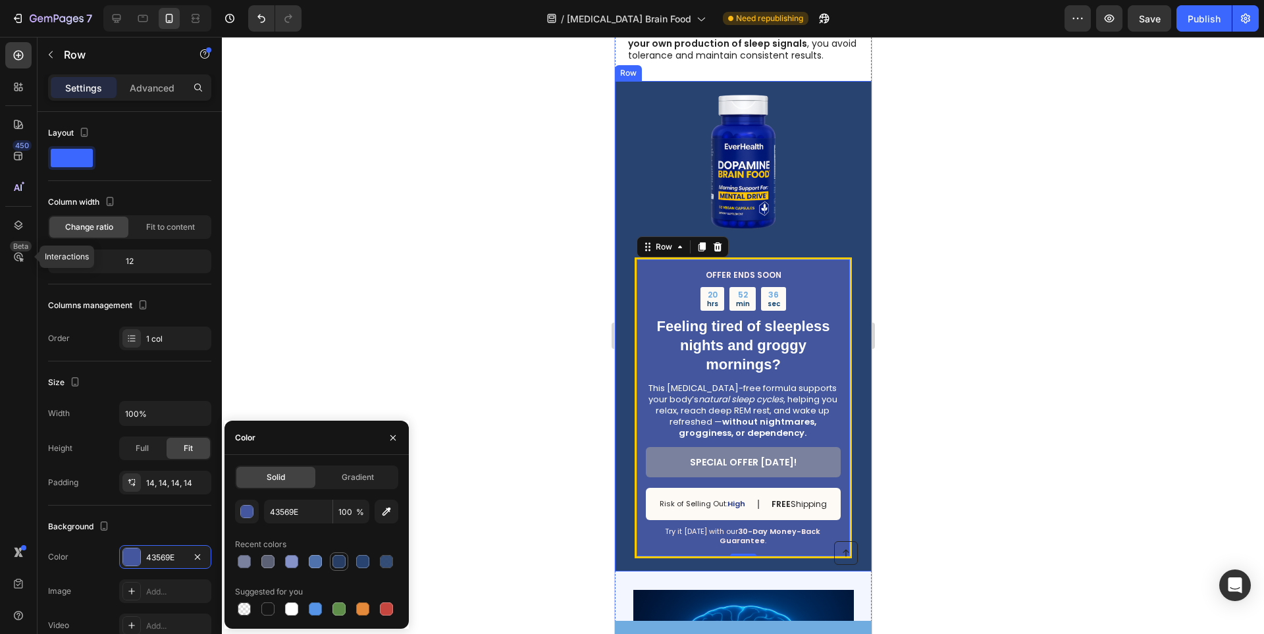
click at [343, 566] on div at bounding box center [339, 561] width 13 height 13
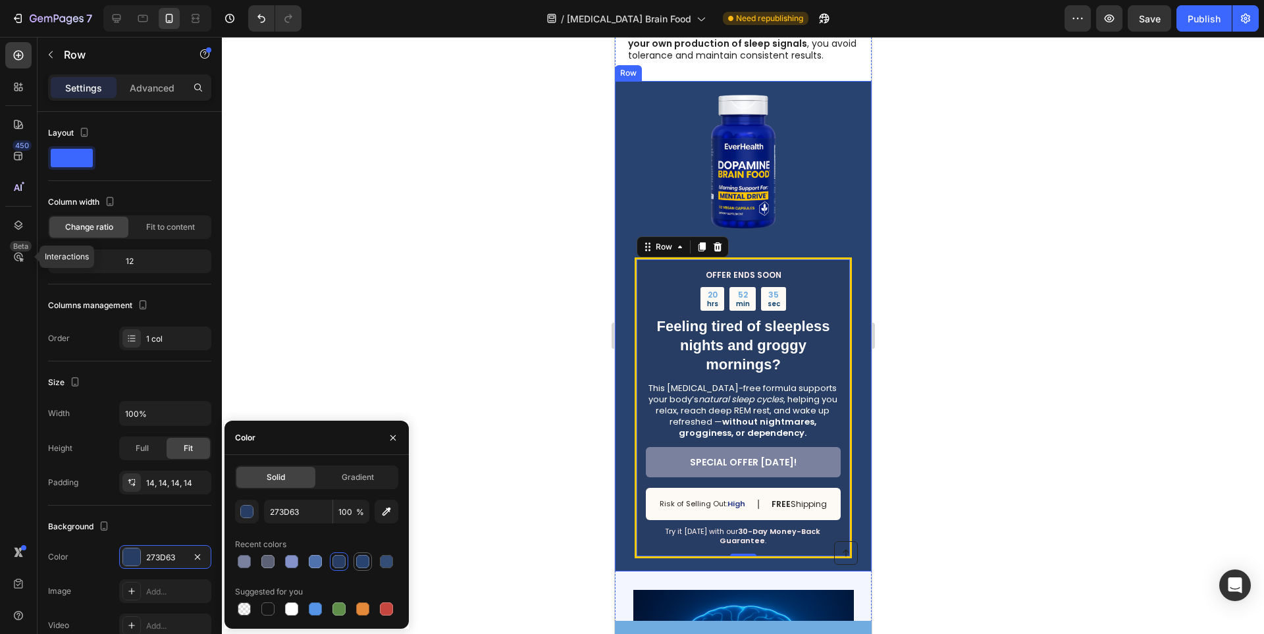
click at [354, 564] on div at bounding box center [363, 561] width 18 height 18
type input "284370"
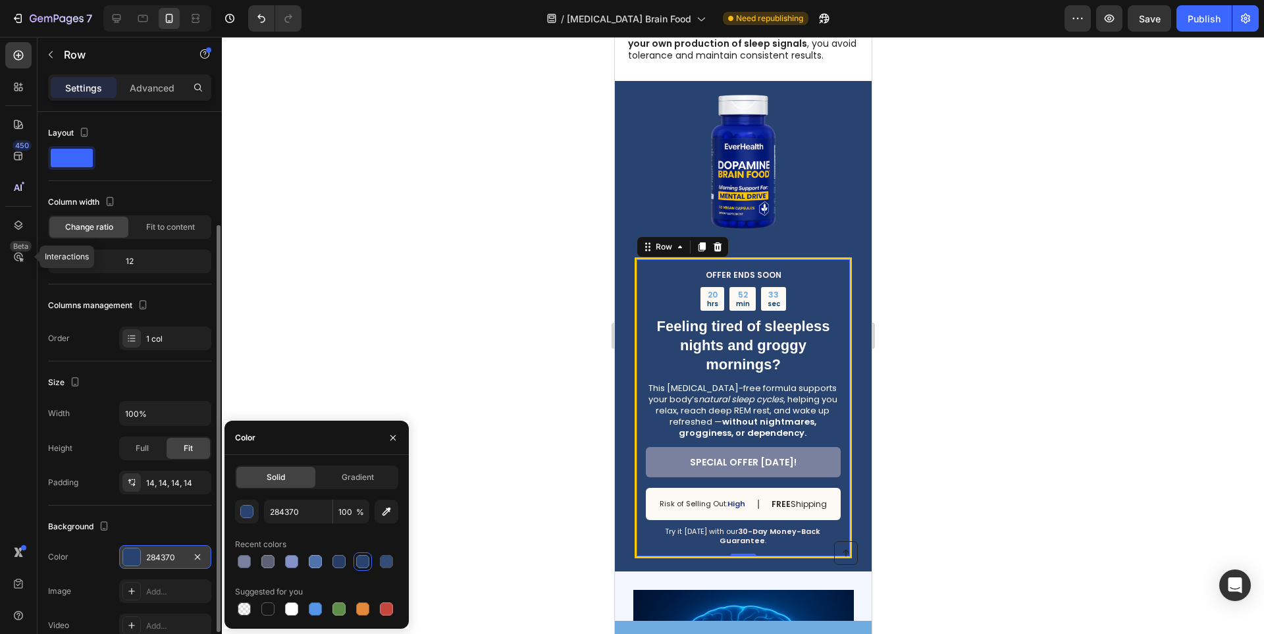
scroll to position [132, 0]
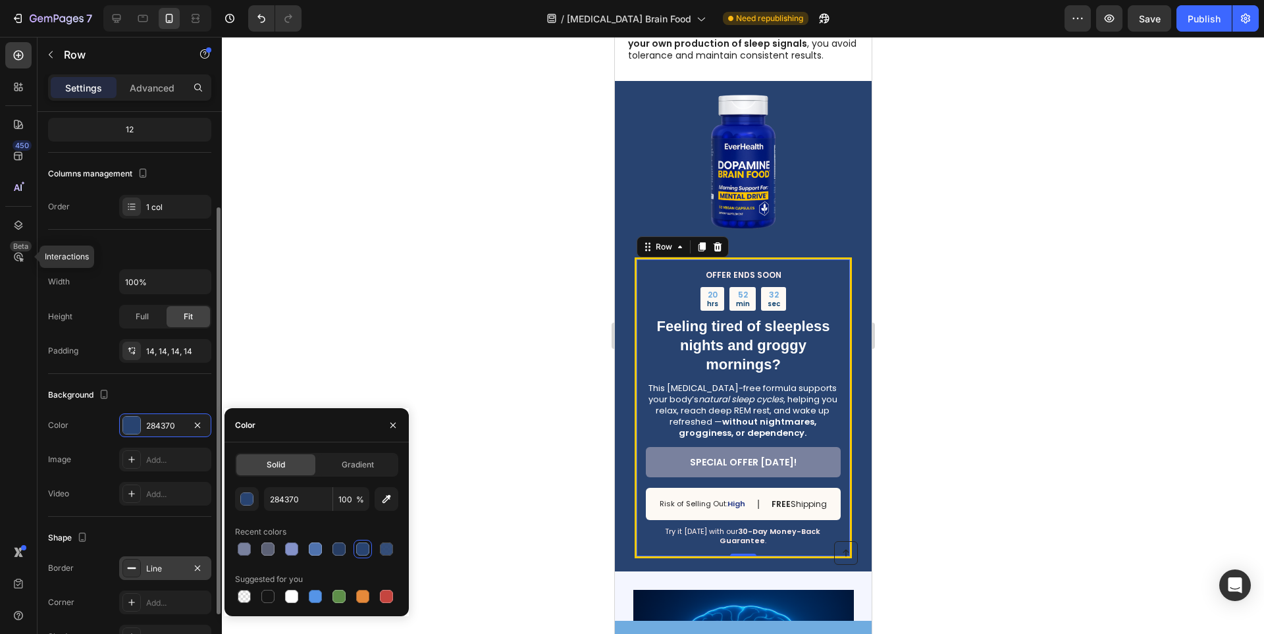
click at [156, 562] on div "Line" at bounding box center [165, 568] width 92 height 24
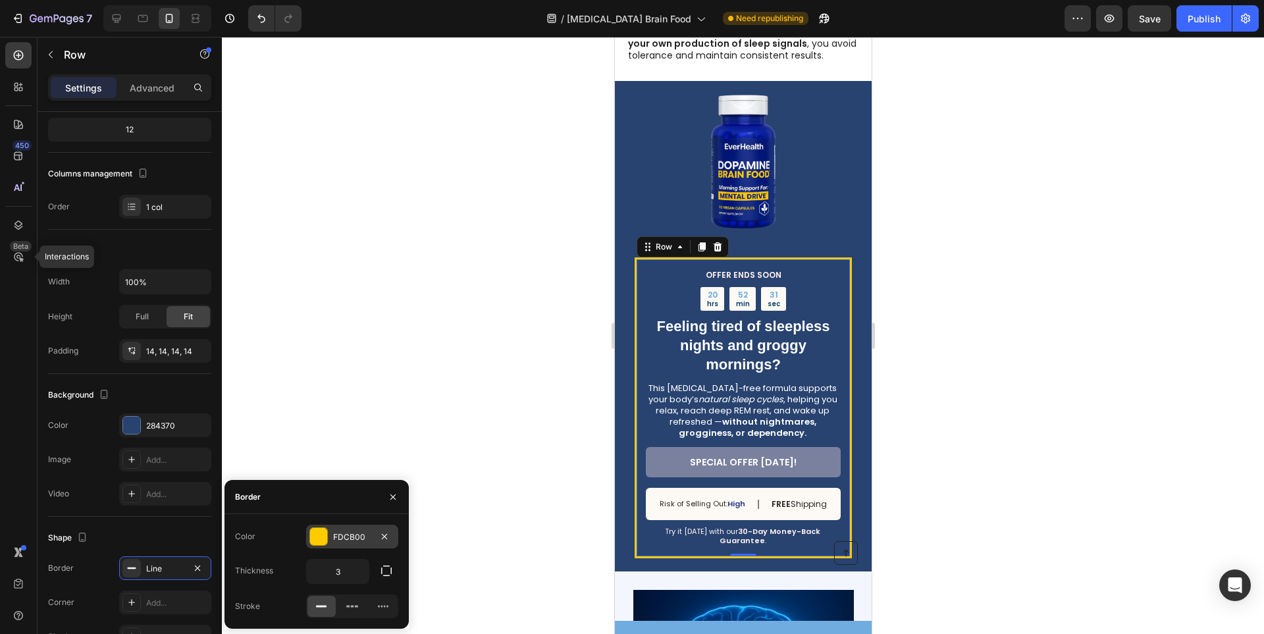
click at [318, 546] on div "FDCB00" at bounding box center [352, 537] width 92 height 24
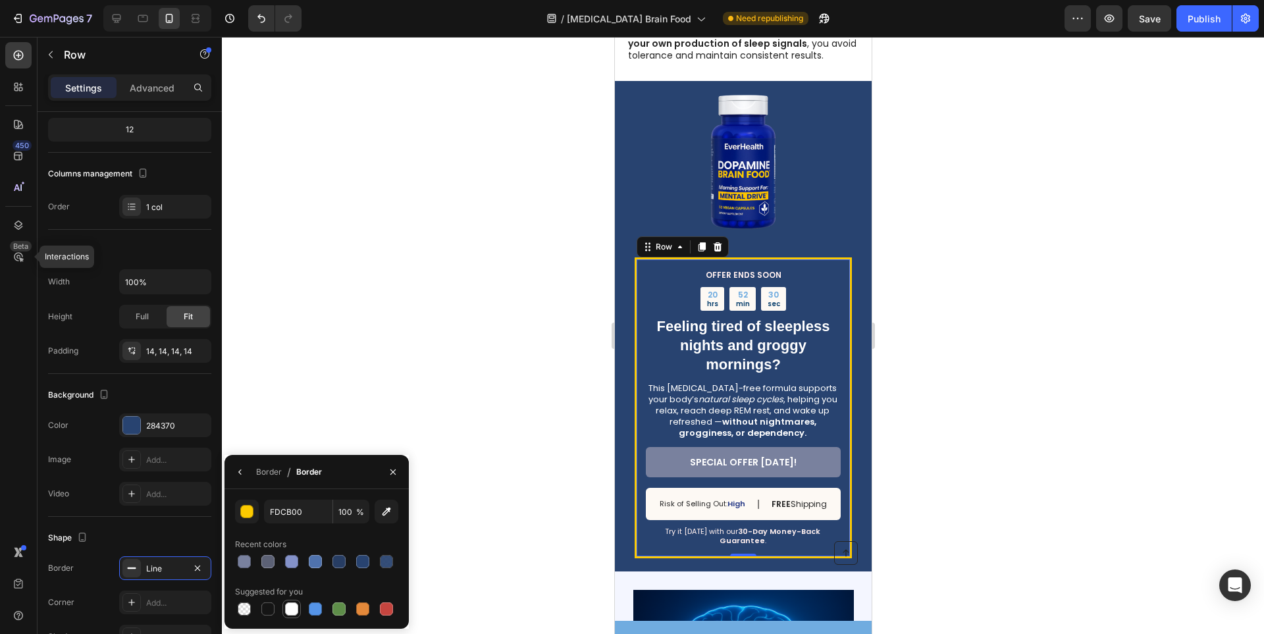
click at [288, 601] on div at bounding box center [292, 609] width 16 height 16
type input "FFFFFF"
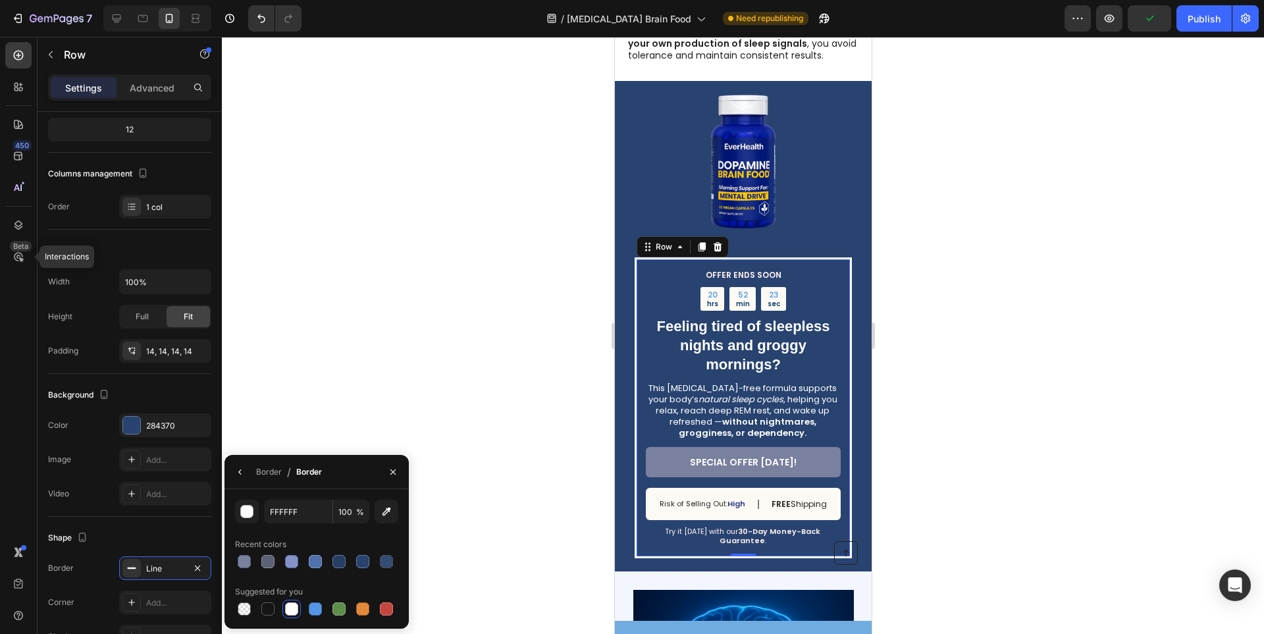
click at [759, 203] on img at bounding box center [742, 163] width 151 height 151
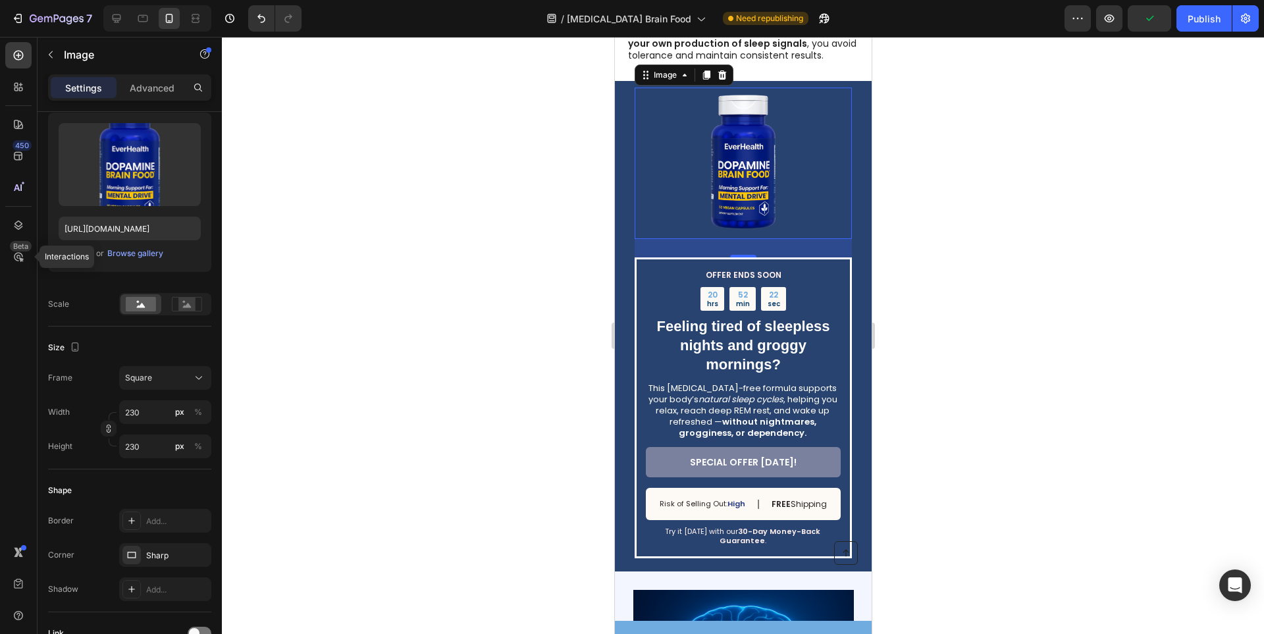
scroll to position [0, 0]
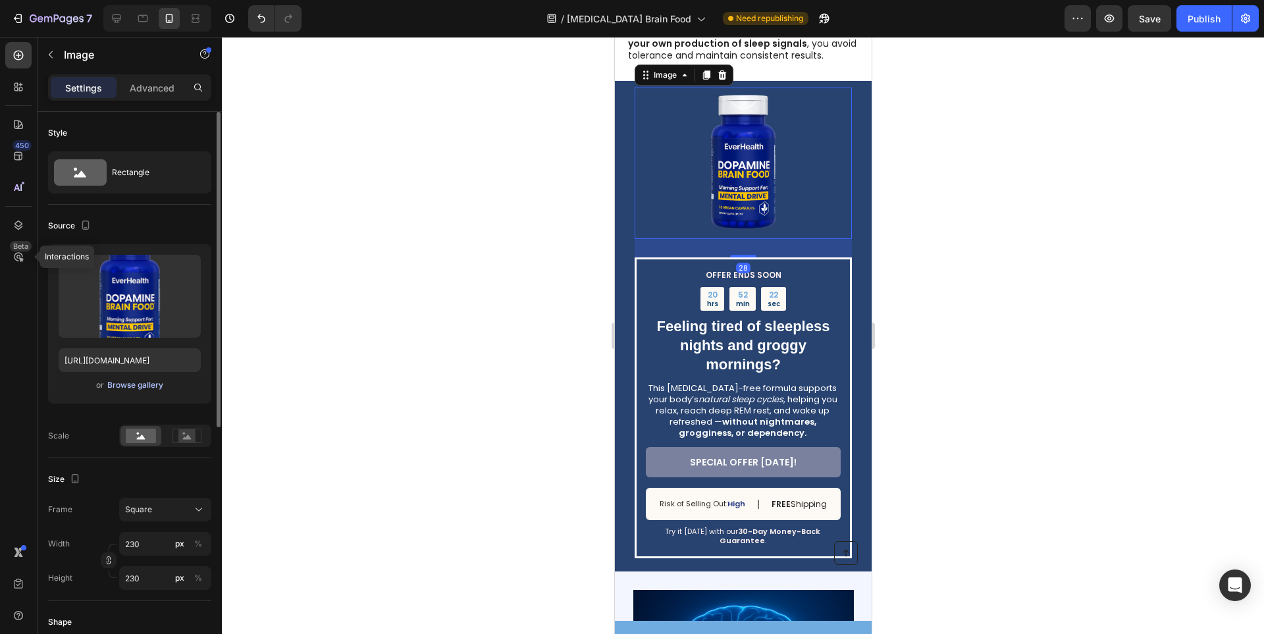
click at [140, 387] on div "Browse gallery" at bounding box center [135, 385] width 56 height 12
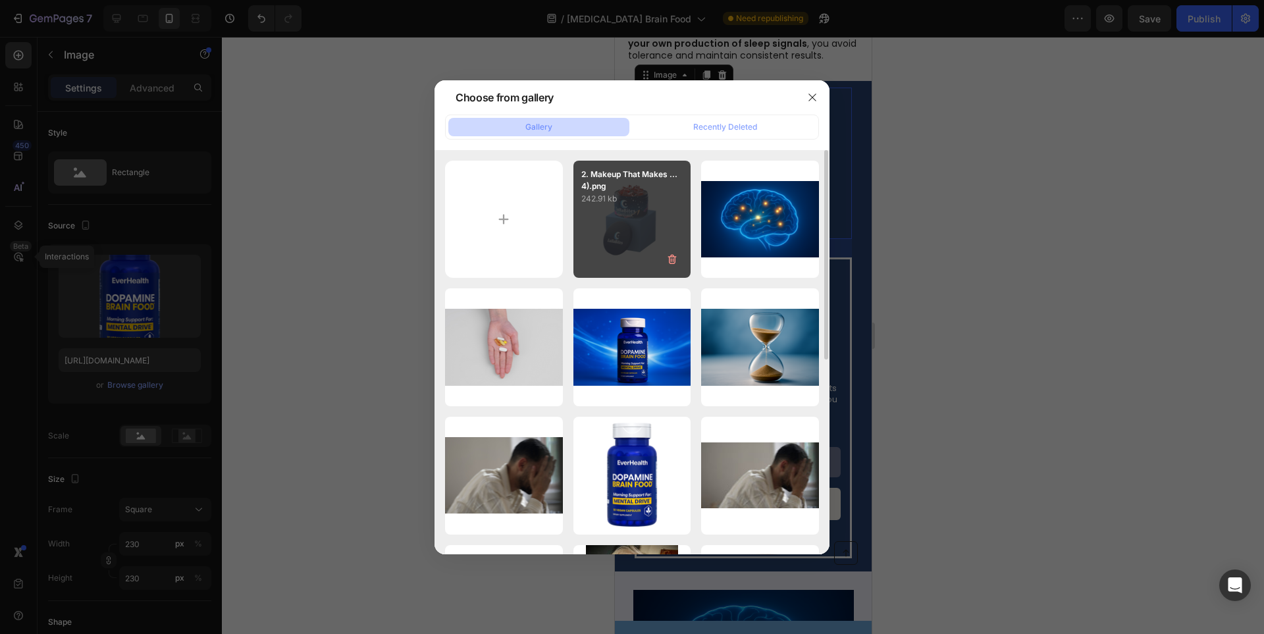
click at [656, 231] on div "2. Makeup That Makes ...4).png 242.91 kb" at bounding box center [632, 220] width 118 height 118
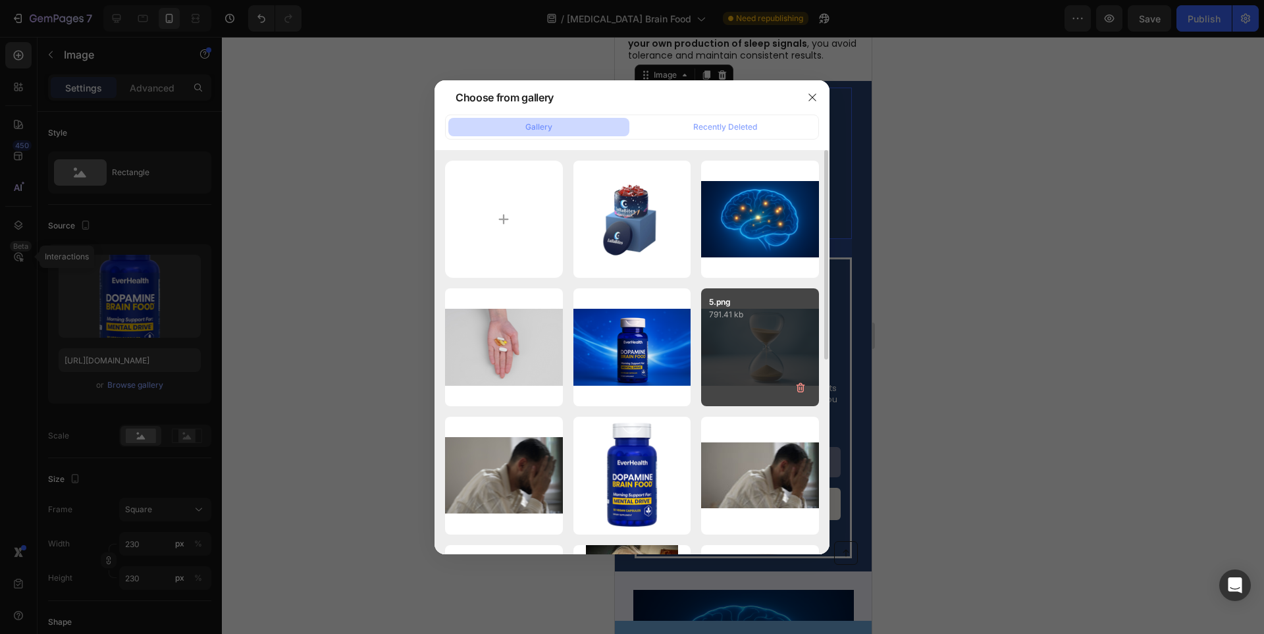
type input "[URL][DOMAIN_NAME]"
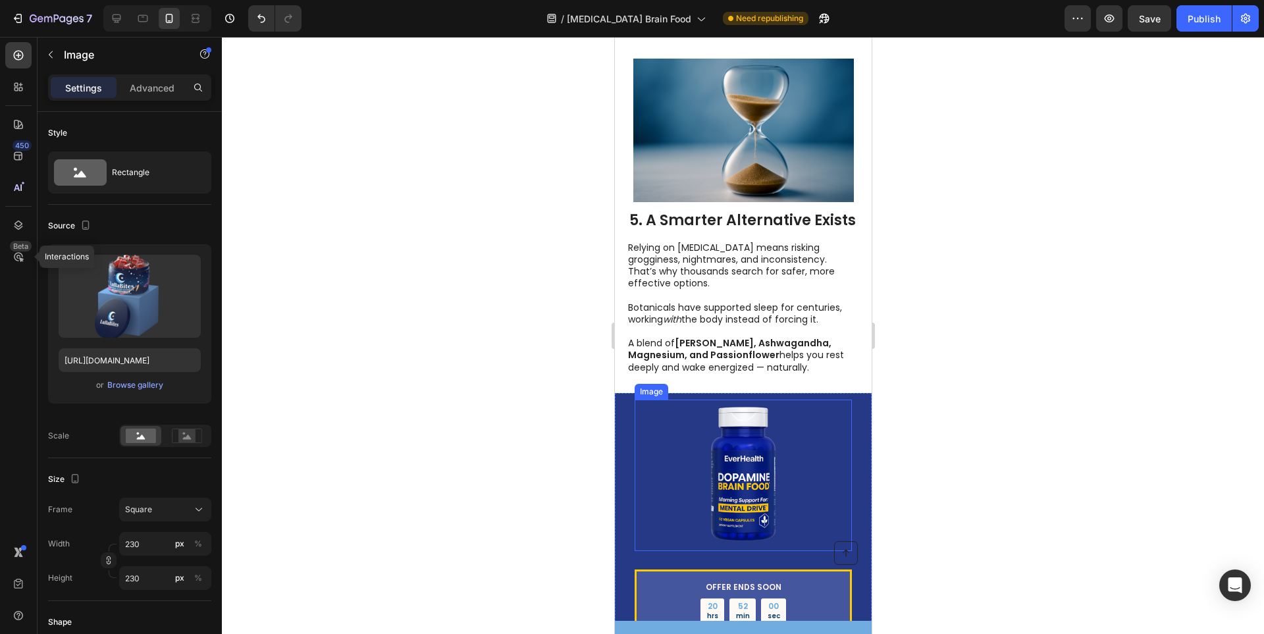
scroll to position [2299, 0]
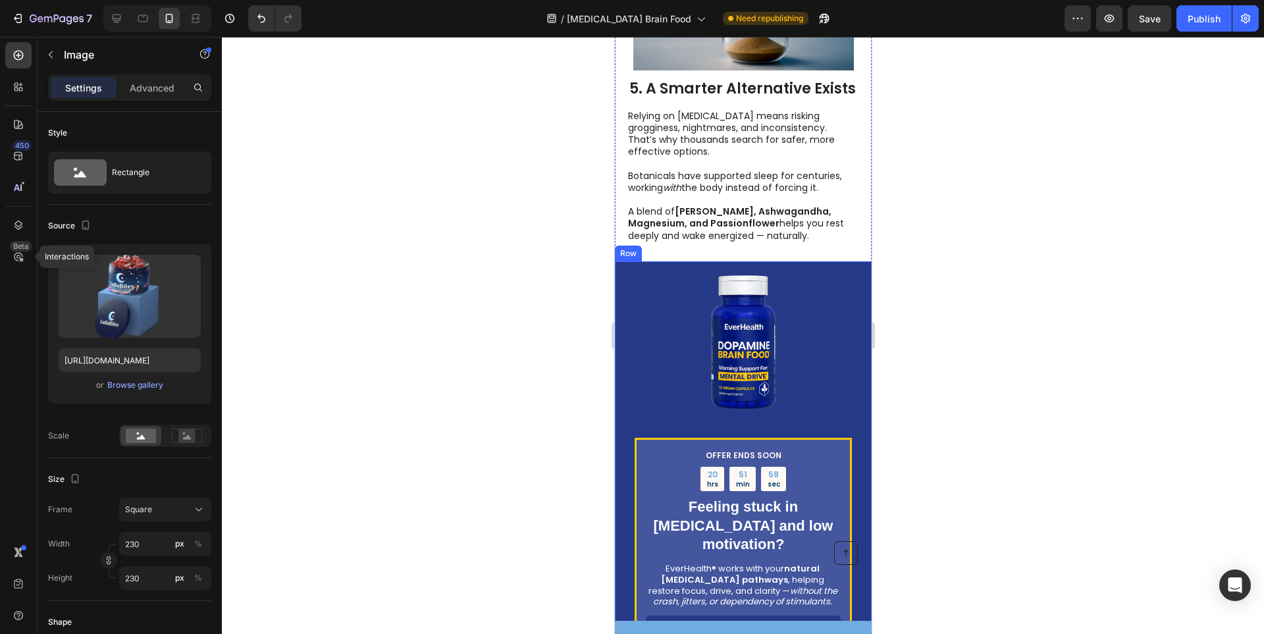
click at [622, 312] on div "OFFER ENDS SOON Text Block 20 hrs 51 min 58 sec Countdown Timer Feeling stuck i…" at bounding box center [742, 500] width 257 height 479
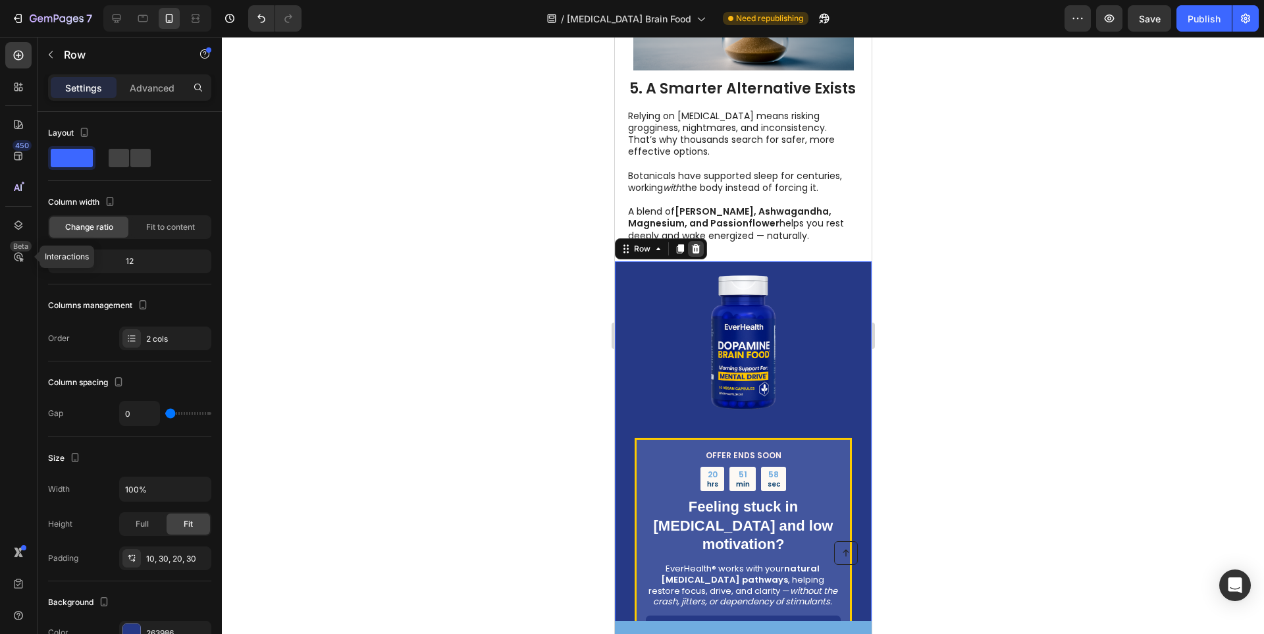
click at [697, 254] on icon at bounding box center [695, 249] width 11 height 11
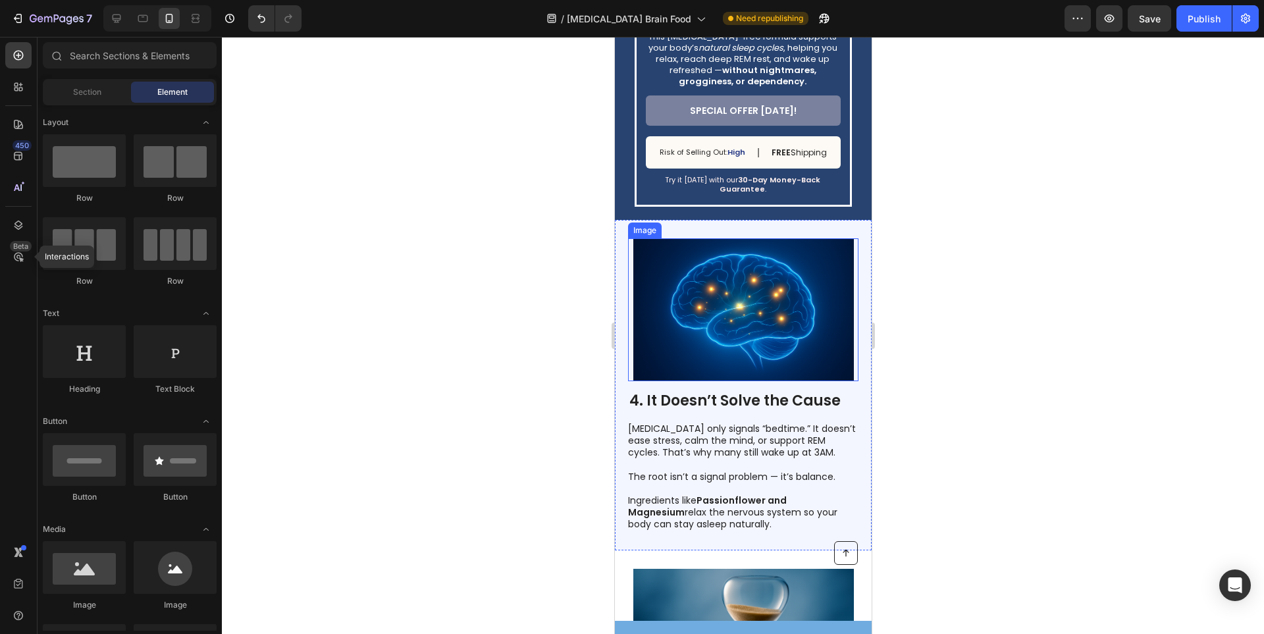
scroll to position [1400, 0]
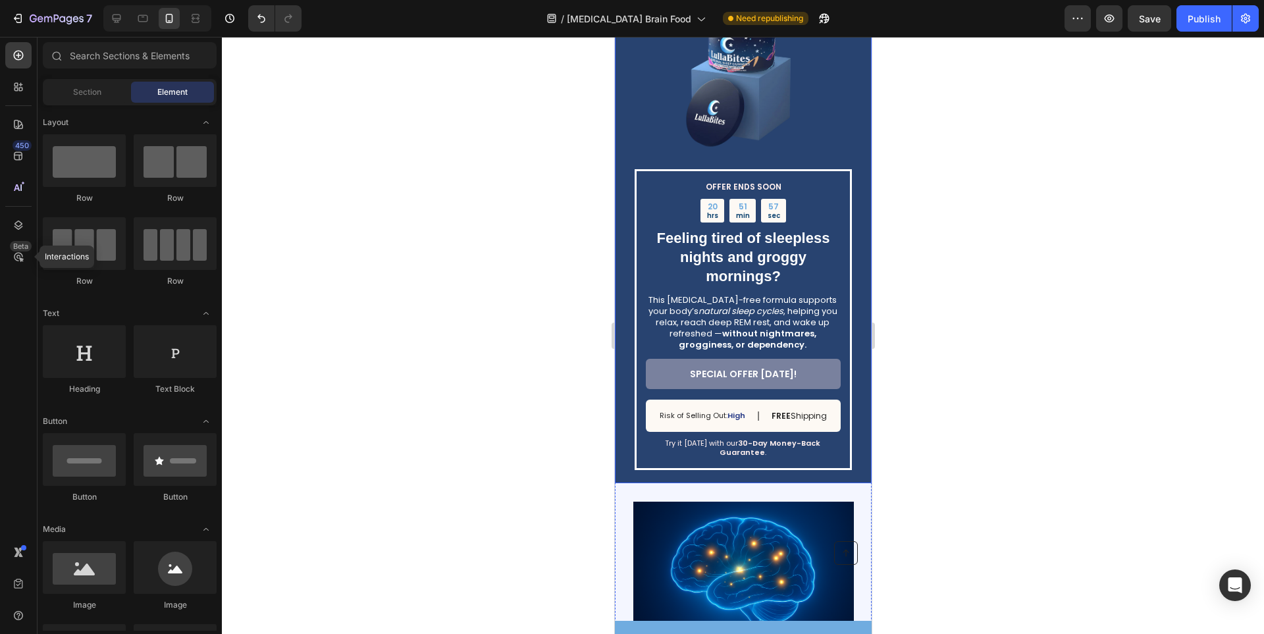
click at [622, 192] on div "OFFER ENDS SOON Text Block 20 hrs 51 min 57 sec Countdown Timer Feeling tired o…" at bounding box center [742, 238] width 257 height 490
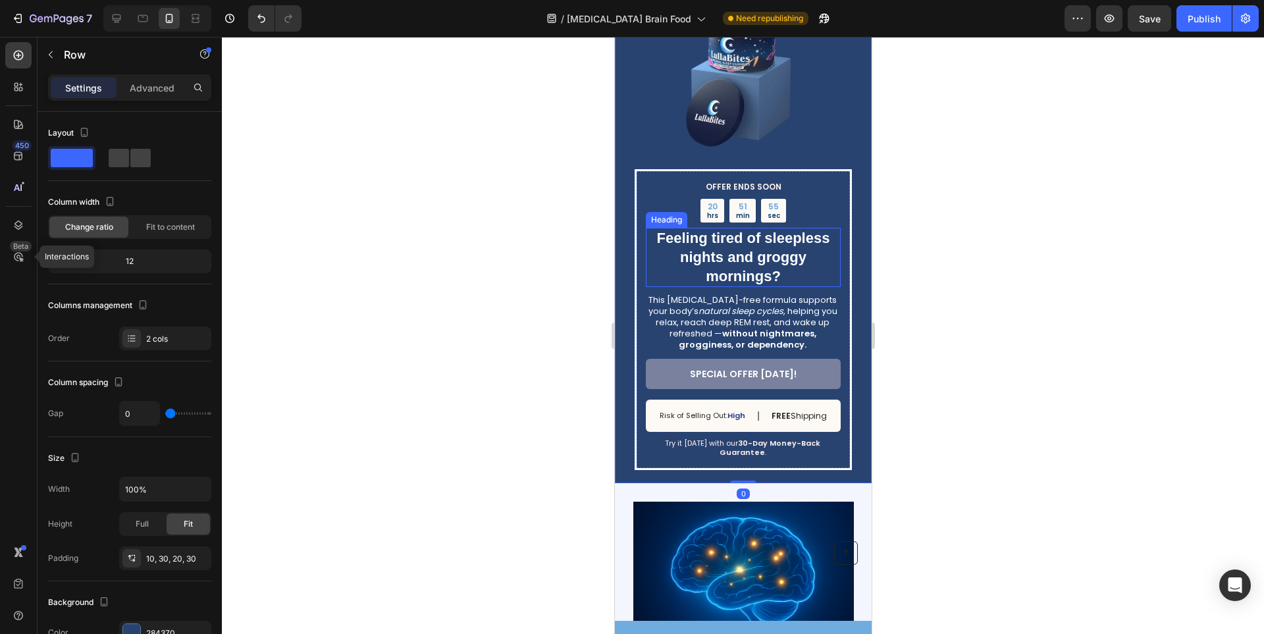
scroll to position [1268, 0]
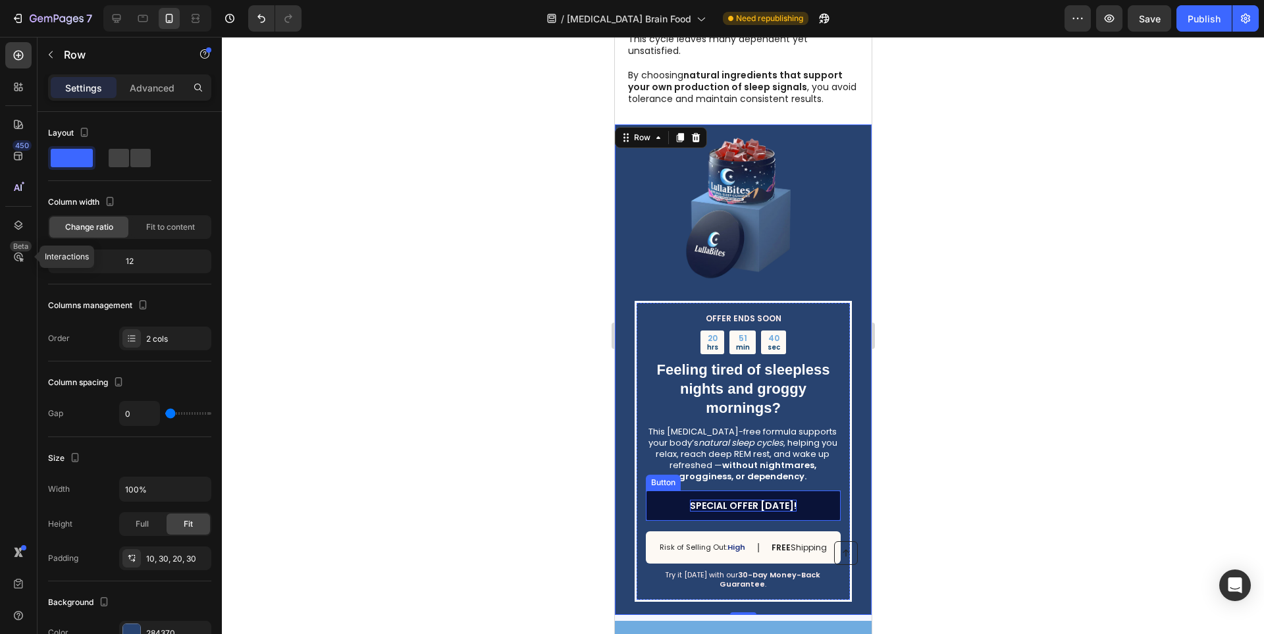
click at [769, 500] on p "SPECIAL OFFER [DATE]!" at bounding box center [742, 506] width 107 height 12
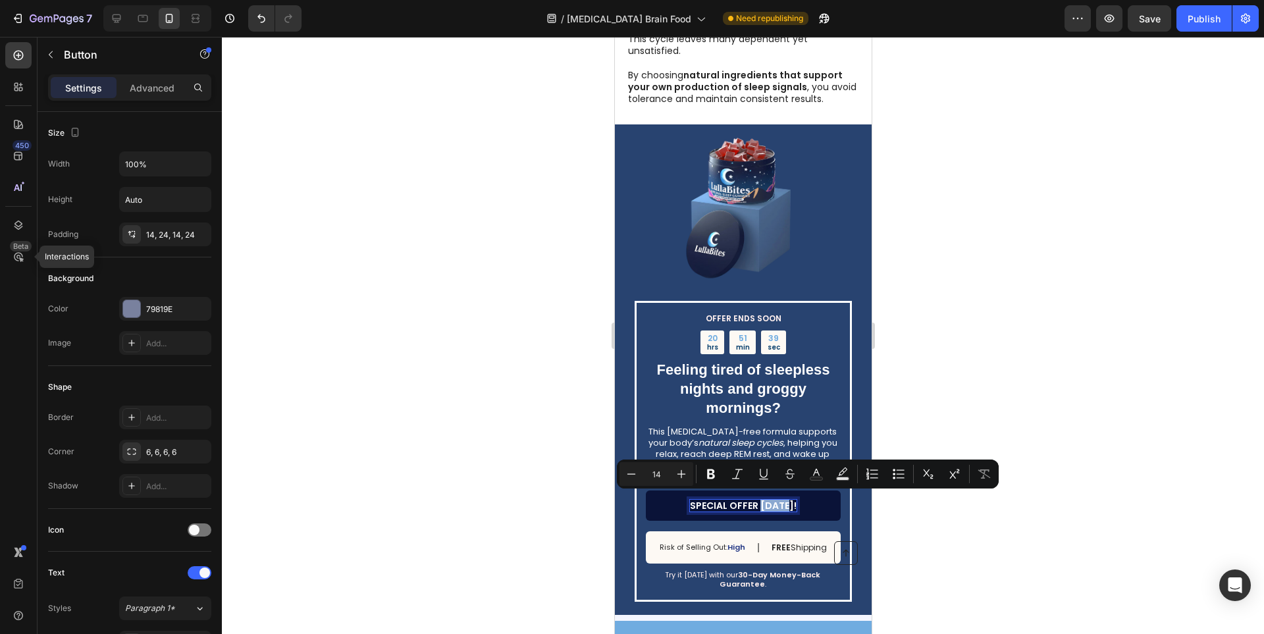
click at [769, 500] on p "SPECIAL OFFER [DATE]!" at bounding box center [742, 506] width 107 height 12
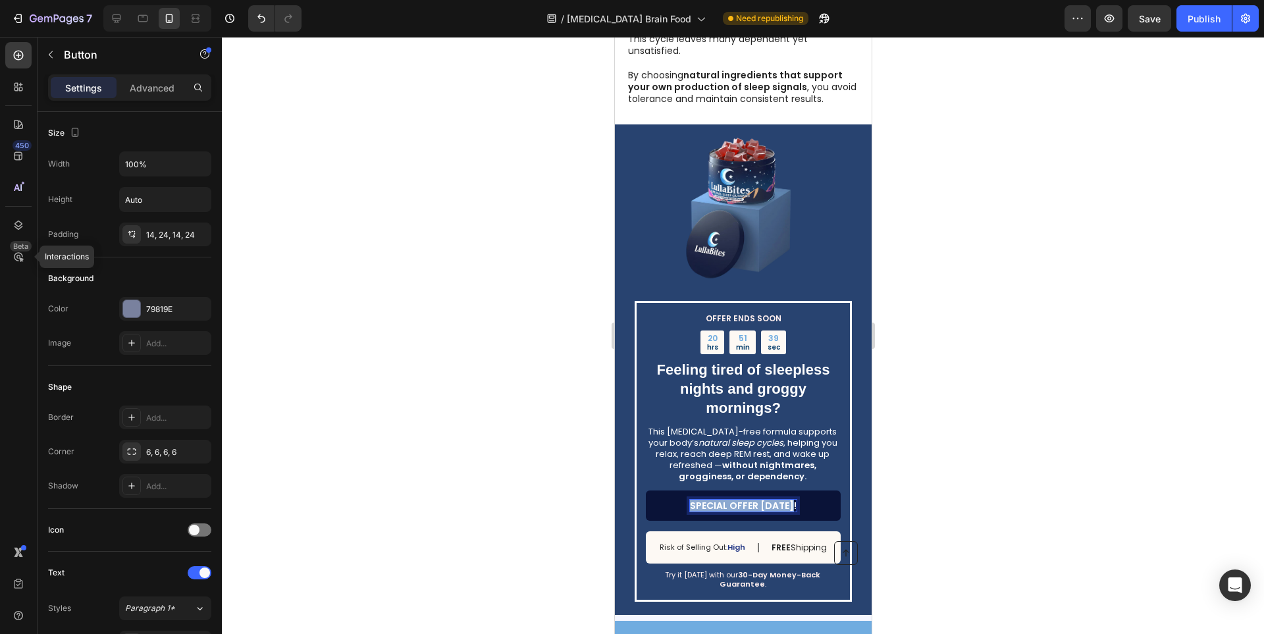
click at [769, 500] on p "SPECIAL OFFER [DATE]!" at bounding box center [742, 506] width 107 height 12
drag, startPoint x: 722, startPoint y: 500, endPoint x: 704, endPoint y: 504, distance: 18.2
click at [704, 504] on p "Check Availability" at bounding box center [742, 506] width 87 height 12
drag, startPoint x: 737, startPoint y: 502, endPoint x: 756, endPoint y: 502, distance: 19.1
click at [756, 502] on p "CHECK Availability" at bounding box center [743, 506] width 88 height 12
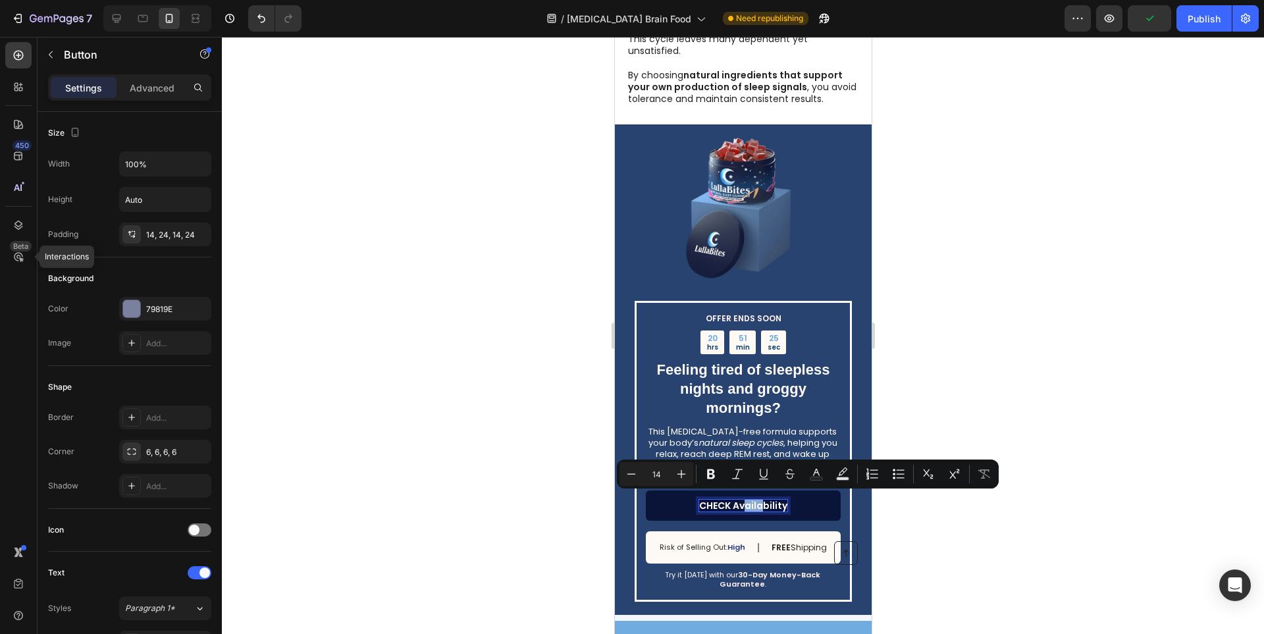
click at [737, 504] on p "CHECK Availability" at bounding box center [743, 506] width 88 height 12
drag, startPoint x: 734, startPoint y: 504, endPoint x: 778, endPoint y: 500, distance: 43.7
click at [778, 500] on p "CHECK Availability" at bounding box center [743, 506] width 88 height 12
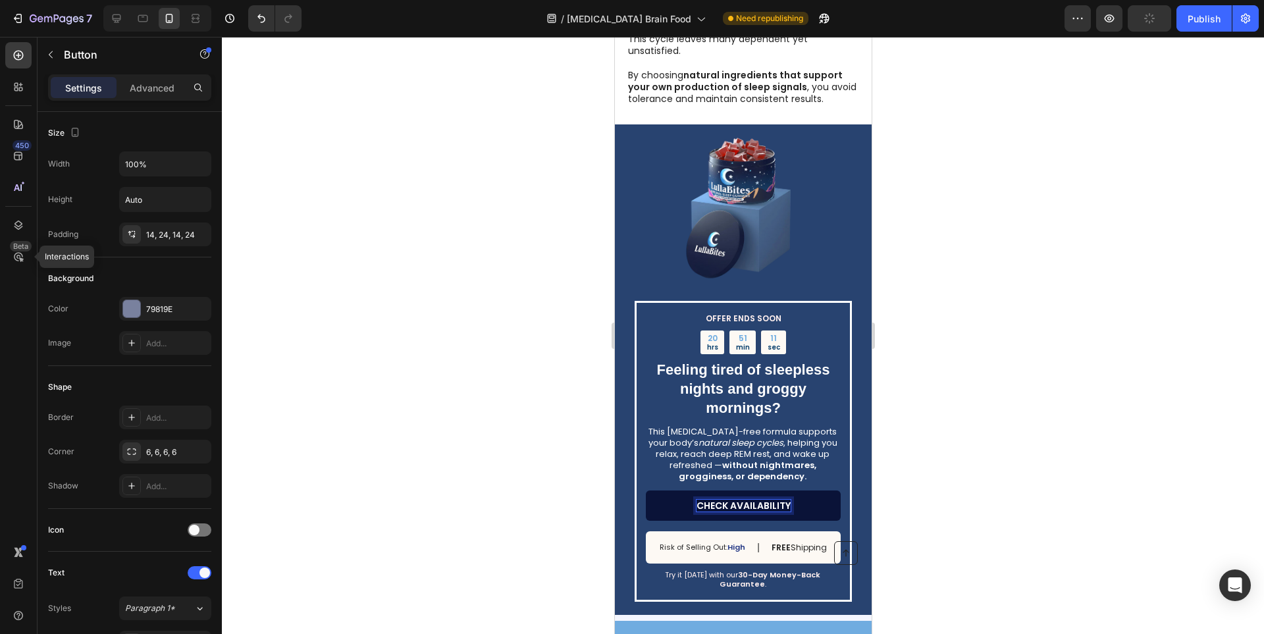
click at [1096, 516] on div at bounding box center [743, 335] width 1042 height 597
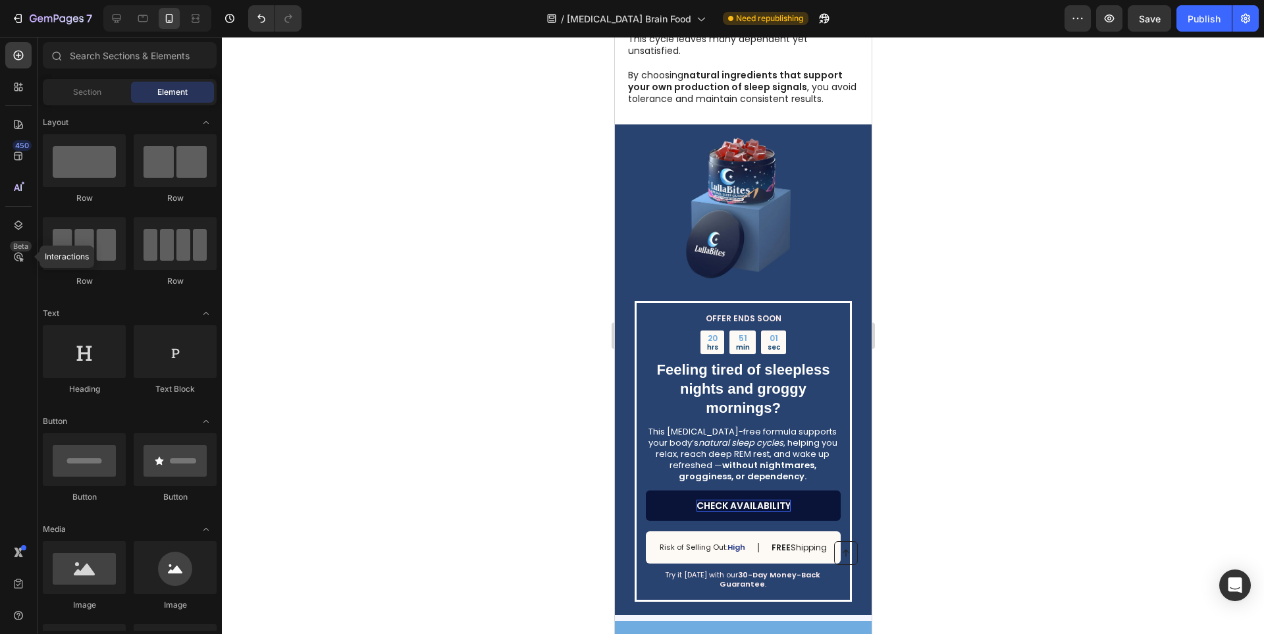
click at [1096, 516] on div at bounding box center [743, 335] width 1042 height 597
click at [782, 507] on link "CHECK AVAILABILITY" at bounding box center [742, 506] width 195 height 30
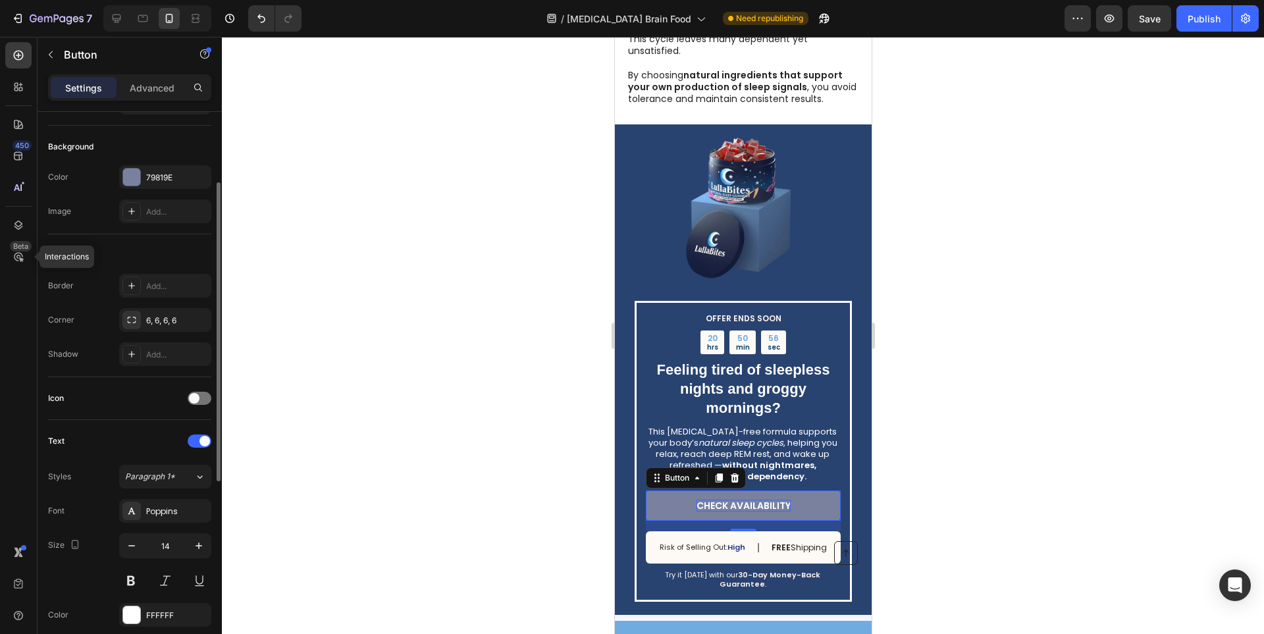
scroll to position [263, 0]
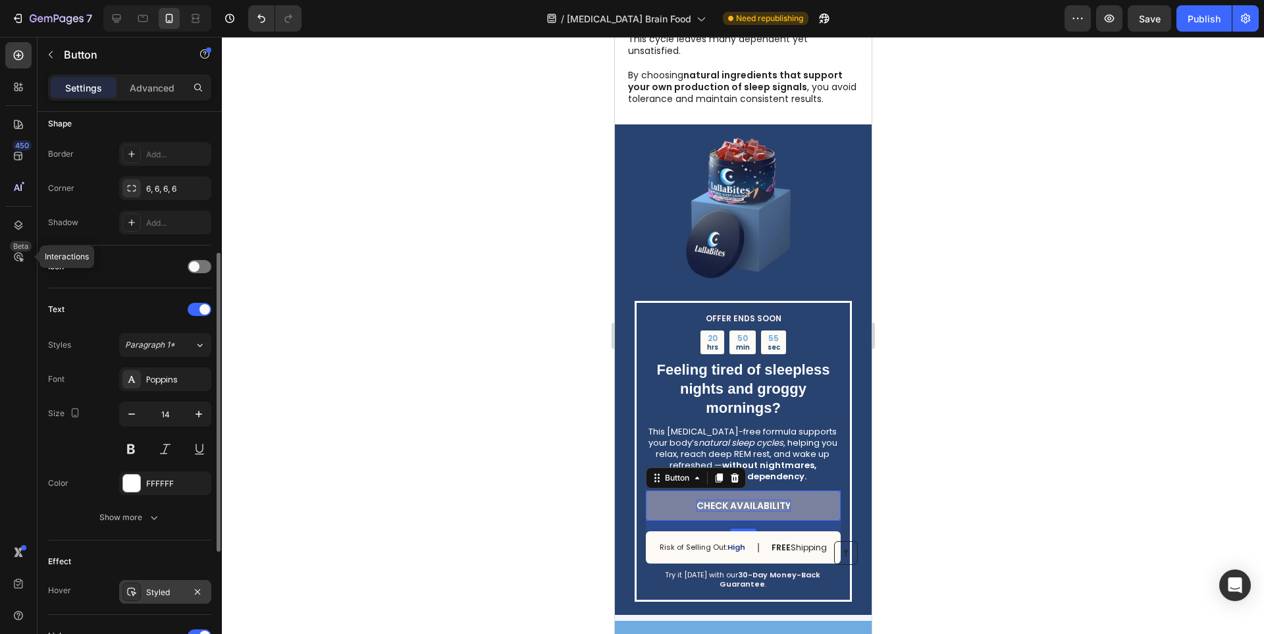
click at [155, 588] on div "Styled" at bounding box center [165, 593] width 38 height 12
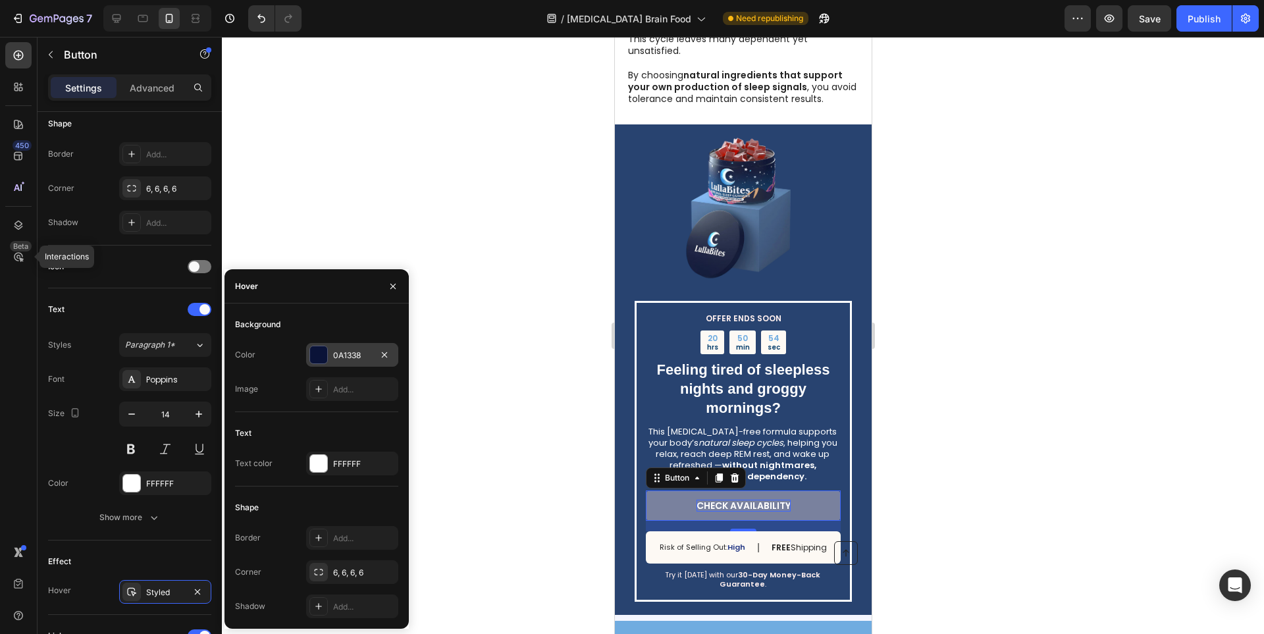
click at [324, 358] on div at bounding box center [318, 354] width 17 height 17
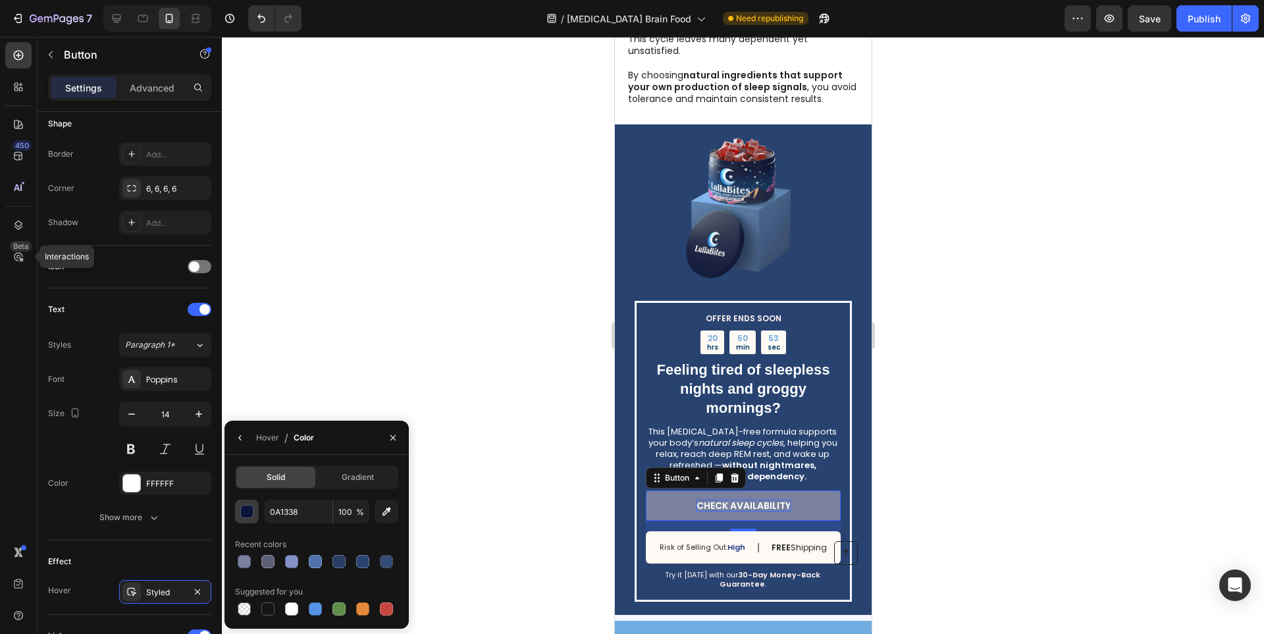
click at [250, 513] on div "button" at bounding box center [247, 512] width 13 height 13
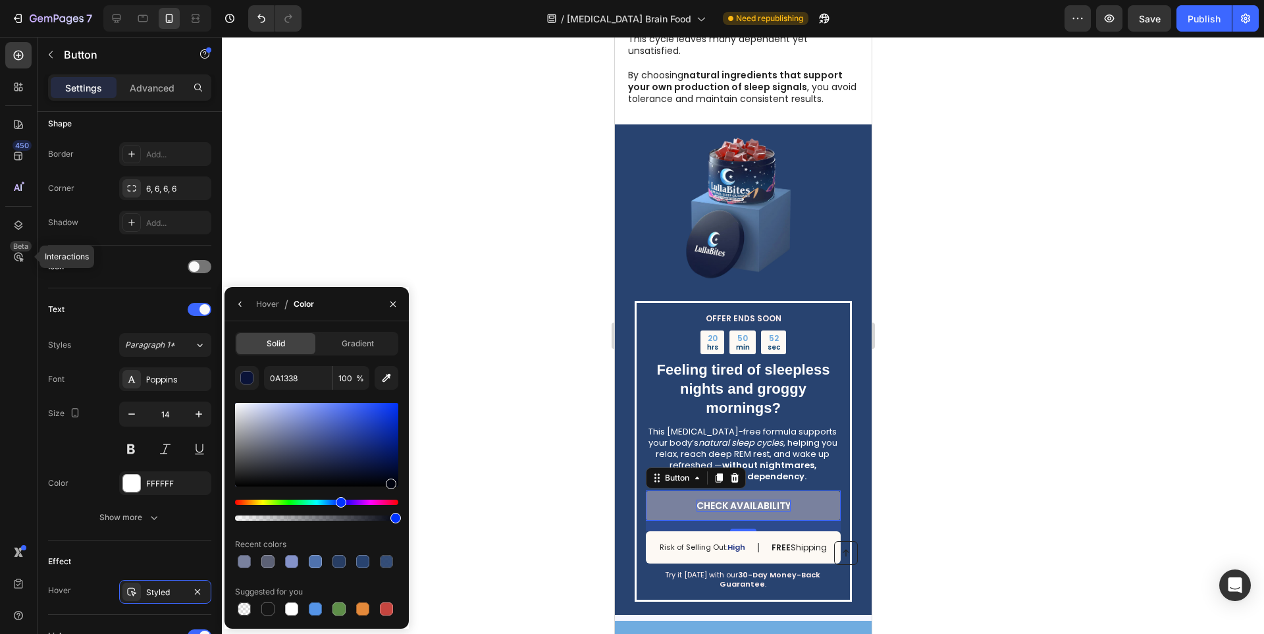
drag, startPoint x: 389, startPoint y: 481, endPoint x: 424, endPoint y: 503, distance: 41.1
click at [415, 0] on div "7 / [MEDICAL_DATA] Brain Food Need republishing Preview Save Publish 450 Beta I…" at bounding box center [632, 0] width 1264 height 0
drag, startPoint x: 385, startPoint y: 475, endPoint x: 363, endPoint y: 427, distance: 52.7
click at [363, 427] on div at bounding box center [316, 445] width 163 height 84
click at [383, 564] on div at bounding box center [386, 561] width 13 height 13
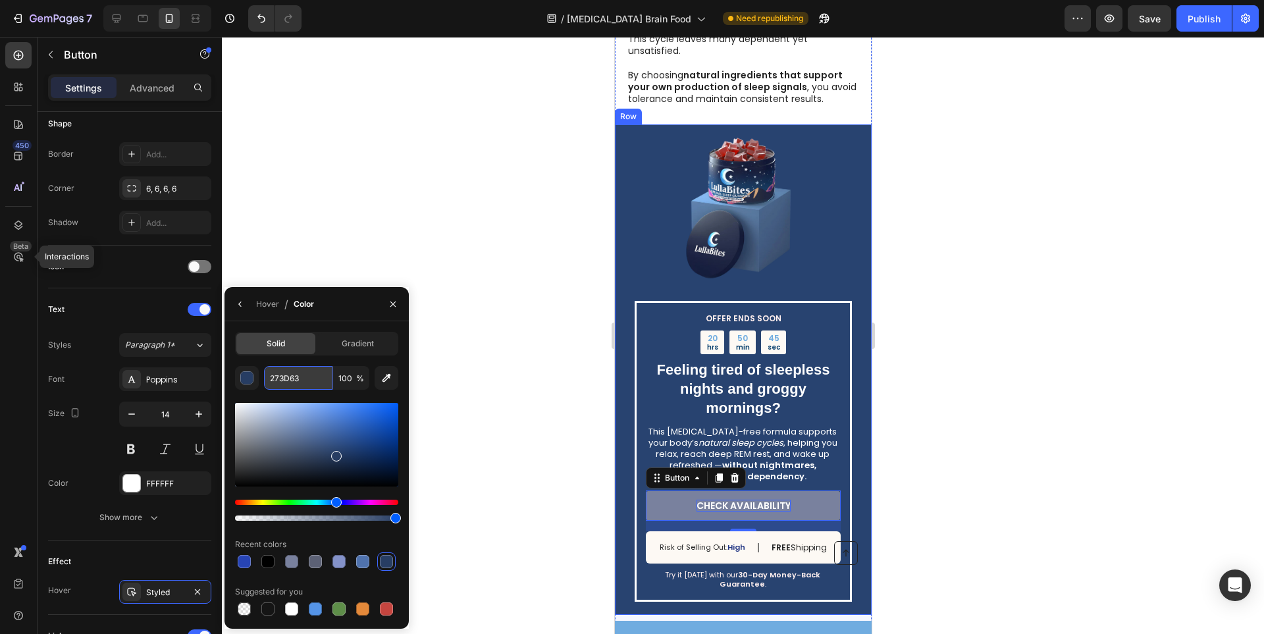
click at [280, 375] on input "273D63" at bounding box center [298, 378] width 68 height 24
paste input "Check Availability"
click at [291, 376] on input "2744B5" at bounding box center [298, 378] width 68 height 24
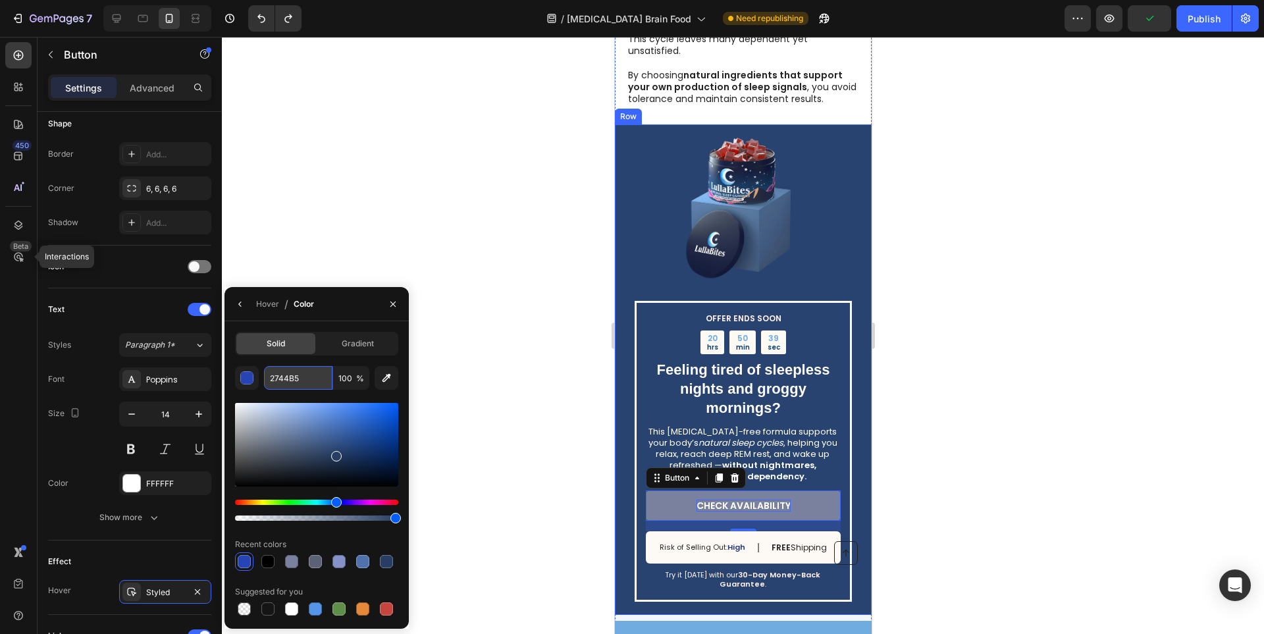
click at [291, 376] on input "2744B5" at bounding box center [298, 378] width 68 height 24
paste input "84370"
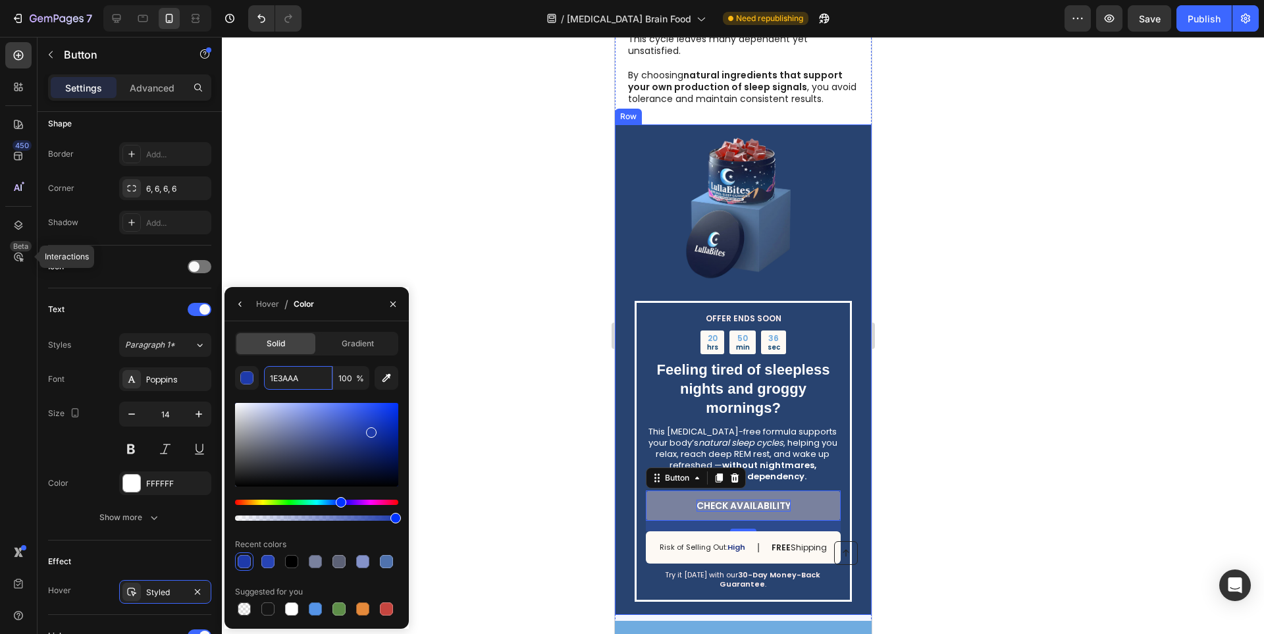
click at [369, 430] on div at bounding box center [371, 432] width 11 height 11
drag, startPoint x: 369, startPoint y: 437, endPoint x: 367, endPoint y: 469, distance: 33.0
click at [367, 469] on div at bounding box center [368, 472] width 11 height 11
drag, startPoint x: 366, startPoint y: 467, endPoint x: 367, endPoint y: 435, distance: 32.3
click at [367, 435] on div at bounding box center [368, 440] width 11 height 11
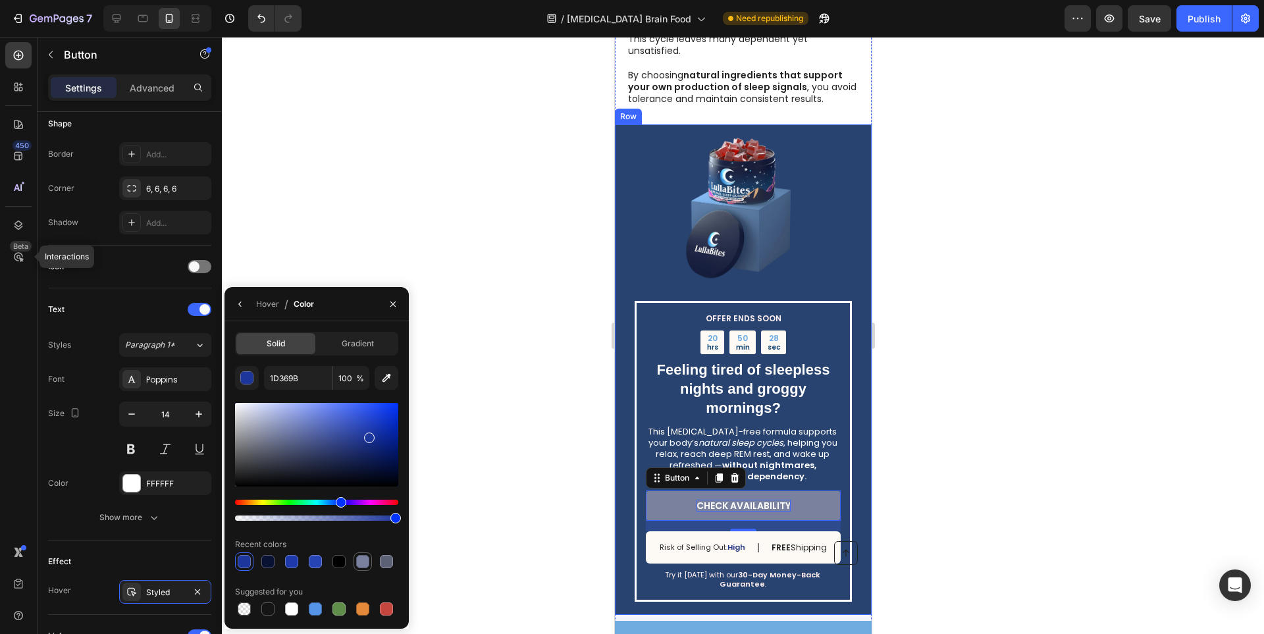
click at [365, 562] on div at bounding box center [362, 561] width 13 height 13
drag, startPoint x: 271, startPoint y: 438, endPoint x: 261, endPoint y: 460, distance: 24.7
click at [261, 460] on div at bounding box center [262, 463] width 11 height 11
type input "43454F"
click at [1021, 512] on div at bounding box center [743, 335] width 1042 height 597
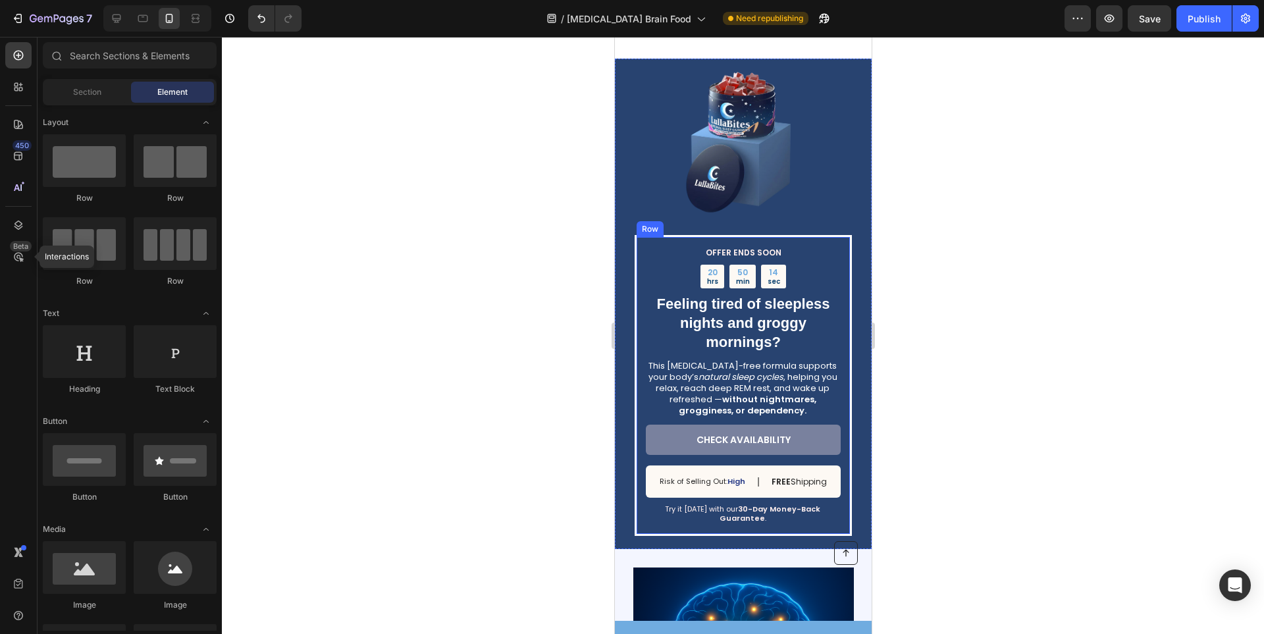
scroll to position [1071, 0]
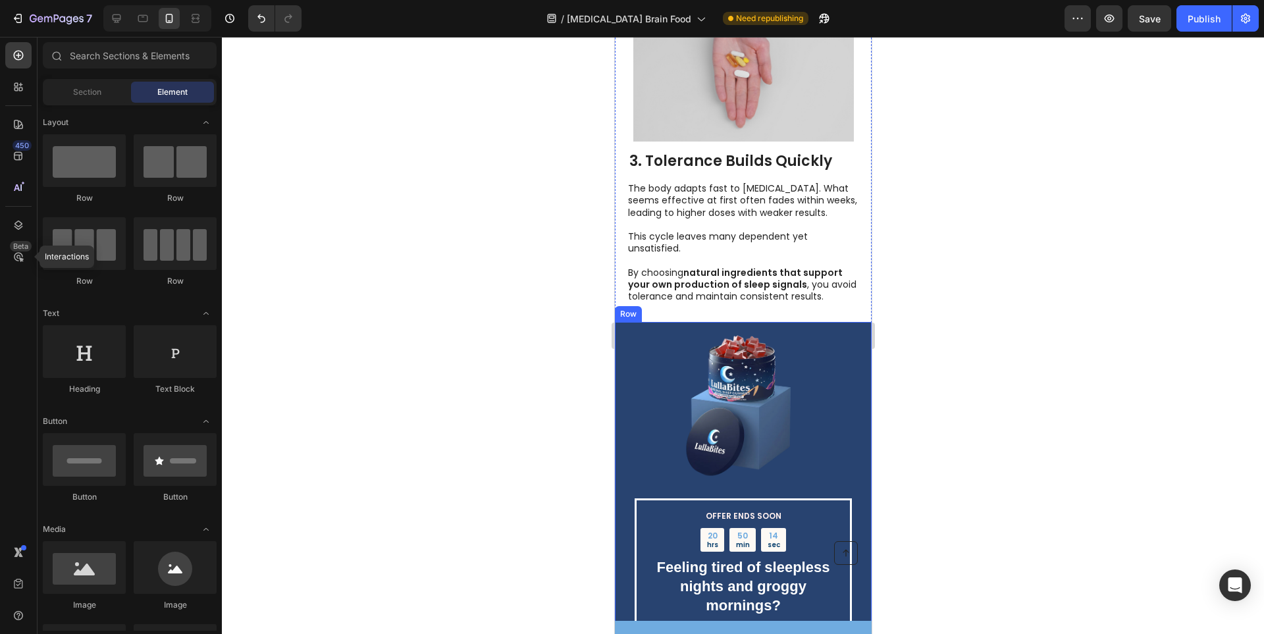
click at [624, 383] on div "OFFER ENDS SOON Text Block 20 hrs 50 min 14 sec Countdown Timer Feeling tired o…" at bounding box center [742, 567] width 257 height 490
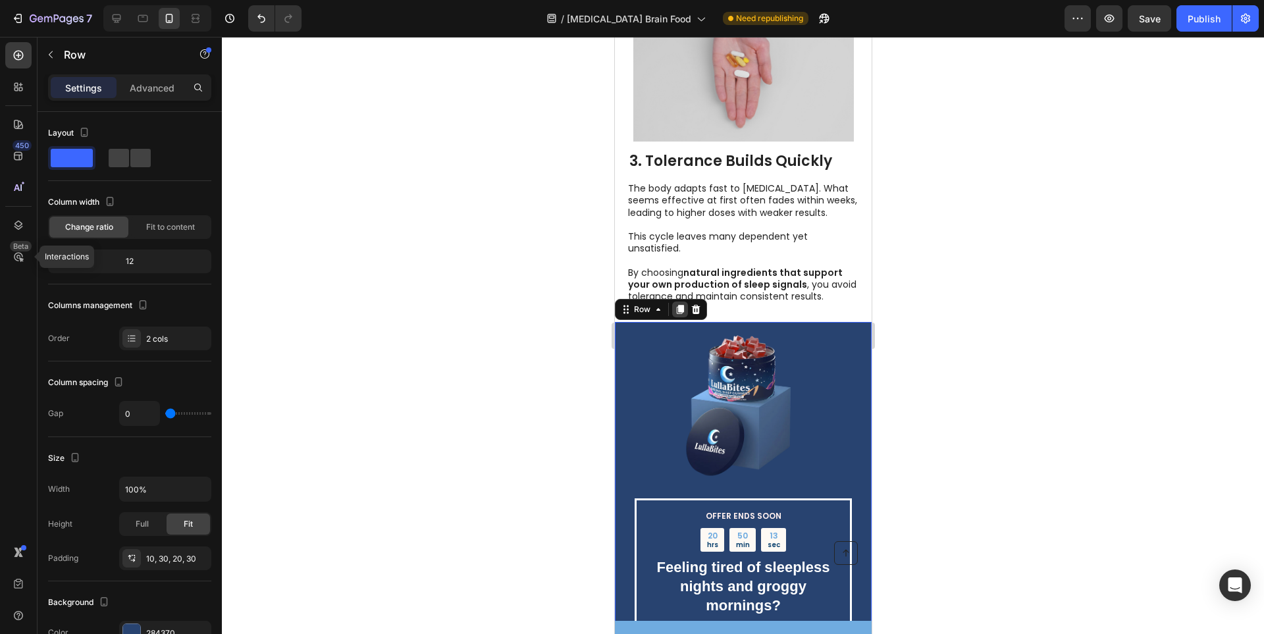
click at [679, 306] on icon at bounding box center [679, 309] width 7 height 9
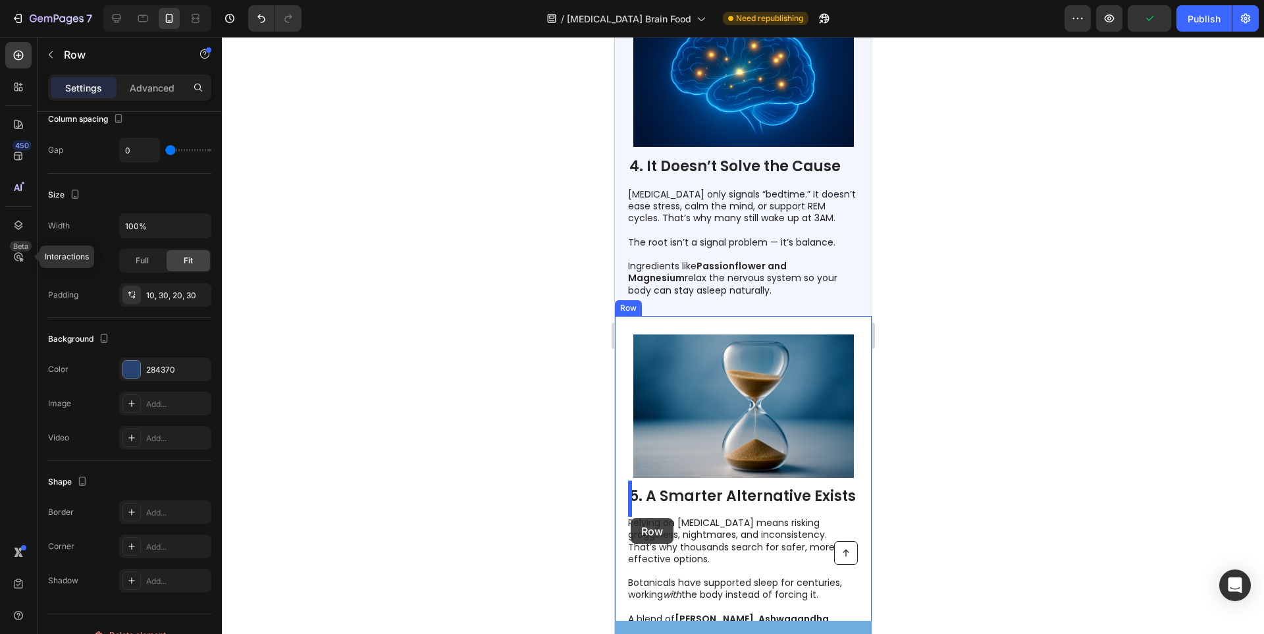
scroll to position [2651, 0]
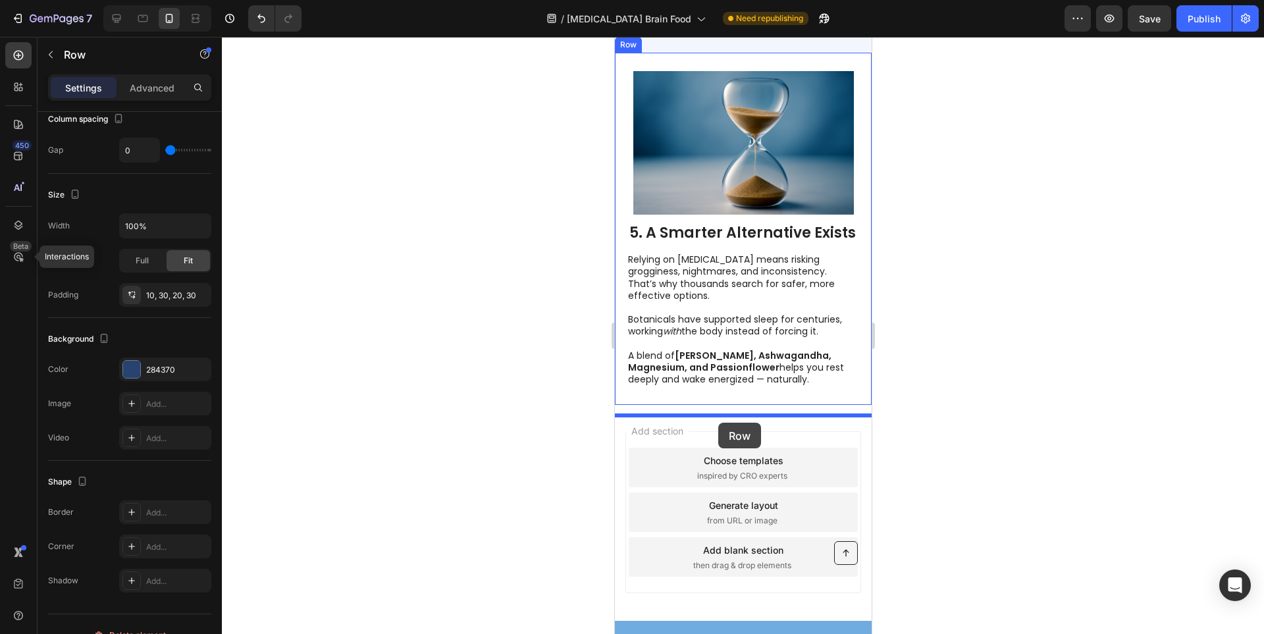
drag, startPoint x: 623, startPoint y: 274, endPoint x: 1603, endPoint y: 528, distance: 1012.2
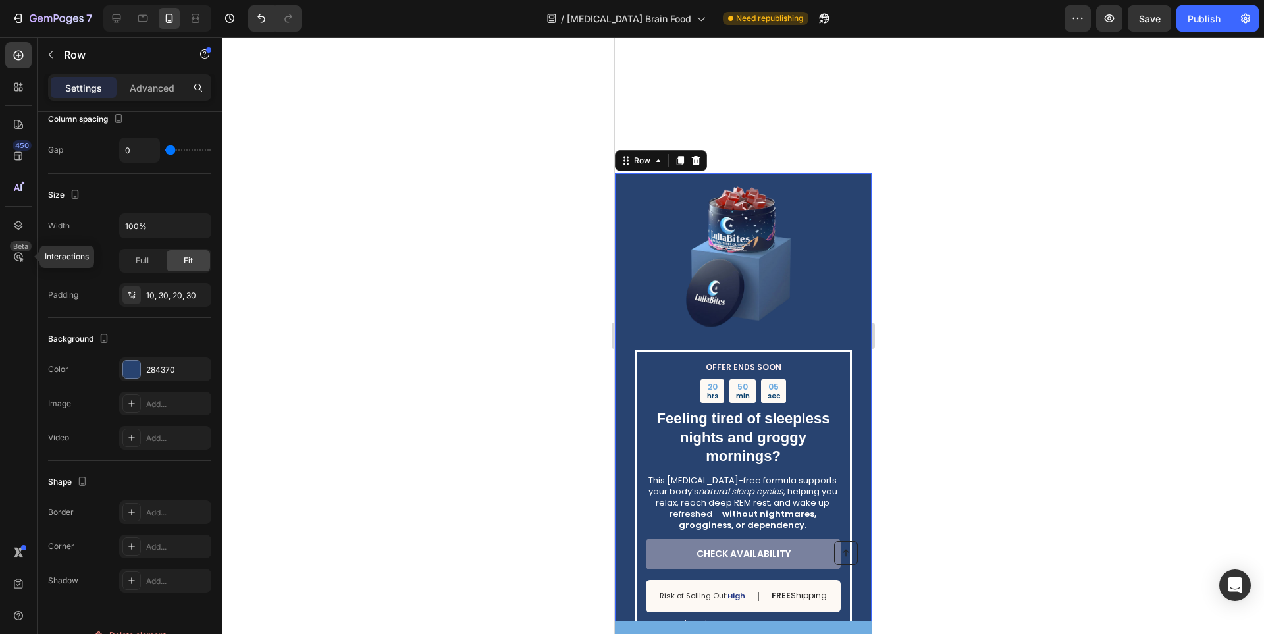
scroll to position [2556, 0]
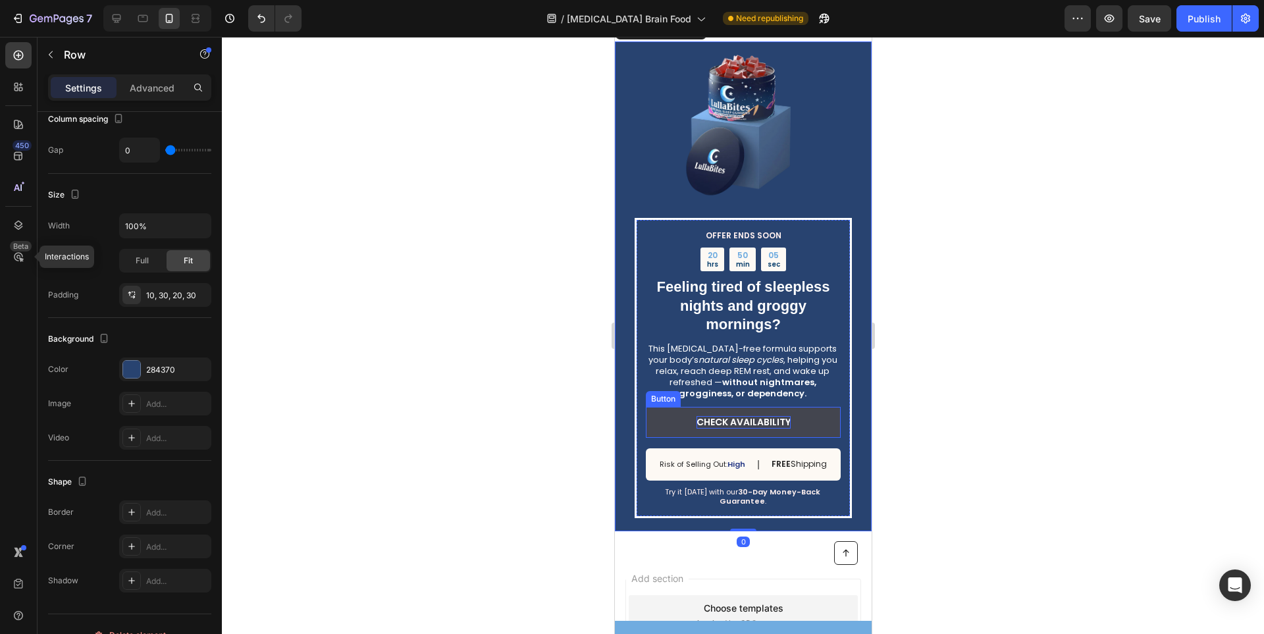
click at [771, 427] on p "CHECK AVAILABILITY" at bounding box center [743, 422] width 94 height 12
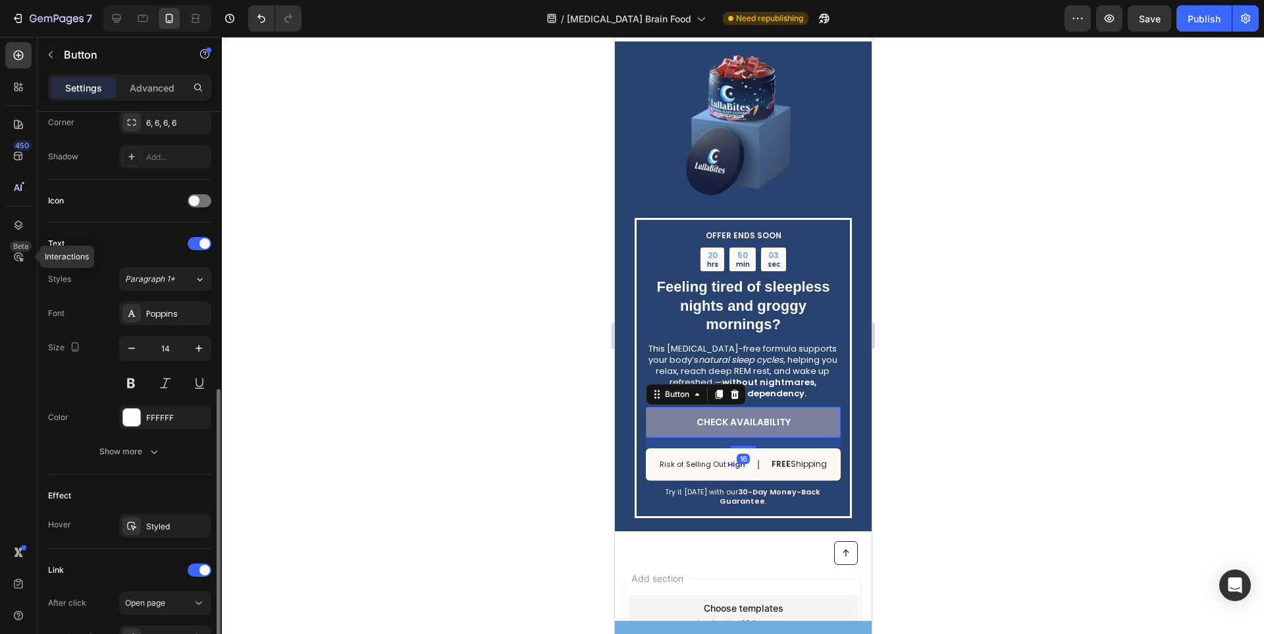
scroll to position [395, 0]
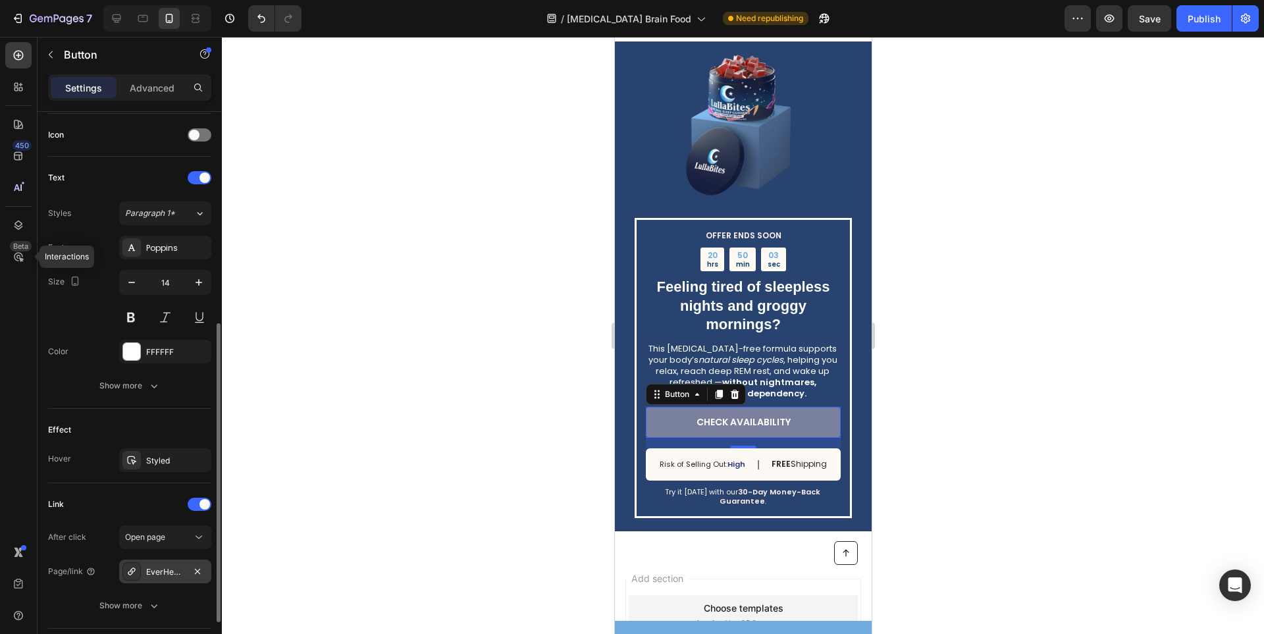
click at [147, 581] on div "EverHealth® [MEDICAL_DATA] Brain Food" at bounding box center [165, 572] width 92 height 24
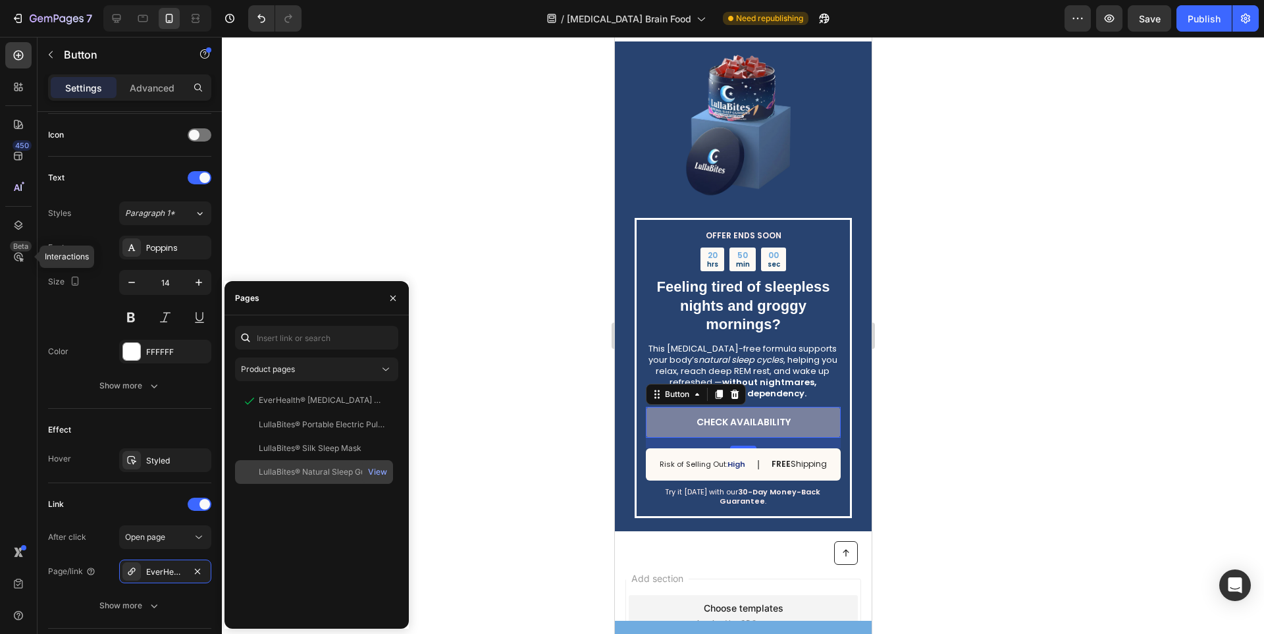
drag, startPoint x: 340, startPoint y: 476, endPoint x: 32, endPoint y: 473, distance: 308.8
click at [340, 476] on div "LullaBites® Natural Sleep Gummies" at bounding box center [322, 472] width 126 height 12
click at [509, 465] on div at bounding box center [743, 335] width 1042 height 597
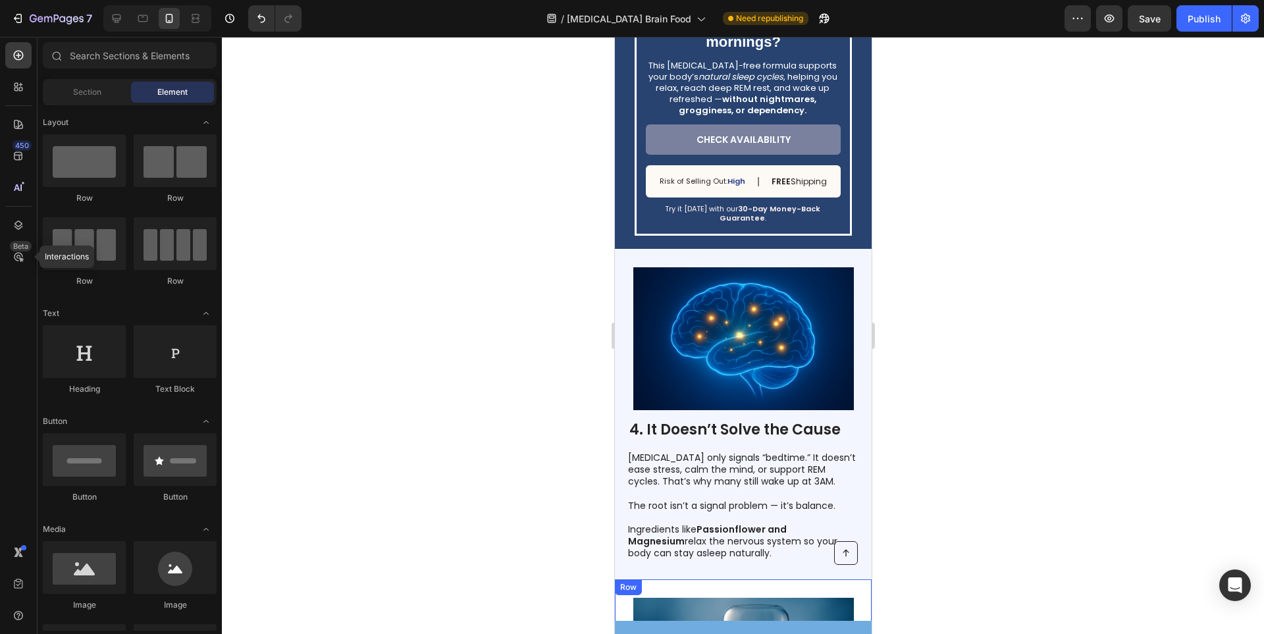
scroll to position [1437, 0]
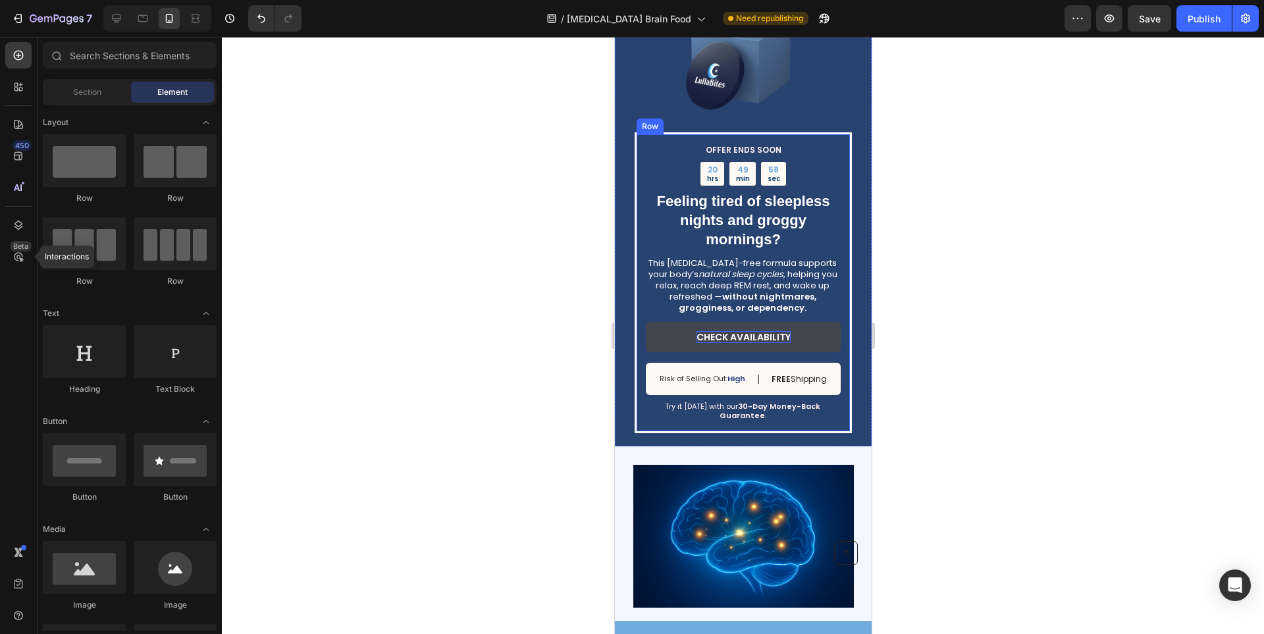
click at [718, 337] on p "CHECK AVAILABILITY" at bounding box center [743, 337] width 94 height 12
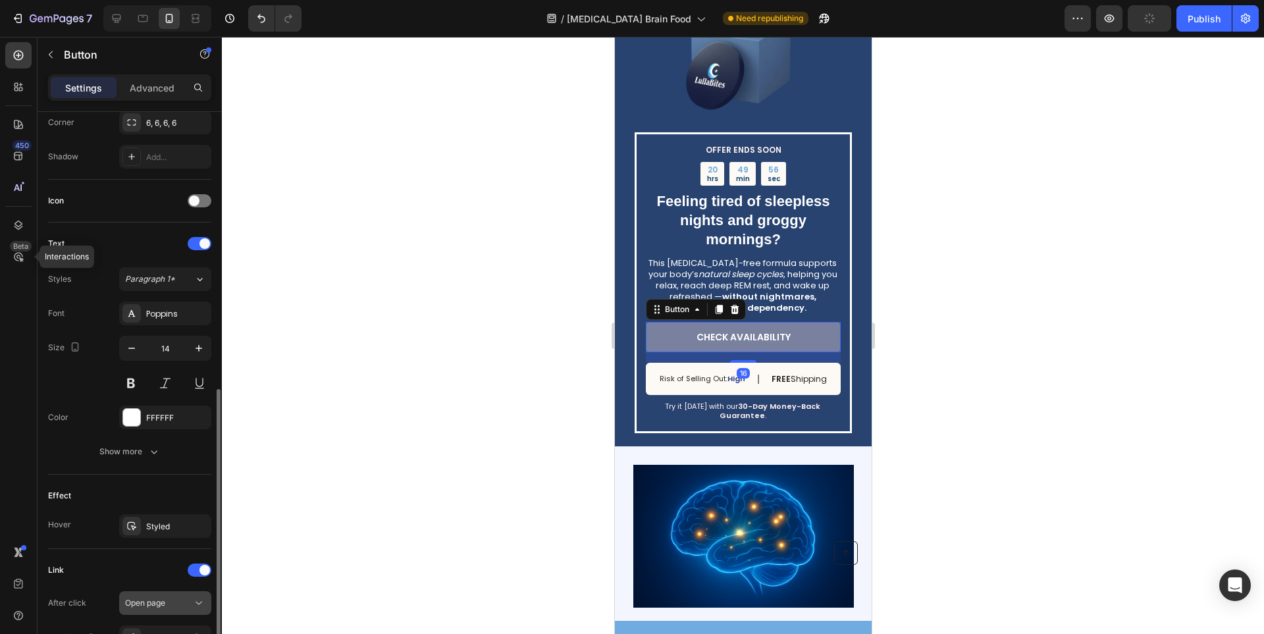
scroll to position [395, 0]
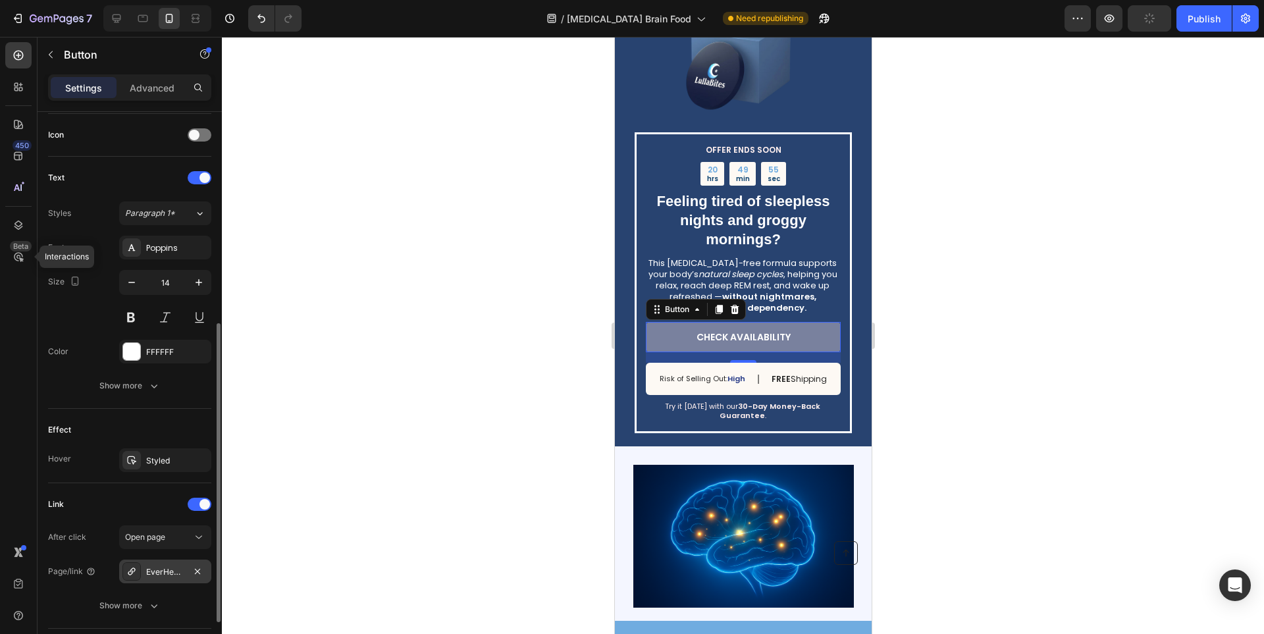
click at [157, 575] on div "EverHealth® [MEDICAL_DATA] Brain Food" at bounding box center [165, 572] width 38 height 12
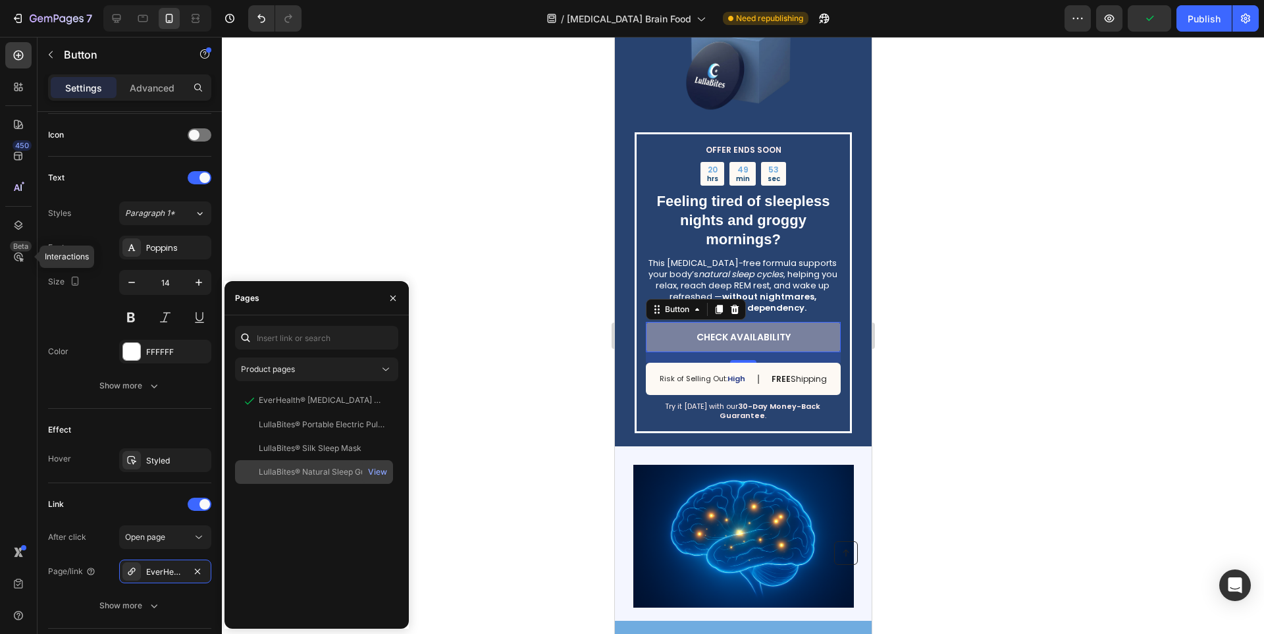
click at [331, 480] on div "LullaBites® Natural Sleep Gummies View" at bounding box center [314, 472] width 158 height 24
click at [502, 494] on div at bounding box center [743, 335] width 1042 height 597
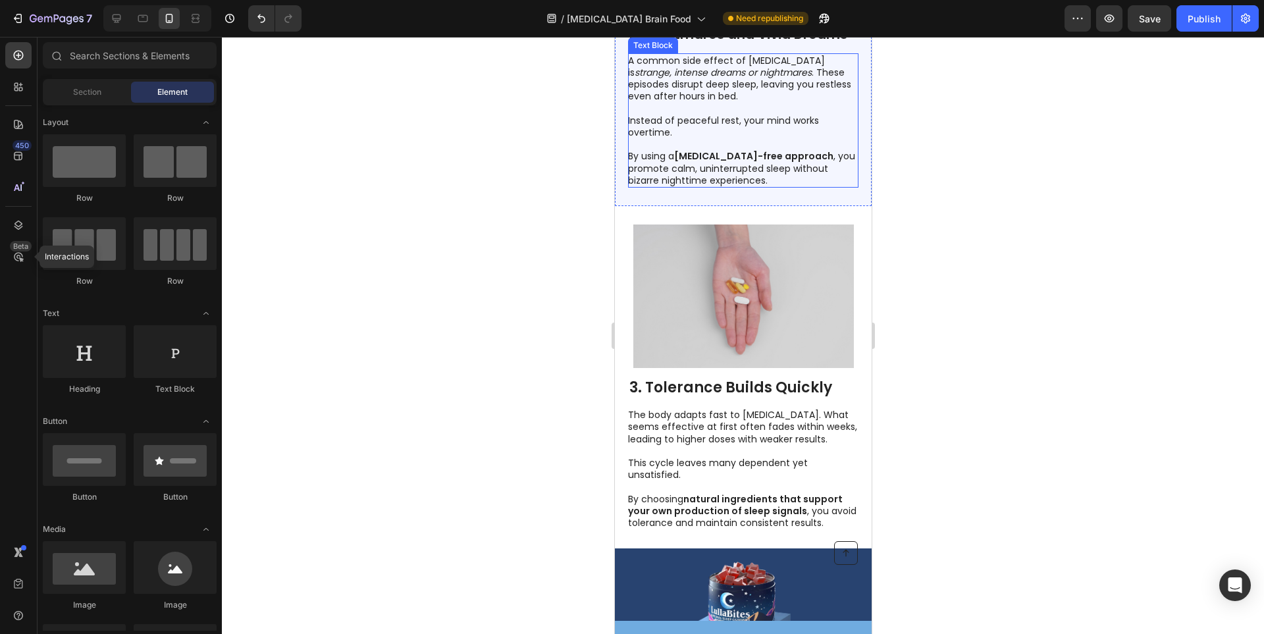
scroll to position [712, 0]
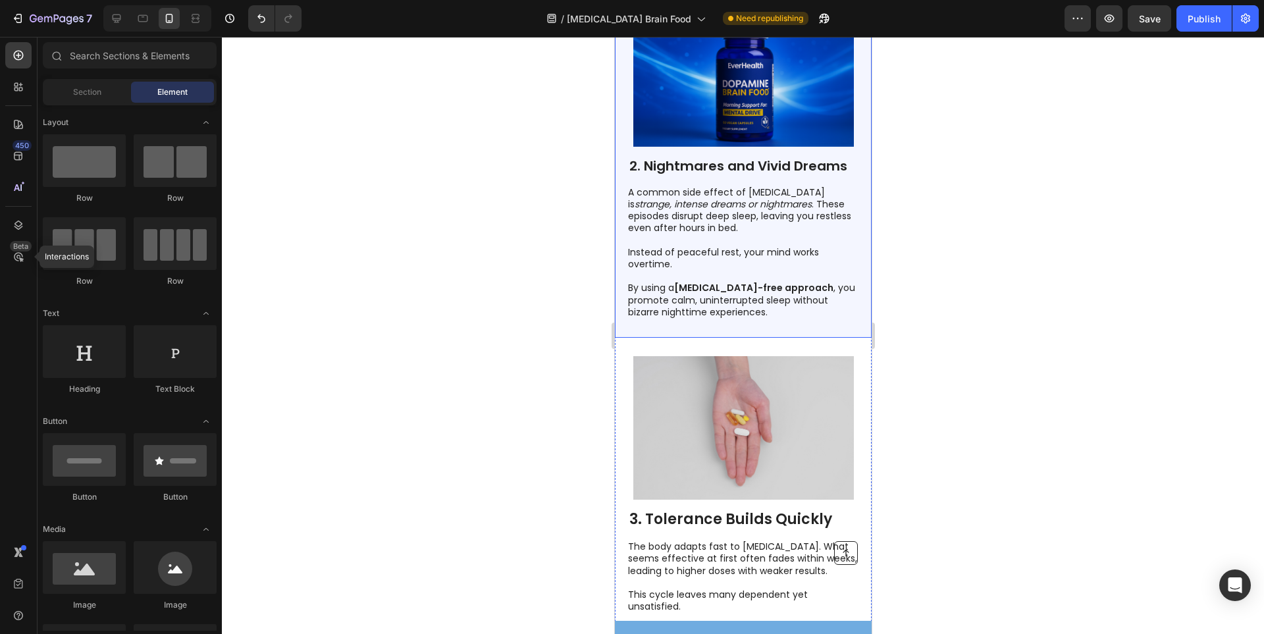
click at [619, 247] on div "2. Nightmares and Vivid Dreams Heading A common side effect of [MEDICAL_DATA] i…" at bounding box center [742, 161] width 257 height 353
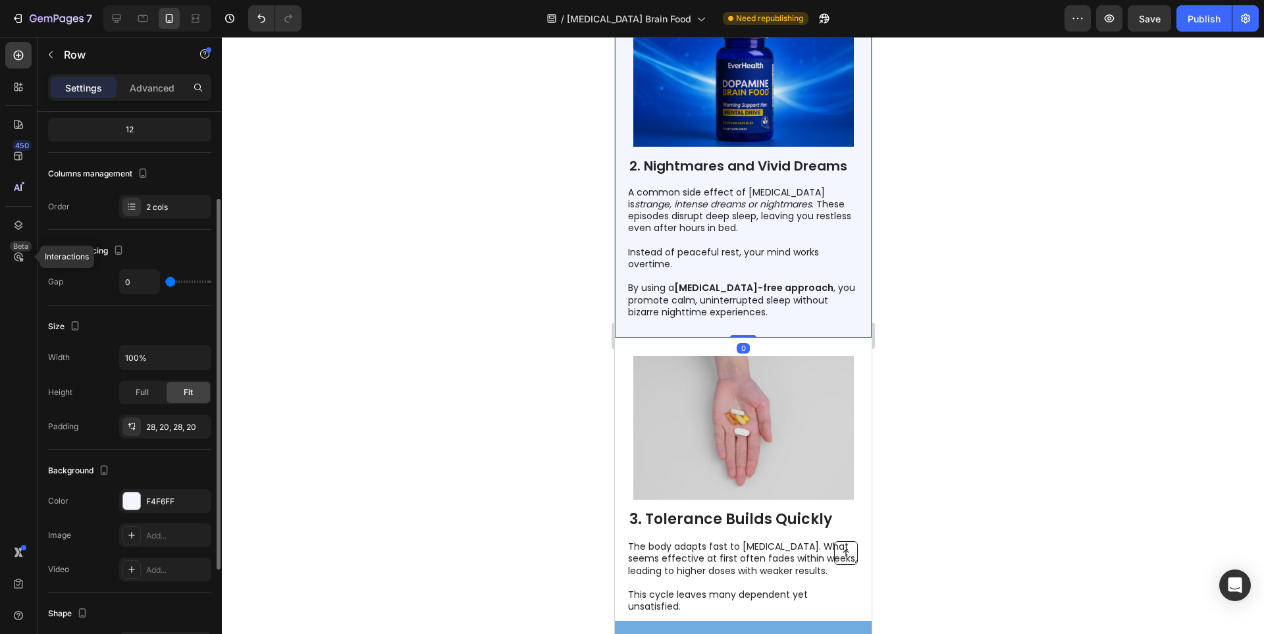
scroll to position [66, 0]
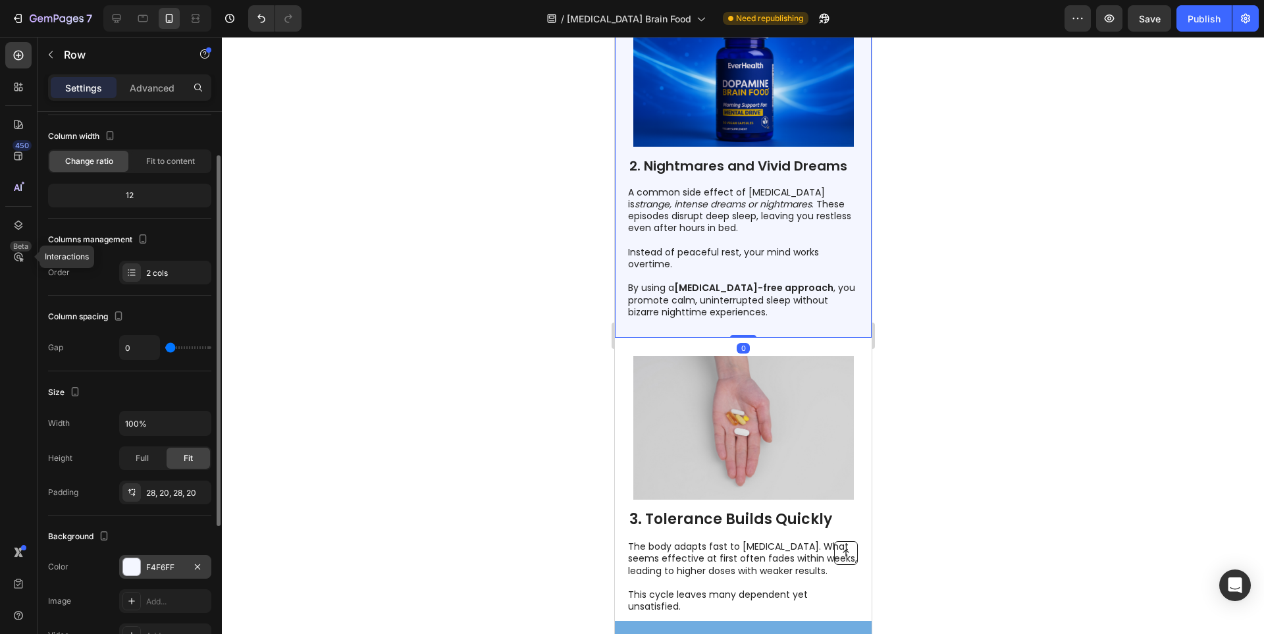
click at [134, 568] on div at bounding box center [131, 566] width 17 height 17
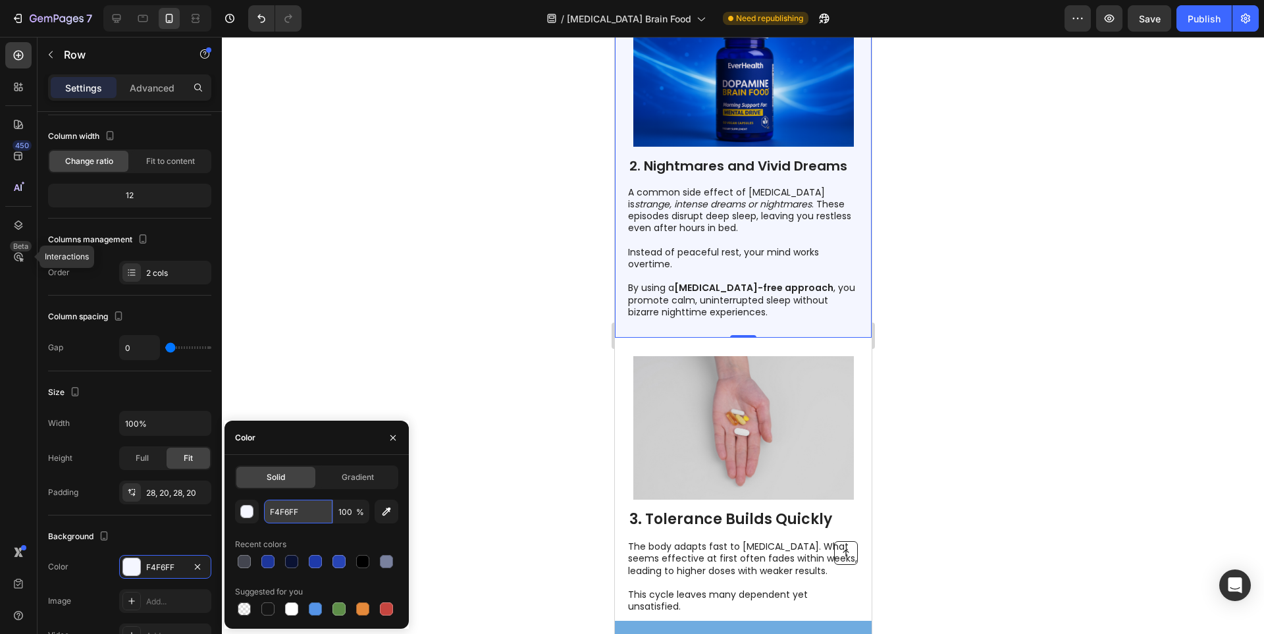
click at [304, 510] on input "F4F6FF" at bounding box center [298, 512] width 68 height 24
paste input "284370"
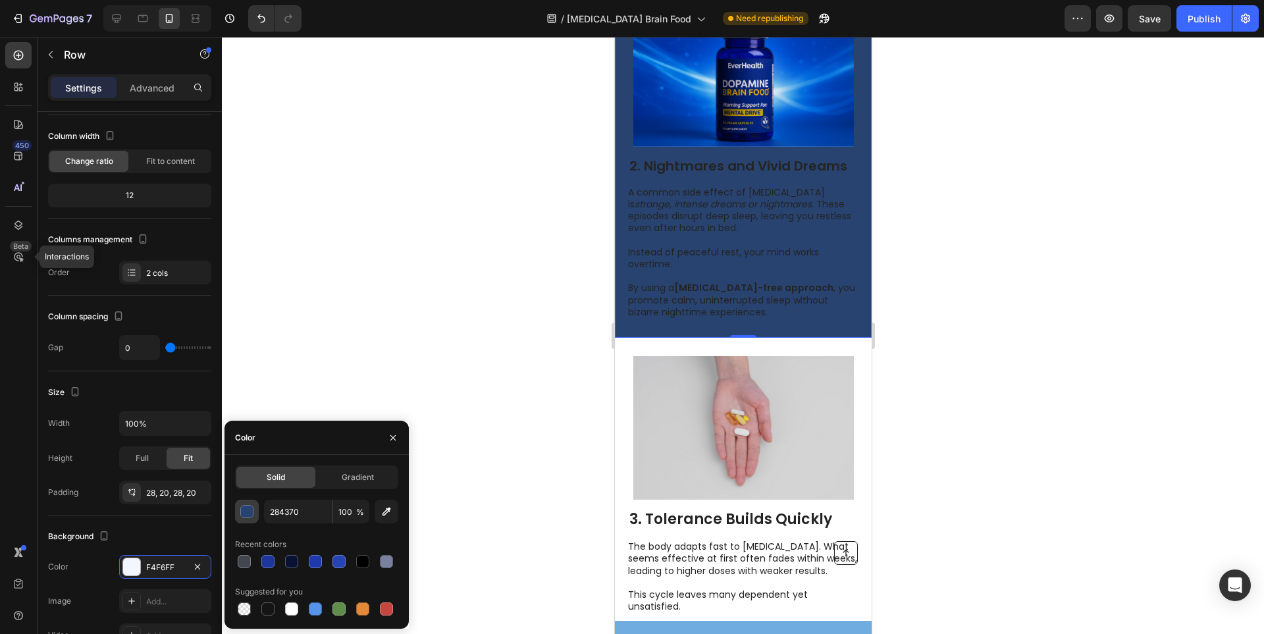
click at [250, 520] on button "button" at bounding box center [247, 512] width 24 height 24
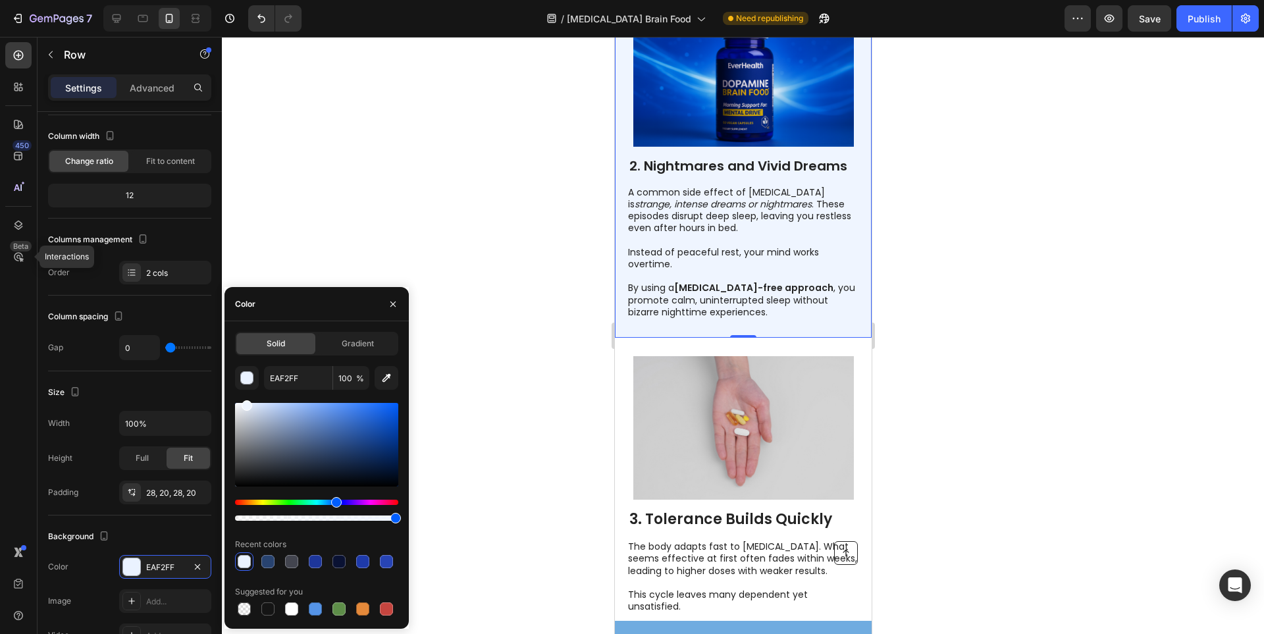
drag, startPoint x: 335, startPoint y: 450, endPoint x: 245, endPoint y: 392, distance: 107.2
click at [245, 392] on div "EAF2FF 100 % Recent colors Suggested for you" at bounding box center [316, 492] width 163 height 252
drag, startPoint x: 246, startPoint y: 410, endPoint x: 242, endPoint y: 401, distance: 9.2
click at [242, 401] on div at bounding box center [243, 405] width 11 height 11
type input "F4F8FF"
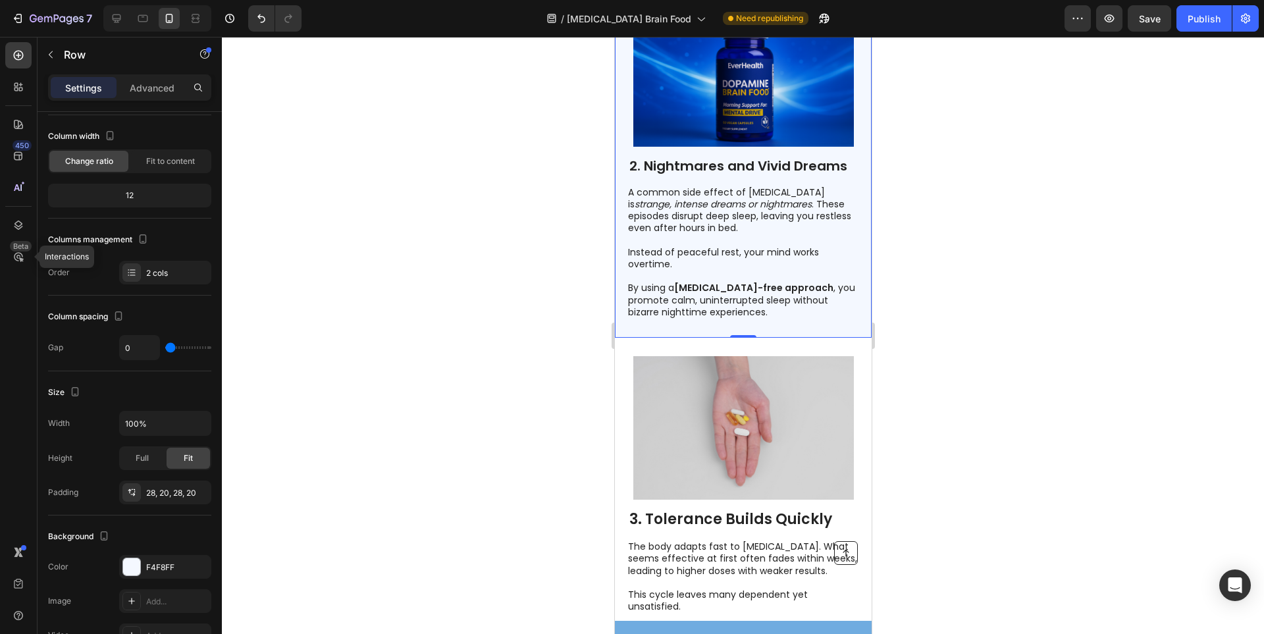
click at [548, 371] on div at bounding box center [743, 335] width 1042 height 597
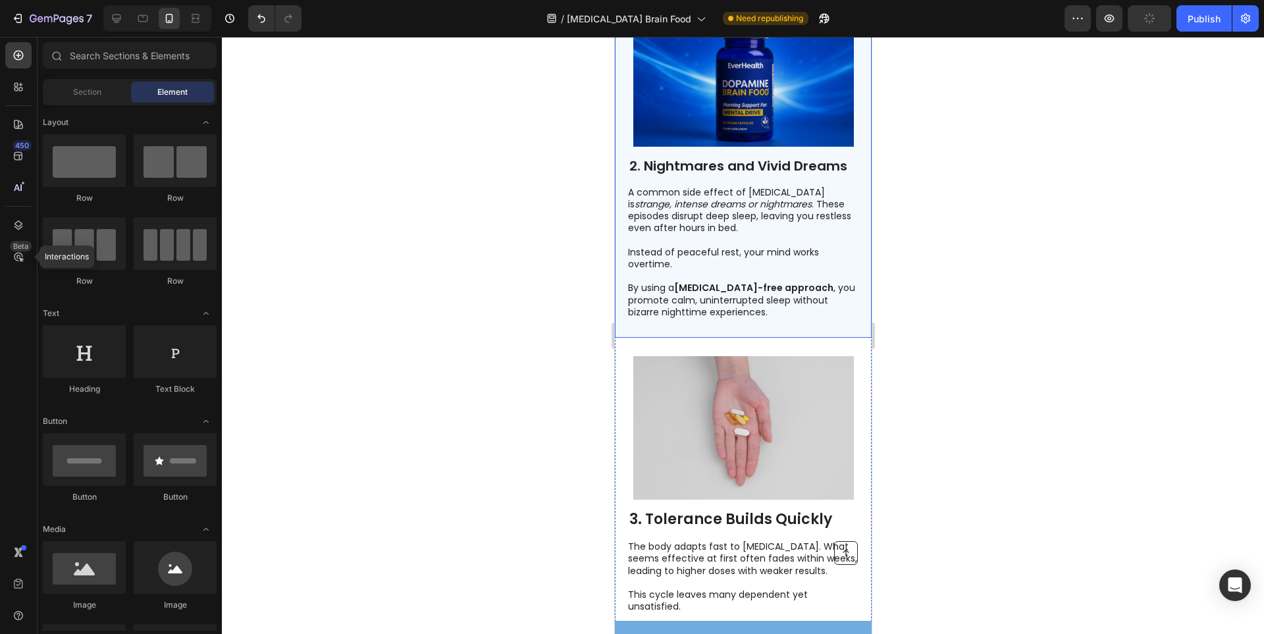
click at [619, 299] on div "2. Nightmares and Vivid Dreams Heading A common side effect of [MEDICAL_DATA] i…" at bounding box center [742, 161] width 257 height 353
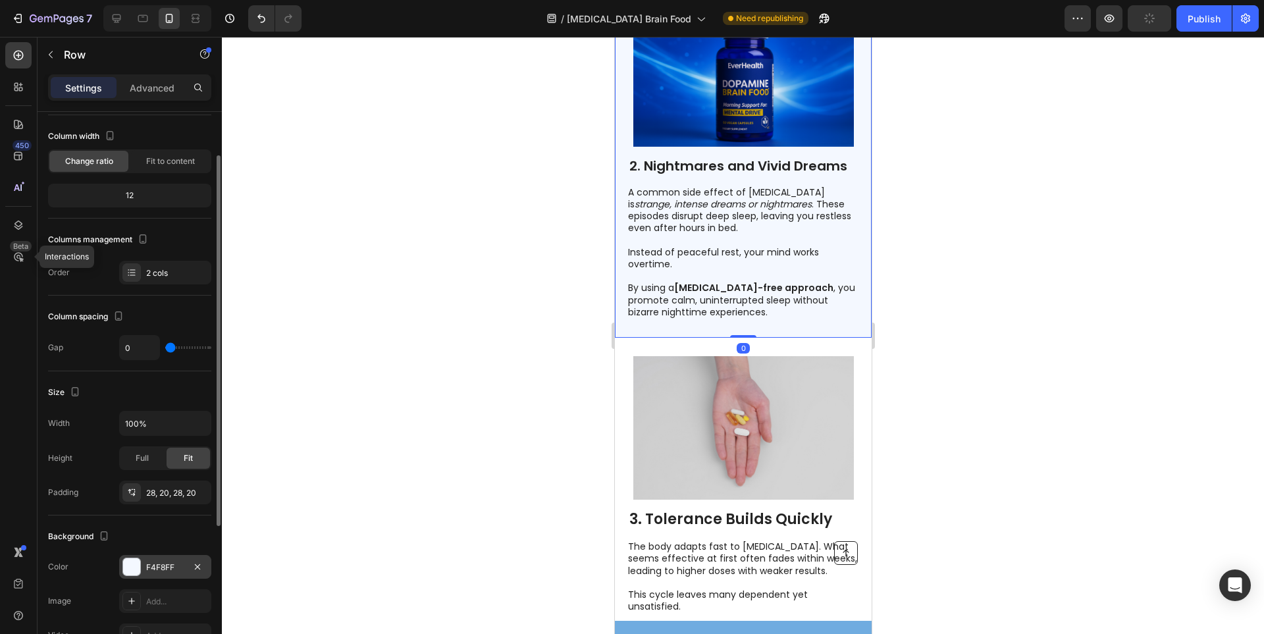
click at [141, 573] on div "F4F8FF" at bounding box center [165, 567] width 92 height 24
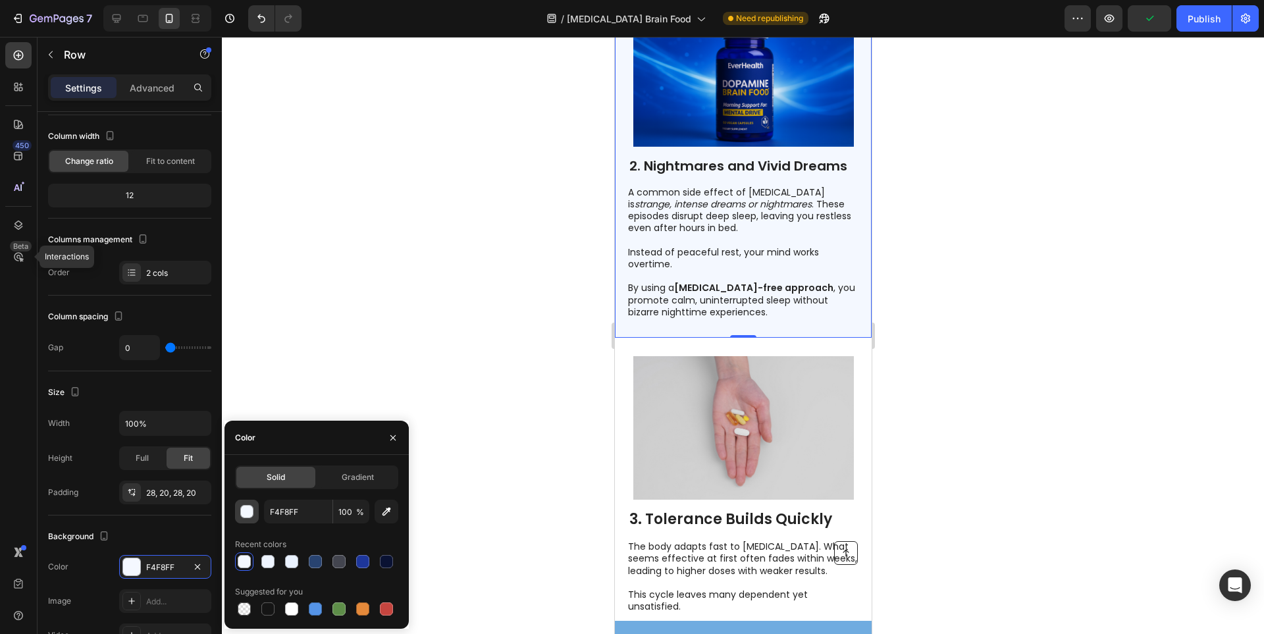
click at [243, 509] on div "button" at bounding box center [247, 512] width 13 height 13
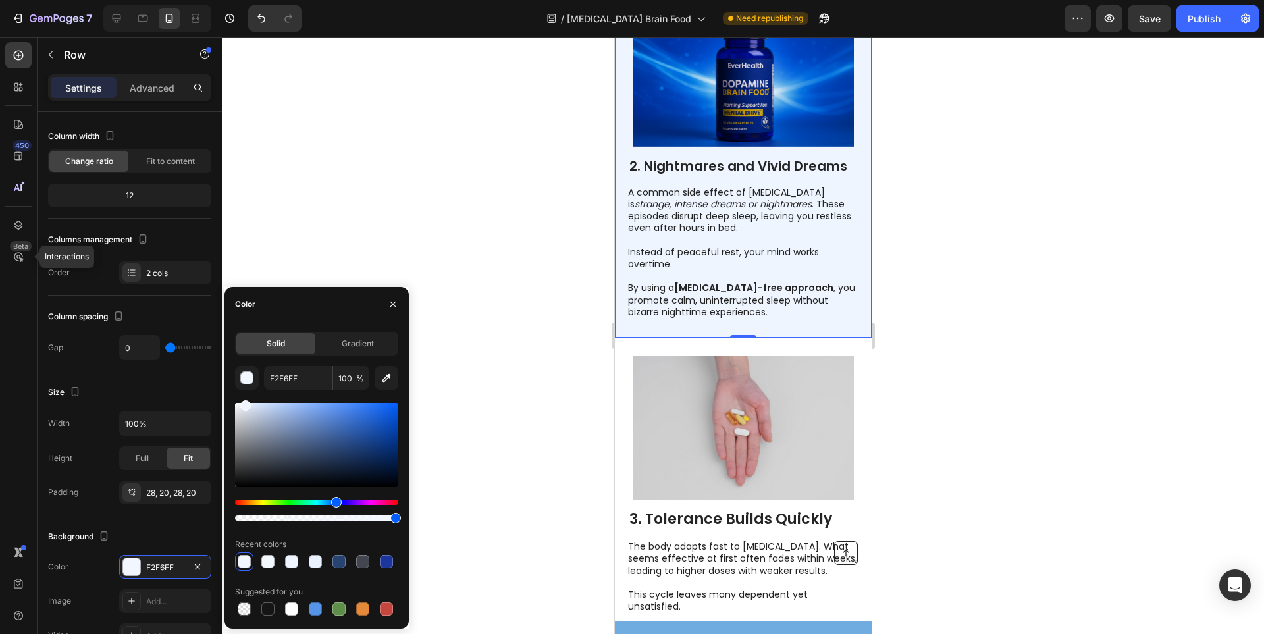
click at [245, 402] on div at bounding box center [245, 405] width 11 height 11
type input "EFF5FF"
drag, startPoint x: 245, startPoint y: 406, endPoint x: 244, endPoint y: 381, distance: 24.4
click at [244, 381] on div "EFF5FF 100 % Recent colors Suggested for you" at bounding box center [316, 492] width 163 height 252
type input "F2F6FF"
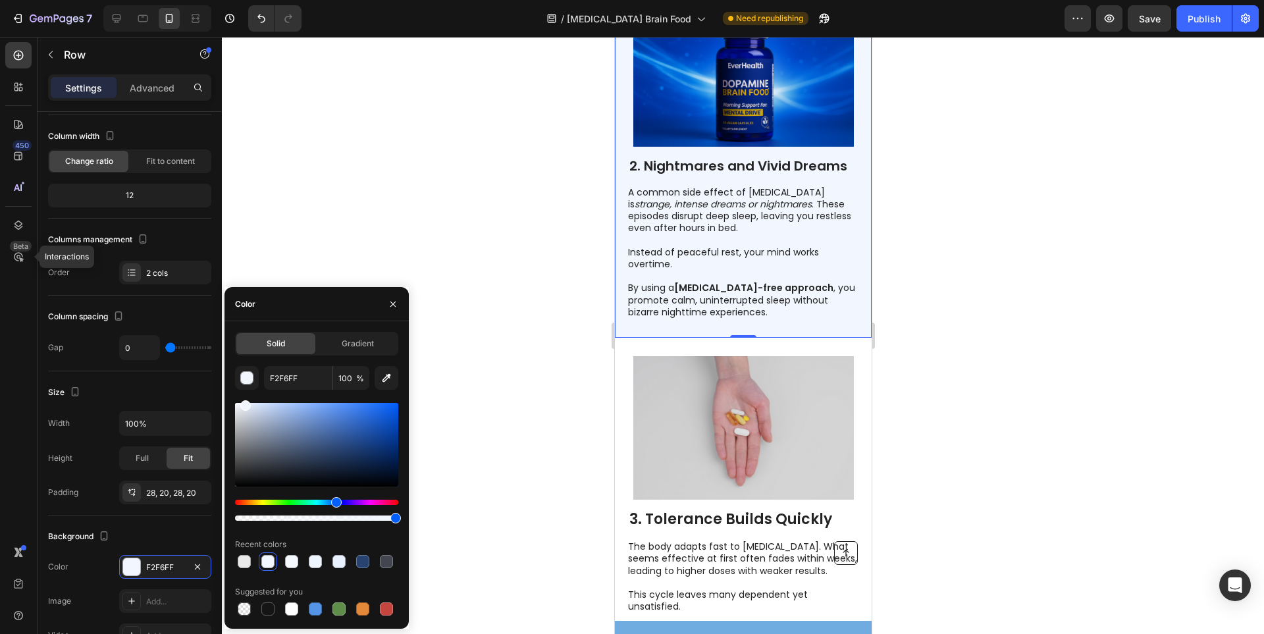
click at [355, 240] on div at bounding box center [743, 335] width 1042 height 597
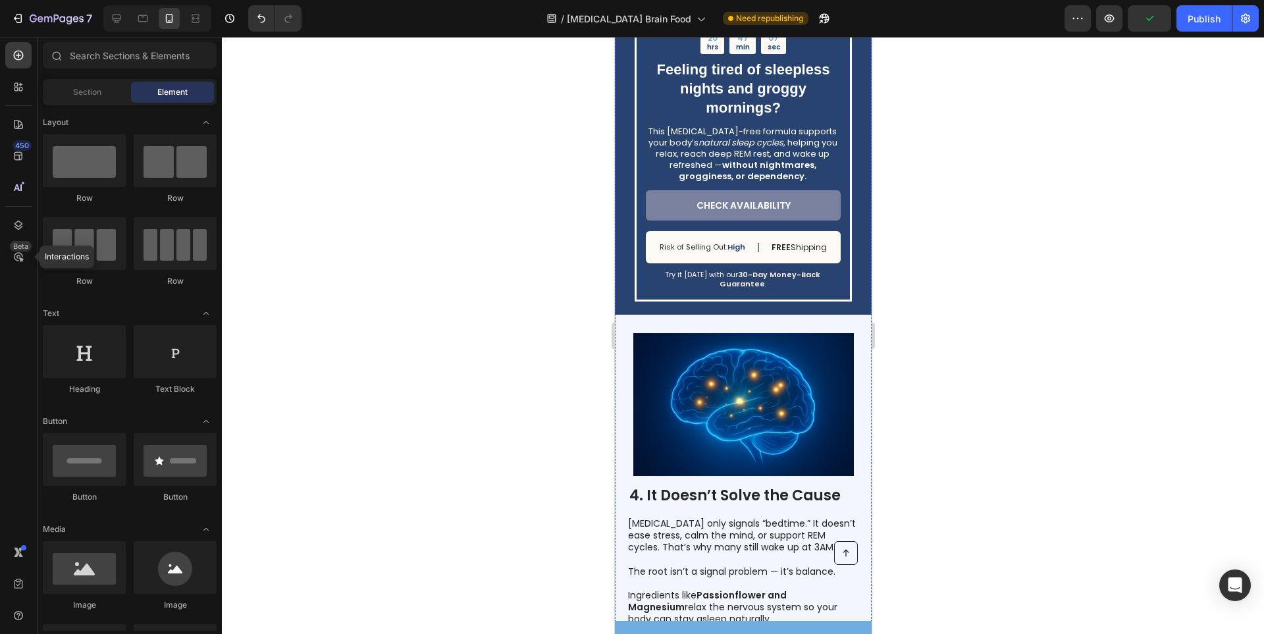
scroll to position [1634, 0]
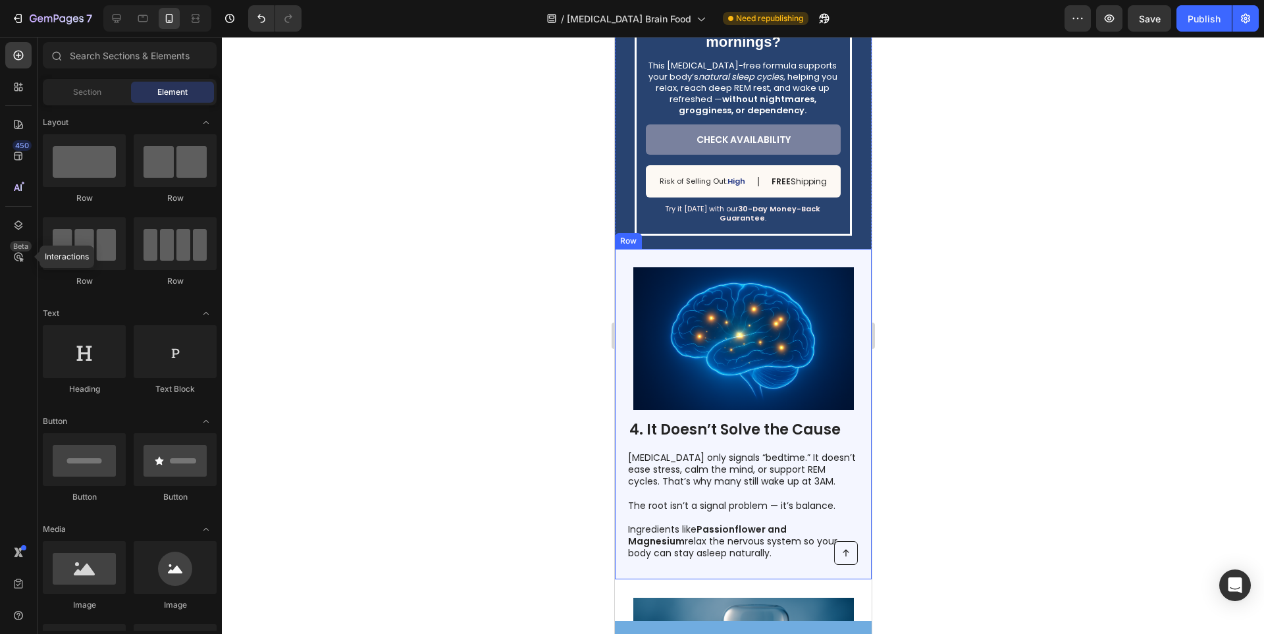
click at [621, 402] on div "4. It Doesn’t Solve the Cause Heading [MEDICAL_DATA] only signals “bedtime.” It…" at bounding box center [742, 414] width 257 height 331
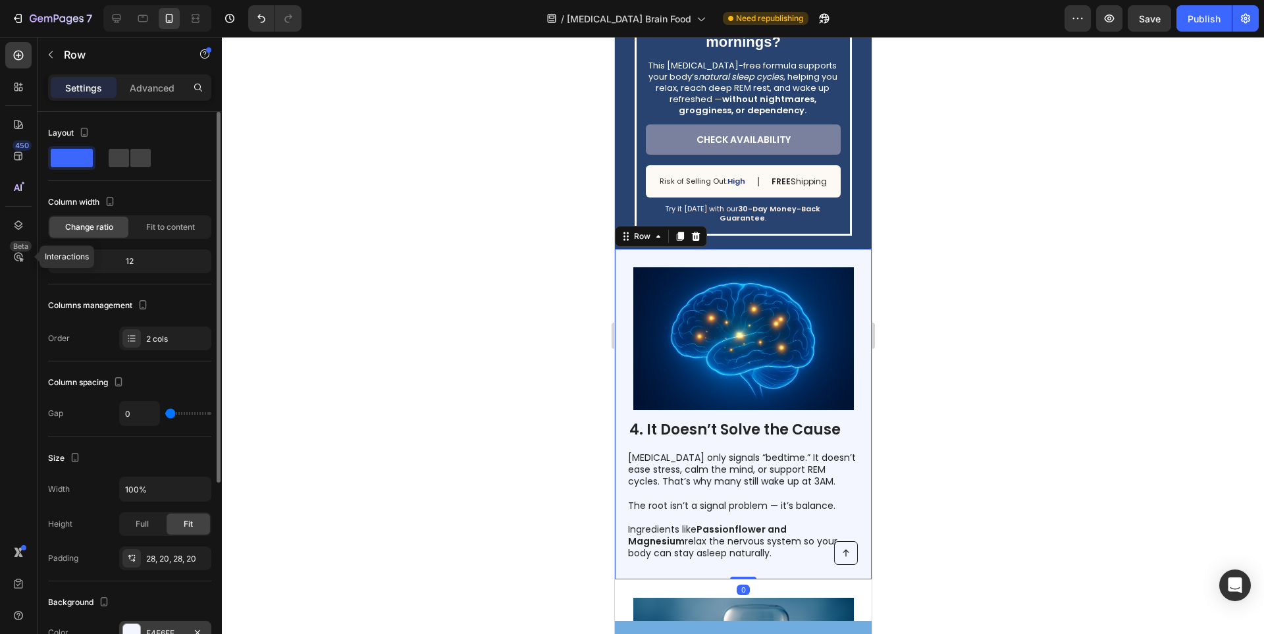
click at [139, 629] on div at bounding box center [131, 632] width 17 height 17
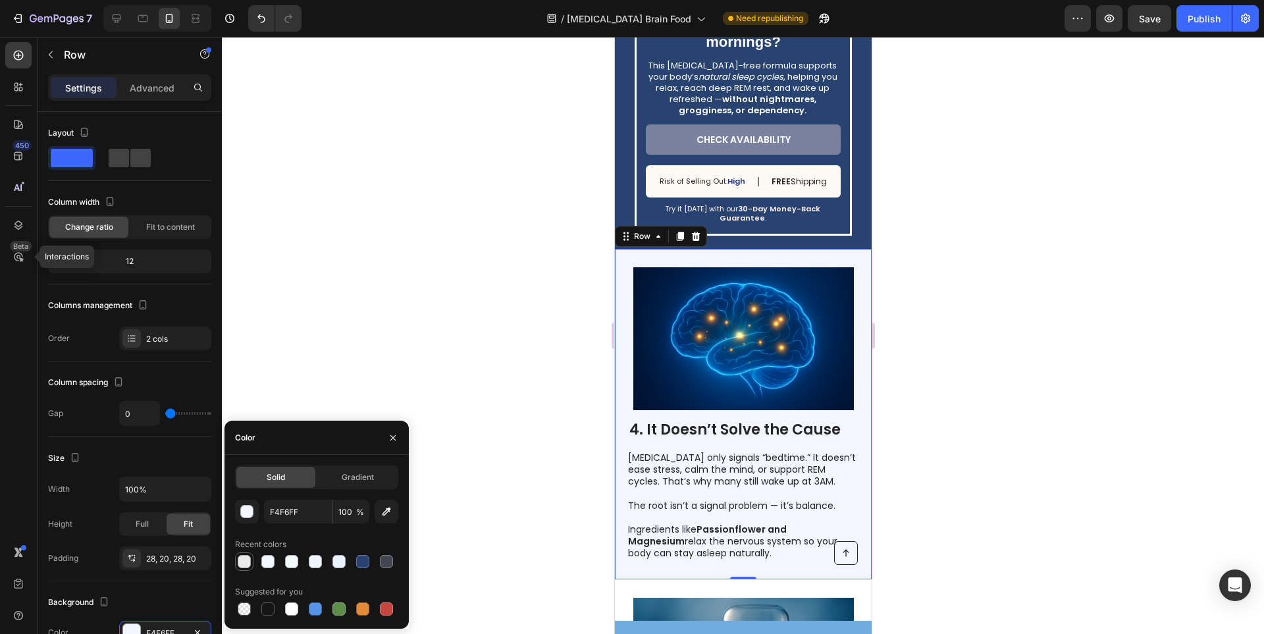
click at [243, 556] on div at bounding box center [244, 561] width 13 height 13
type input "EAEAEA"
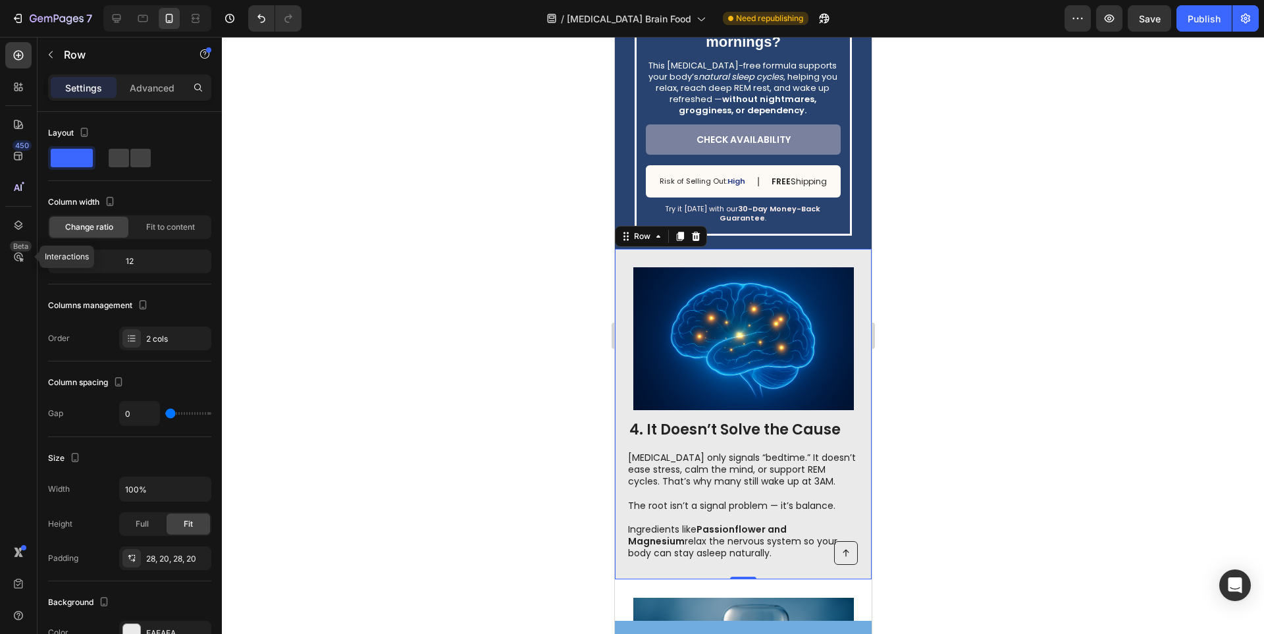
click at [557, 467] on div at bounding box center [743, 335] width 1042 height 597
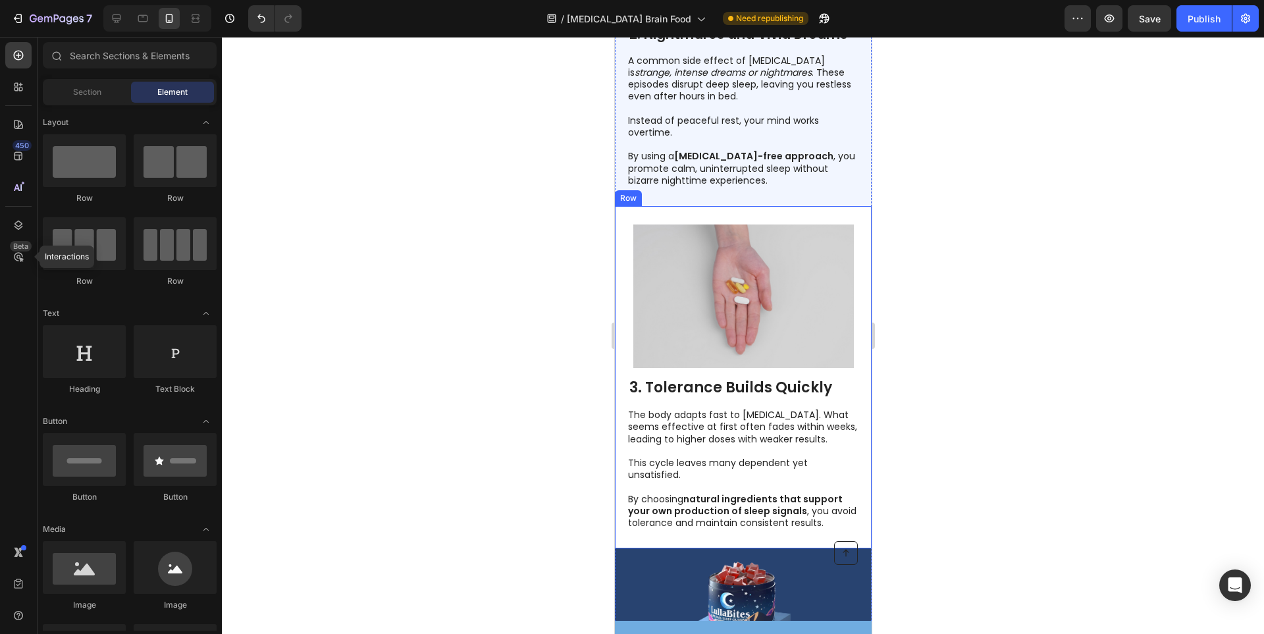
scroll to position [647, 0]
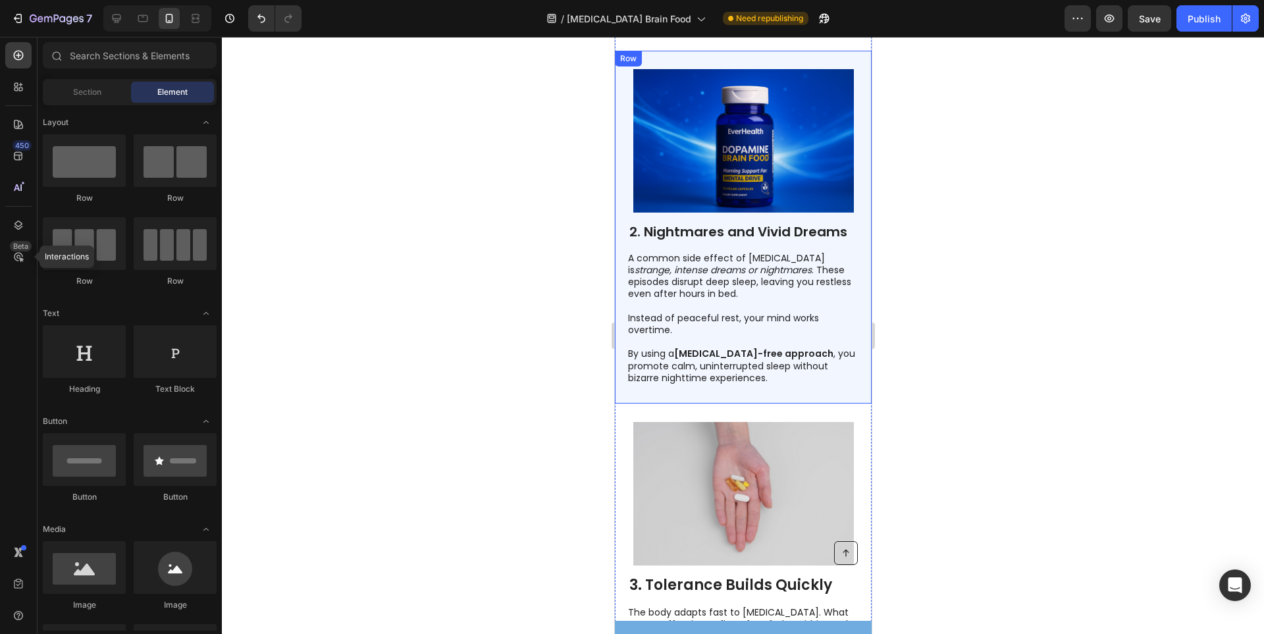
click at [622, 277] on div "2. Nightmares and Vivid Dreams Heading A common side effect of [MEDICAL_DATA] i…" at bounding box center [742, 227] width 257 height 353
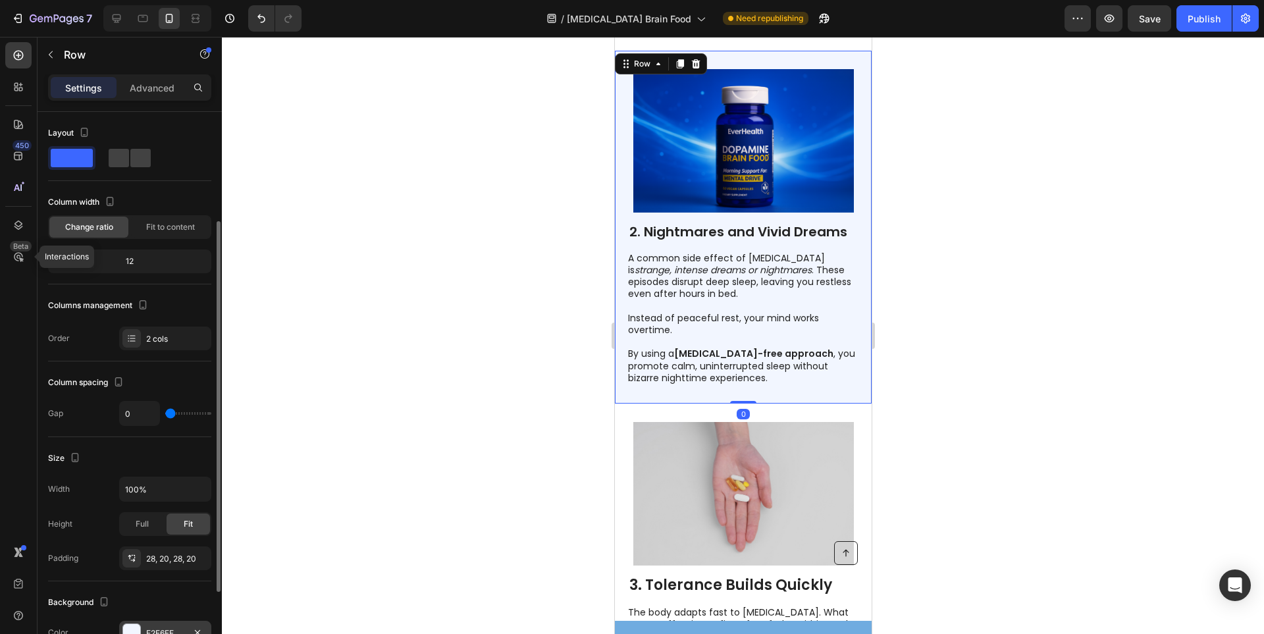
scroll to position [66, 0]
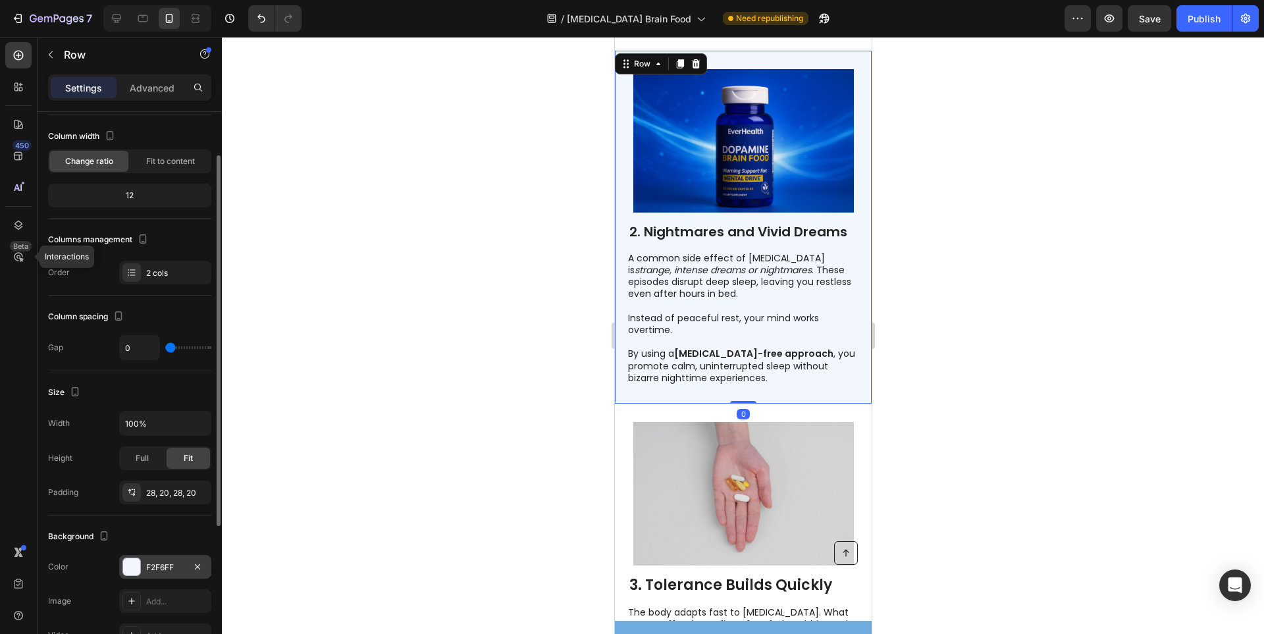
click at [151, 577] on div "F2F6FF" at bounding box center [165, 567] width 92 height 24
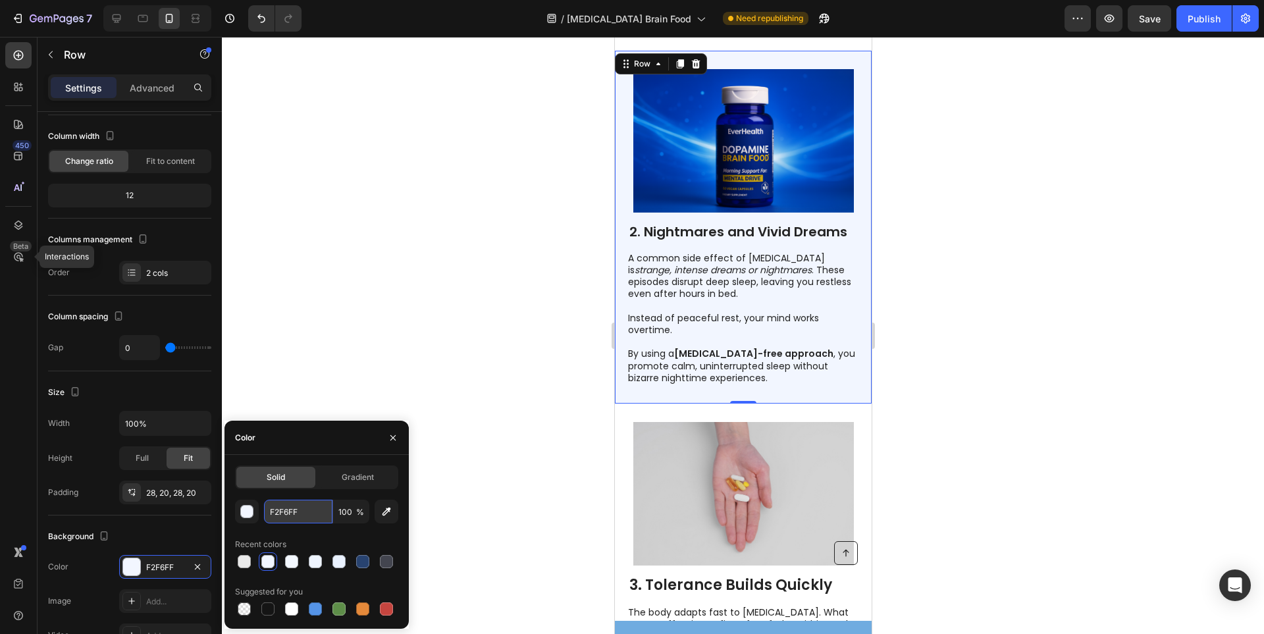
click at [289, 512] on input "F2F6FF" at bounding box center [298, 512] width 68 height 24
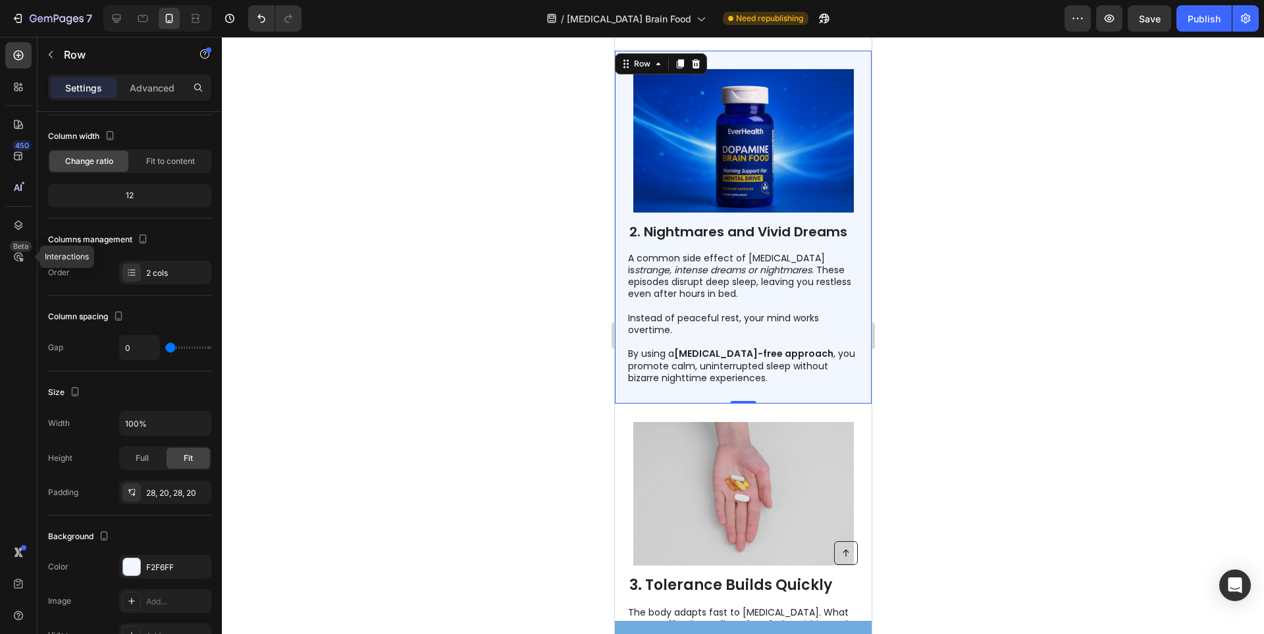
click at [507, 386] on div at bounding box center [743, 335] width 1042 height 597
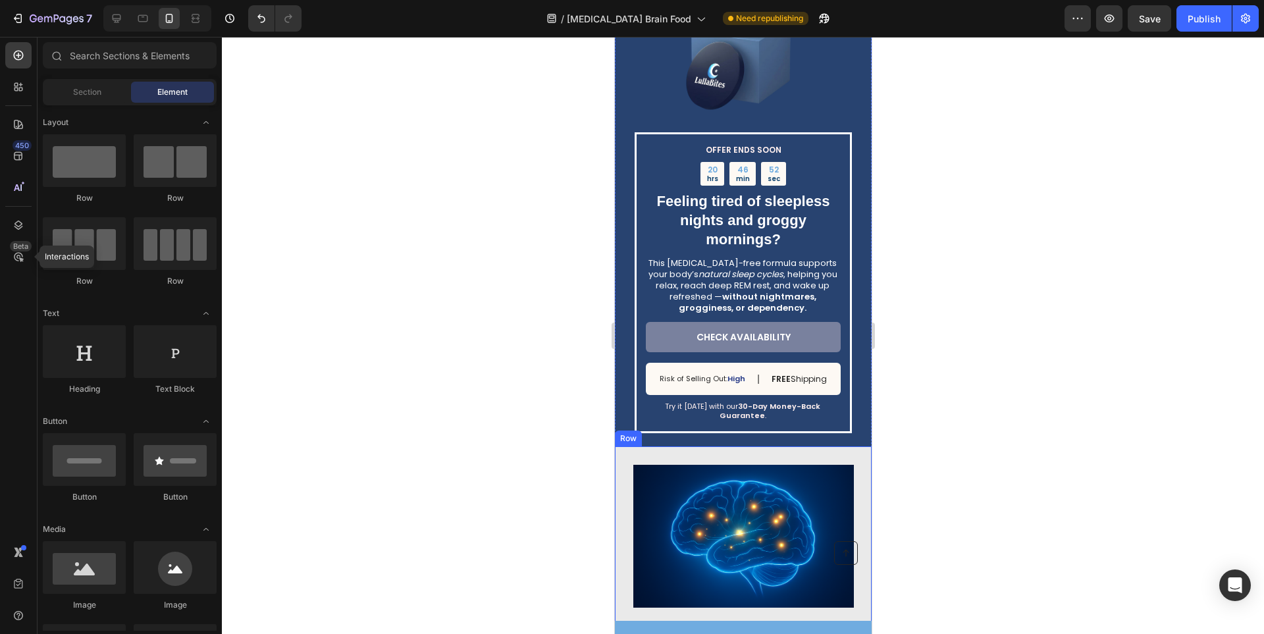
scroll to position [1503, 0]
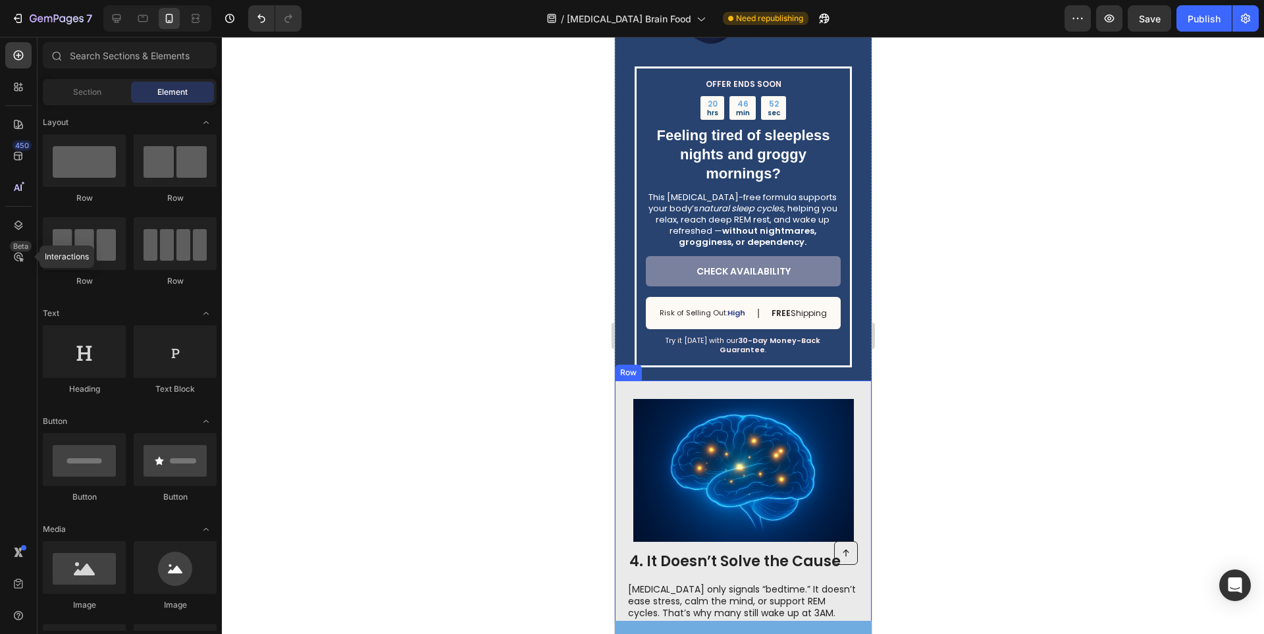
click at [621, 414] on div "4. It Doesn’t Solve the Cause Heading [MEDICAL_DATA] only signals “bedtime.” It…" at bounding box center [742, 546] width 257 height 331
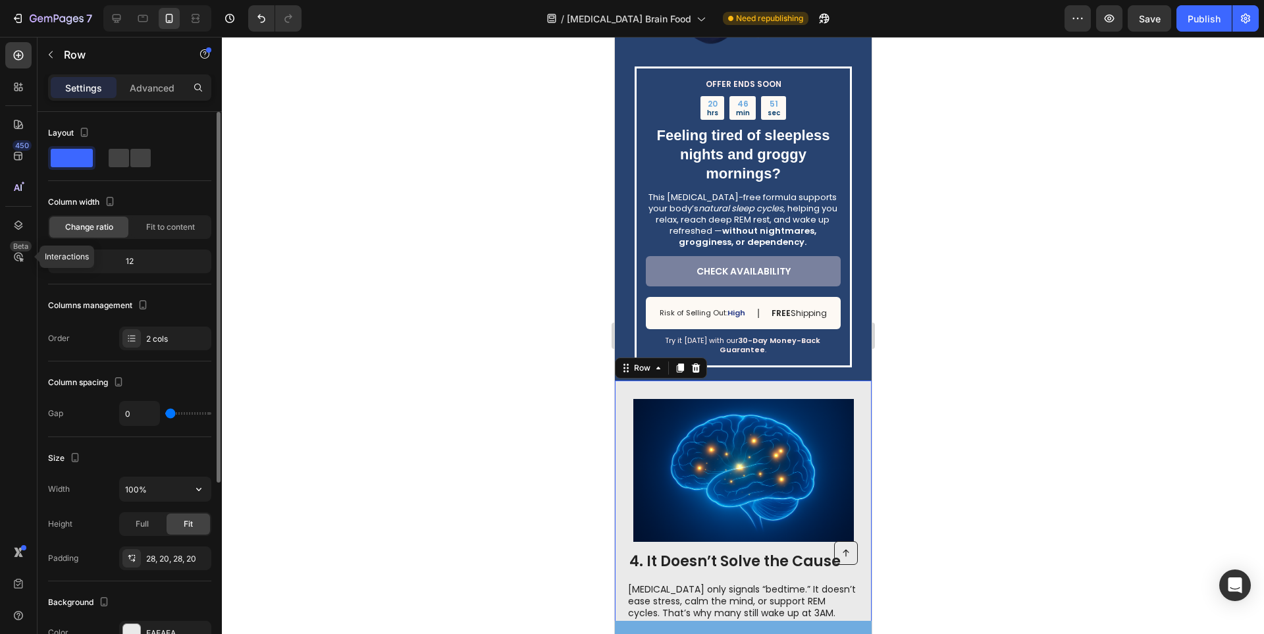
scroll to position [66, 0]
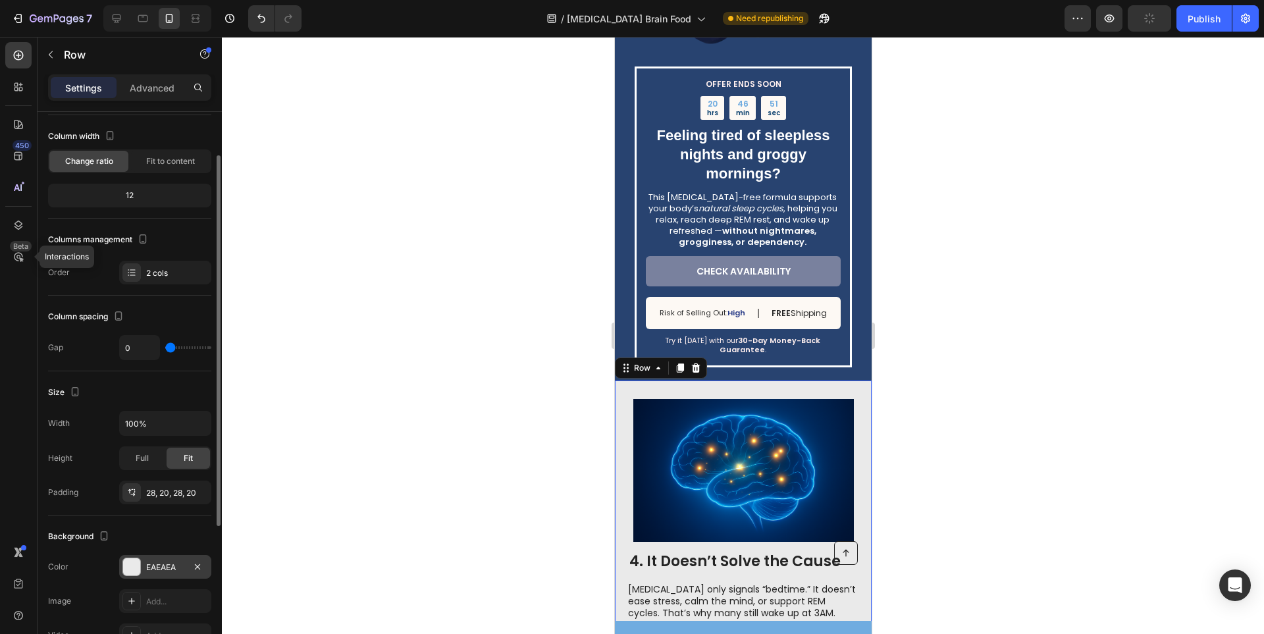
click at [150, 572] on div "EAEAEA" at bounding box center [165, 568] width 38 height 12
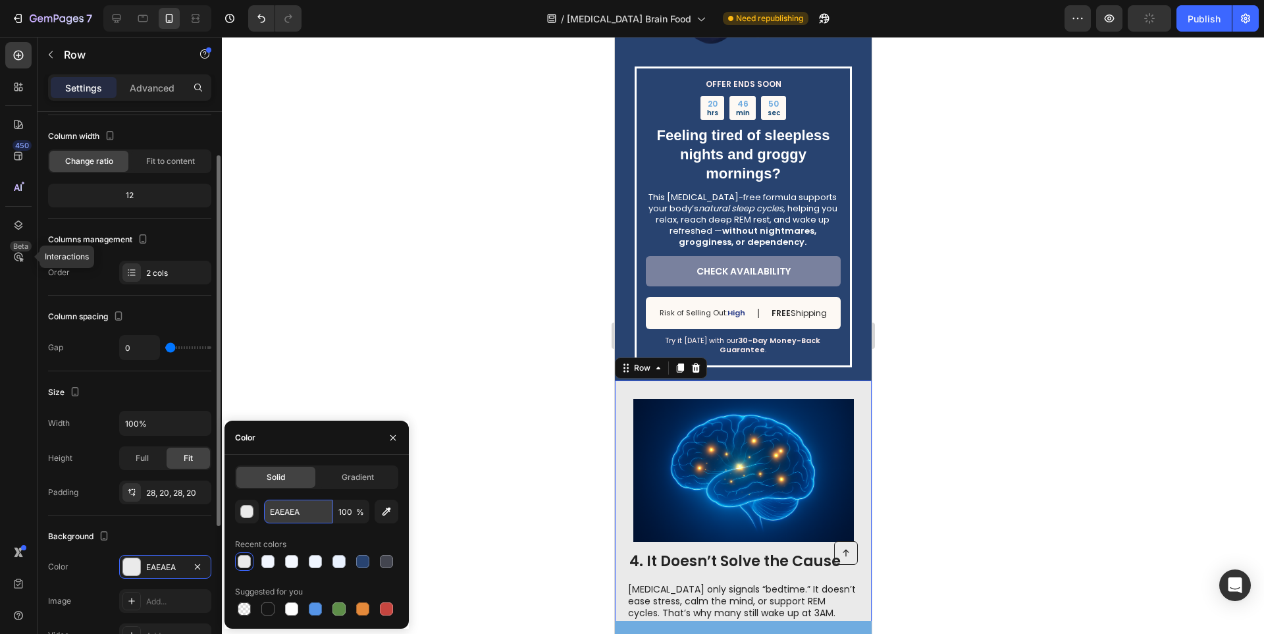
click at [288, 512] on input "EAEAEA" at bounding box center [298, 512] width 68 height 24
paste input "F2F6FF"
type input "F2F6FF"
click at [420, 360] on div at bounding box center [743, 335] width 1042 height 597
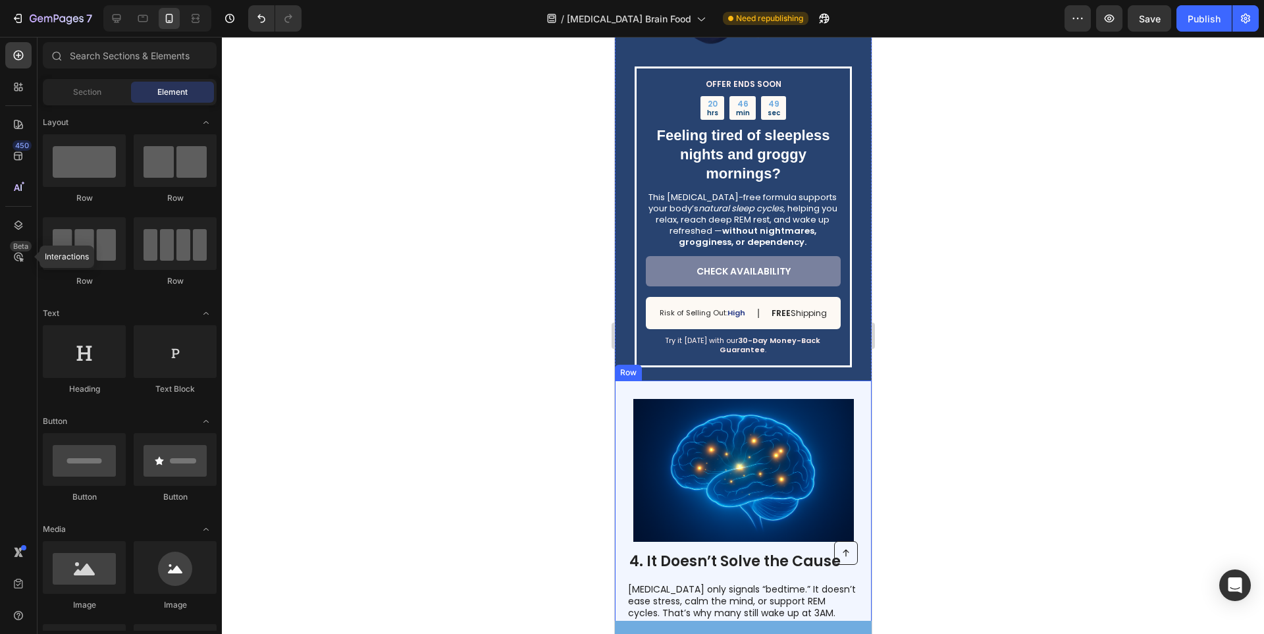
scroll to position [1700, 0]
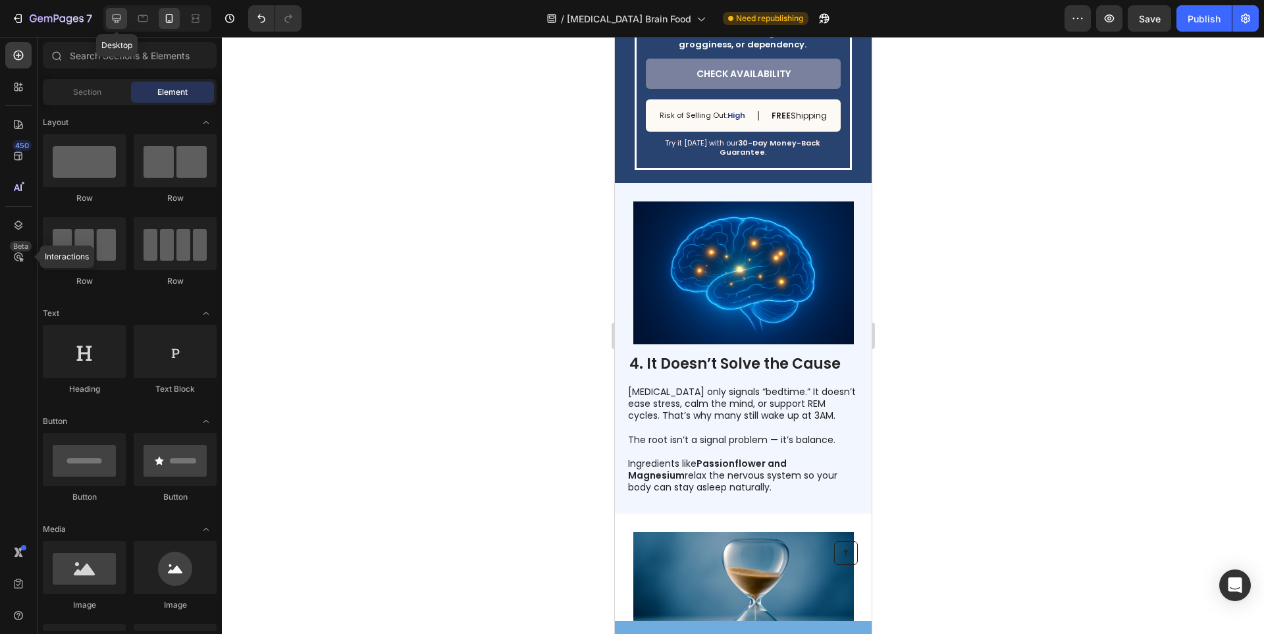
click at [115, 22] on icon at bounding box center [117, 18] width 9 height 9
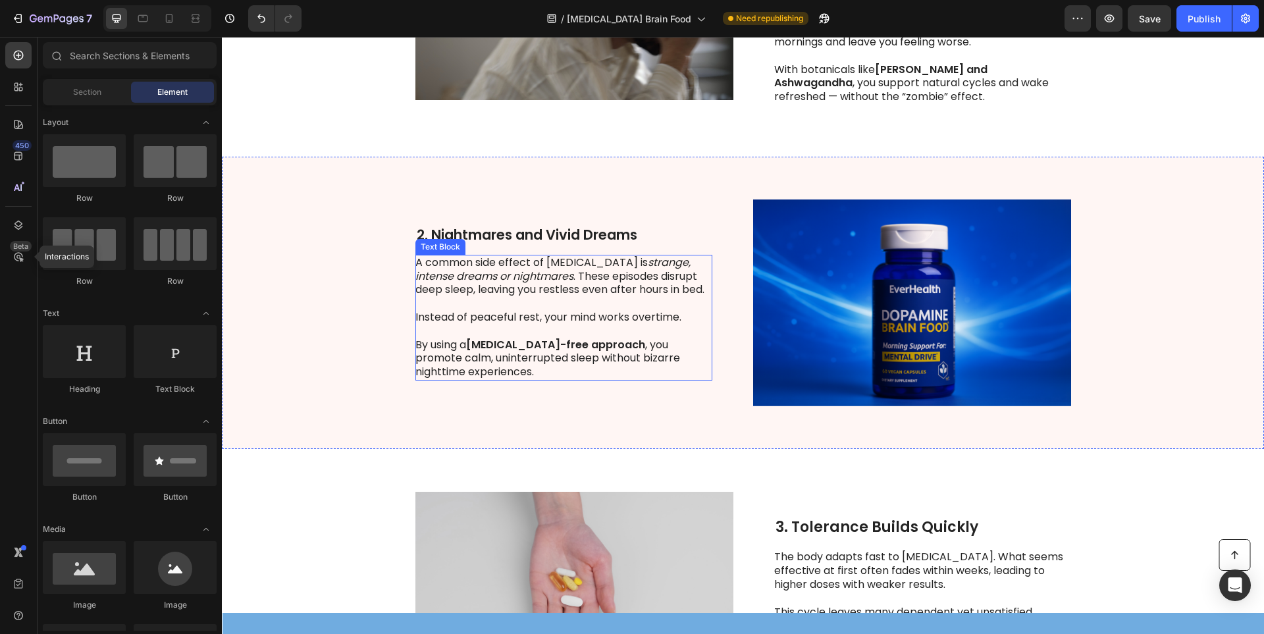
scroll to position [141, 0]
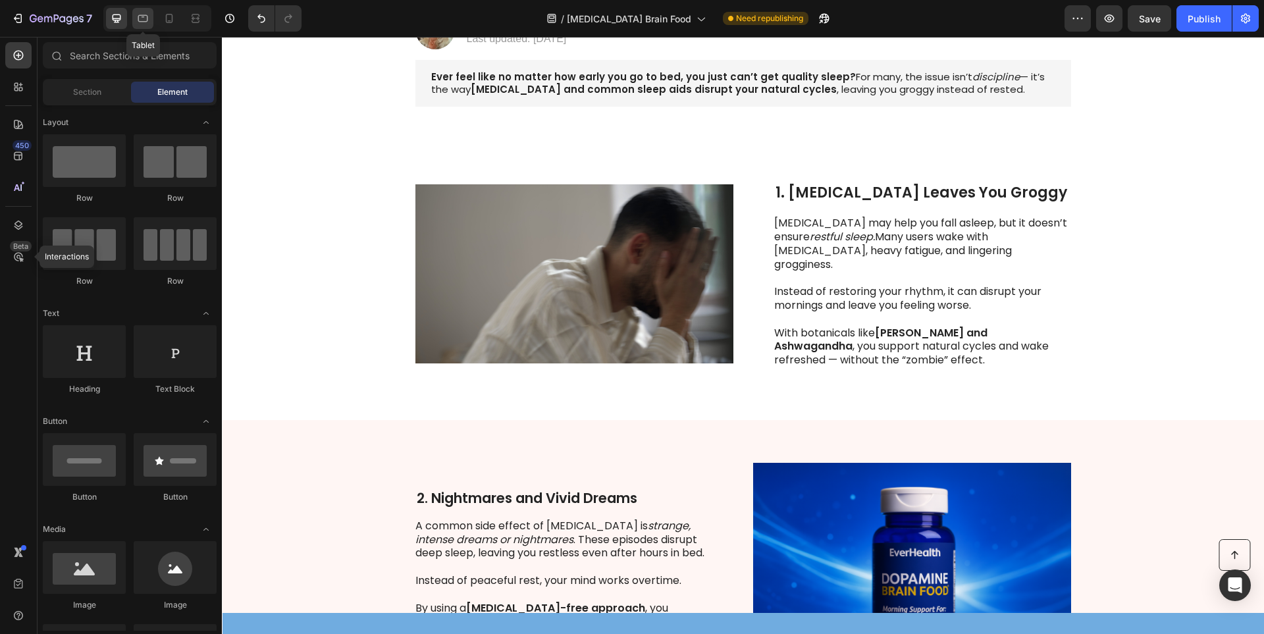
click at [137, 23] on icon at bounding box center [142, 18] width 13 height 13
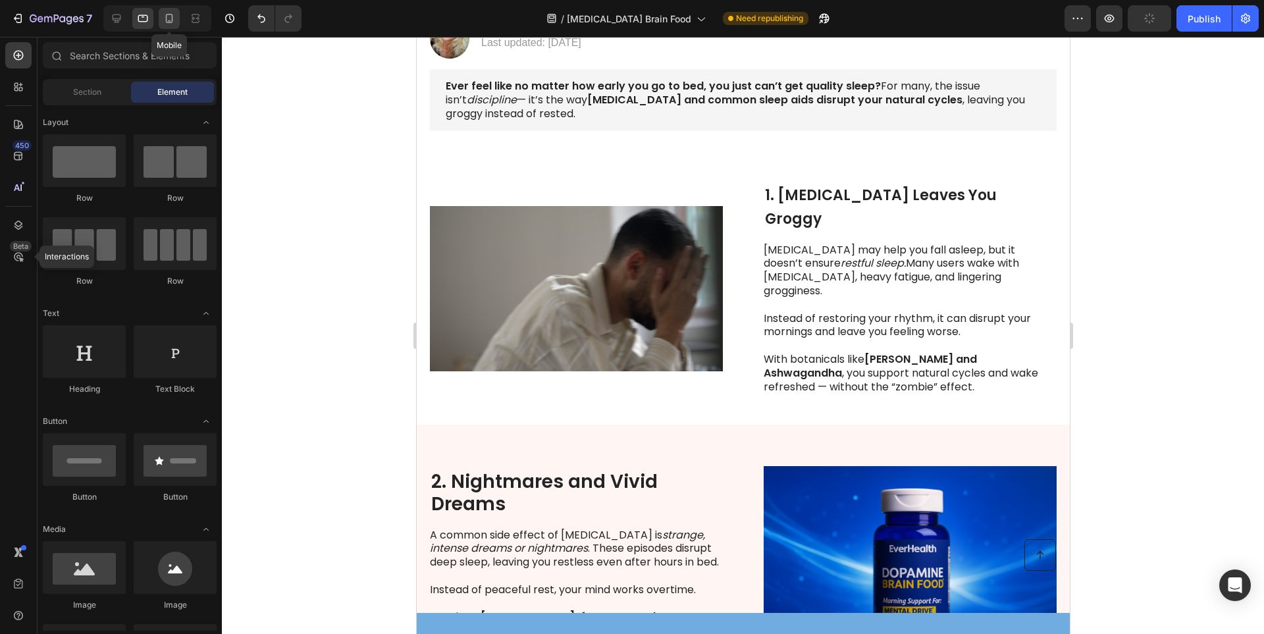
click at [170, 26] on div at bounding box center [169, 18] width 21 height 21
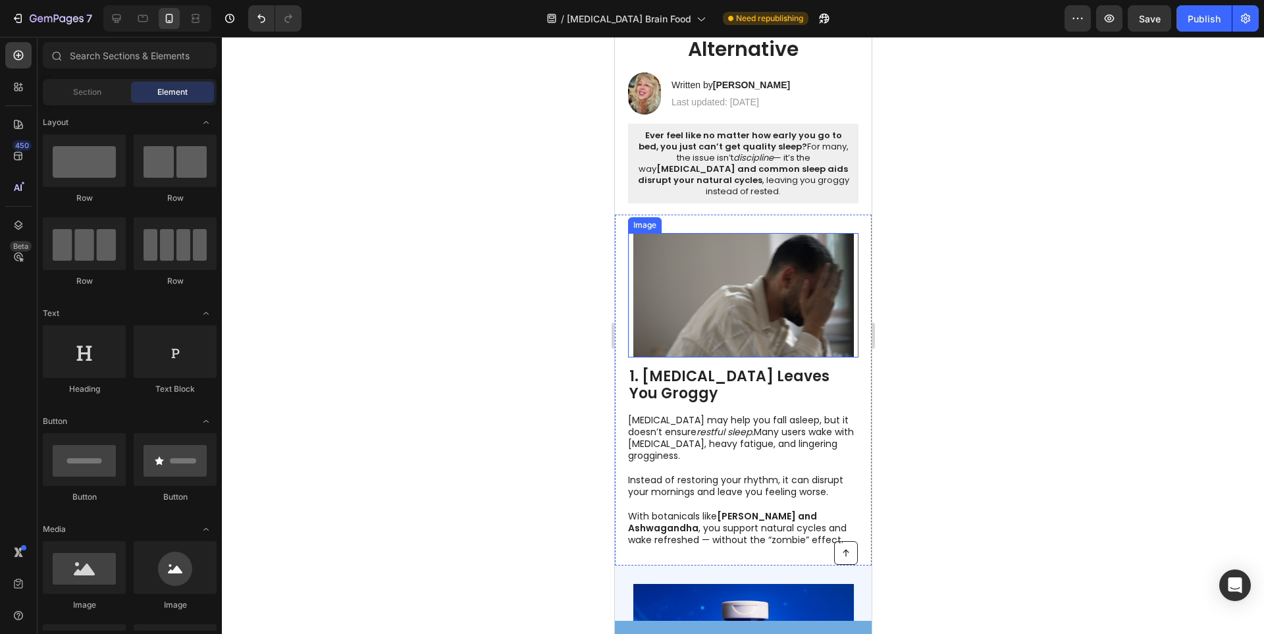
scroll to position [329, 0]
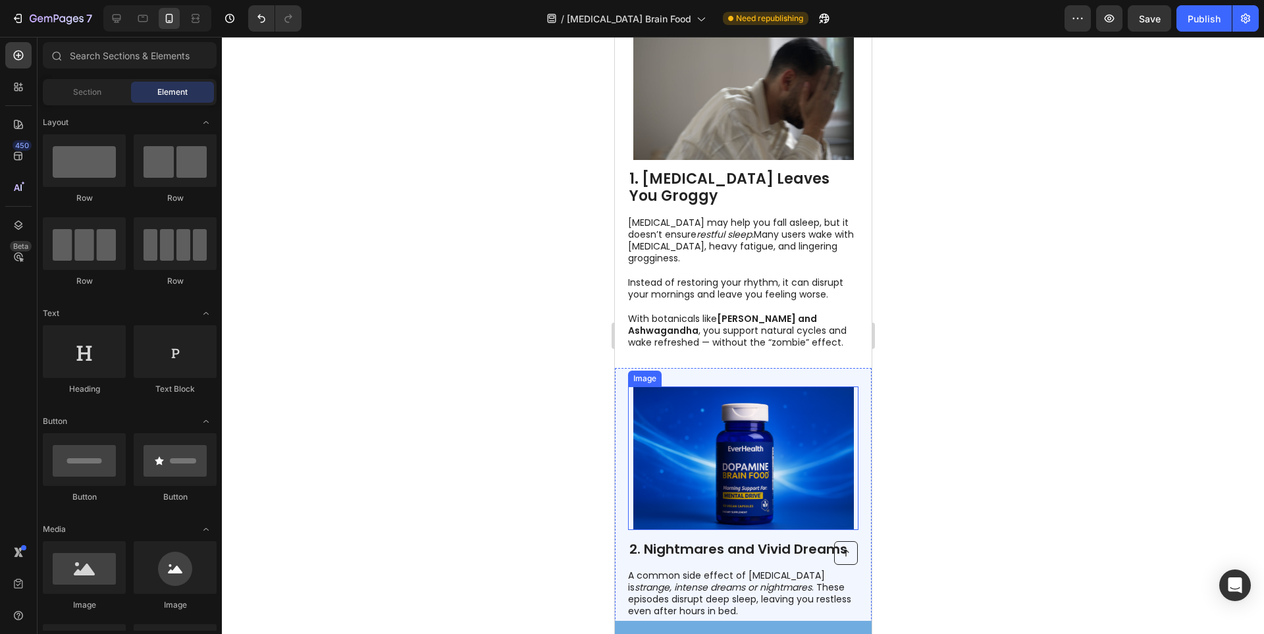
drag, startPoint x: 744, startPoint y: 415, endPoint x: 687, endPoint y: 405, distance: 58.1
click at [744, 415] on img at bounding box center [743, 458] width 221 height 144
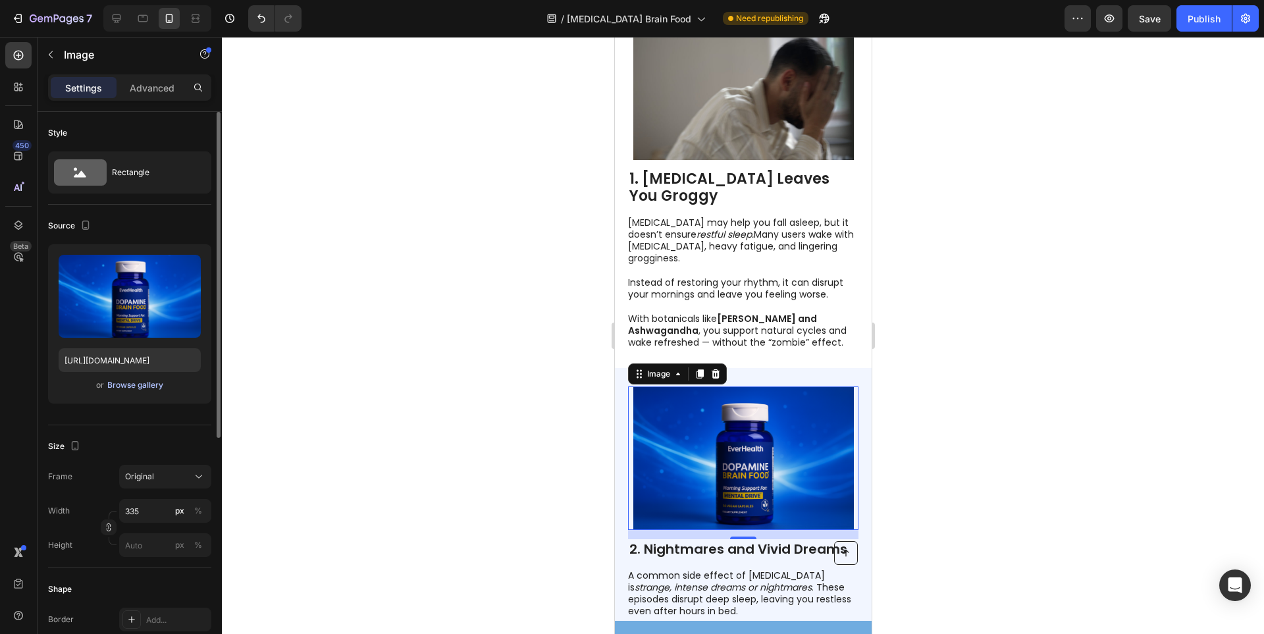
click at [133, 385] on div "Browse gallery" at bounding box center [135, 385] width 56 height 12
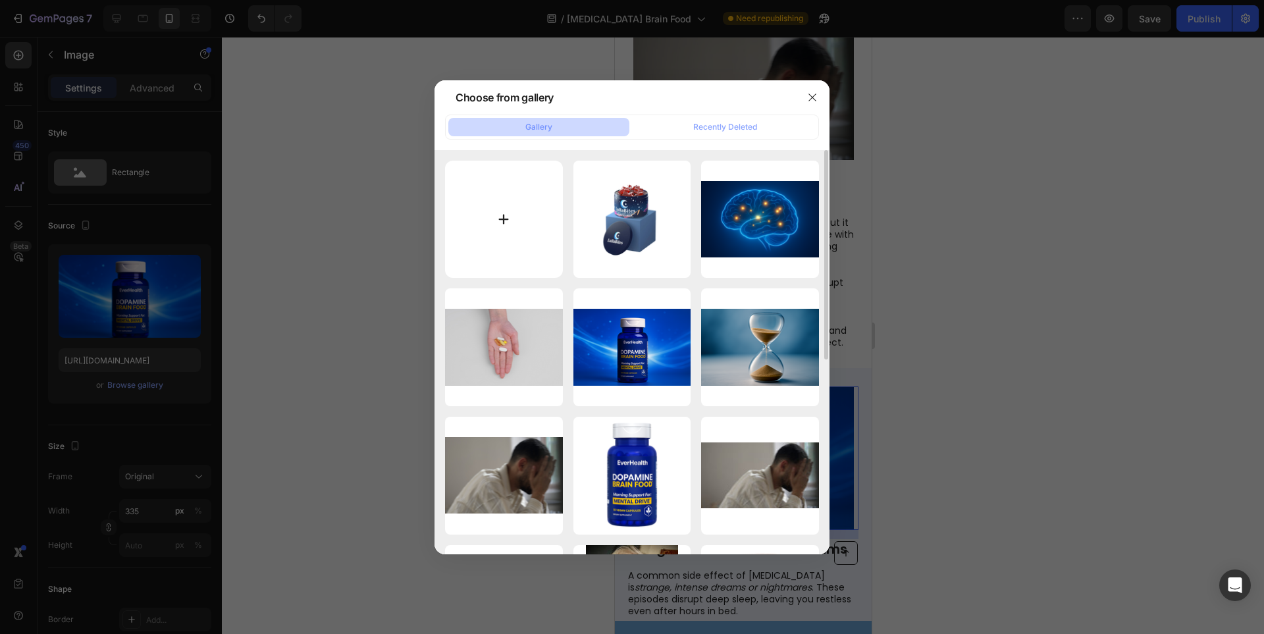
click at [531, 218] on input "file" at bounding box center [504, 220] width 118 height 118
type input "C:\fakepath\Noche inquieta, sueño reparador.png"
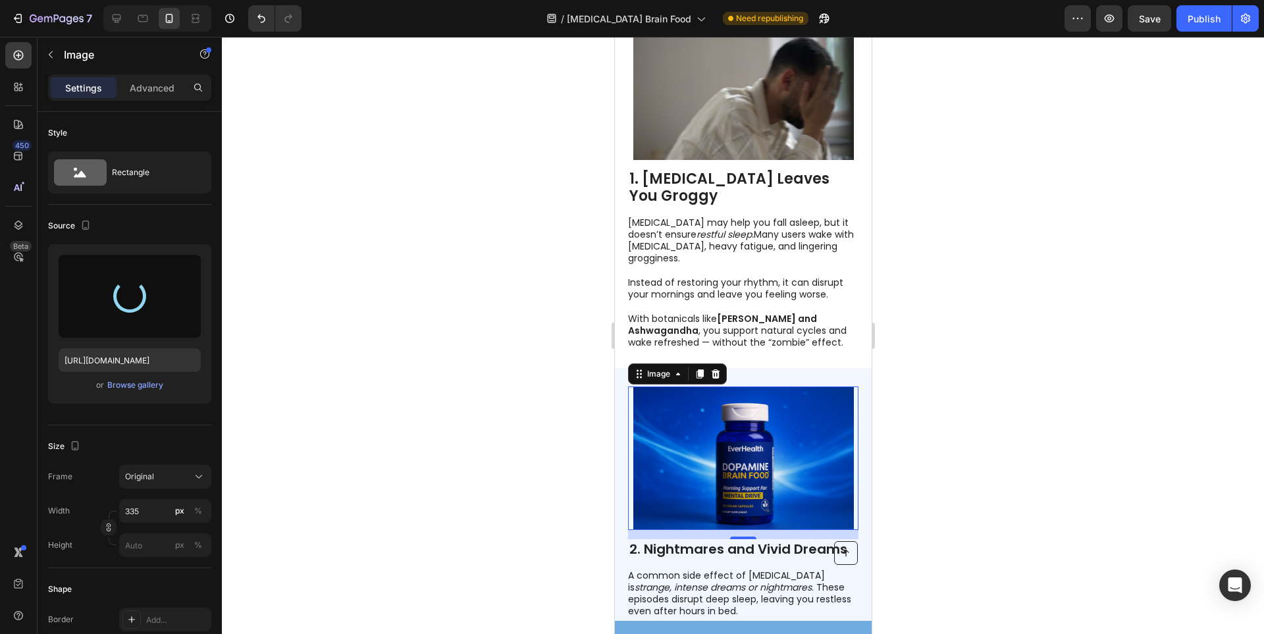
type input "[URL][DOMAIN_NAME]"
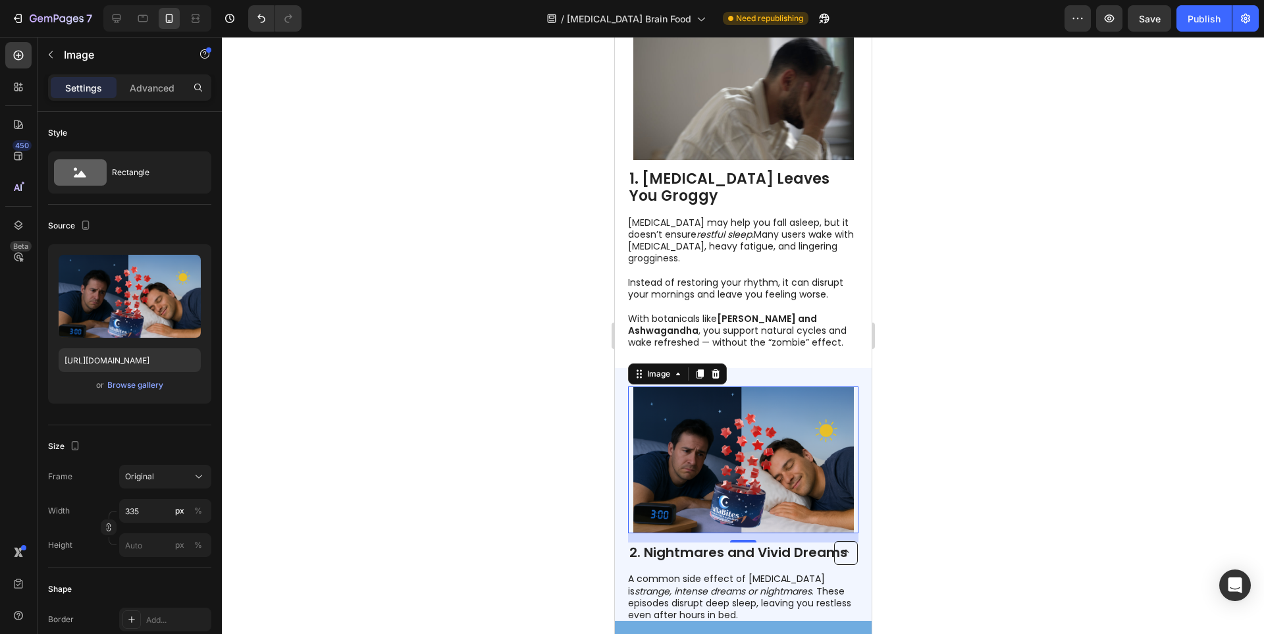
click at [709, 427] on img at bounding box center [743, 459] width 221 height 147
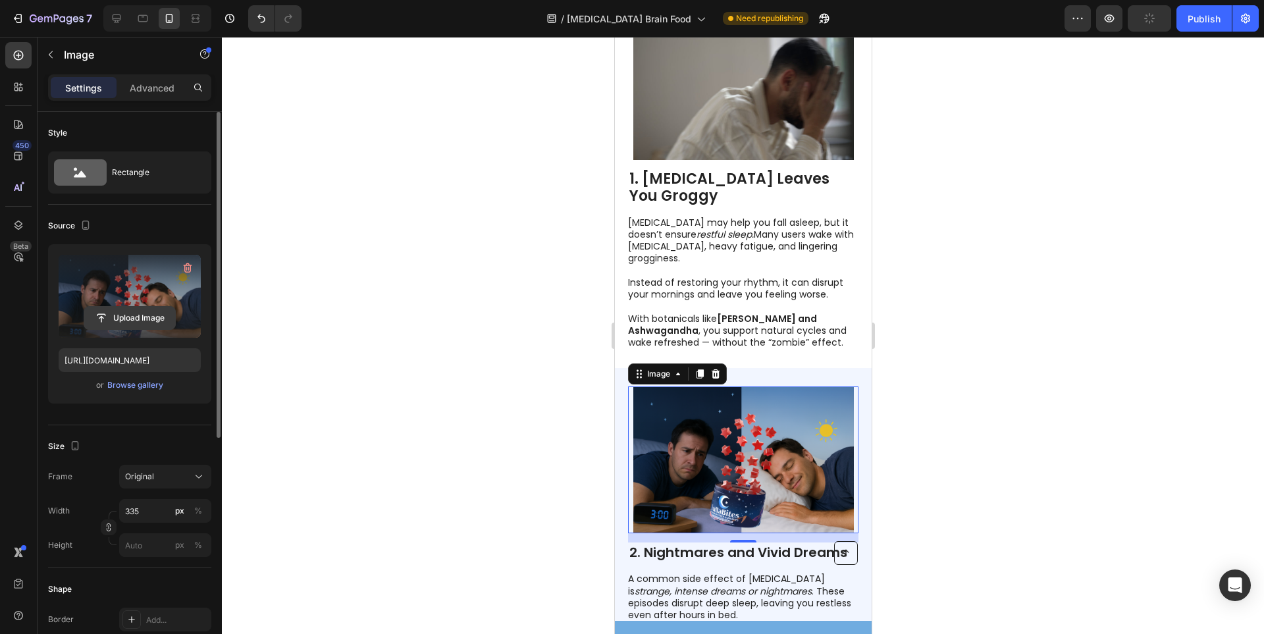
click at [140, 319] on input "file" at bounding box center [129, 318] width 91 height 22
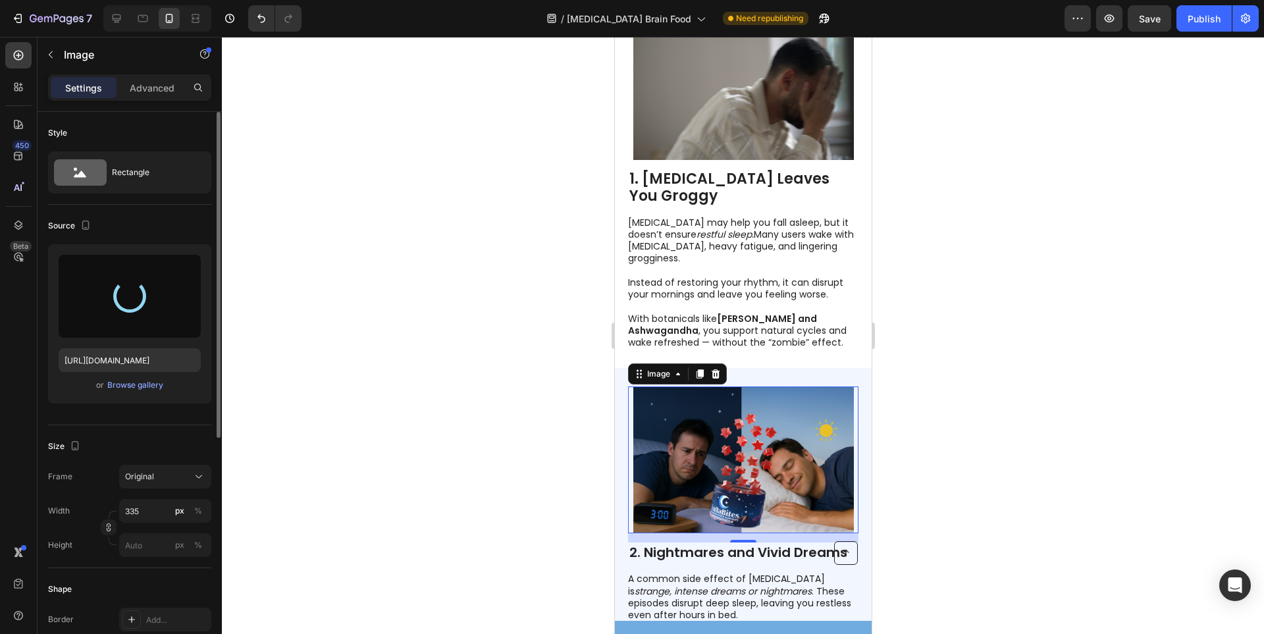
drag, startPoint x: 495, startPoint y: 273, endPoint x: 562, endPoint y: 443, distance: 183.3
click at [539, 371] on div at bounding box center [743, 335] width 1042 height 597
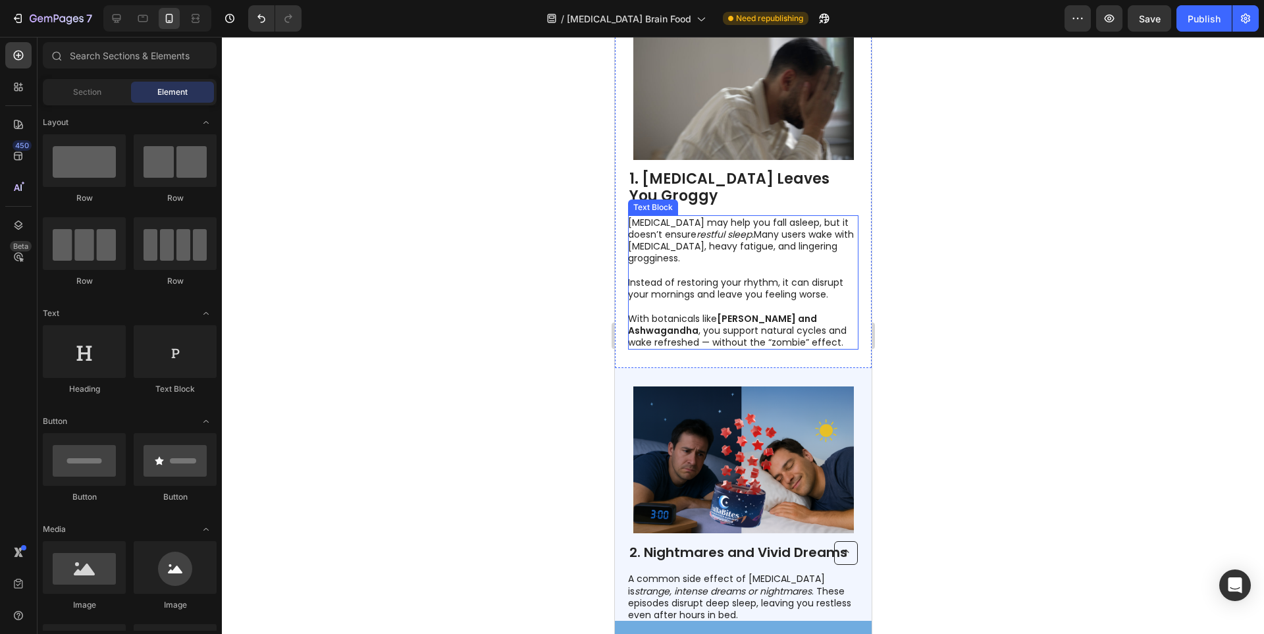
scroll to position [198, 0]
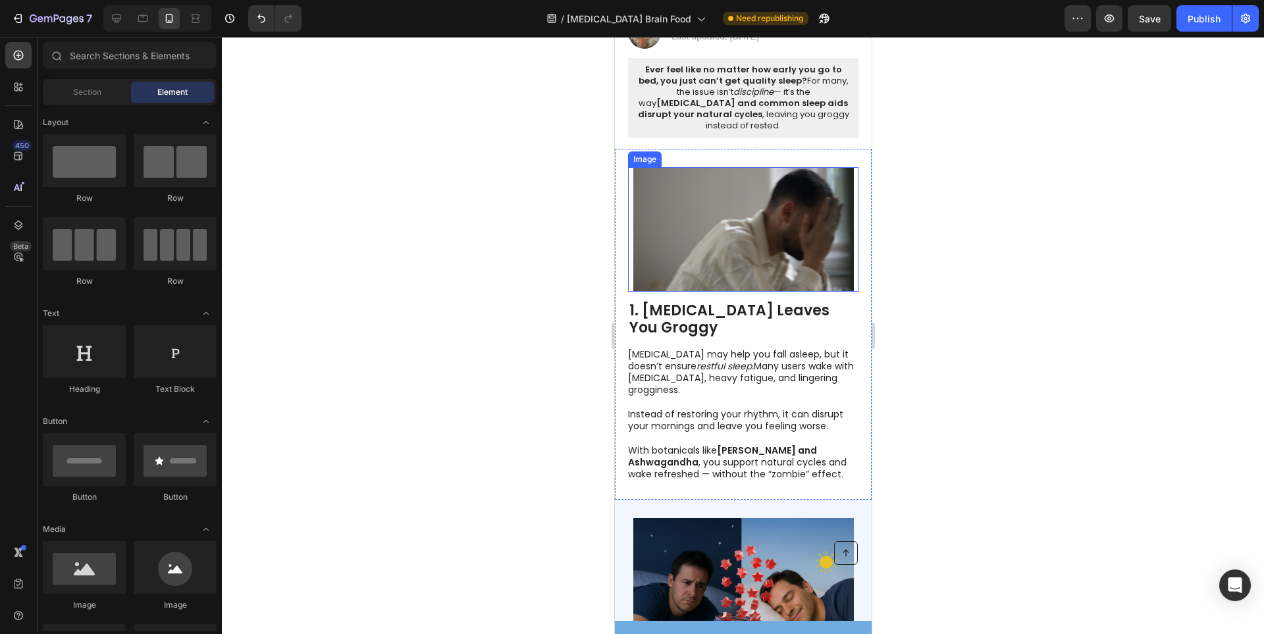
click at [766, 240] on img at bounding box center [743, 229] width 221 height 124
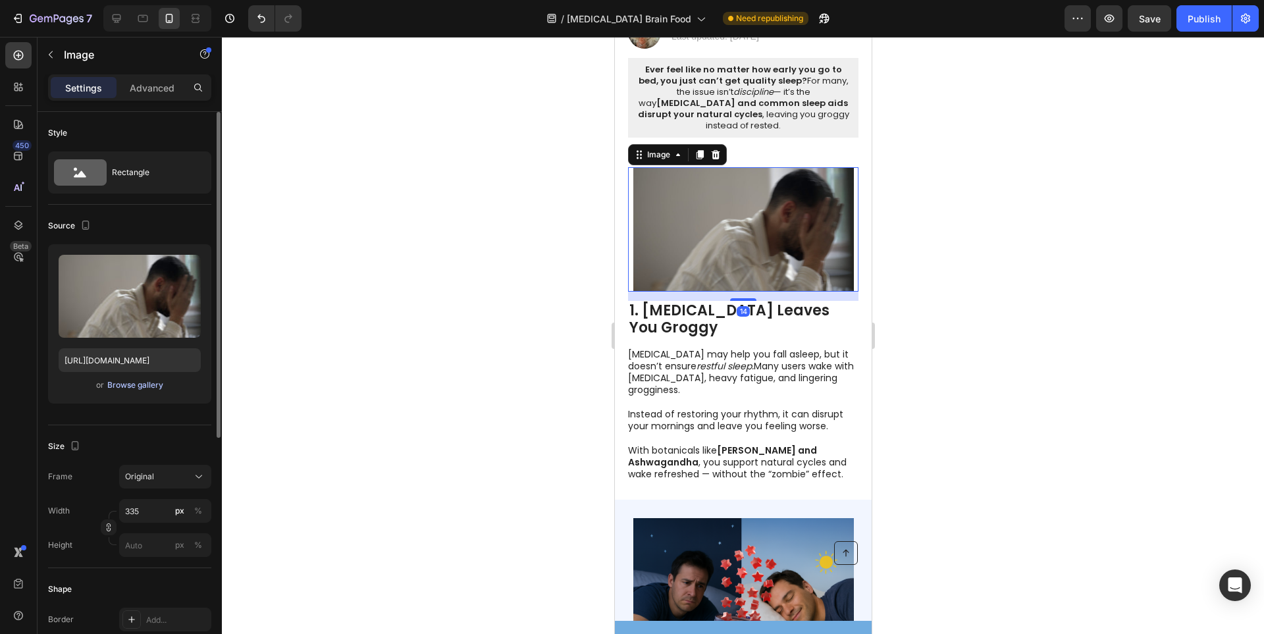
click at [120, 381] on div "Browse gallery" at bounding box center [135, 385] width 56 height 12
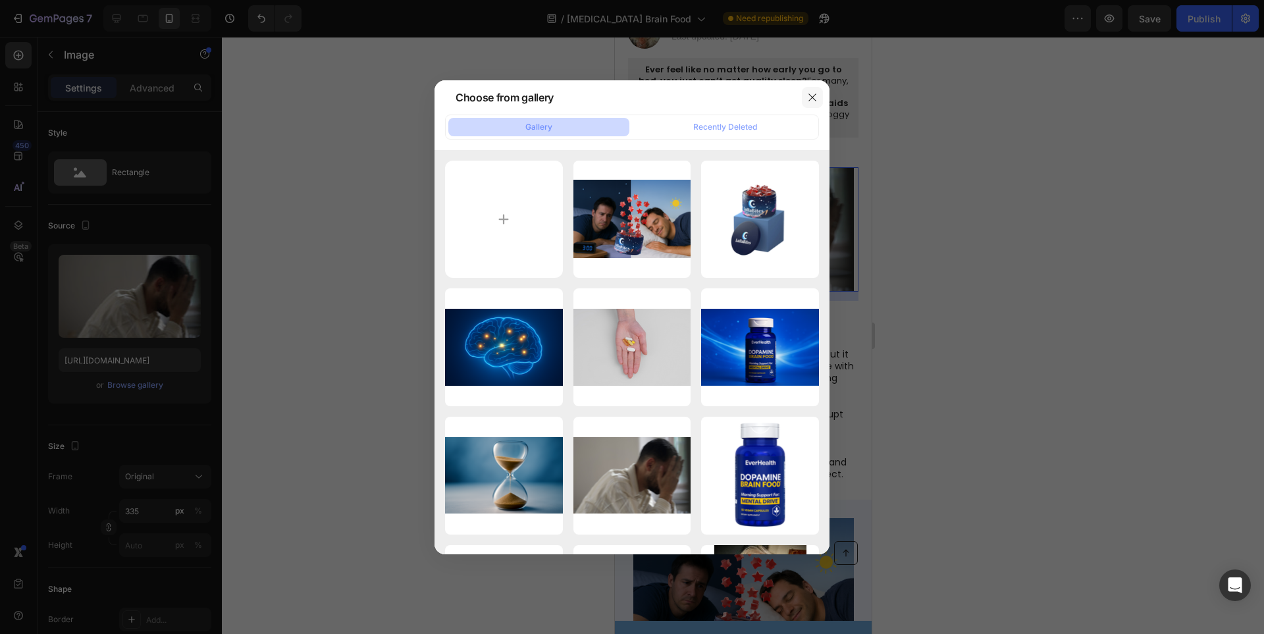
drag, startPoint x: 813, startPoint y: 92, endPoint x: 816, endPoint y: 99, distance: 8.0
click at [813, 92] on icon "button" at bounding box center [812, 97] width 11 height 11
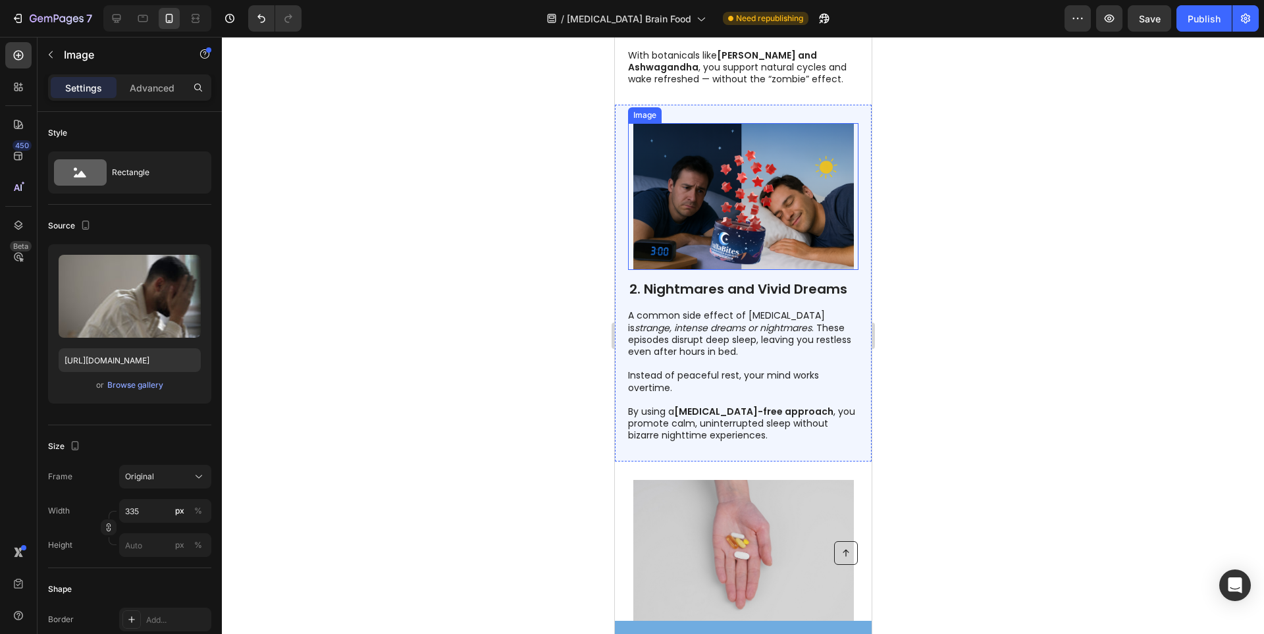
scroll to position [856, 0]
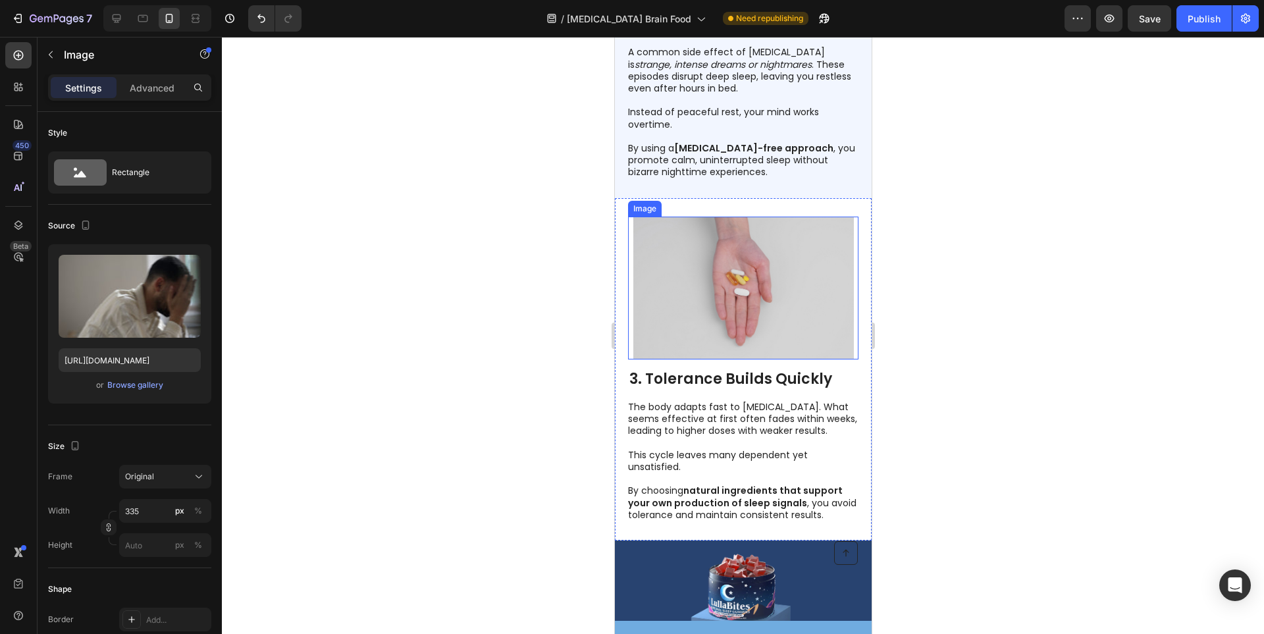
click at [781, 250] on img at bounding box center [743, 289] width 221 height 144
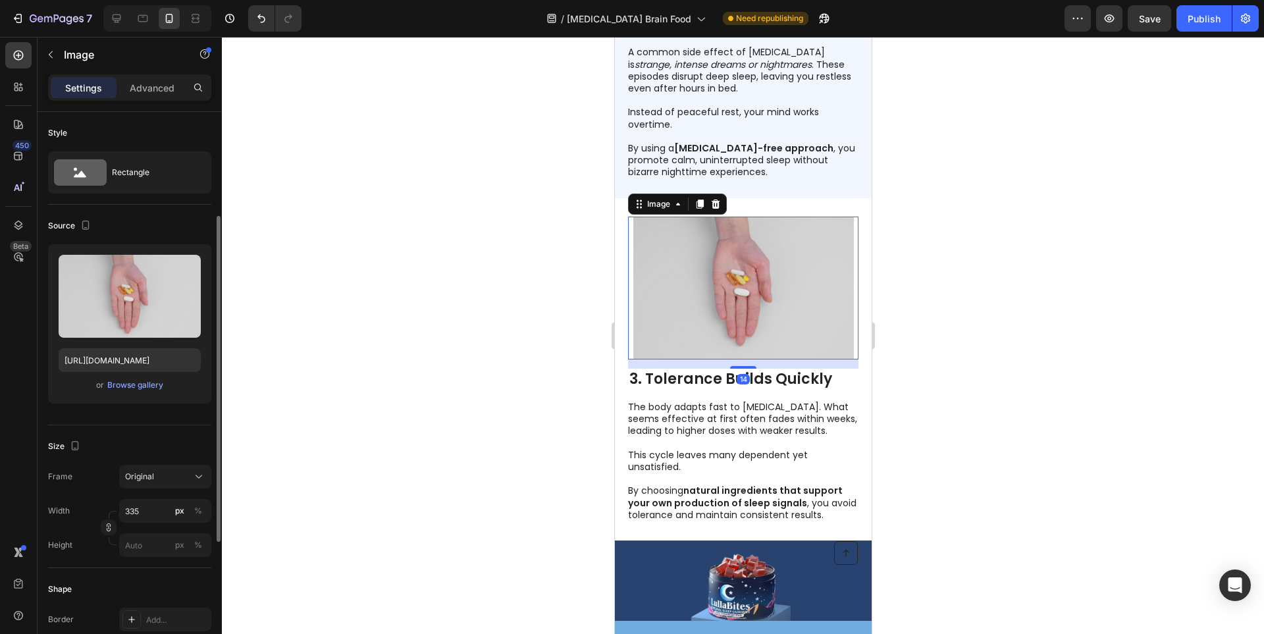
scroll to position [66, 0]
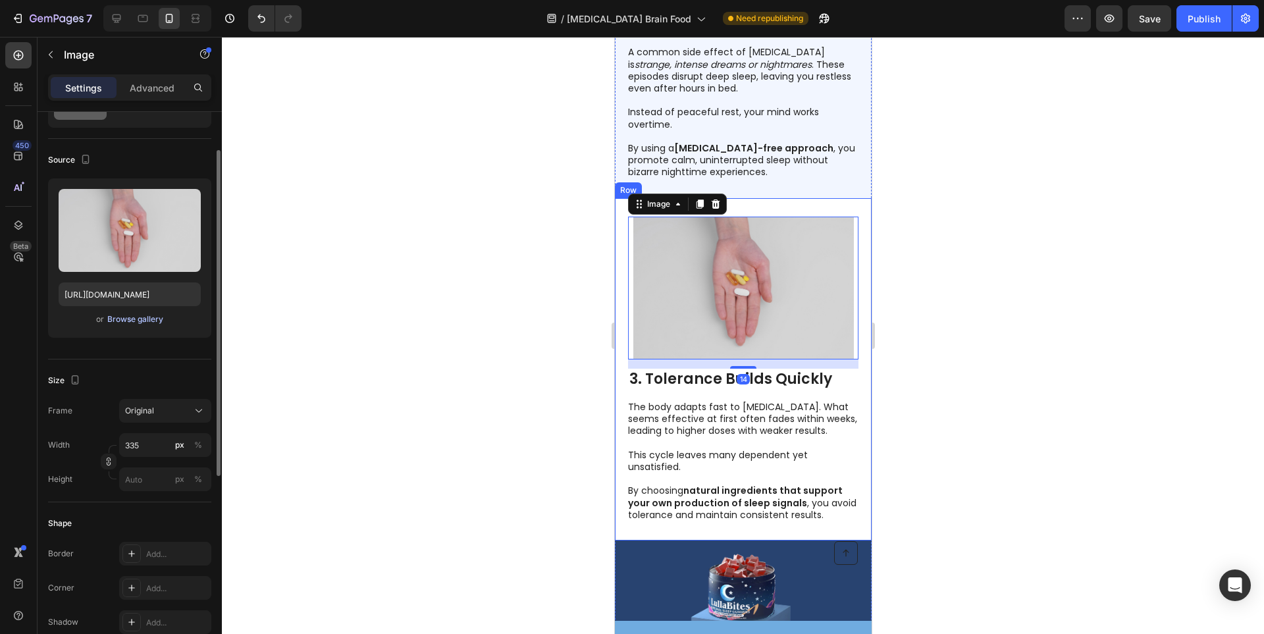
click at [137, 321] on div "Browse gallery" at bounding box center [135, 319] width 56 height 12
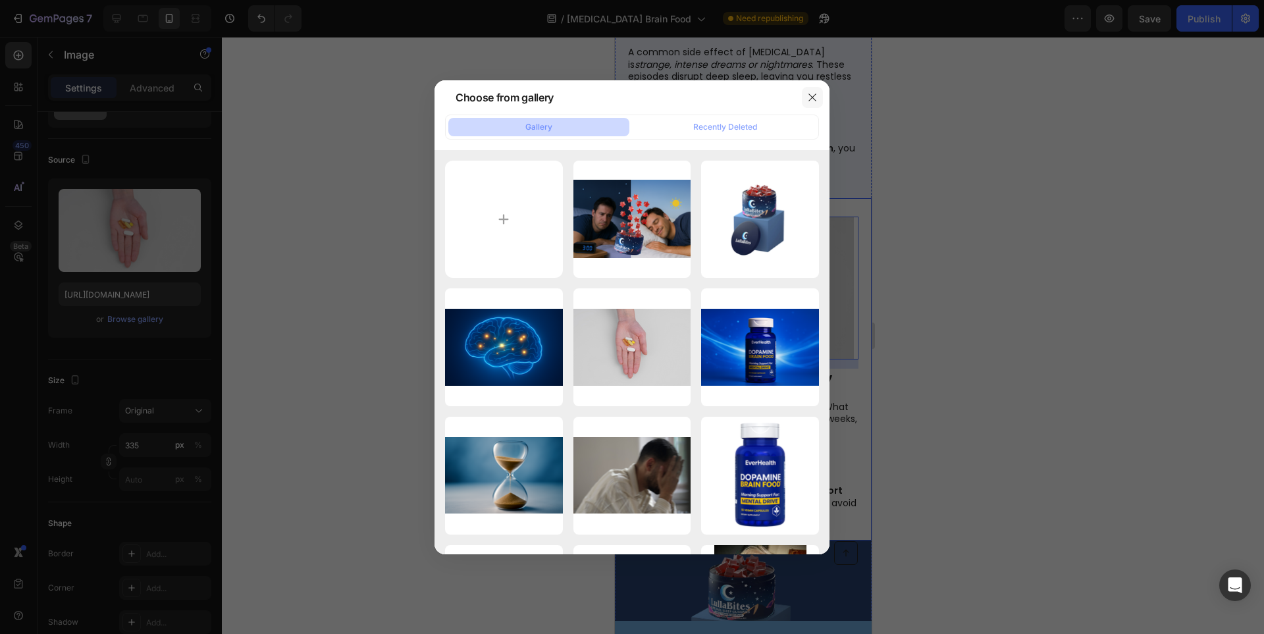
click at [805, 95] on button "button" at bounding box center [812, 97] width 21 height 21
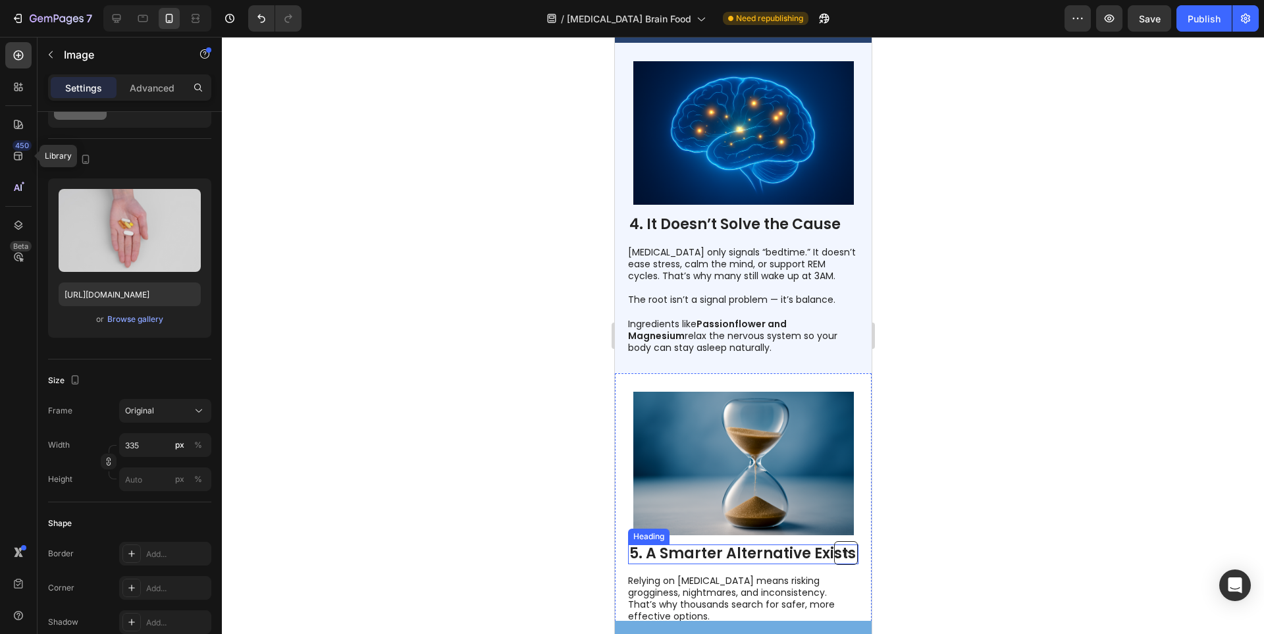
scroll to position [1975, 0]
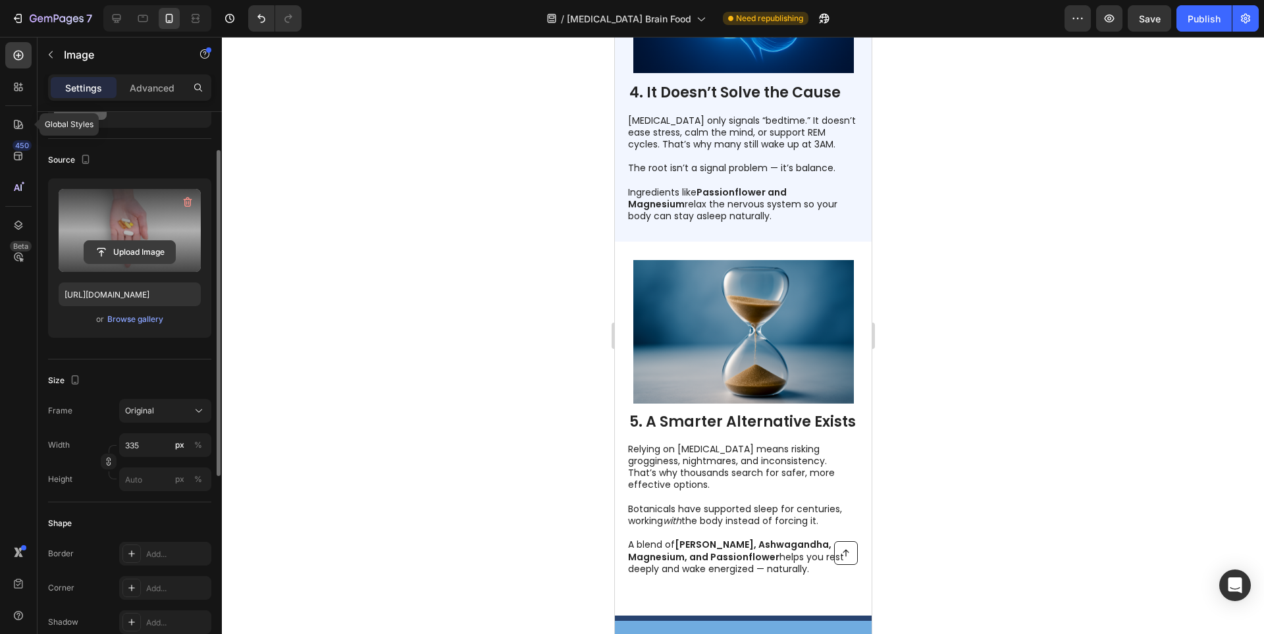
click at [119, 249] on input "file" at bounding box center [129, 252] width 91 height 22
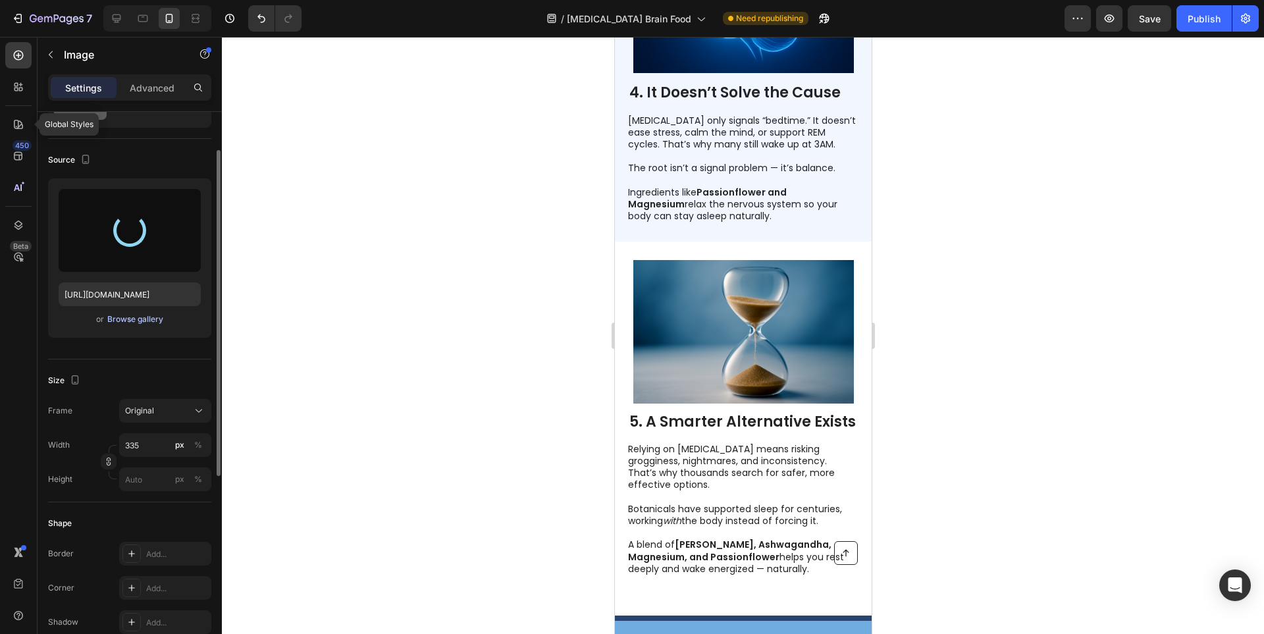
click at [140, 325] on div "Browse gallery" at bounding box center [135, 319] width 56 height 12
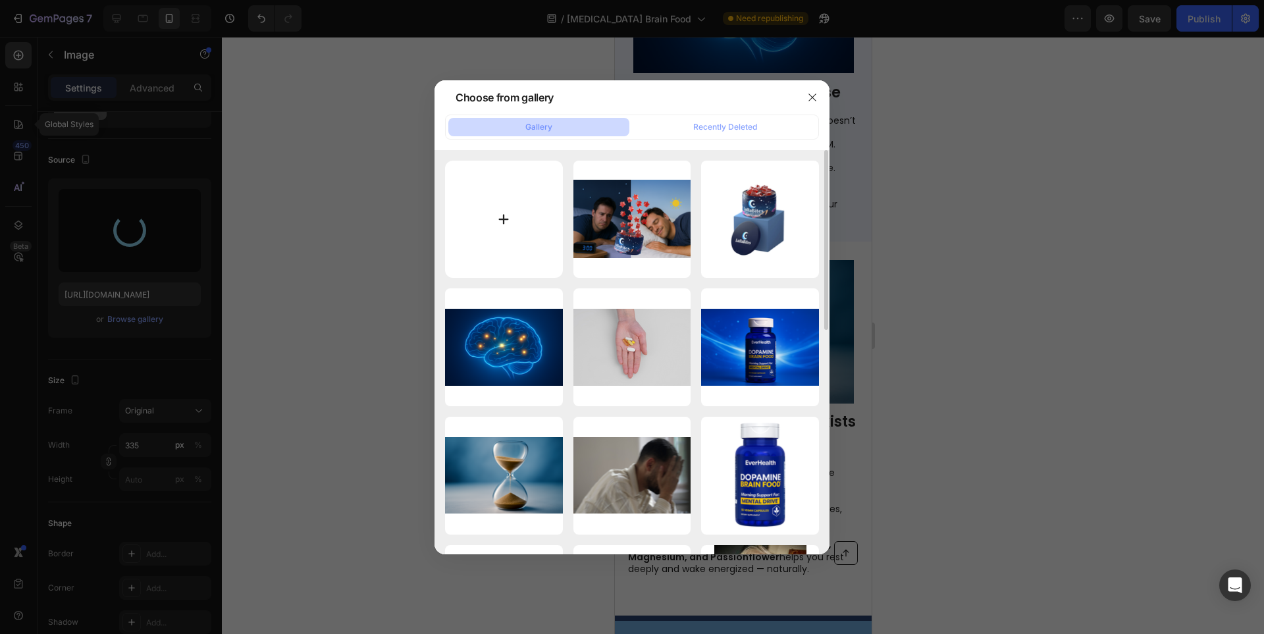
click at [510, 240] on input "file" at bounding box center [504, 220] width 118 height 118
type input "C:\fakepath\8.png"
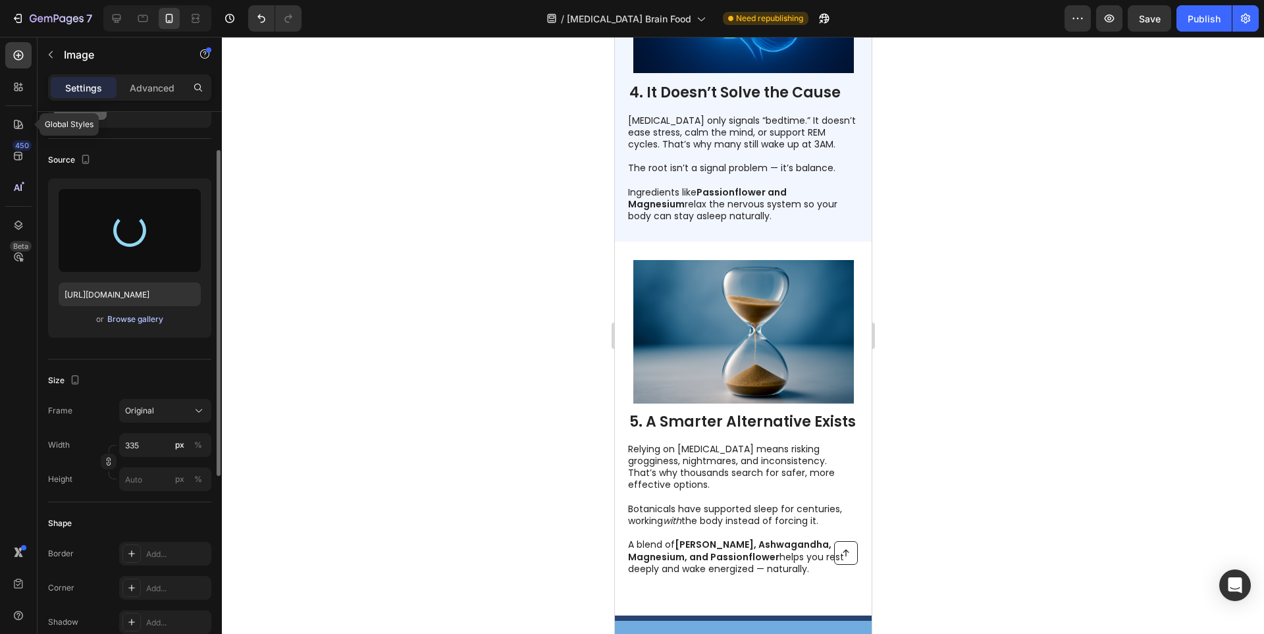
click at [138, 324] on div "Browse gallery" at bounding box center [135, 319] width 56 height 12
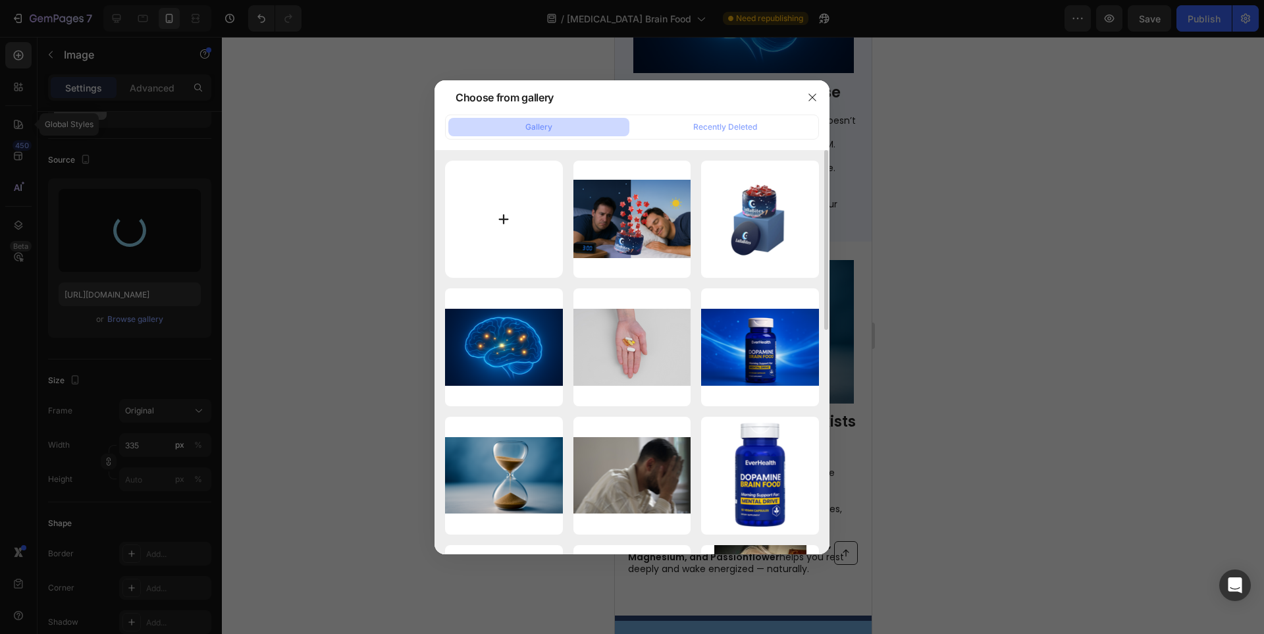
click at [500, 233] on input "file" at bounding box center [504, 220] width 118 height 118
type input "C:\fakepath\7.png"
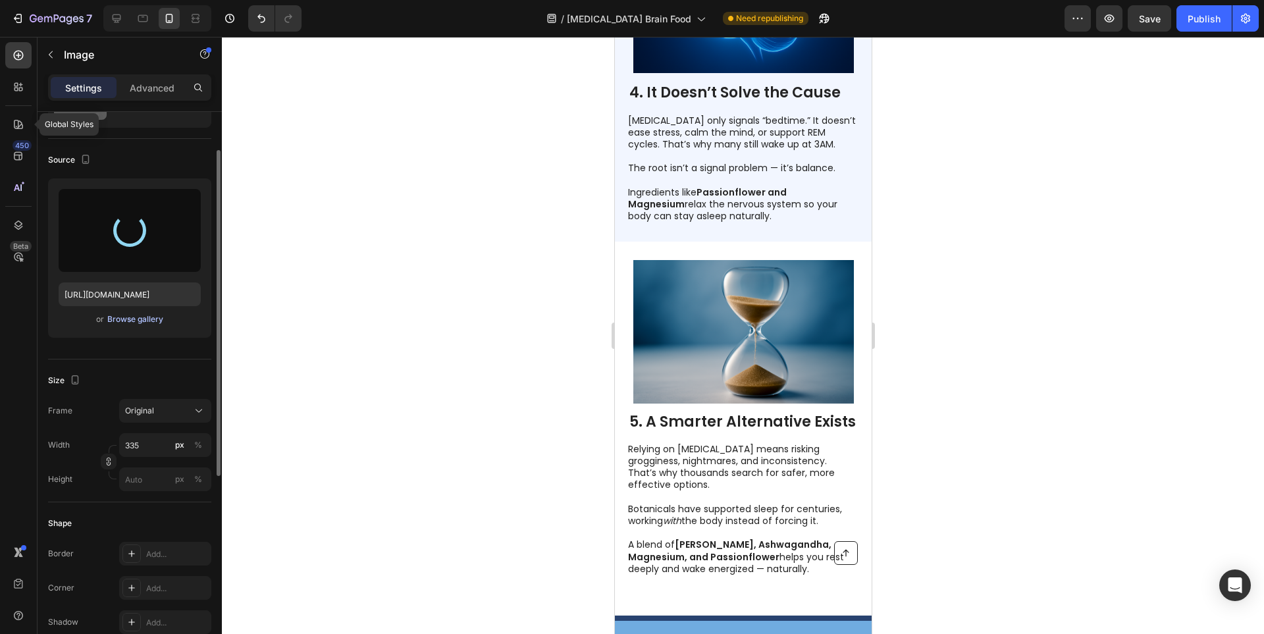
click at [140, 323] on div "Browse gallery" at bounding box center [135, 319] width 56 height 12
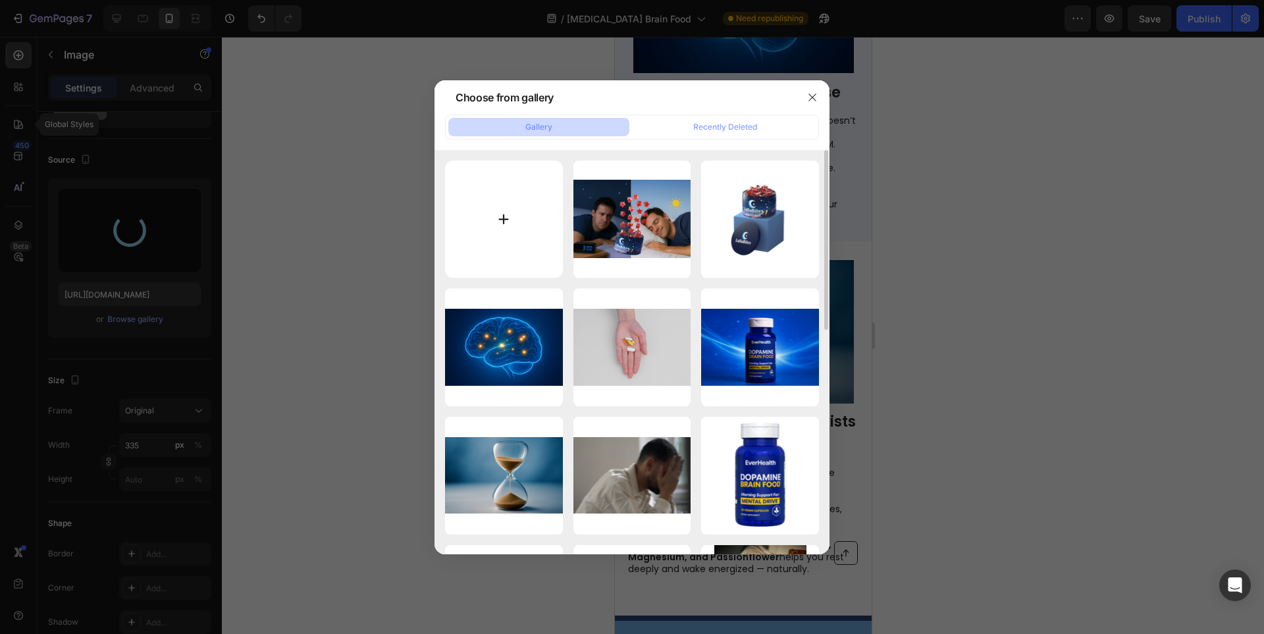
click at [497, 250] on input "file" at bounding box center [504, 220] width 118 height 118
type input "C:\fakepath\6.png"
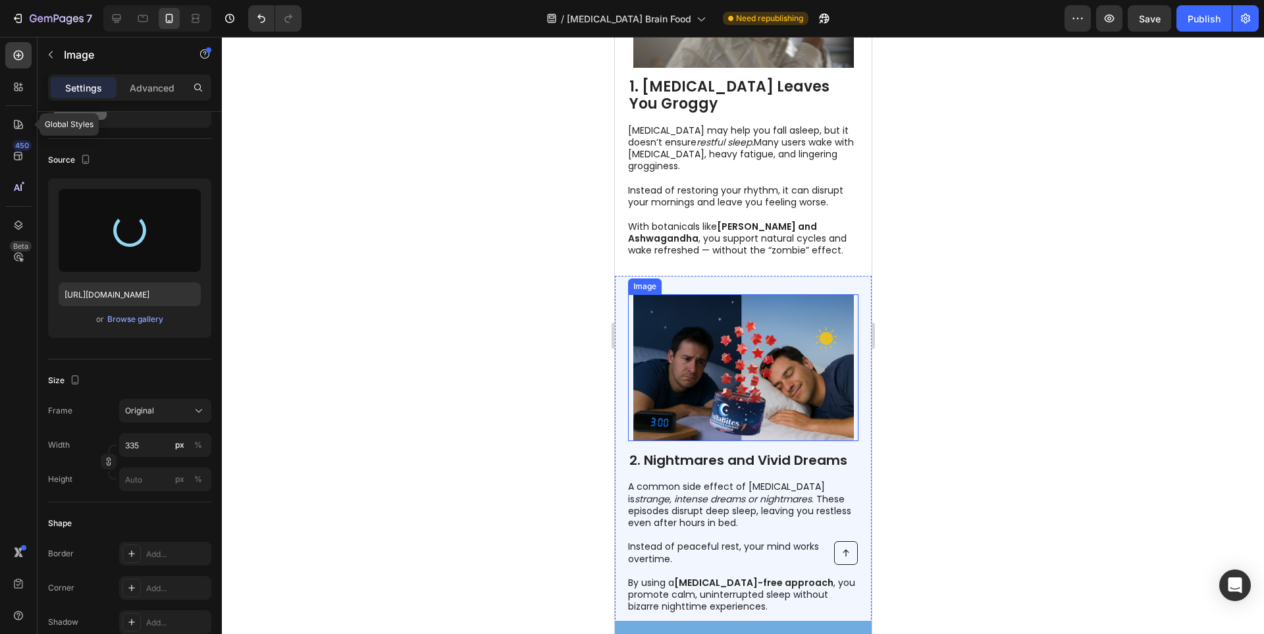
scroll to position [224, 0]
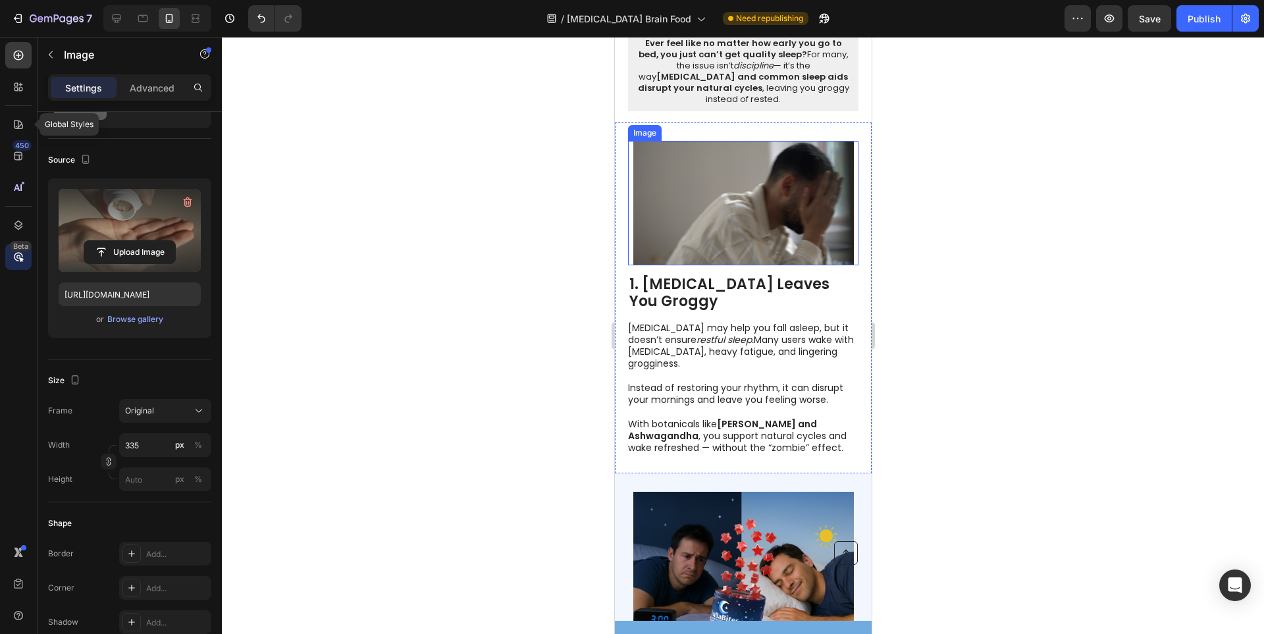
type input "[URL][DOMAIN_NAME]"
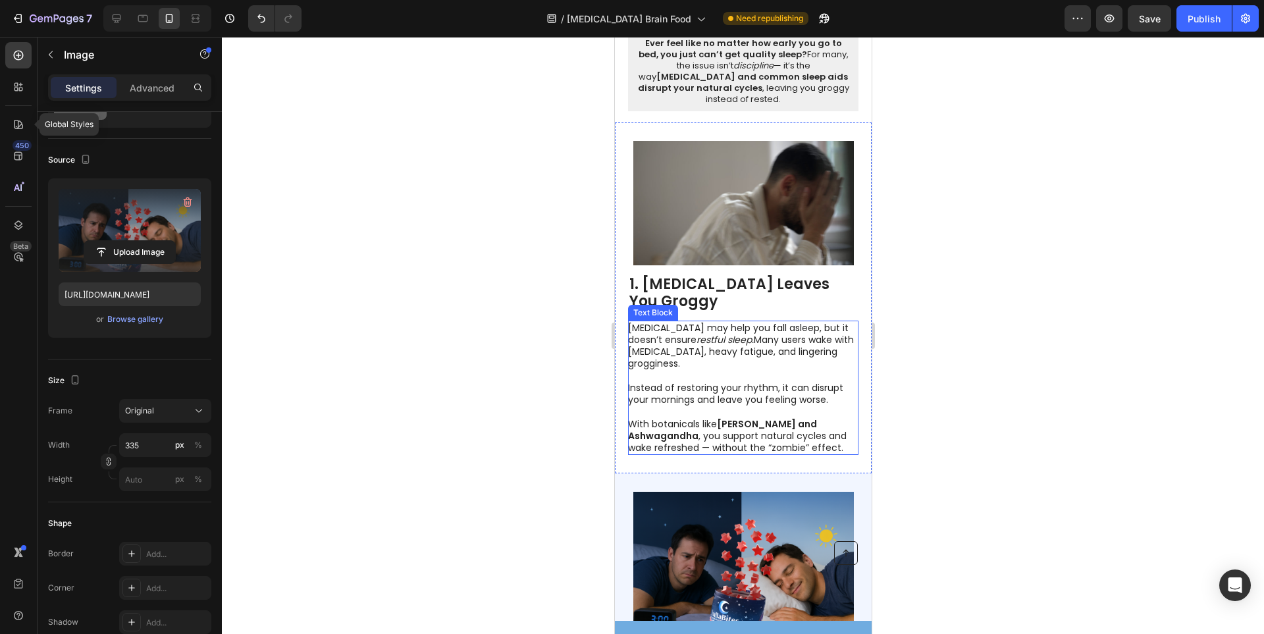
scroll to position [26, 0]
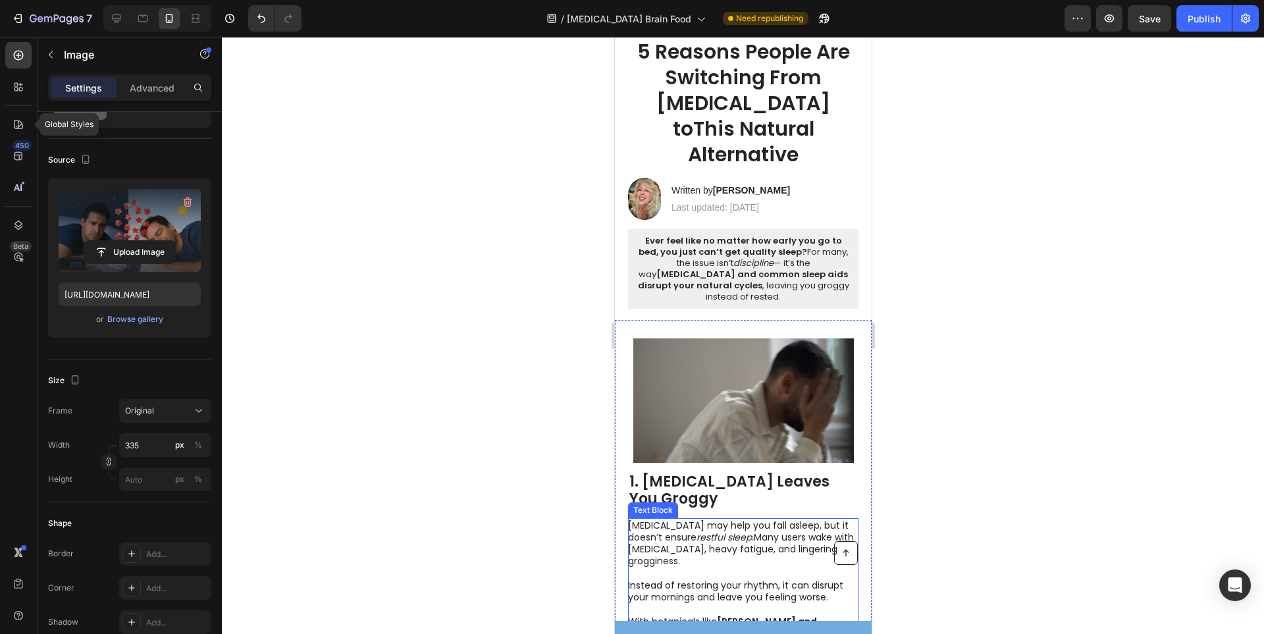
click at [714, 367] on img at bounding box center [743, 400] width 221 height 124
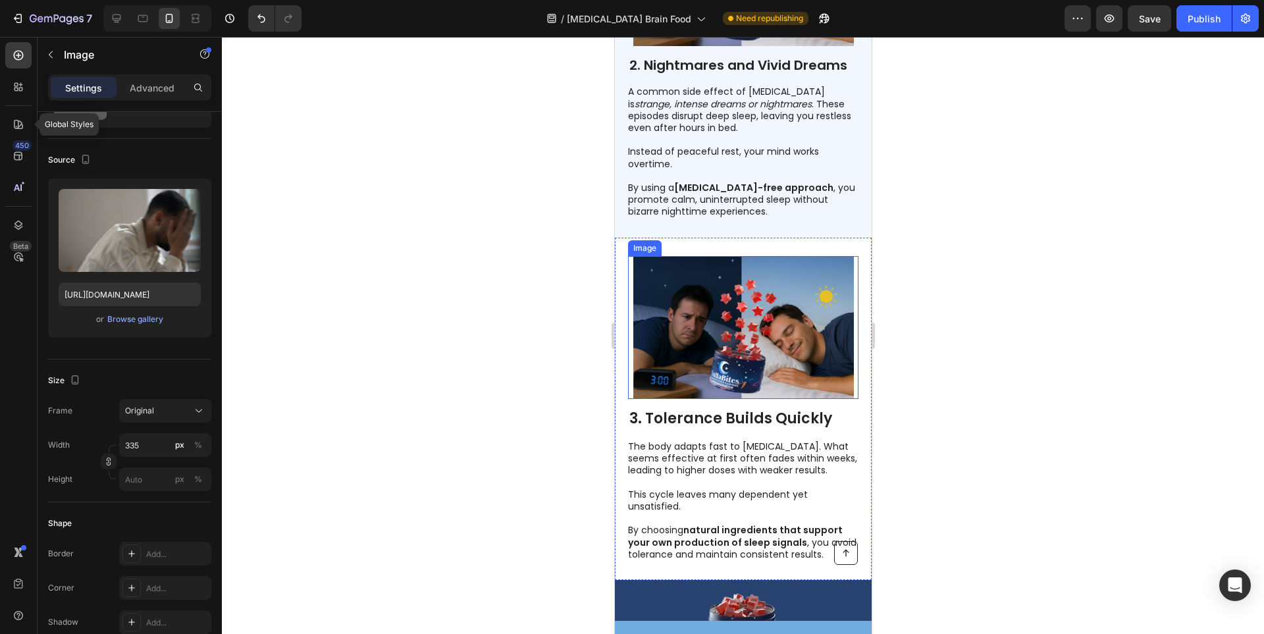
scroll to position [685, 0]
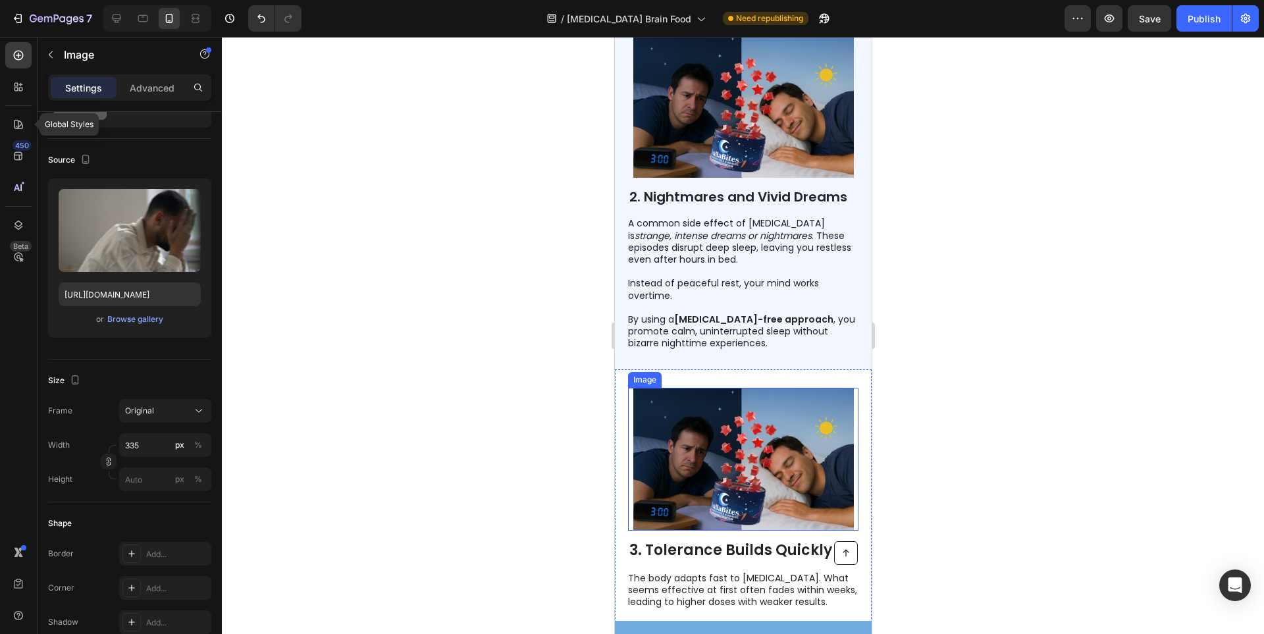
click at [720, 426] on img at bounding box center [743, 460] width 221 height 144
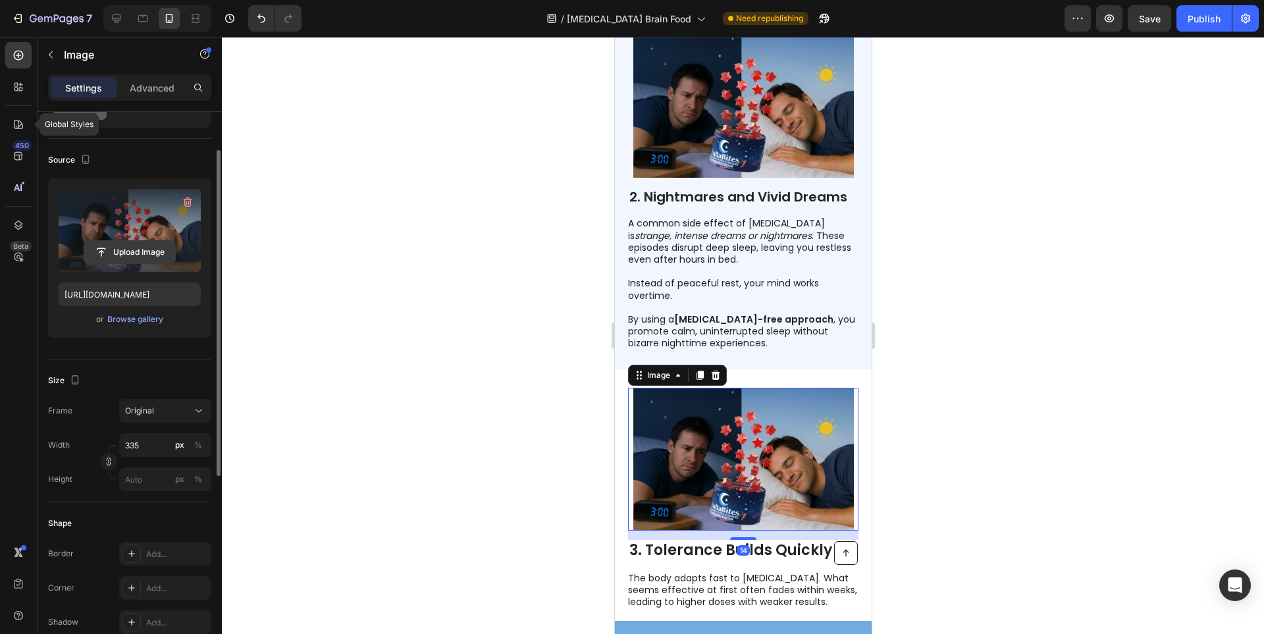
click at [116, 253] on input "file" at bounding box center [129, 252] width 91 height 22
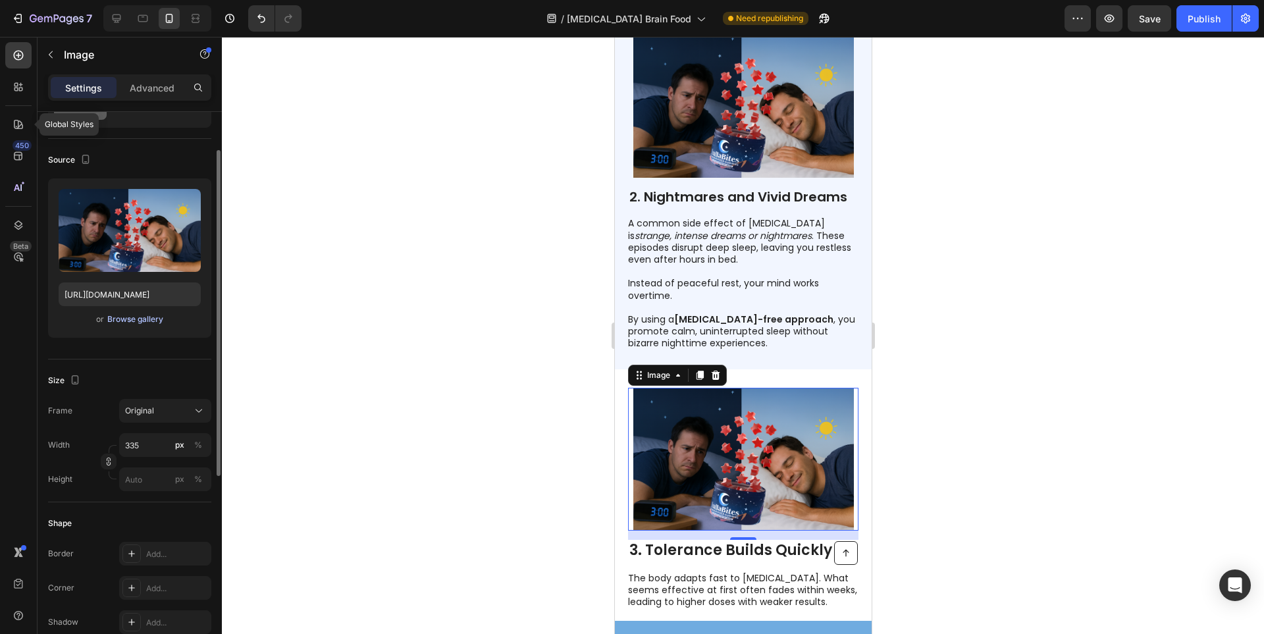
drag, startPoint x: 120, startPoint y: 311, endPoint x: 123, endPoint y: 317, distance: 7.1
click at [122, 313] on div "Upload Image [URL][DOMAIN_NAME] or Browse gallery" at bounding box center [129, 257] width 163 height 159
click at [124, 319] on div "Browse gallery" at bounding box center [135, 319] width 56 height 12
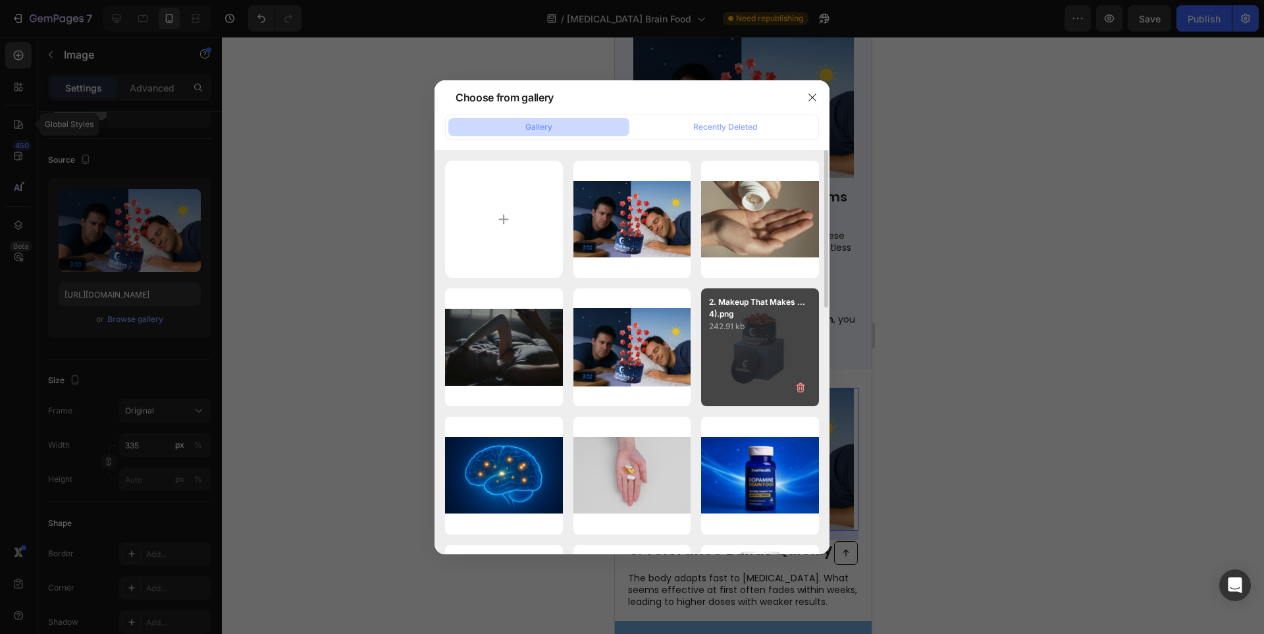
click at [0, 0] on div "8.png 672.95 kb" at bounding box center [0, 0] width 0 height 0
type input "[URL][DOMAIN_NAME]"
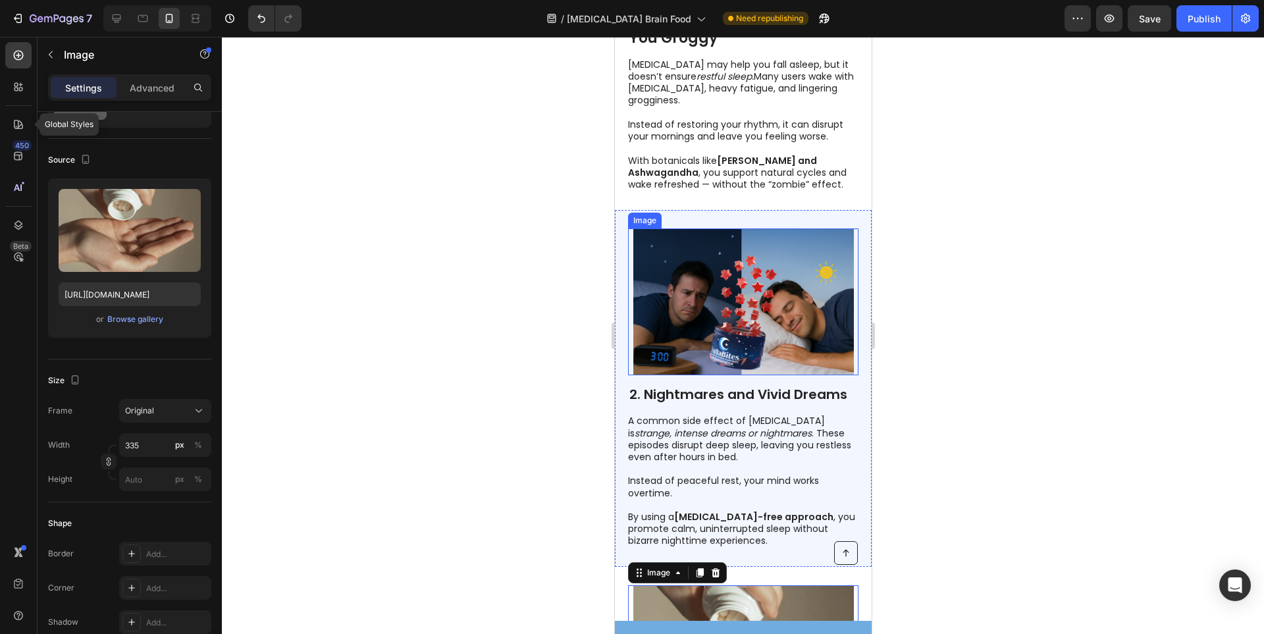
scroll to position [224, 0]
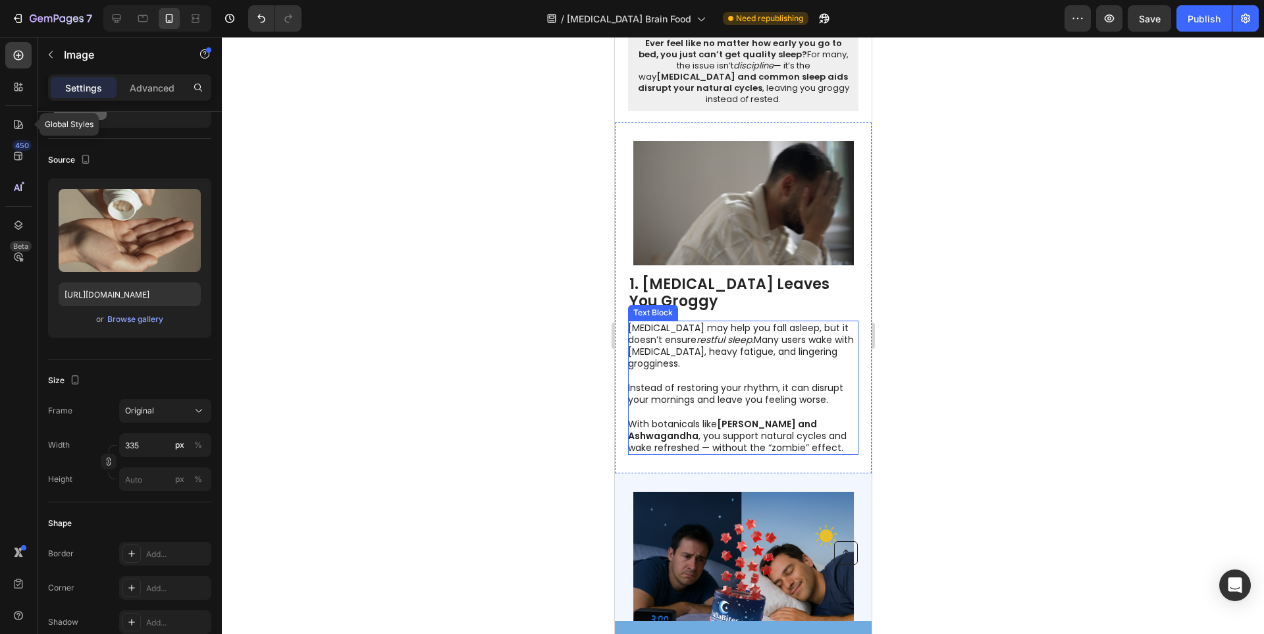
click at [746, 202] on img at bounding box center [743, 203] width 221 height 124
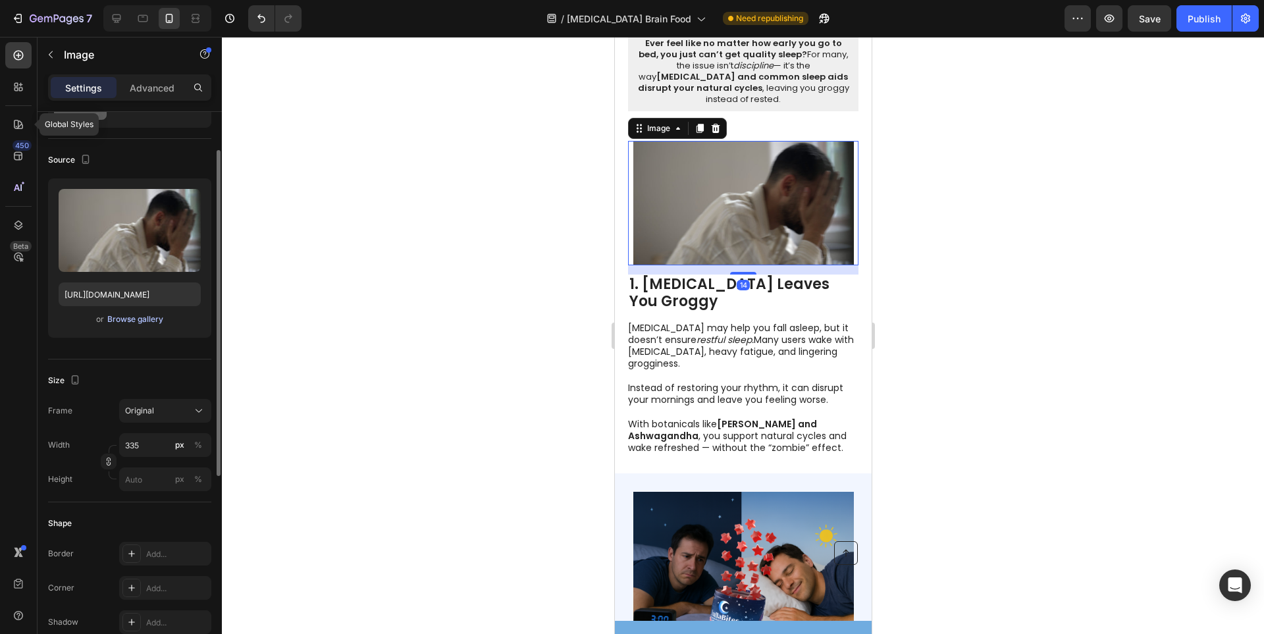
click at [143, 321] on div "Browse gallery" at bounding box center [135, 319] width 56 height 12
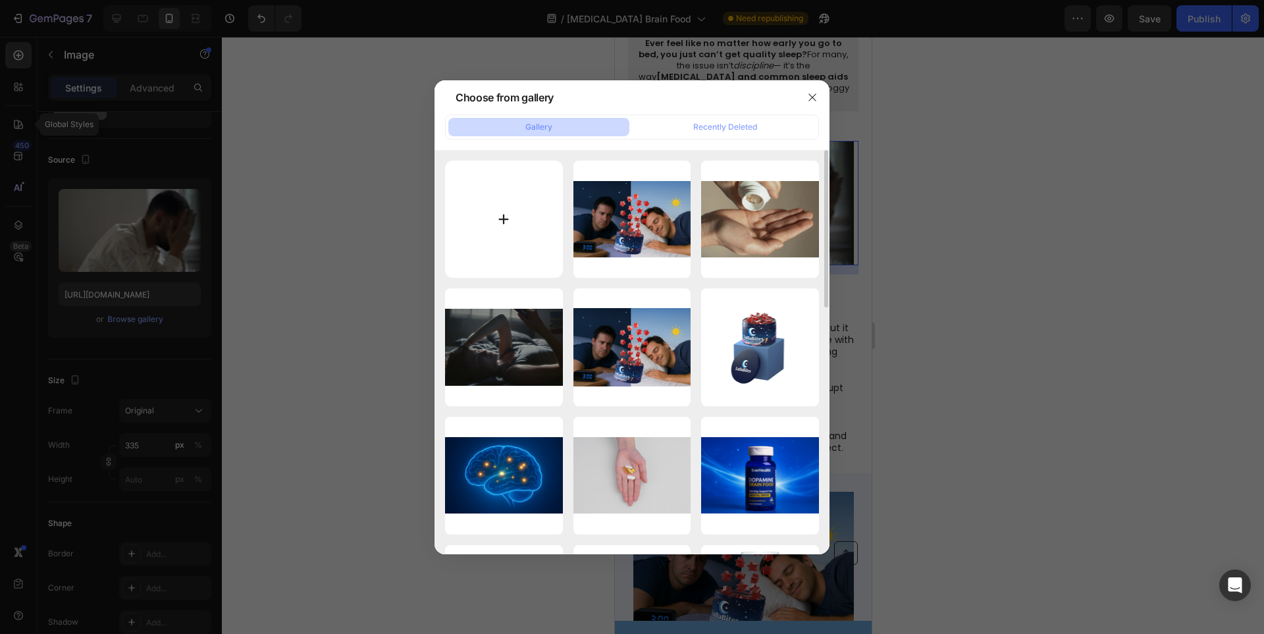
click at [508, 213] on input "file" at bounding box center [504, 220] width 118 height 118
type input "C:\fakepath\6.png"
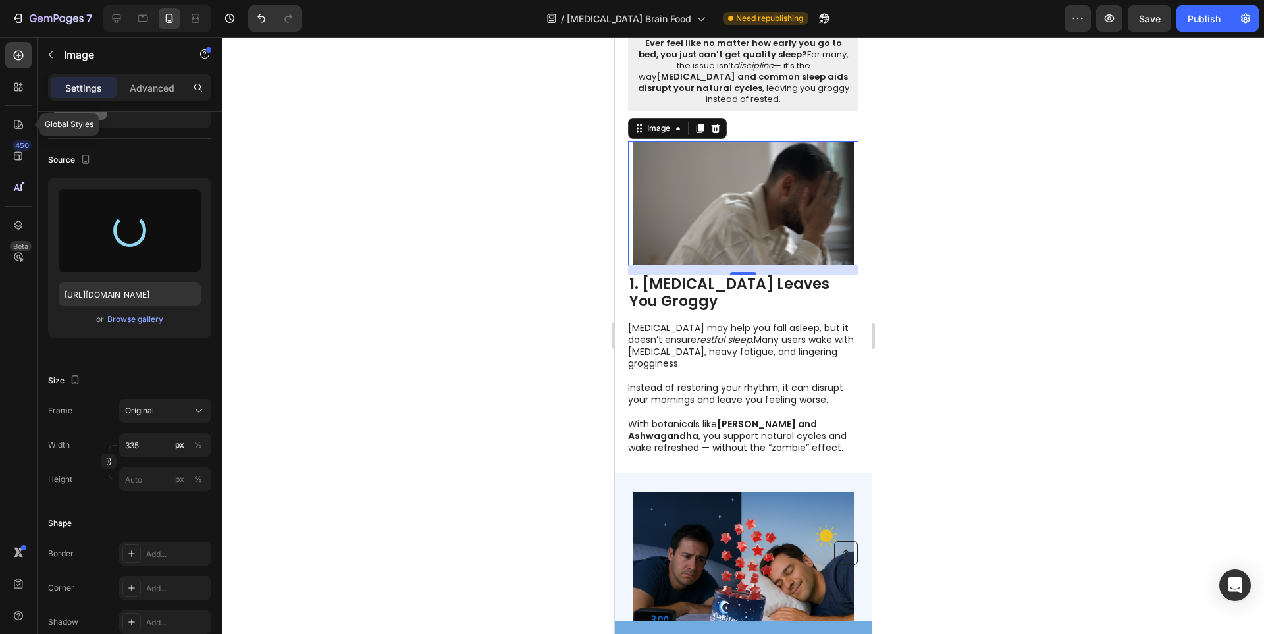
type input "[URL][DOMAIN_NAME]"
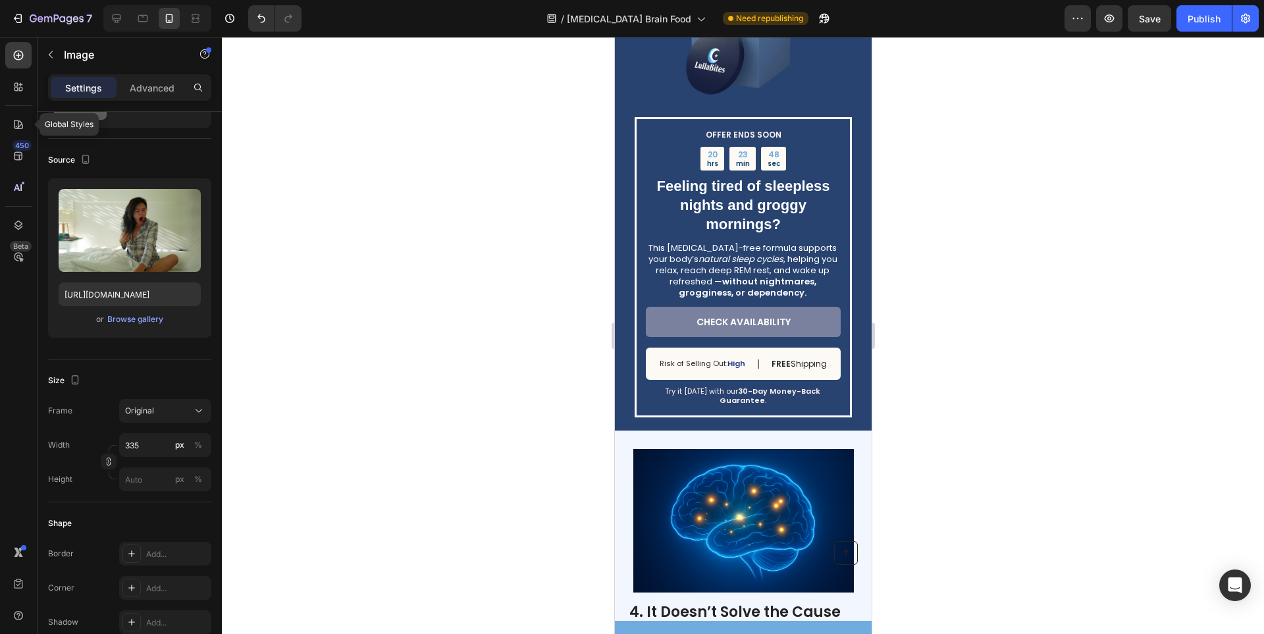
scroll to position [1672, 0]
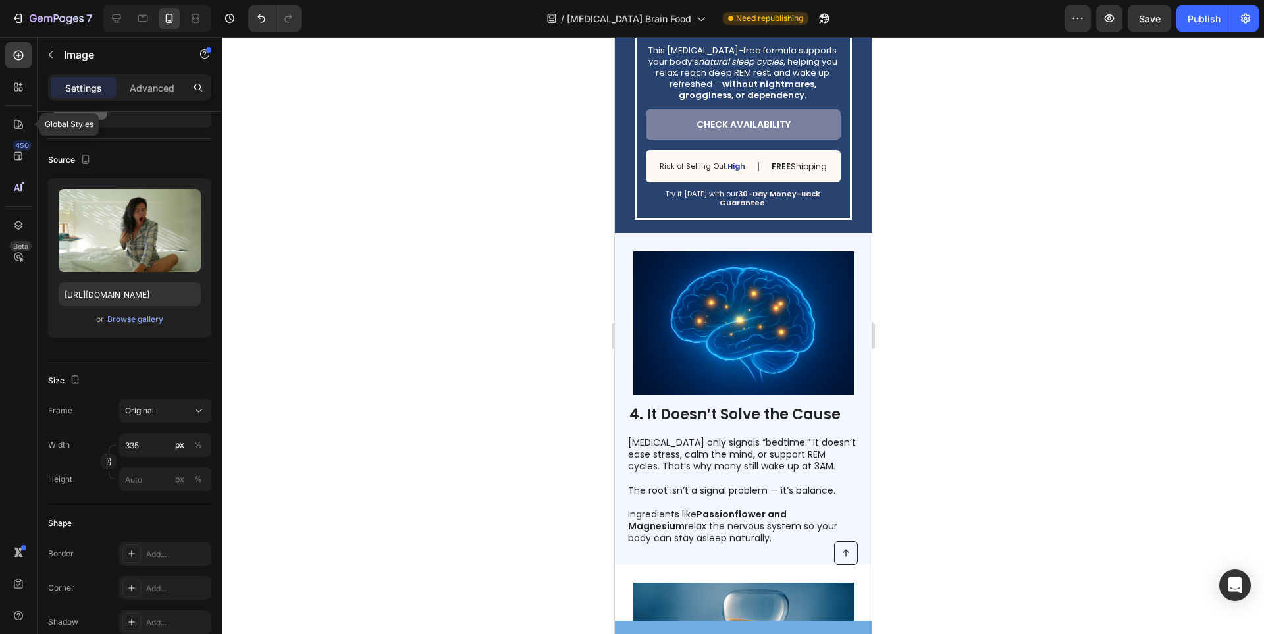
click at [757, 396] on div "Image" at bounding box center [742, 328] width 230 height 153
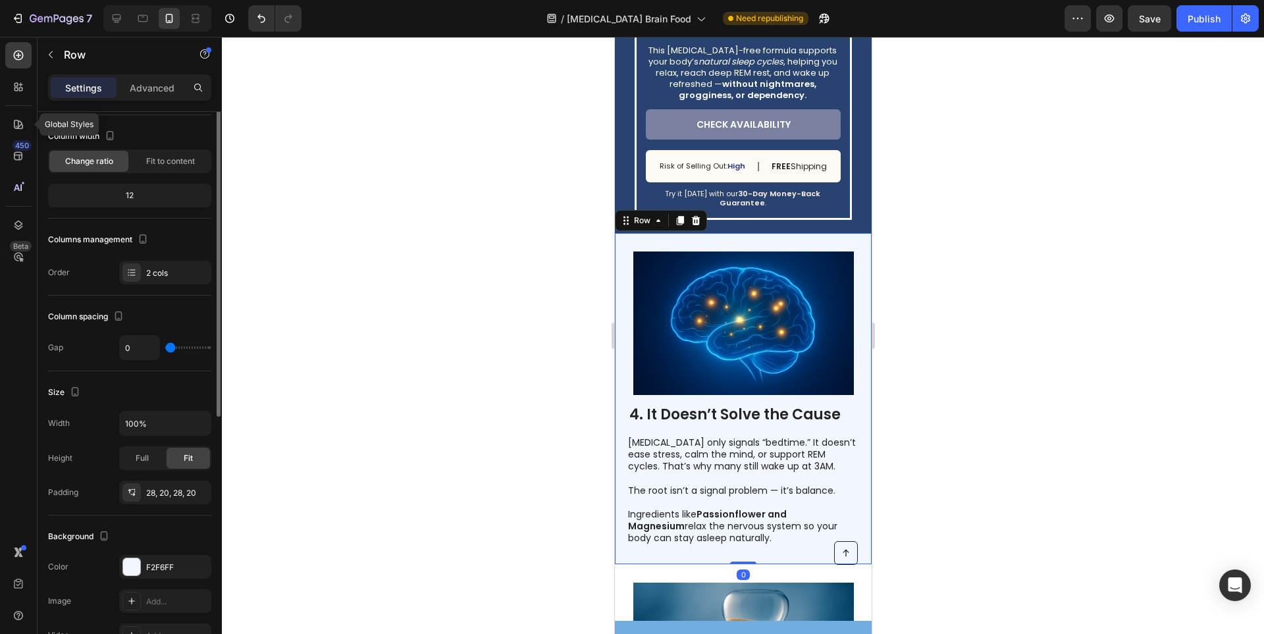
scroll to position [0, 0]
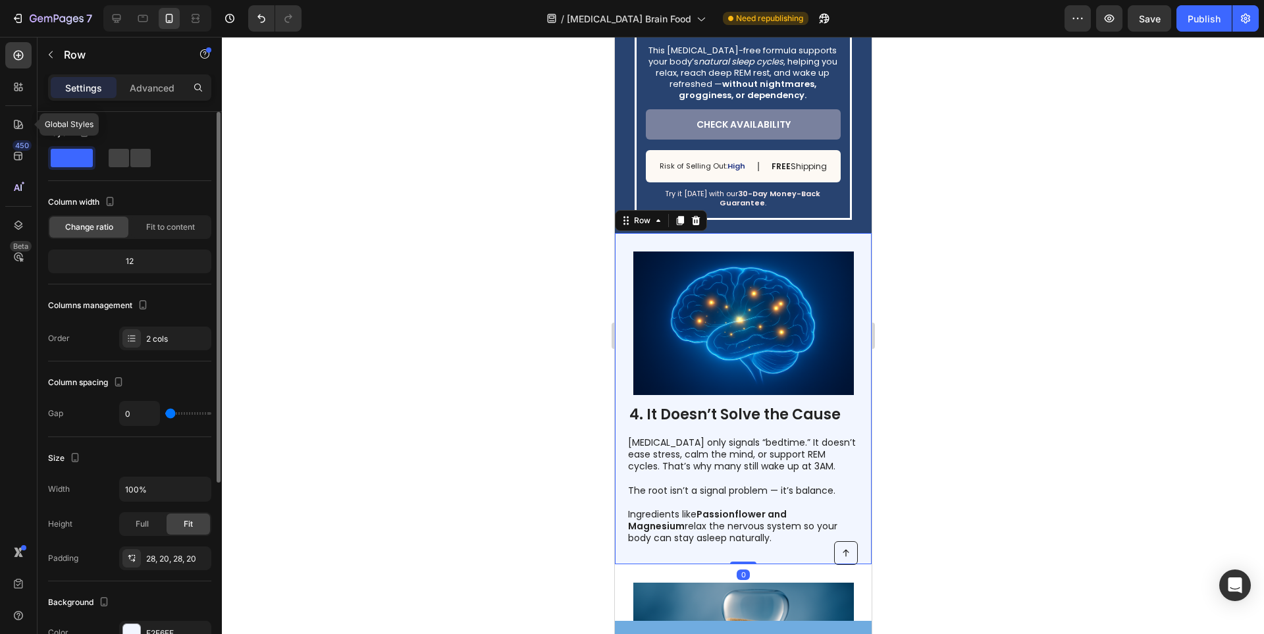
click at [747, 356] on img at bounding box center [743, 324] width 221 height 144
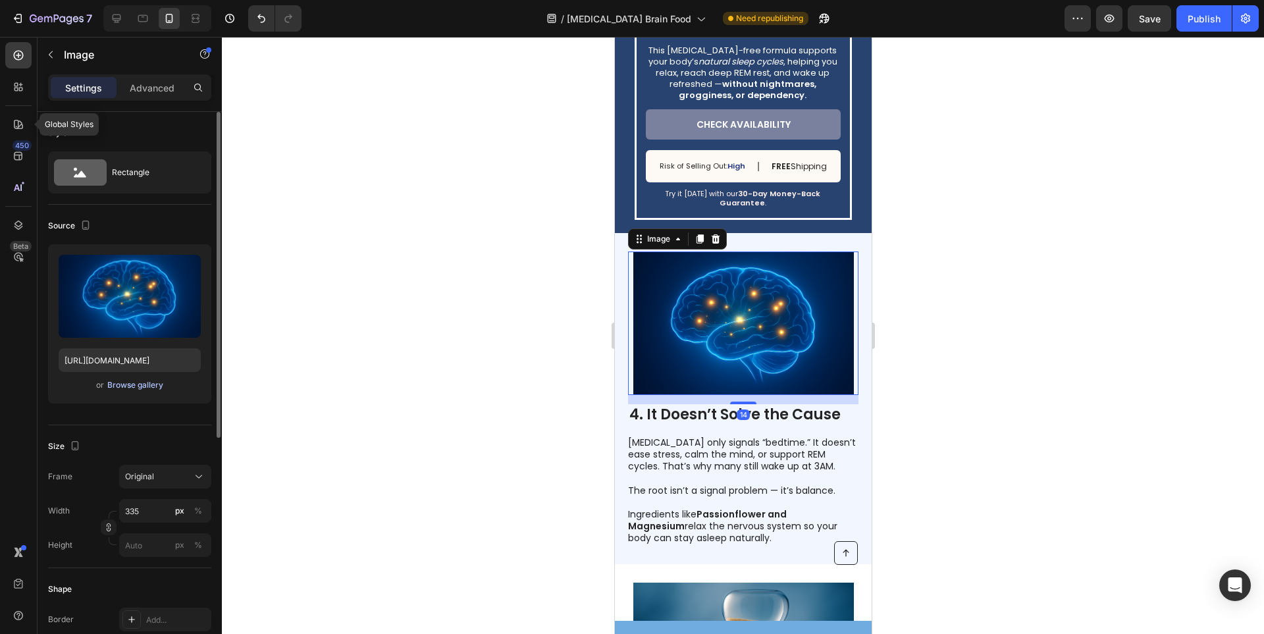
click at [138, 391] on button "Browse gallery" at bounding box center [135, 385] width 57 height 13
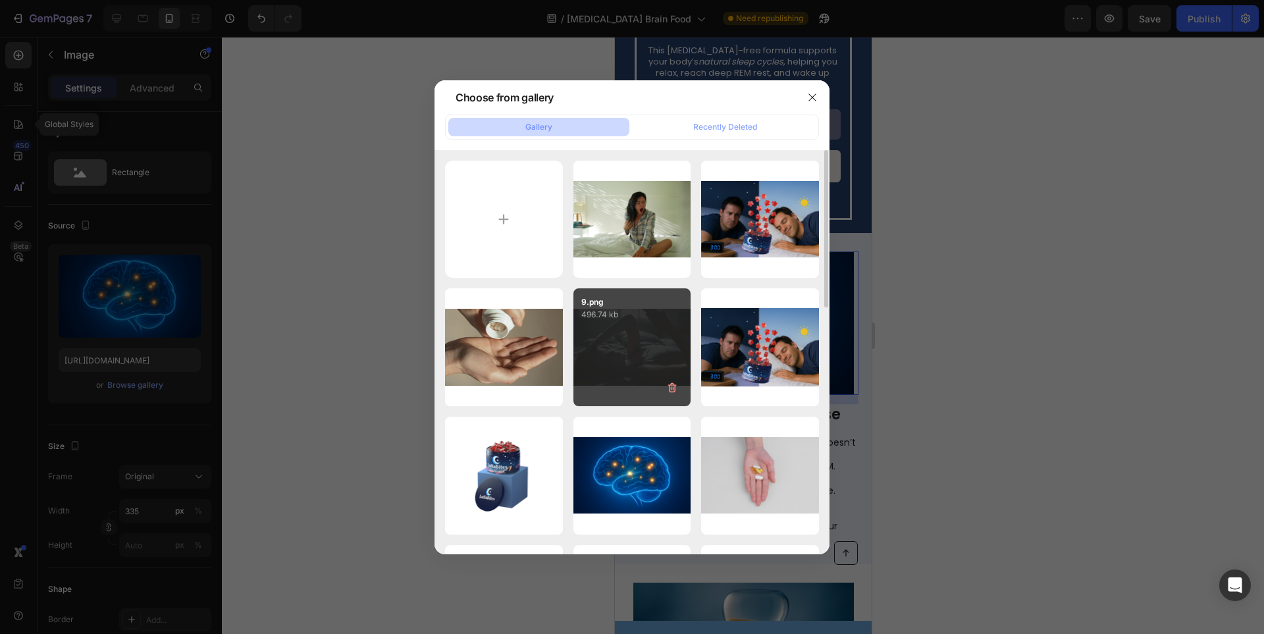
click at [654, 350] on div "9.png 496.74 kb" at bounding box center [632, 347] width 118 height 118
type input "[URL][DOMAIN_NAME]"
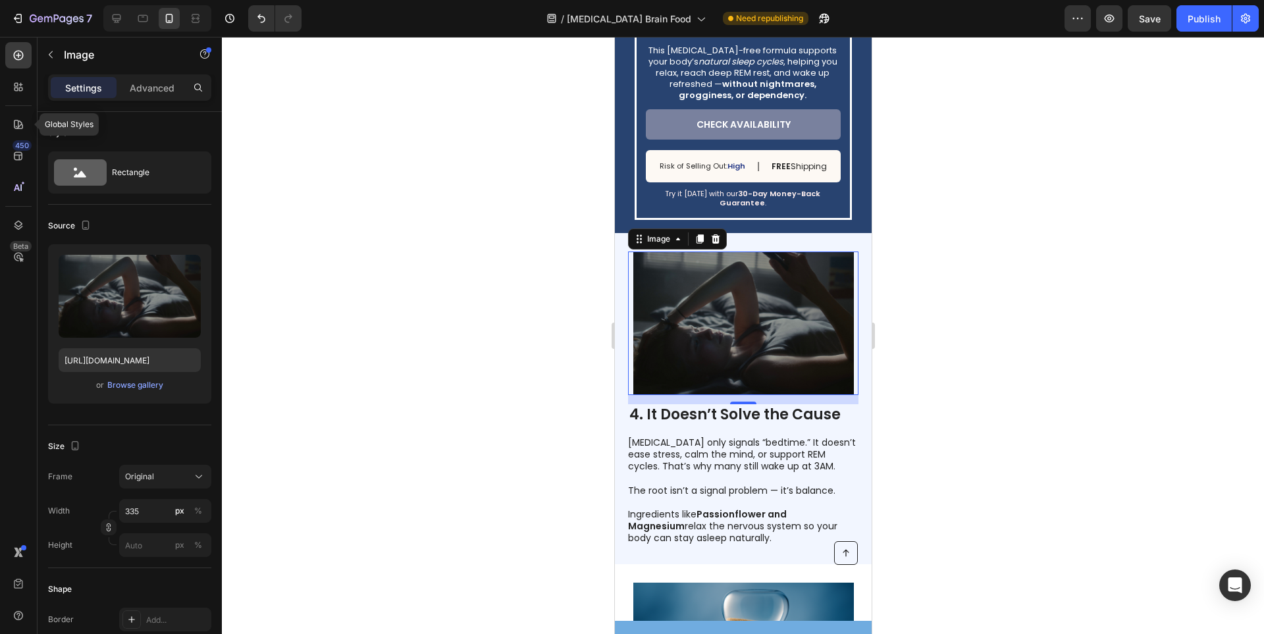
scroll to position [1804, 0]
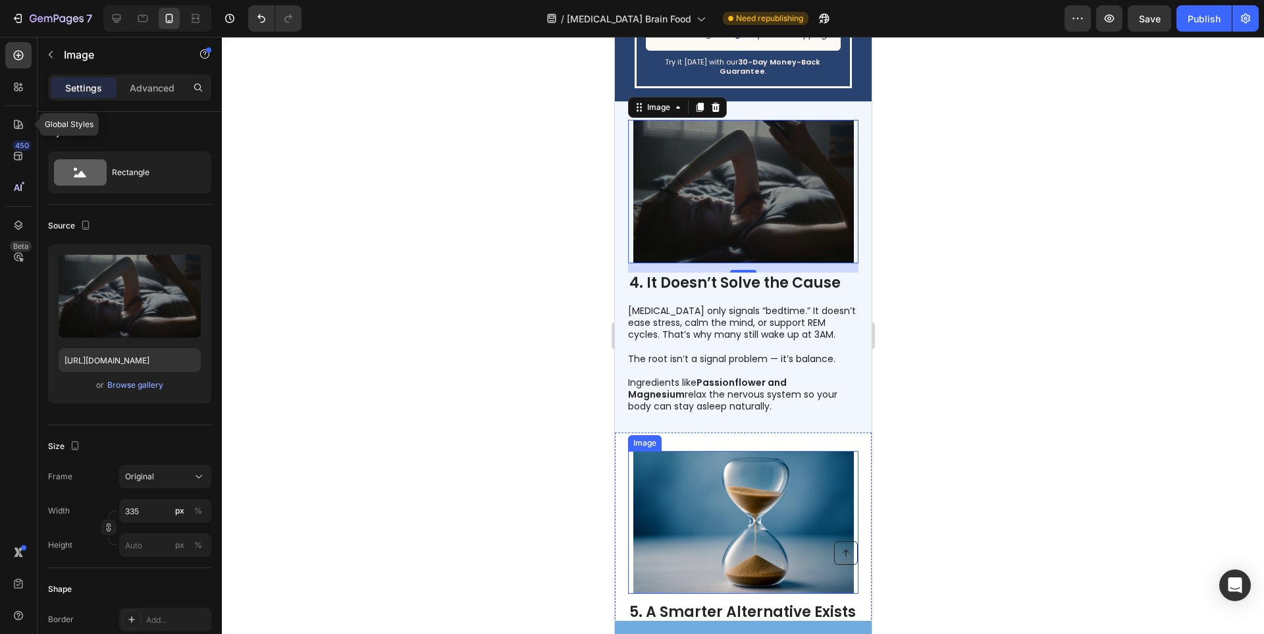
click at [718, 469] on img at bounding box center [743, 523] width 221 height 144
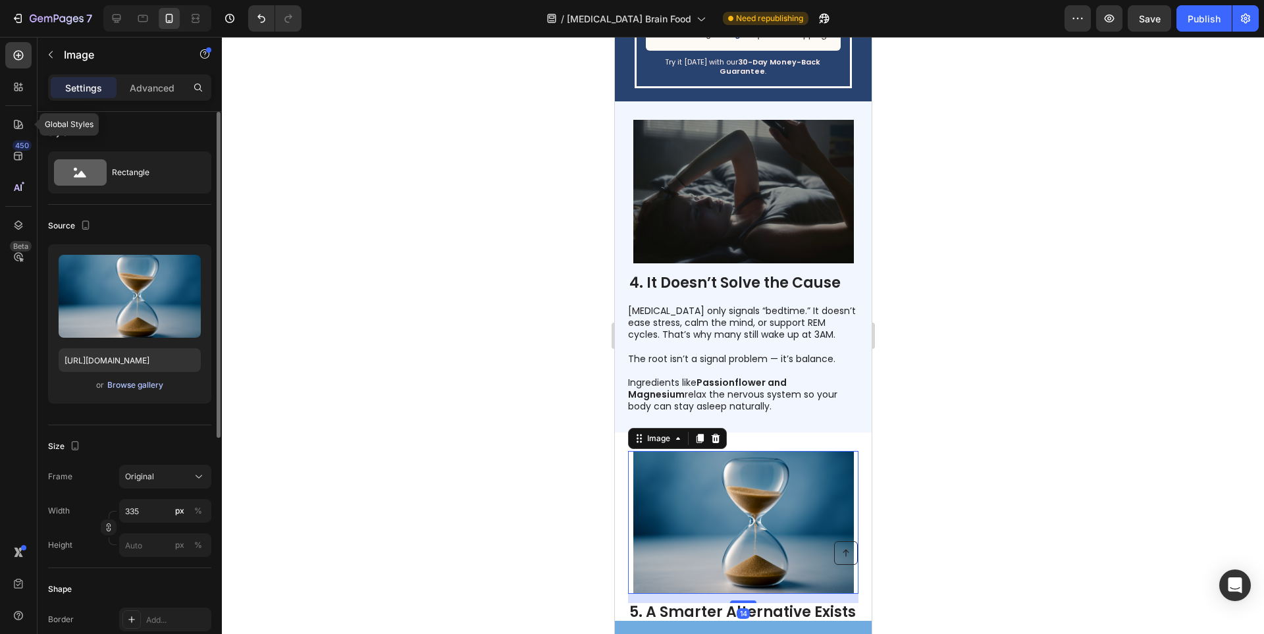
click at [114, 385] on div "Browse gallery" at bounding box center [135, 385] width 56 height 12
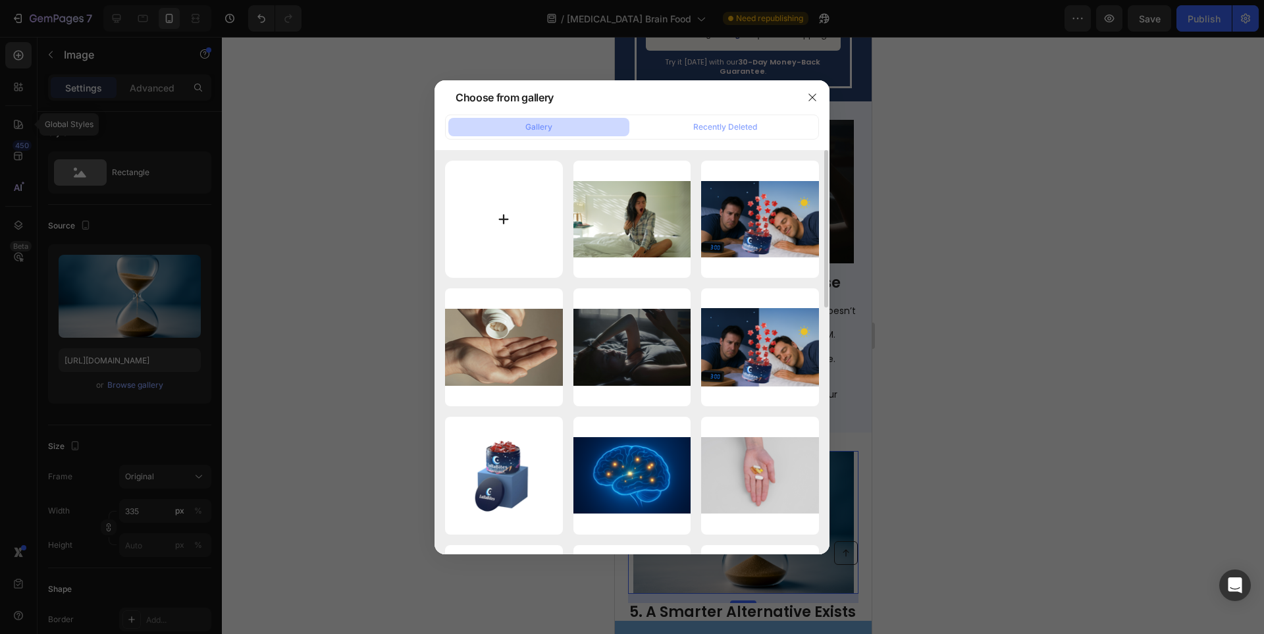
click at [500, 242] on input "file" at bounding box center [504, 220] width 118 height 118
type input "C:\fakepath\2. Makeup That Makes You Look Tired (6).png"
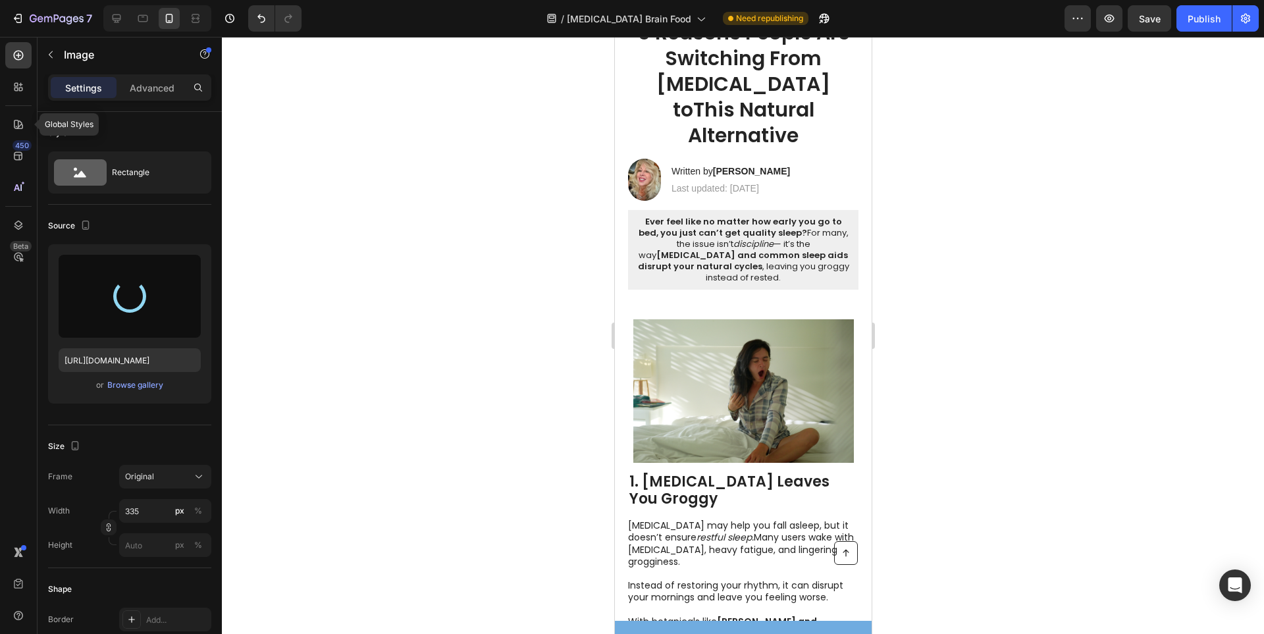
scroll to position [0, 0]
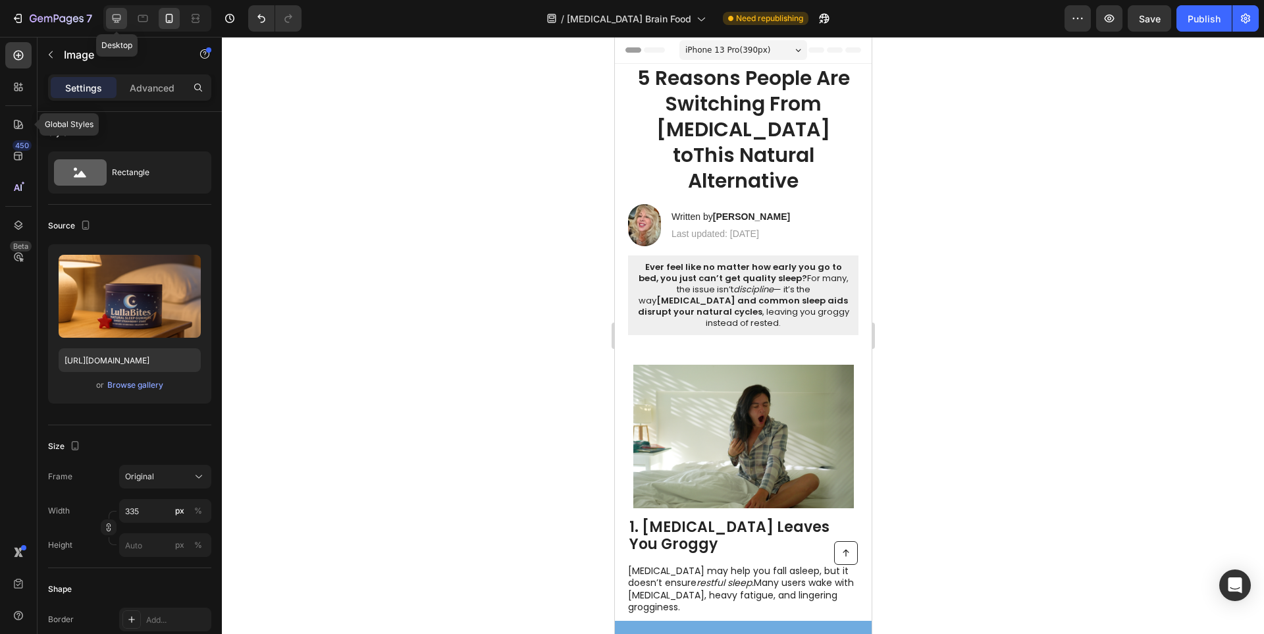
click at [119, 21] on icon at bounding box center [116, 18] width 13 height 13
type input "[URL][DOMAIN_NAME]"
type input "483"
type input "380"
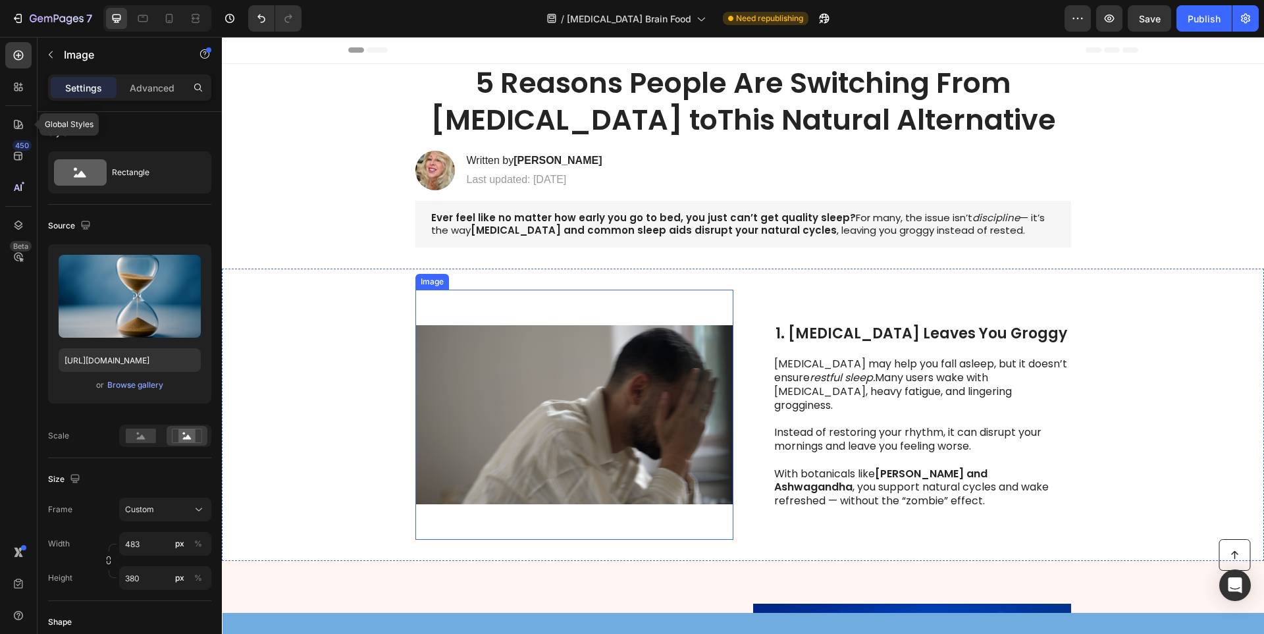
scroll to position [198, 0]
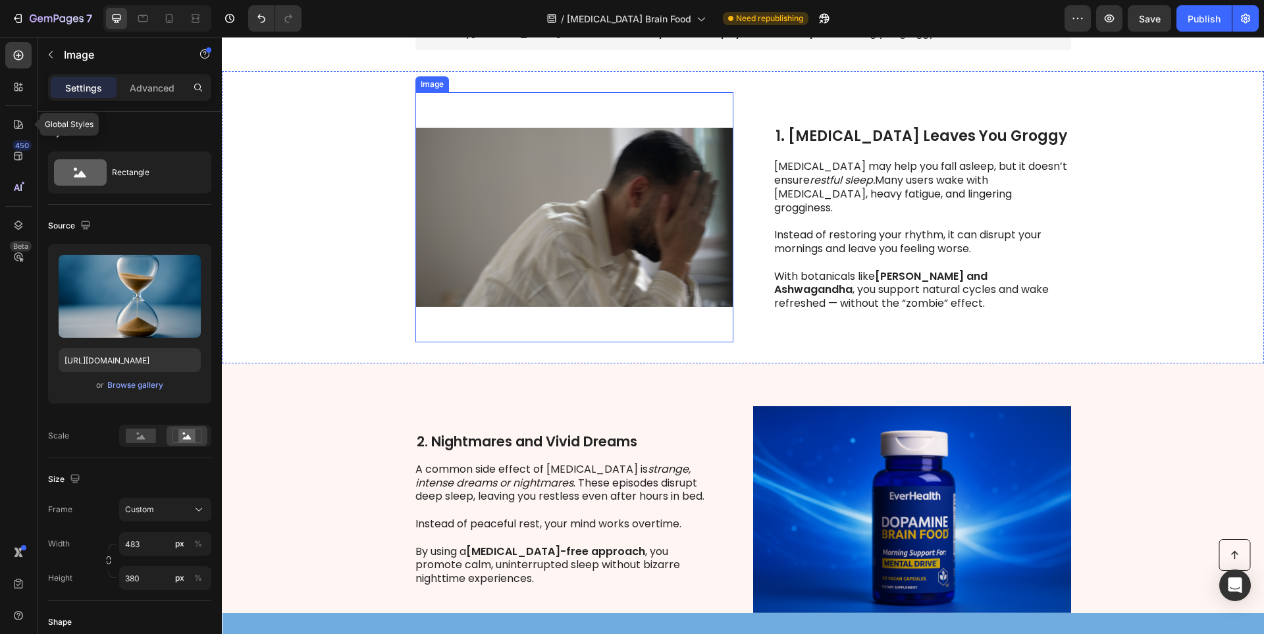
click at [603, 234] on img at bounding box center [574, 217] width 318 height 250
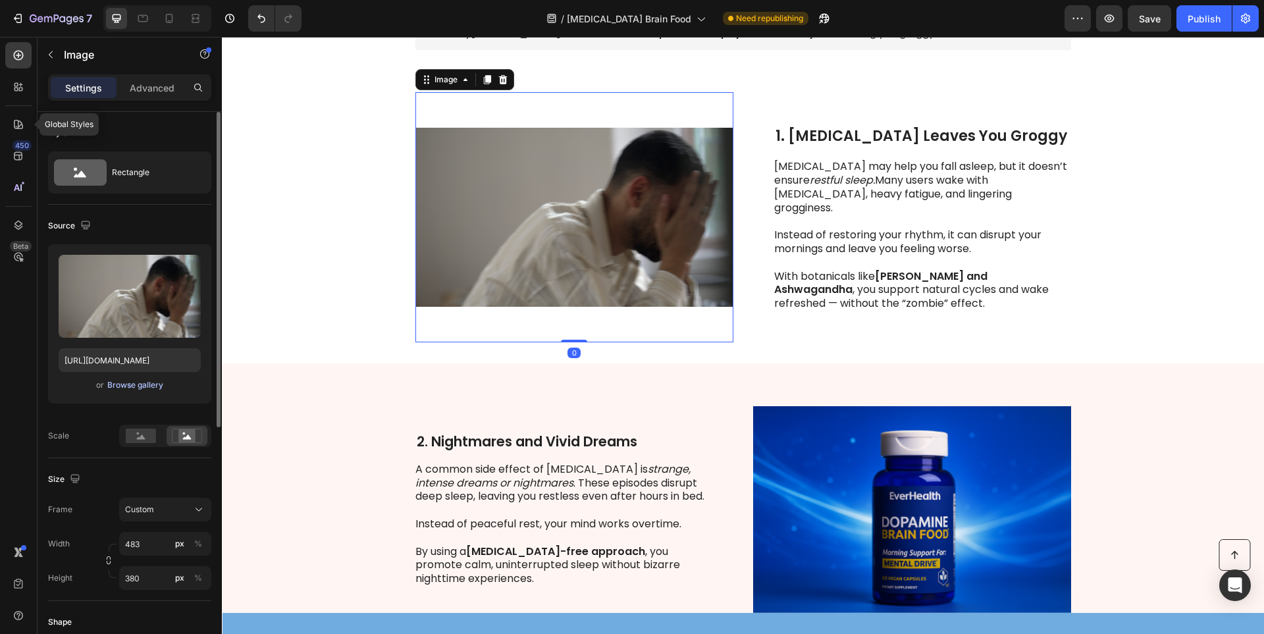
click at [129, 389] on div "Browse gallery" at bounding box center [135, 385] width 56 height 12
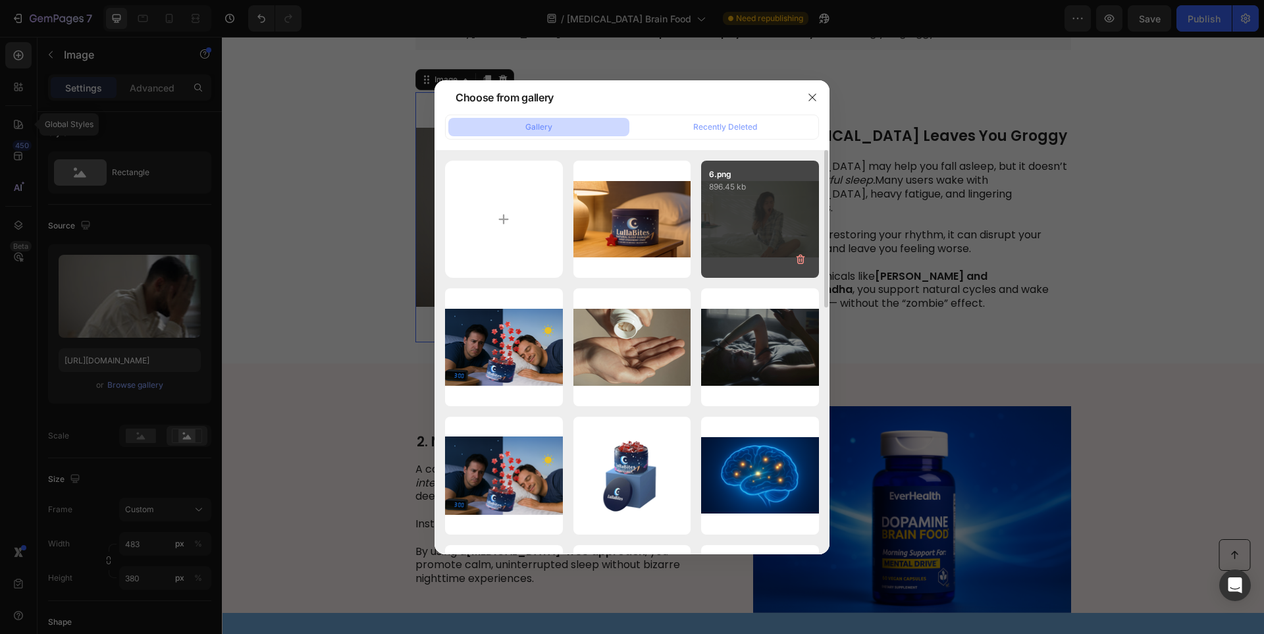
click at [757, 234] on div "6.png 896.45 kb" at bounding box center [760, 220] width 118 height 118
type input "[URL][DOMAIN_NAME]"
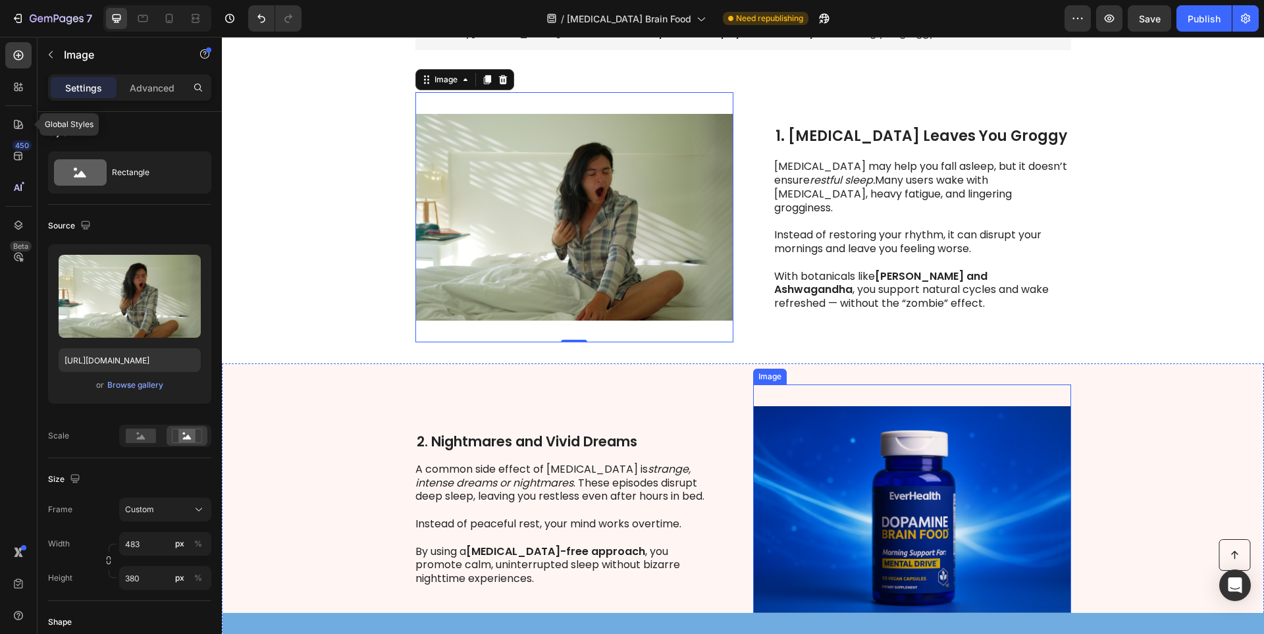
click at [857, 470] on img at bounding box center [912, 510] width 318 height 250
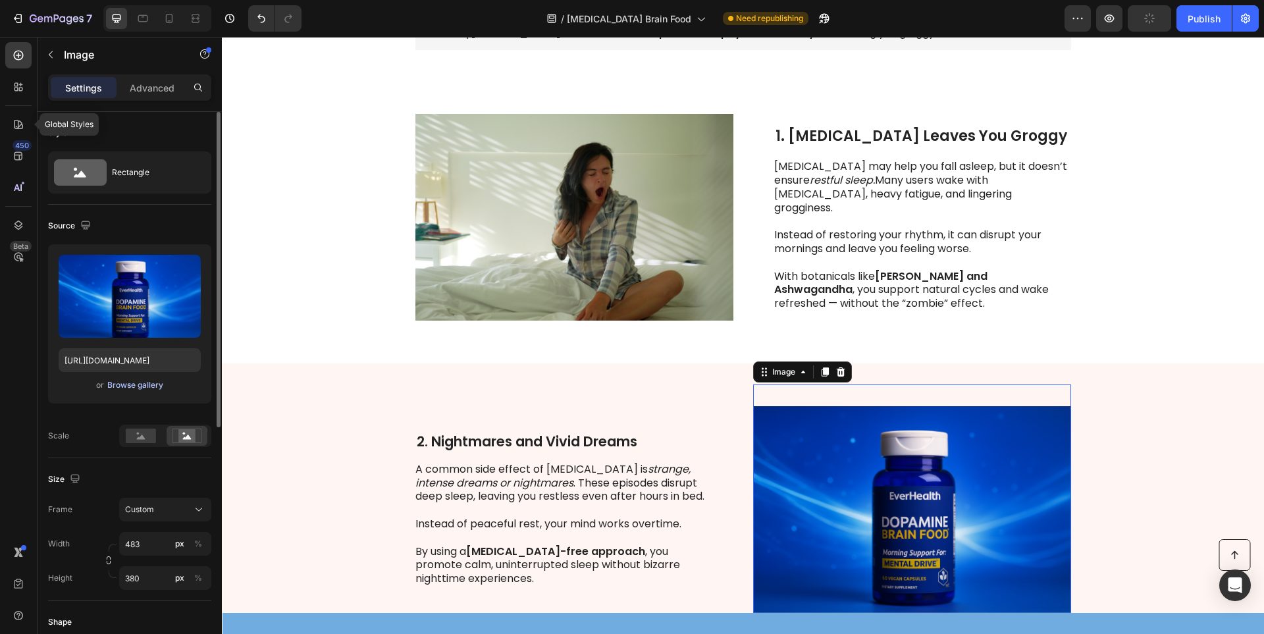
click at [130, 383] on div "Browse gallery" at bounding box center [135, 385] width 56 height 12
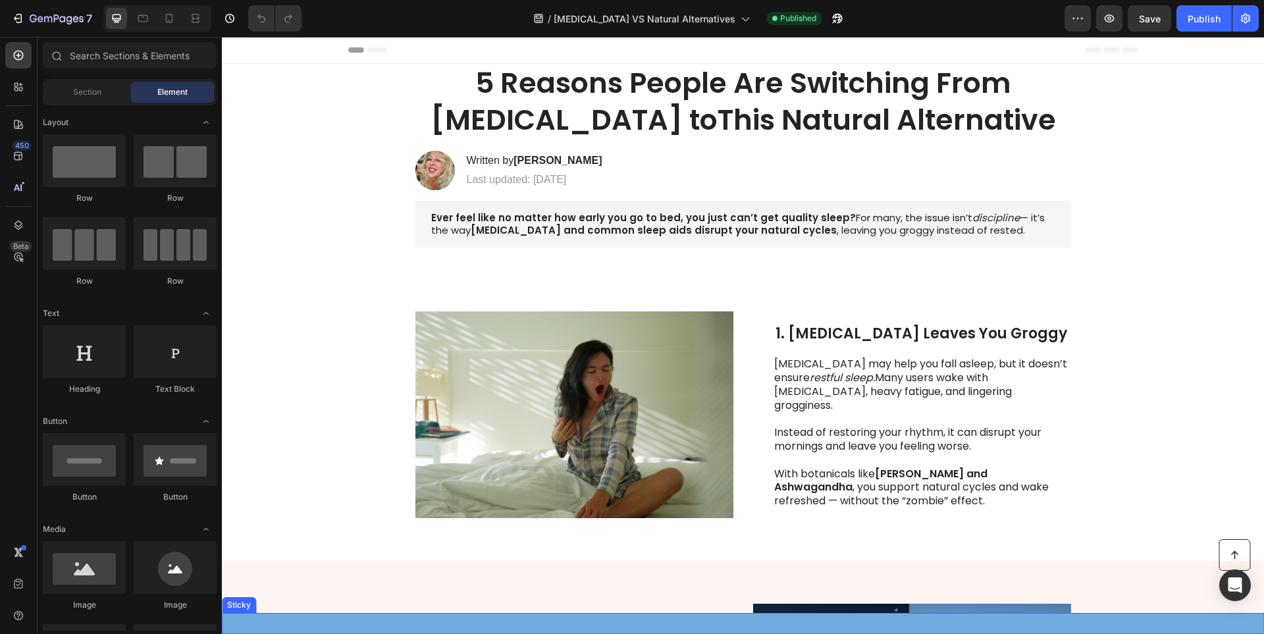
click at [660, 627] on div "Button Sticky" at bounding box center [743, 623] width 1042 height 21
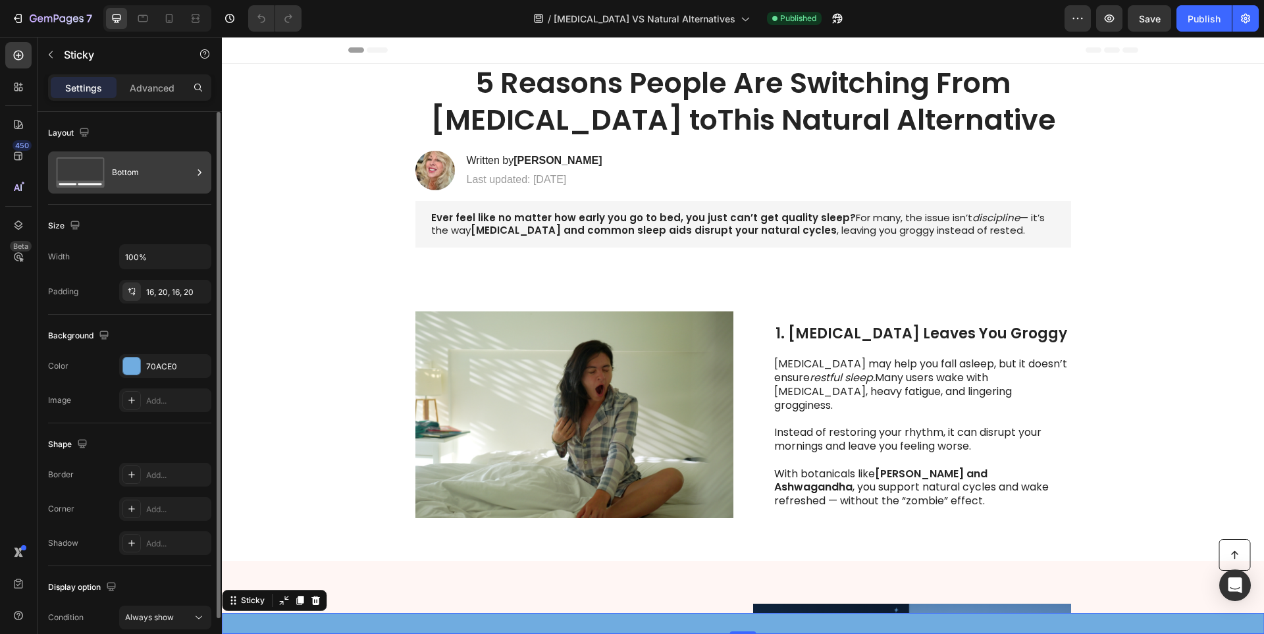
click at [97, 173] on icon at bounding box center [80, 172] width 53 height 30
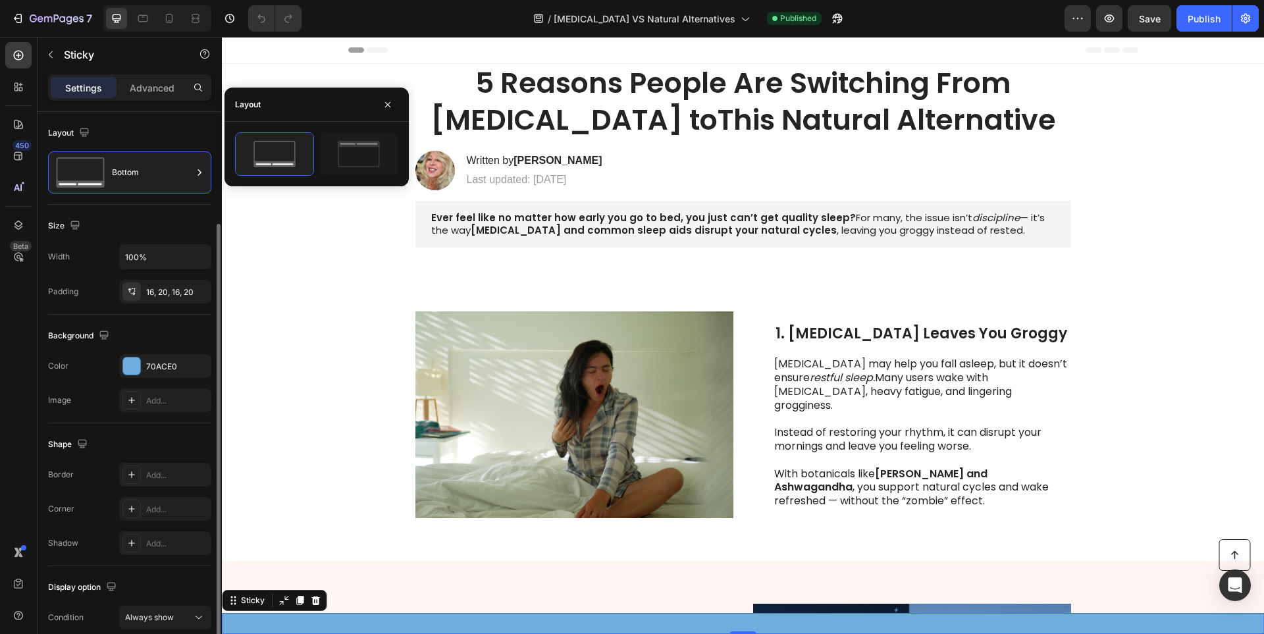
scroll to position [59, 0]
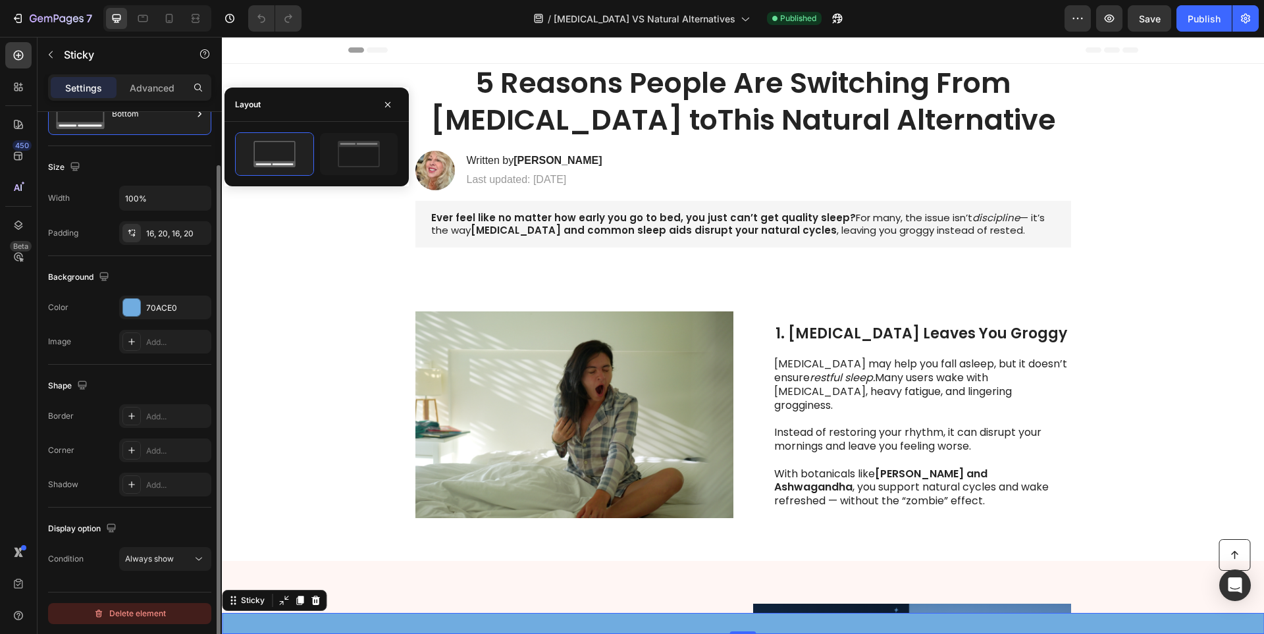
click at [140, 615] on div "Delete element" at bounding box center [129, 614] width 72 height 16
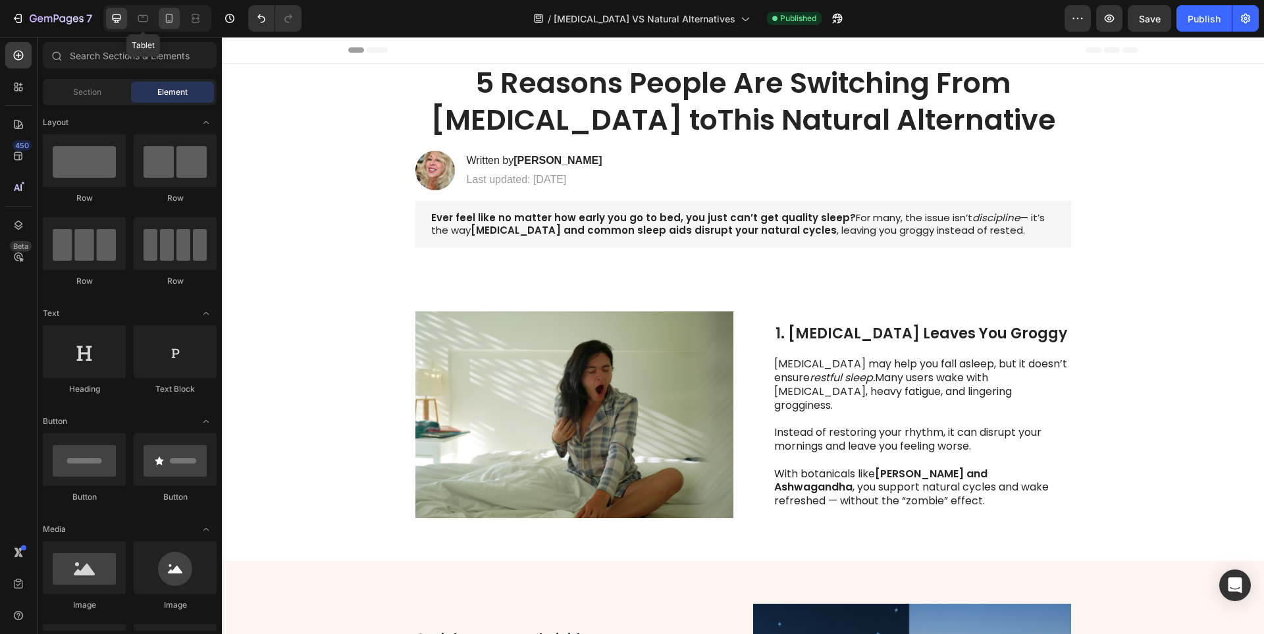
click at [160, 18] on div at bounding box center [169, 18] width 21 height 21
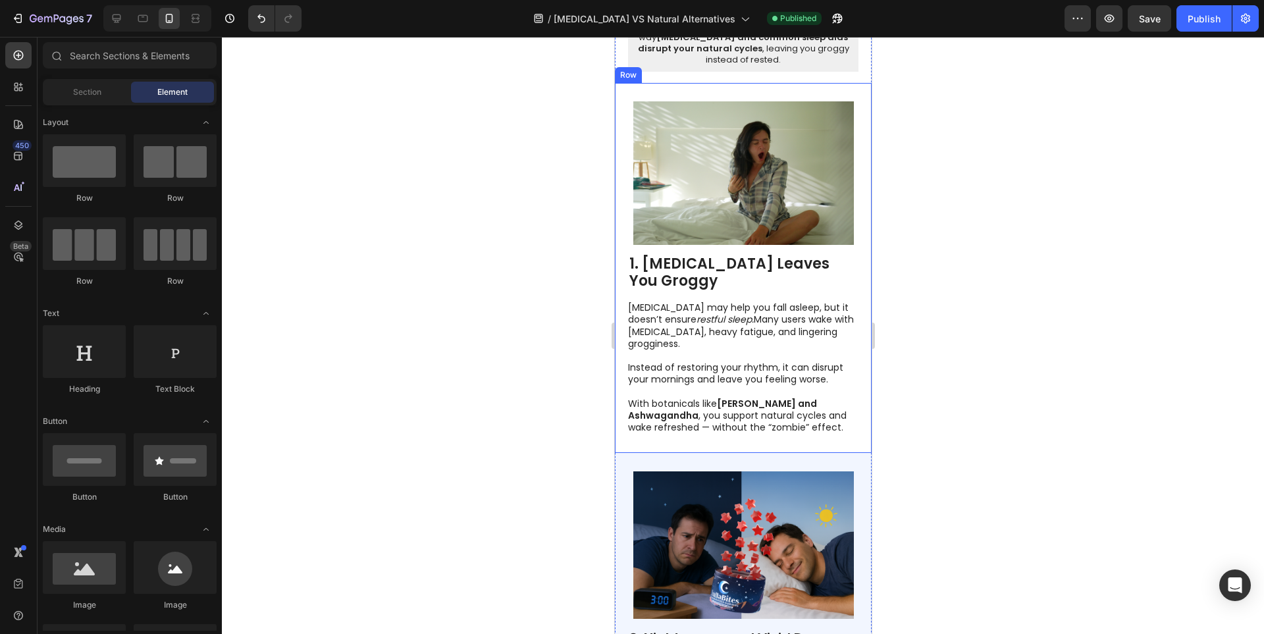
scroll to position [527, 0]
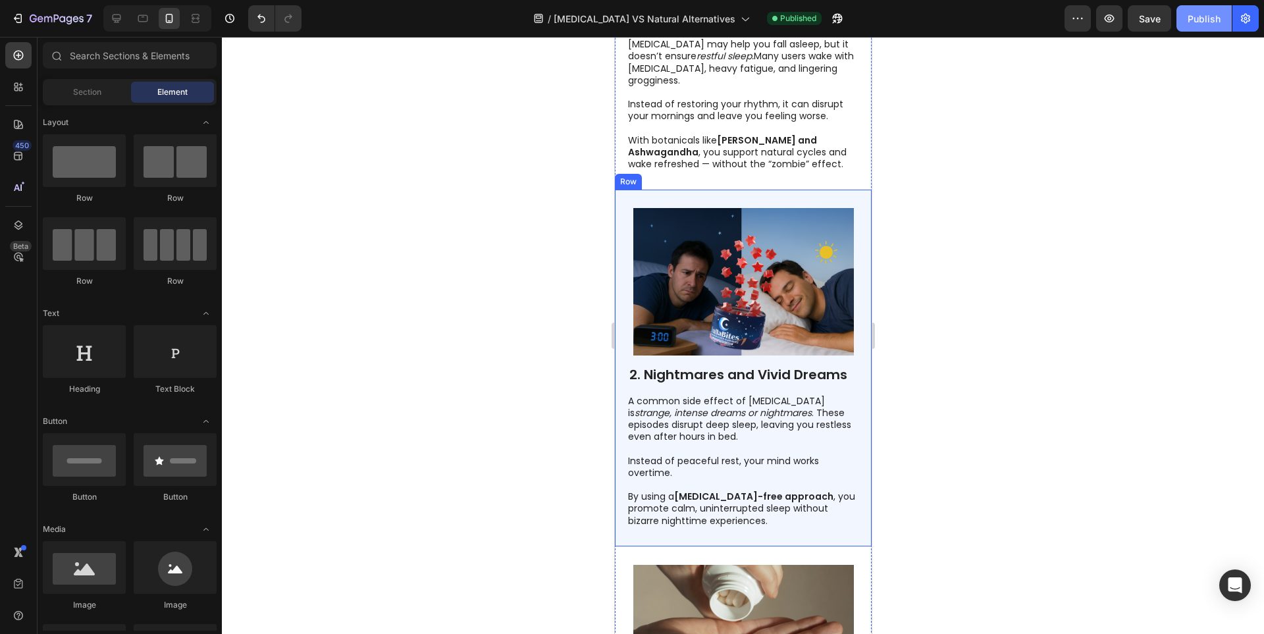
click at [1196, 26] on button "Publish" at bounding box center [1204, 18] width 55 height 26
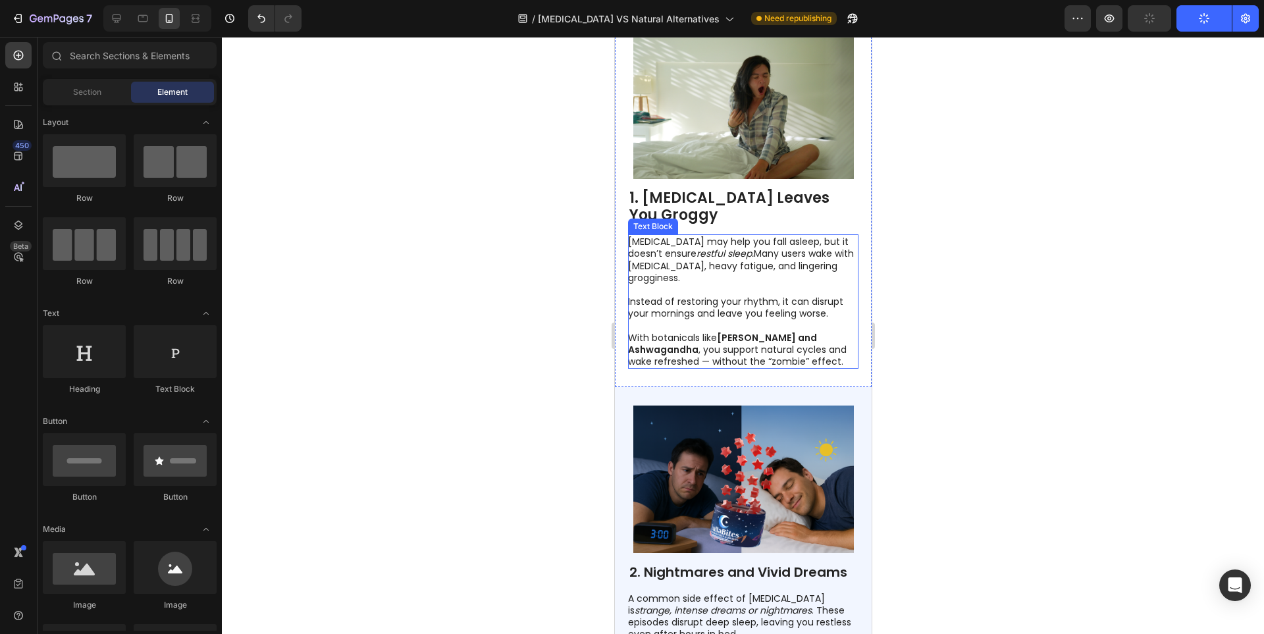
scroll to position [263, 0]
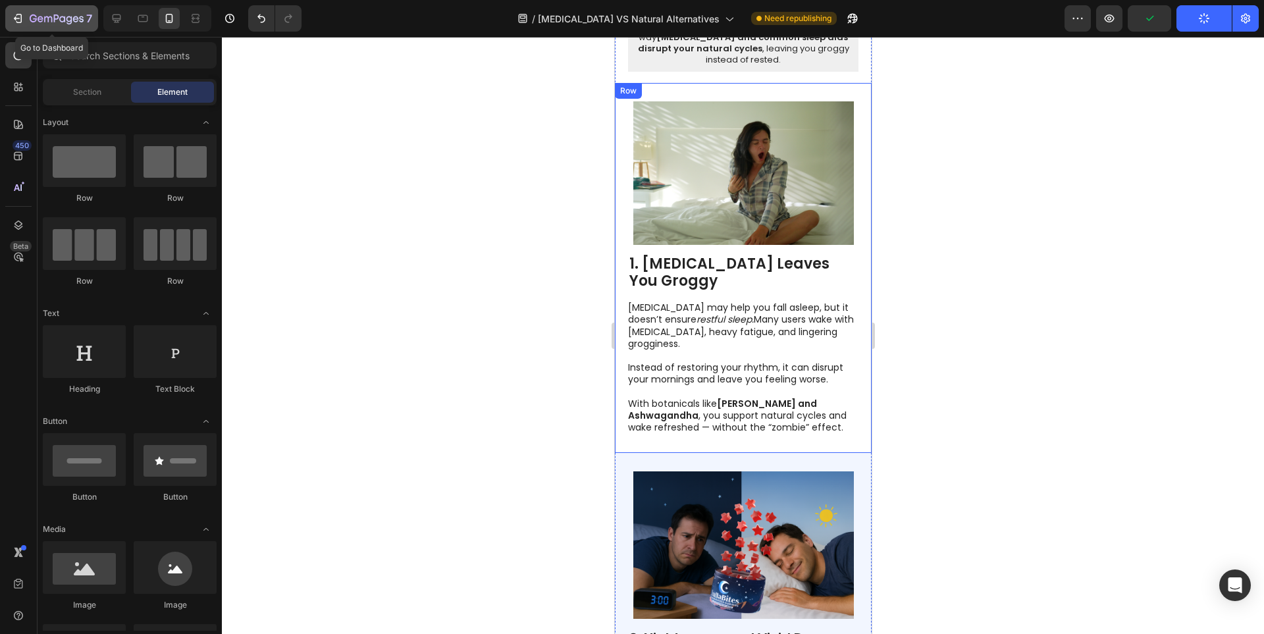
click at [34, 15] on icon "button" at bounding box center [33, 18] width 7 height 8
